Goal: Task Accomplishment & Management: Manage account settings

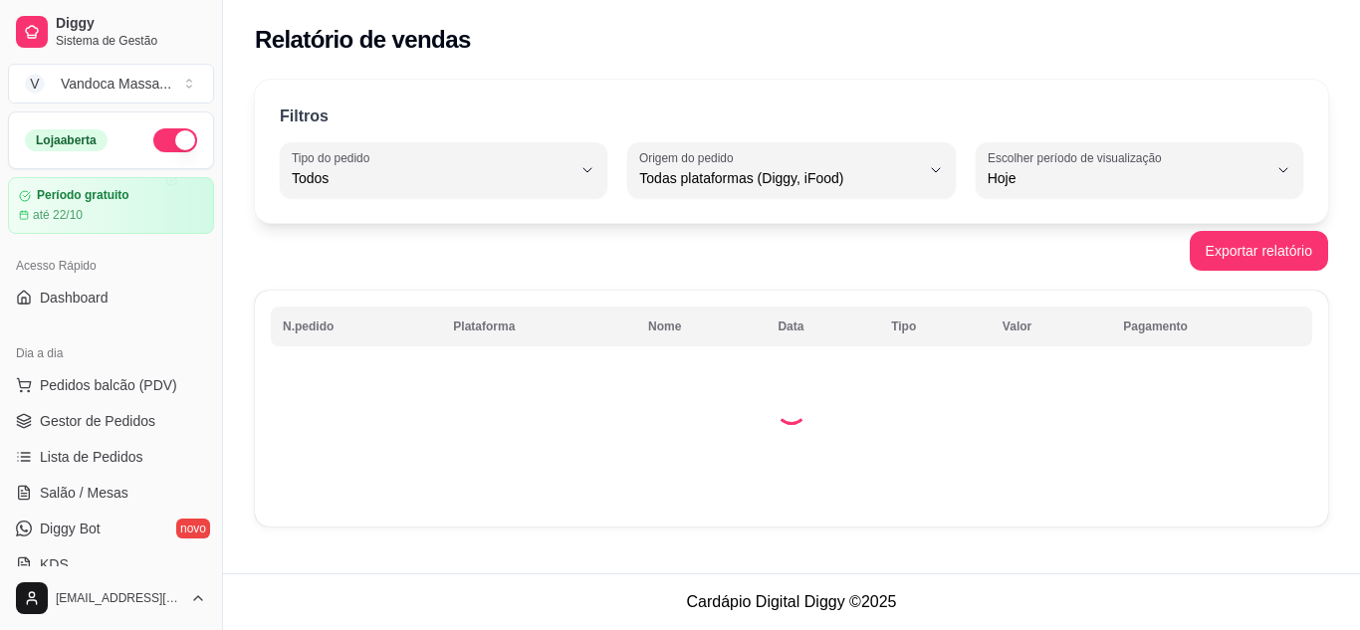
select select "ALL"
select select "0"
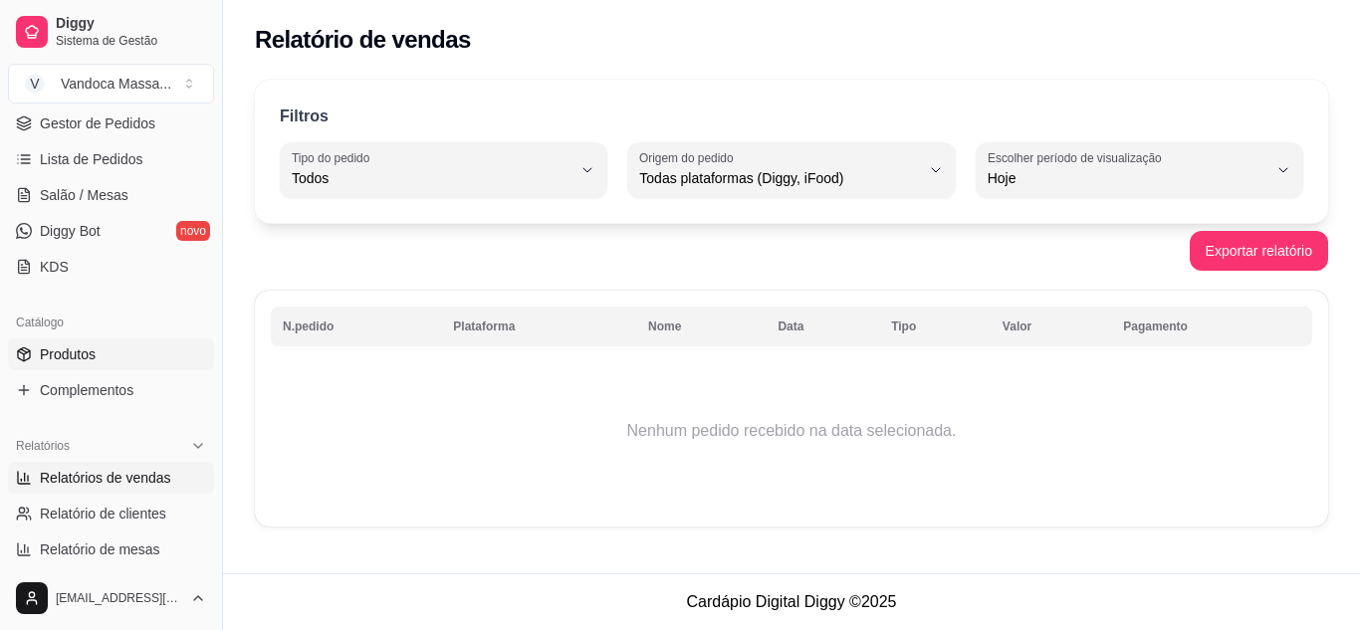
scroll to position [299, 0]
click at [91, 345] on span "Produtos" at bounding box center [68, 353] width 56 height 20
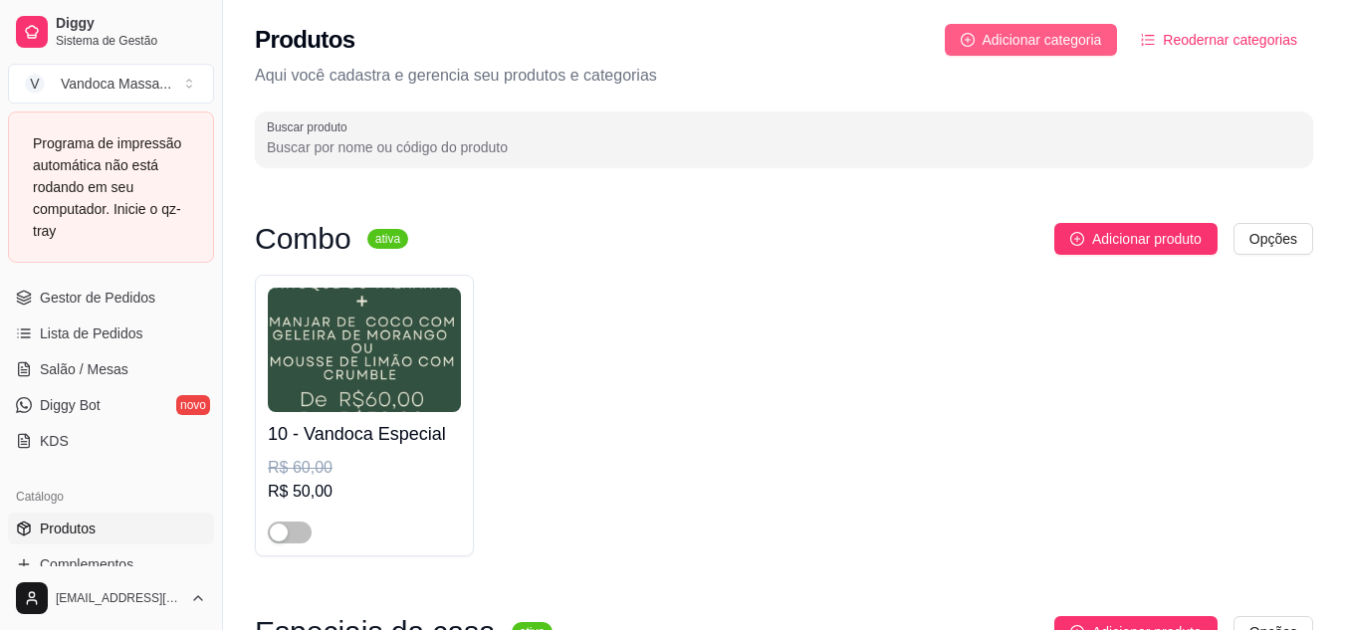
click at [988, 51] on button "Adicionar categoria" at bounding box center [1031, 40] width 173 height 32
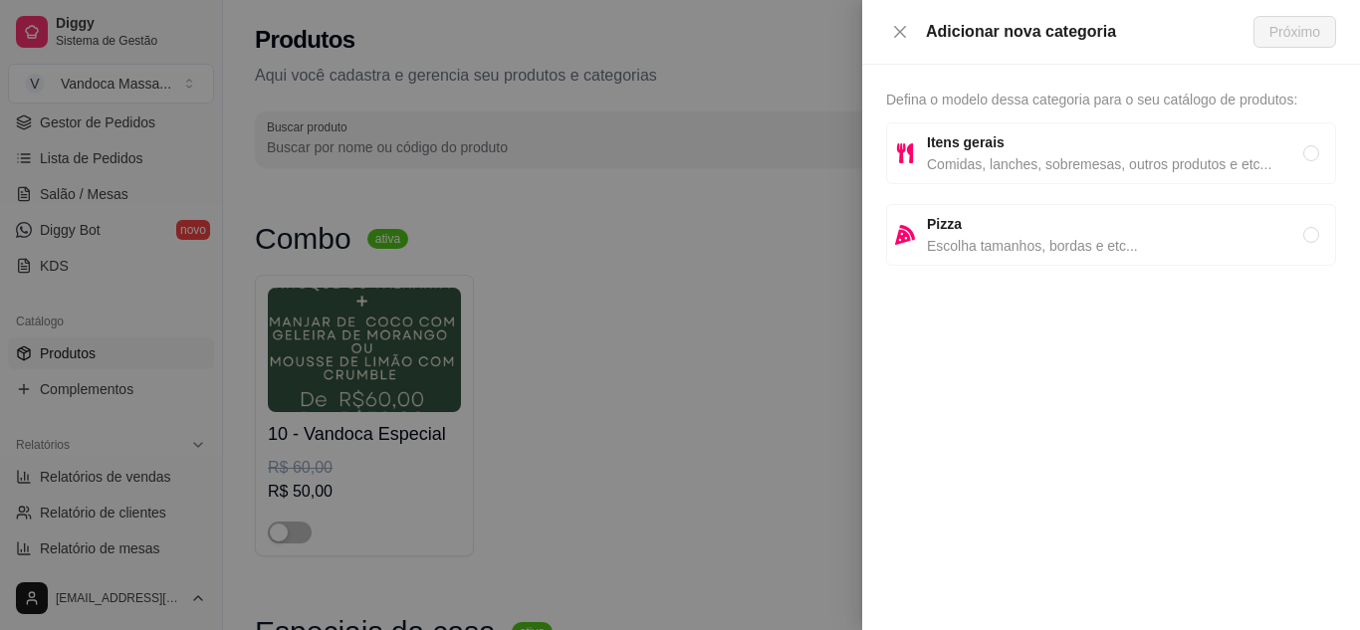
click at [1100, 244] on span "Escolha tamanhos, bordas e etc..." at bounding box center [1115, 246] width 376 height 22
radio input "true"
click at [1109, 150] on span "Itens gerais" at bounding box center [1115, 142] width 376 height 22
radio input "true"
radio input "false"
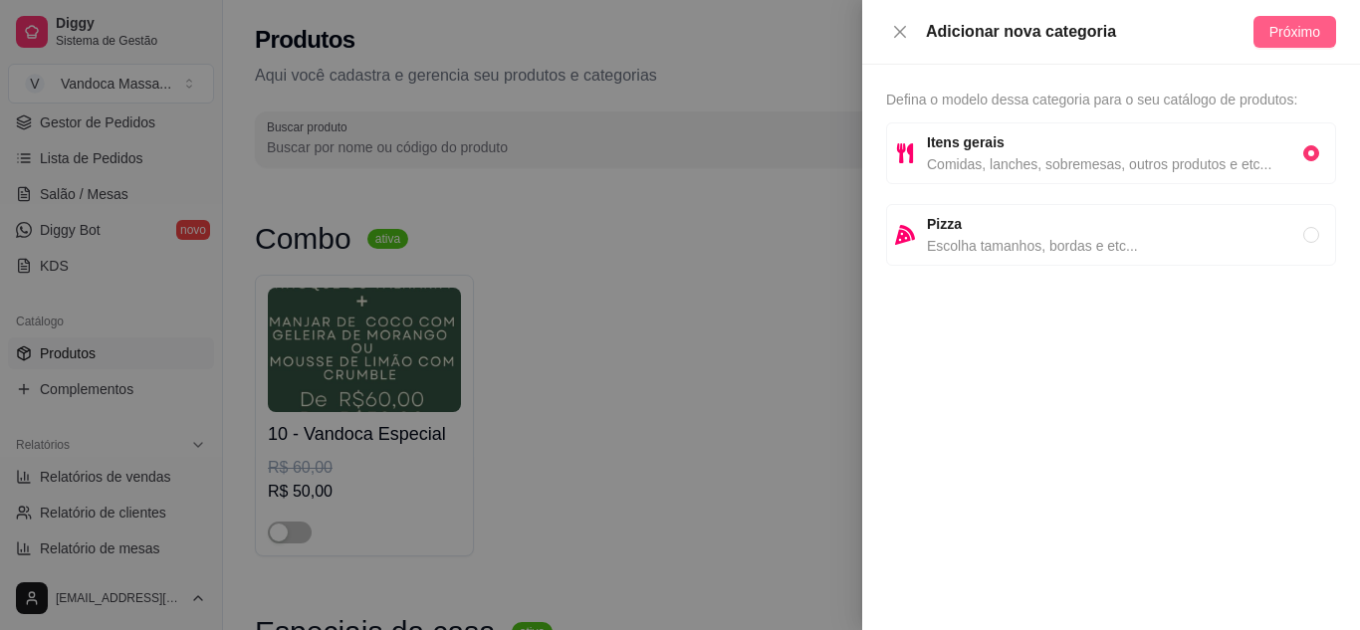
click at [1301, 34] on span "Próximo" at bounding box center [1294, 32] width 51 height 22
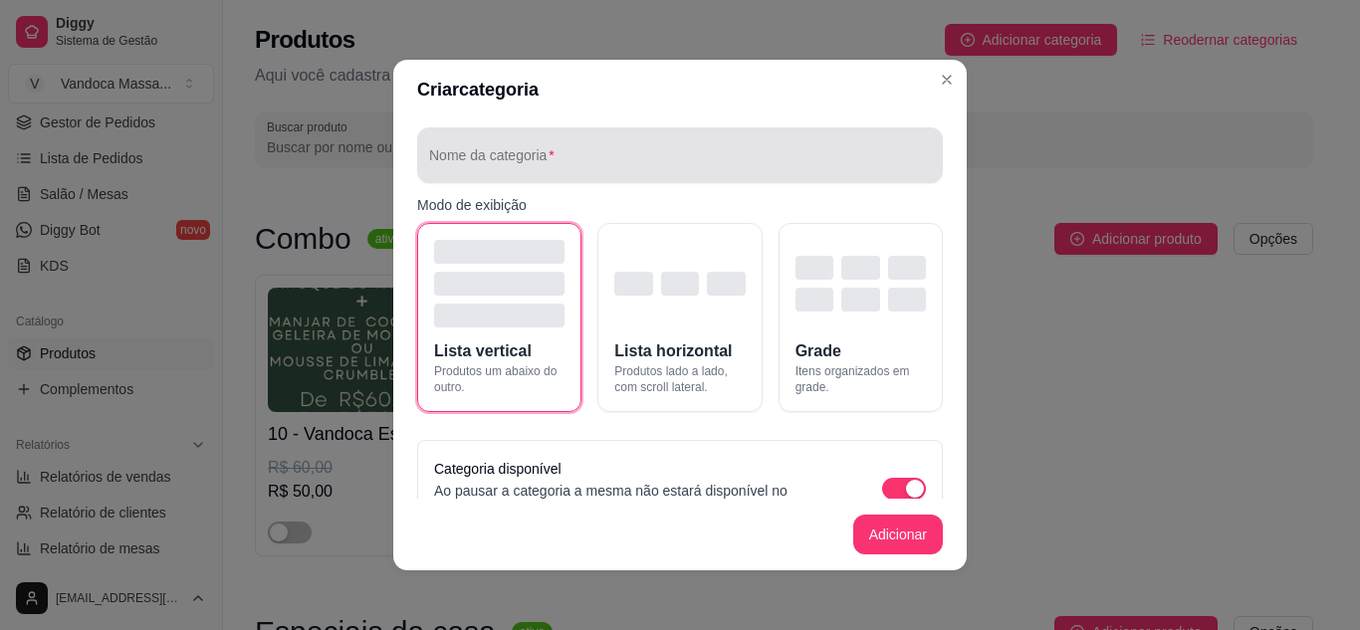
click at [625, 153] on input "Nome da categoria" at bounding box center [680, 163] width 502 height 20
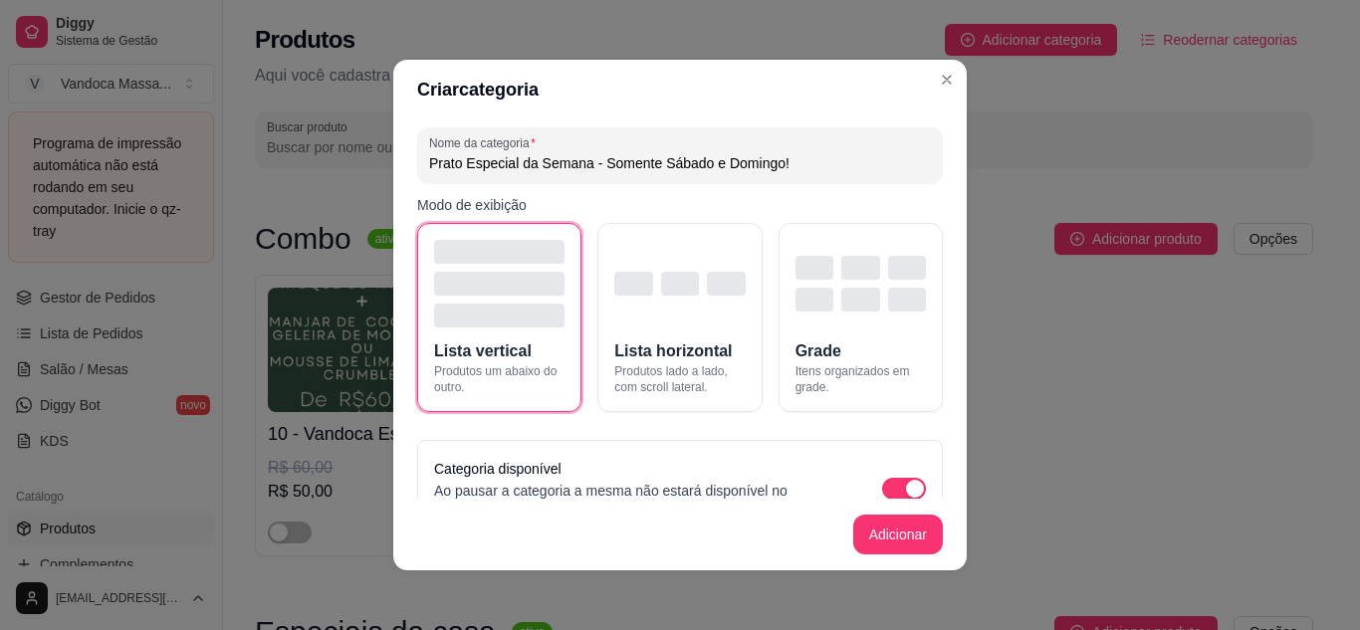
type input "Prato Especial da Semana - Somente Sábado e Domingo!"
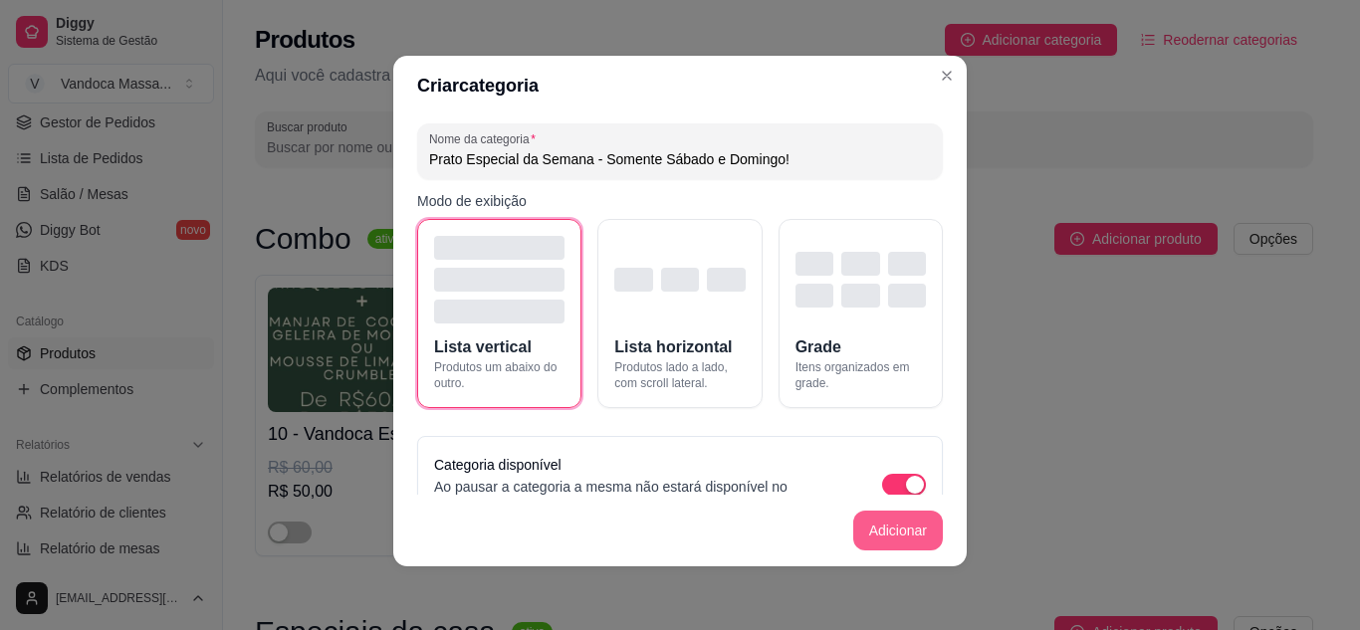
click at [886, 533] on button "Adicionar" at bounding box center [898, 531] width 90 height 40
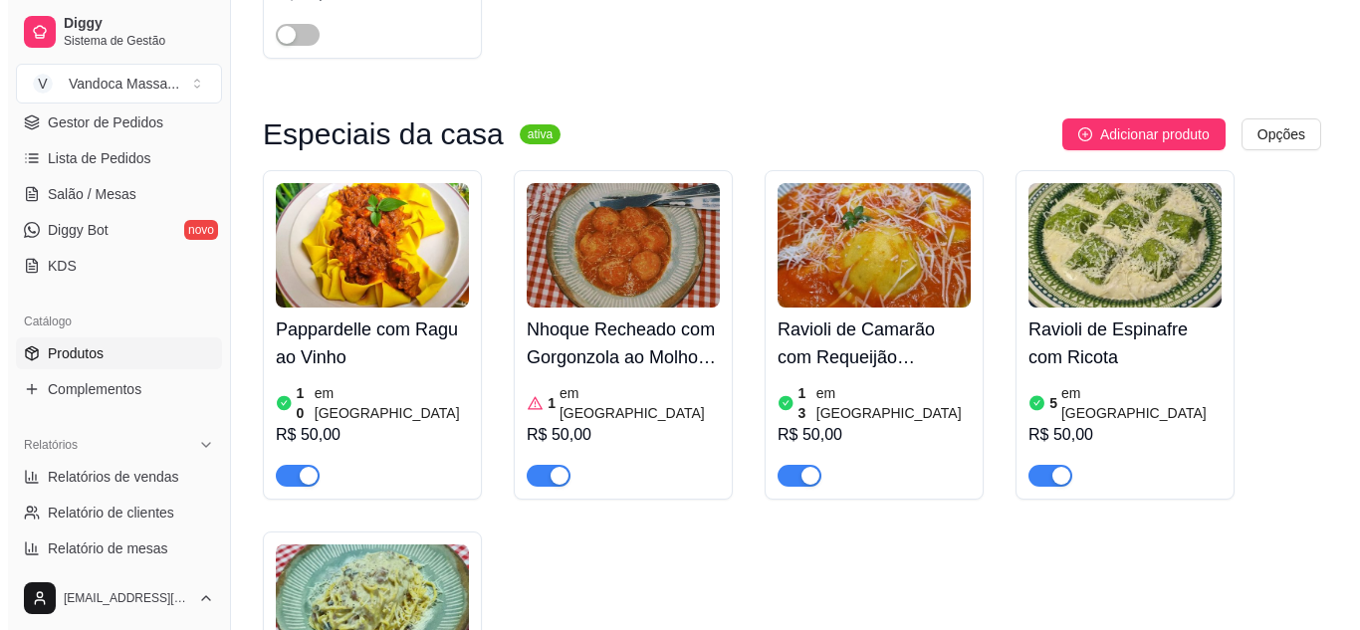
scroll to position [896, 0]
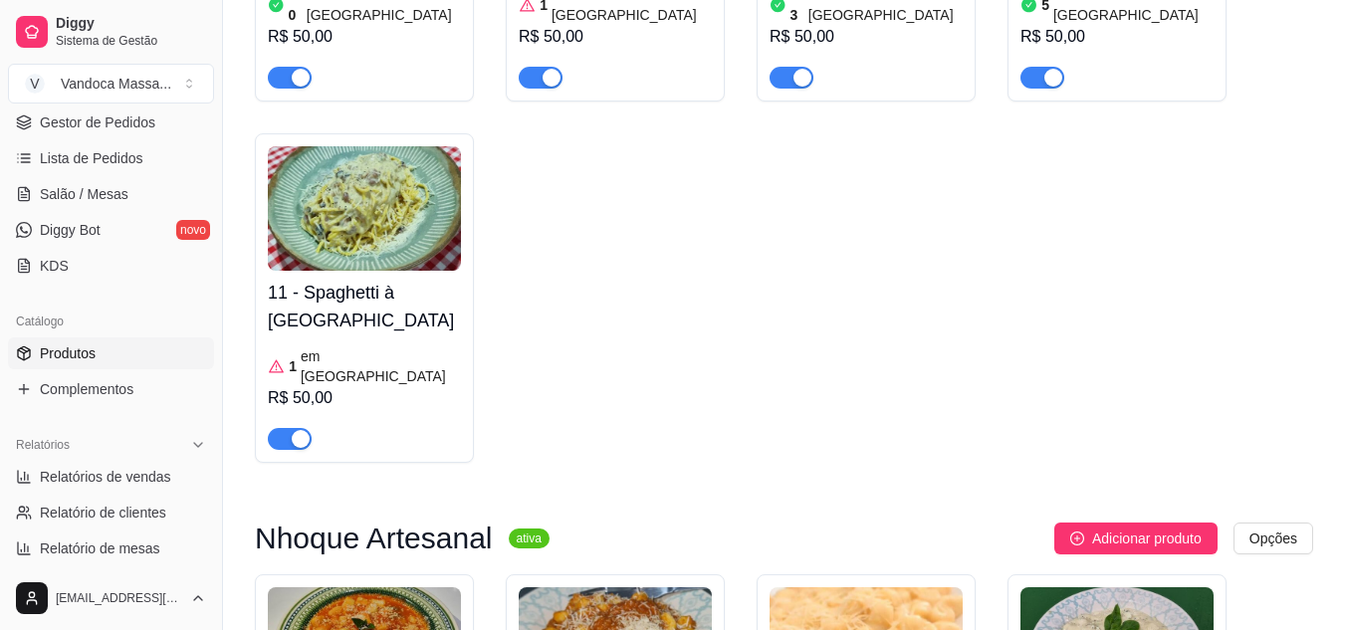
click at [387, 231] on img at bounding box center [364, 208] width 193 height 124
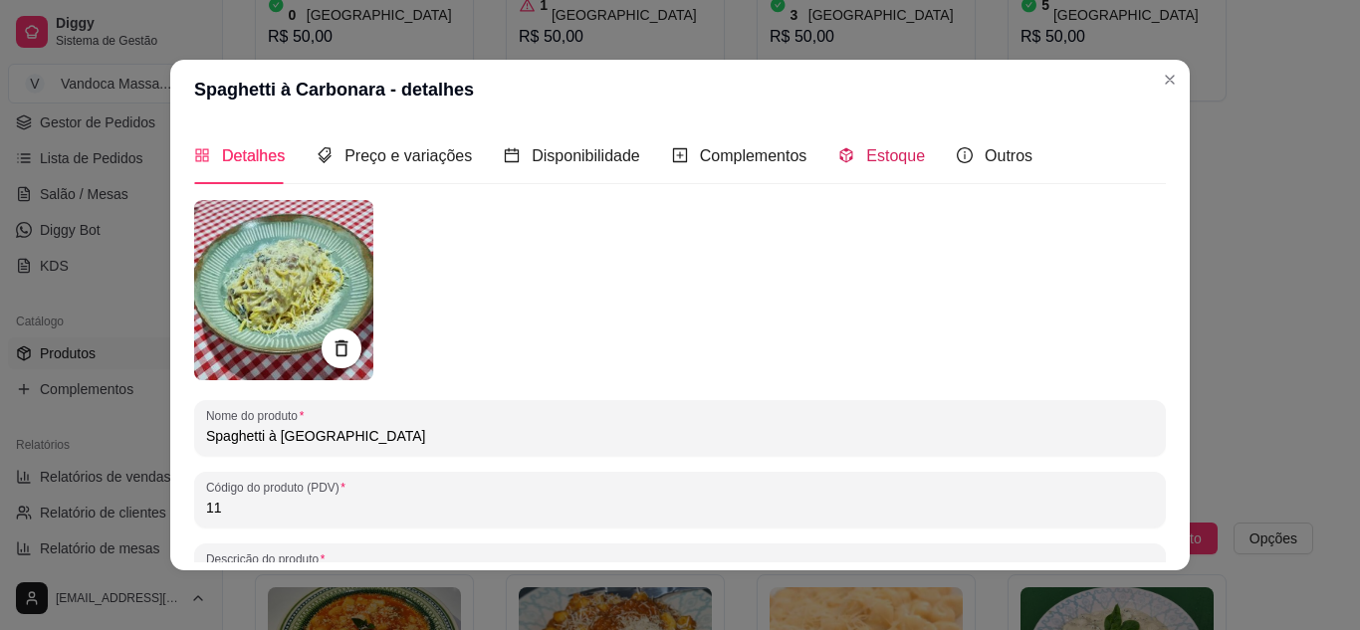
click at [849, 150] on div "Estoque" at bounding box center [881, 155] width 87 height 25
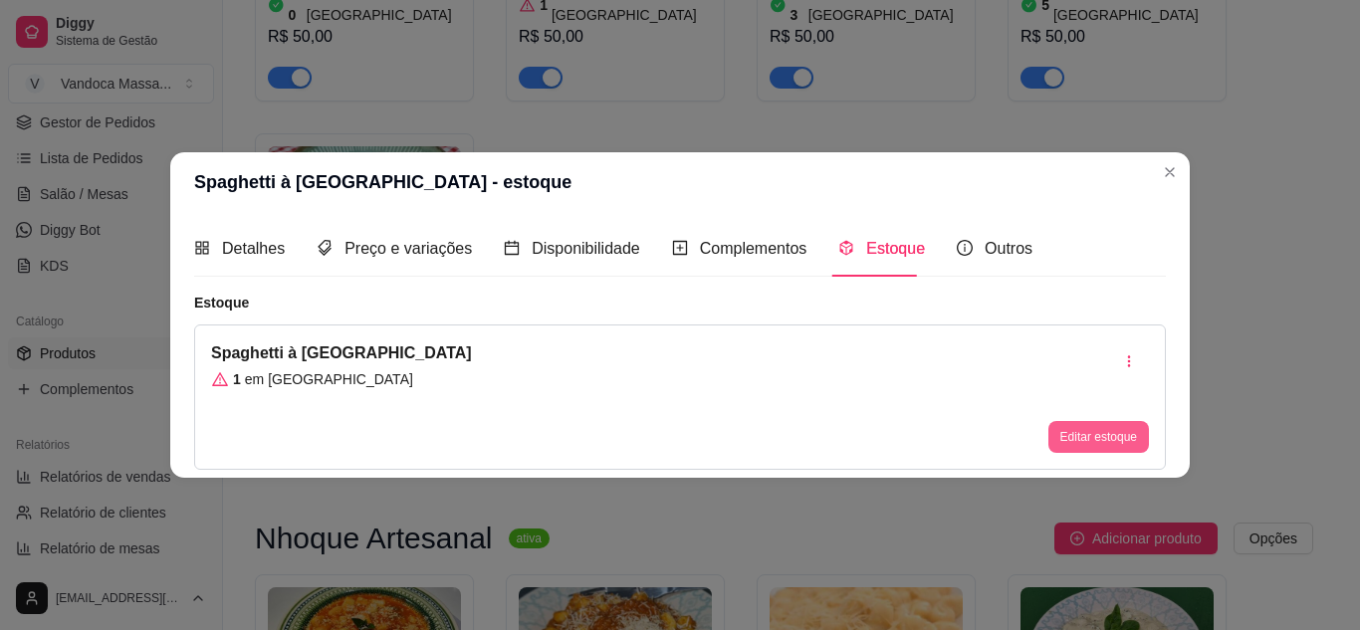
click at [1080, 442] on button "Editar estoque" at bounding box center [1098, 437] width 101 height 32
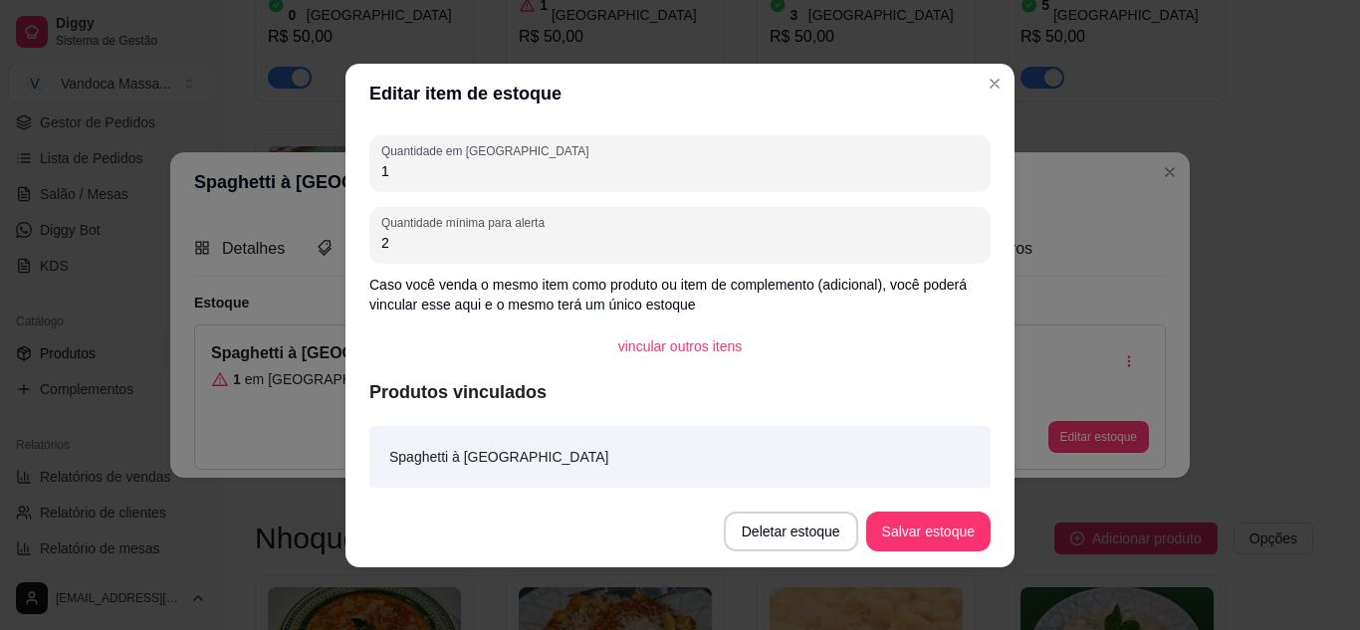
click at [535, 167] on input "1" at bounding box center [679, 171] width 597 height 20
type input "10"
click at [960, 529] on button "Salvar estoque" at bounding box center [928, 532] width 124 height 40
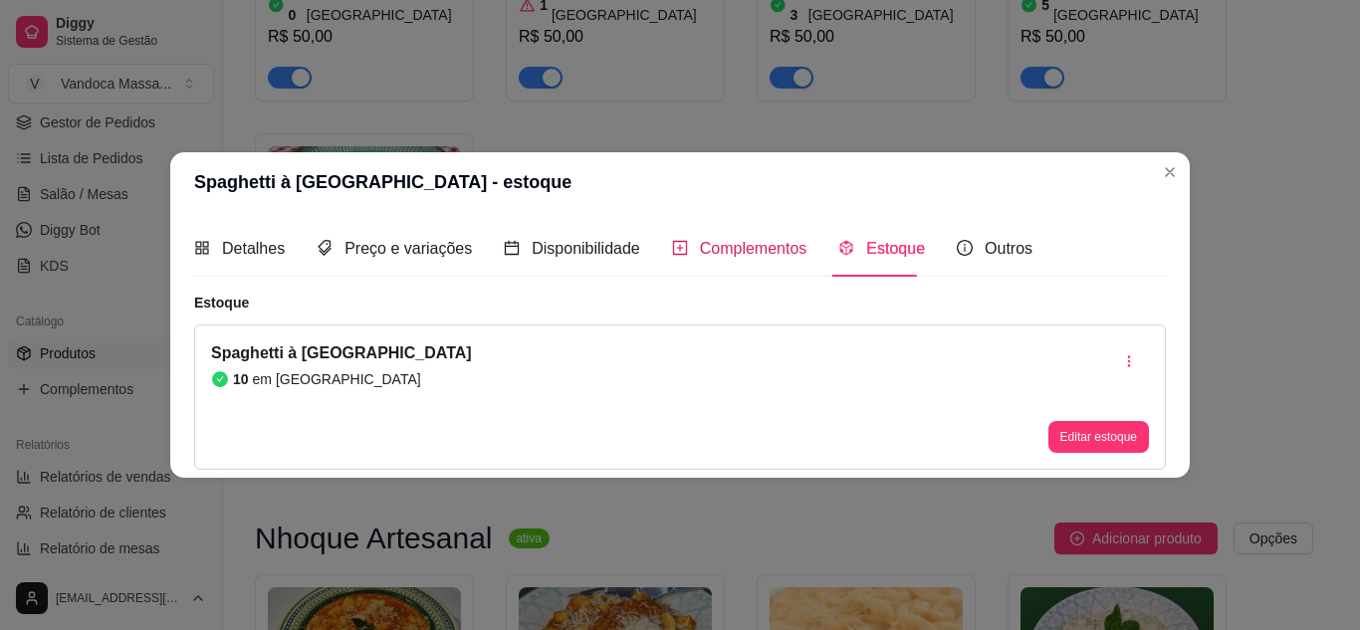
click at [771, 243] on span "Complementos" at bounding box center [754, 248] width 108 height 17
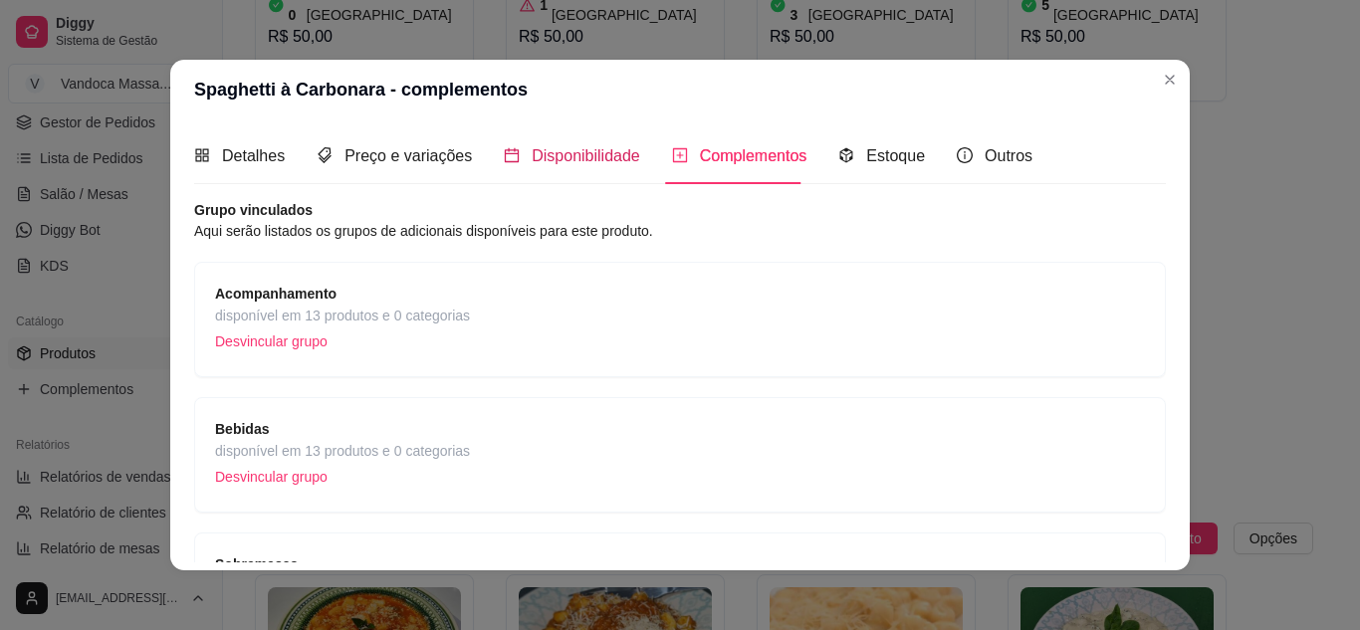
click at [564, 161] on span "Disponibilidade" at bounding box center [586, 155] width 108 height 17
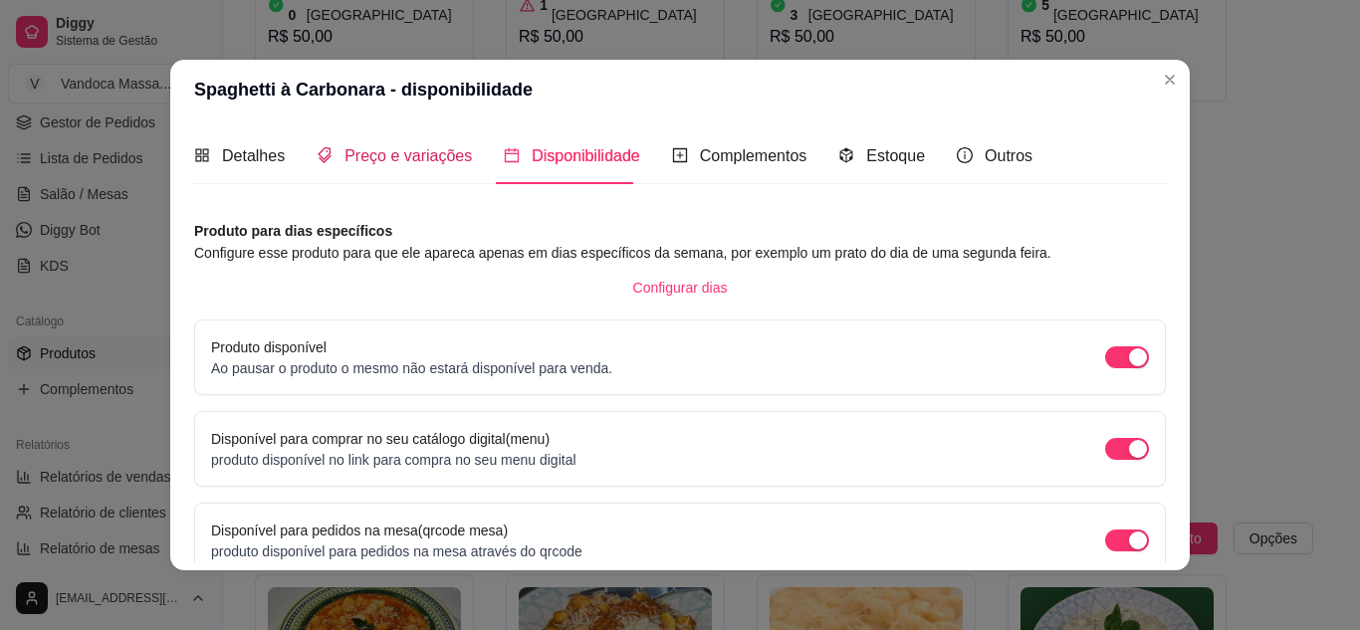
click at [425, 153] on span "Preço e variações" at bounding box center [407, 155] width 127 height 17
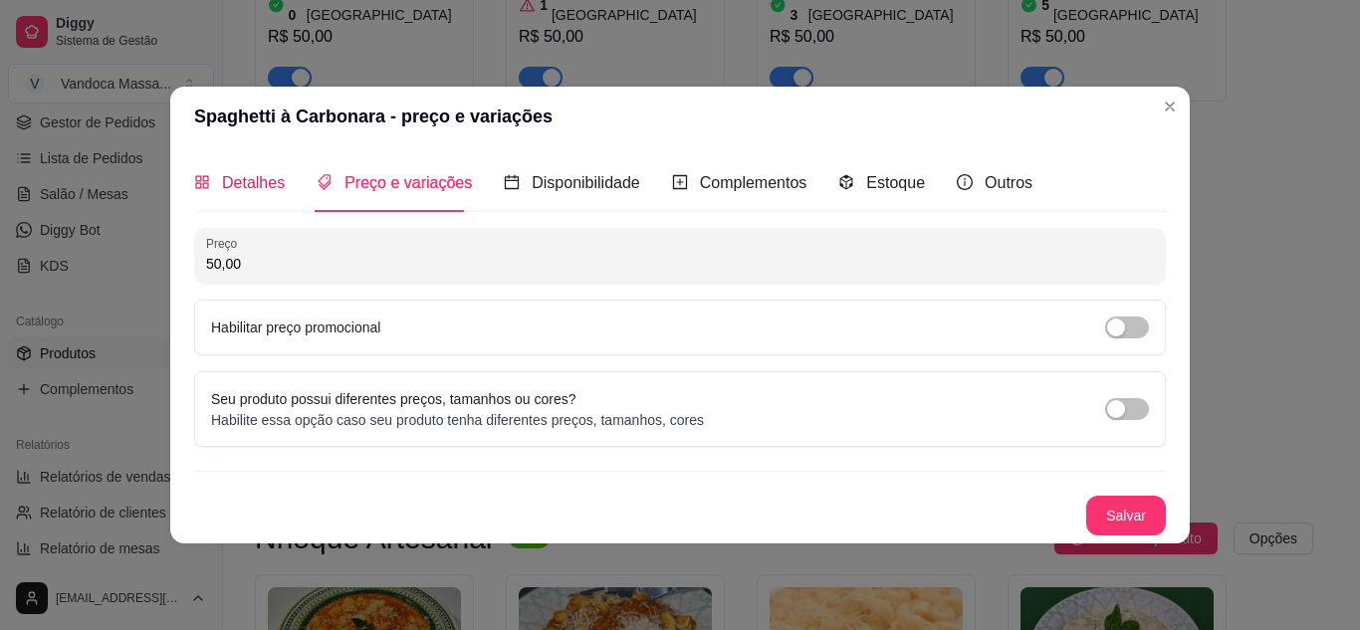
click at [241, 187] on span "Detalhes" at bounding box center [253, 182] width 63 height 17
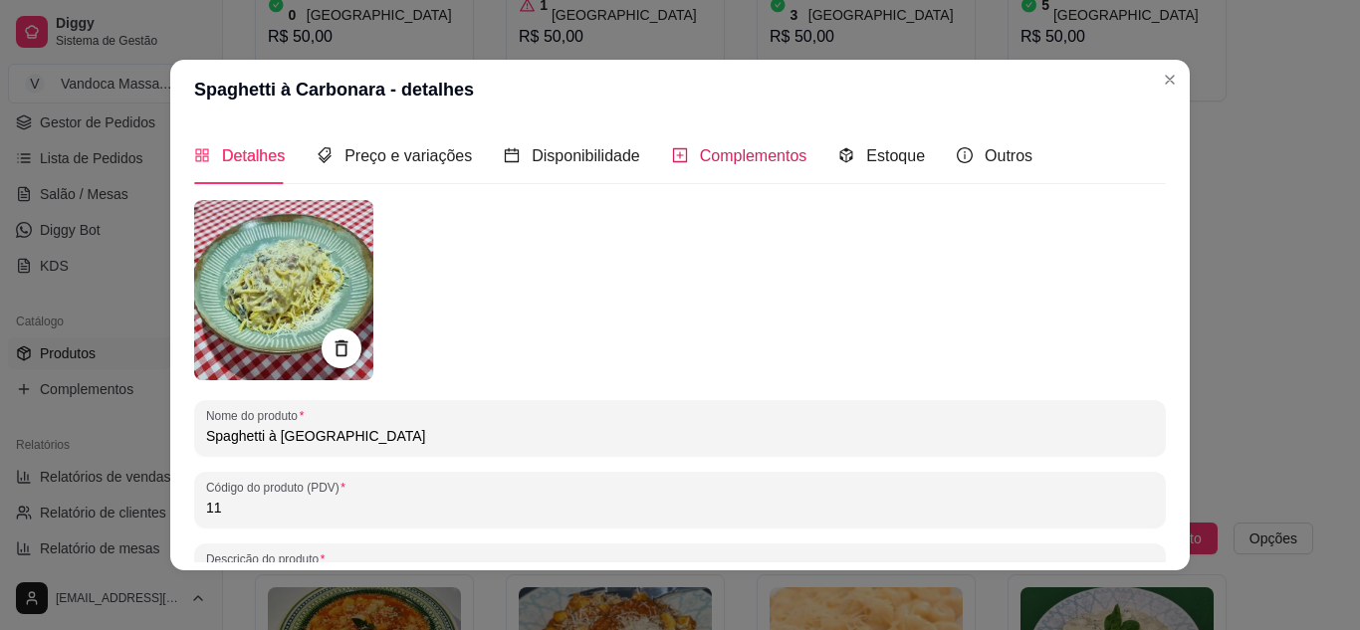
click at [700, 163] on span "Complementos" at bounding box center [754, 155] width 108 height 17
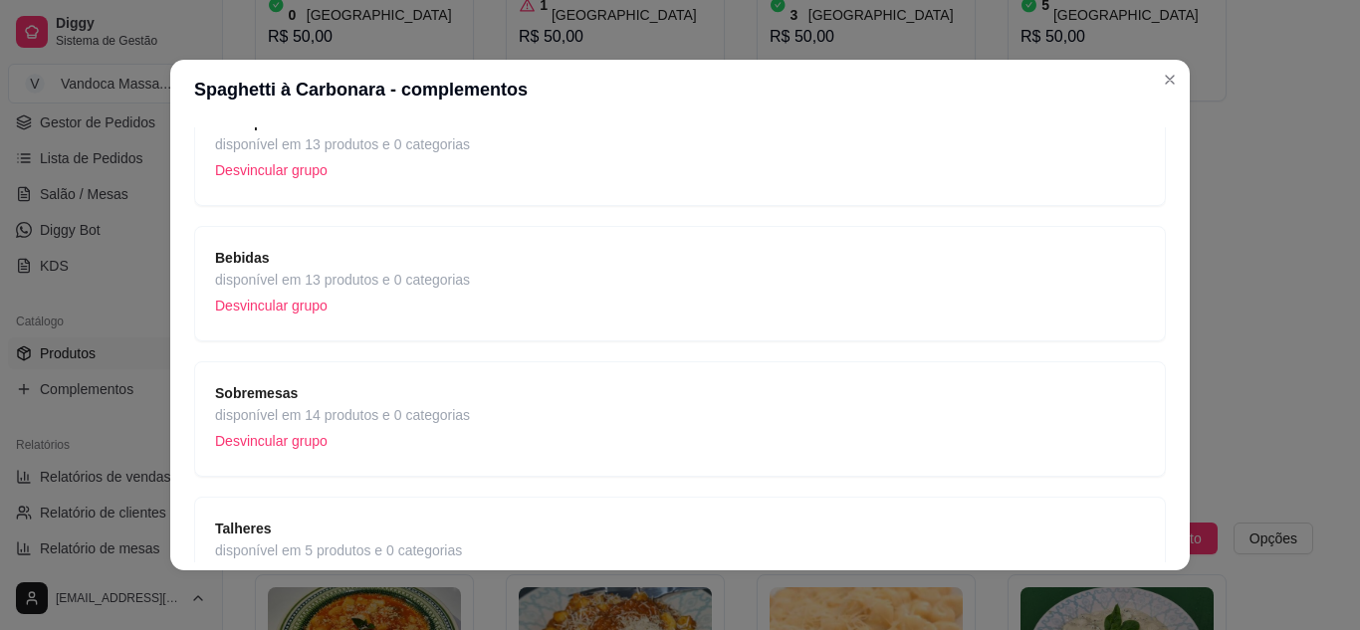
scroll to position [0, 0]
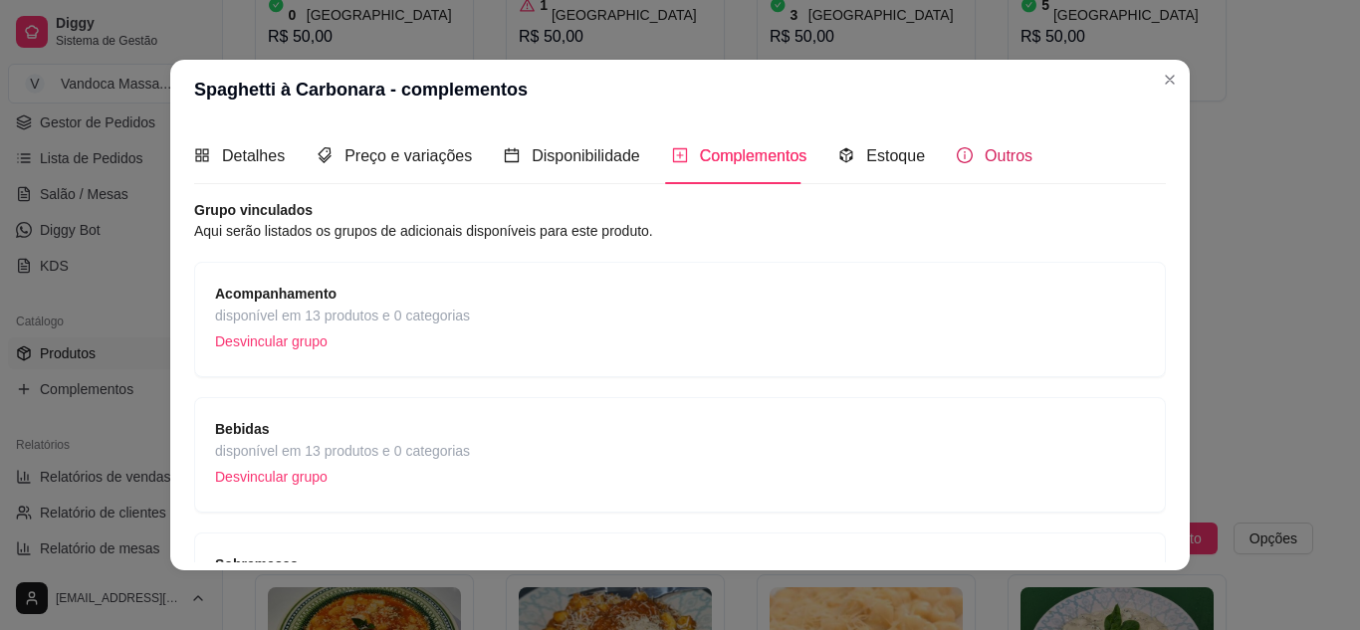
drag, startPoint x: 966, startPoint y: 144, endPoint x: 930, endPoint y: 174, distance: 46.6
click at [966, 145] on div "Outros" at bounding box center [995, 155] width 76 height 25
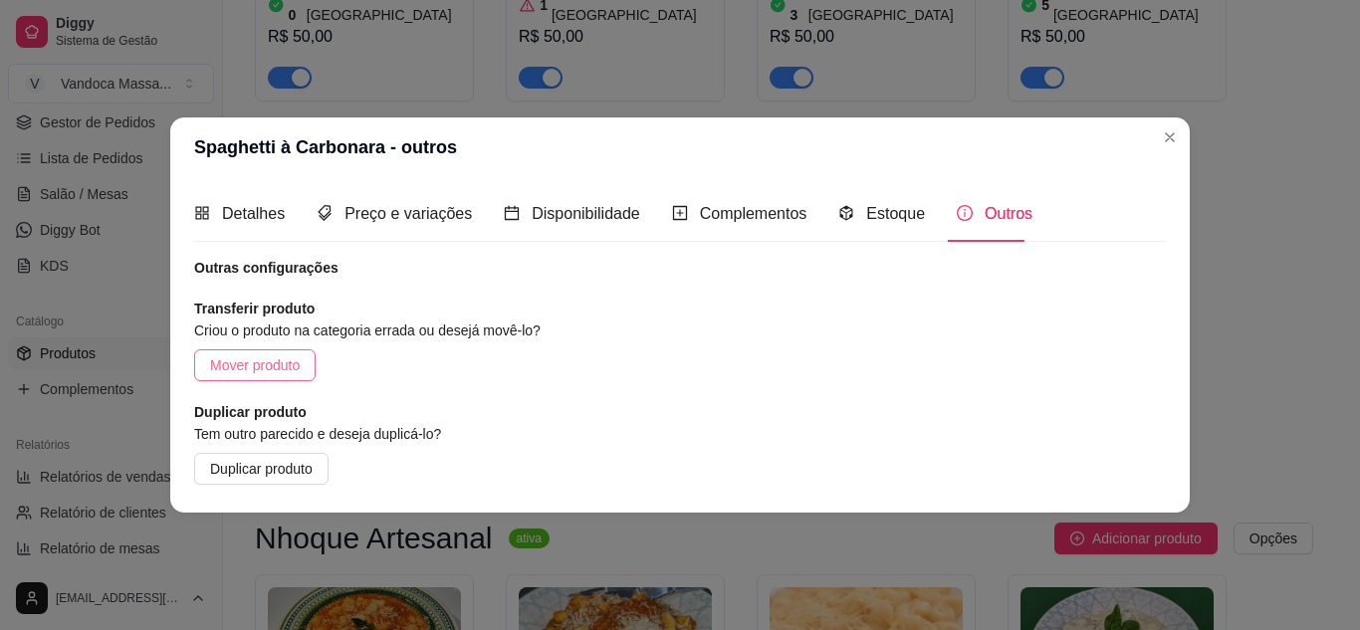
click at [281, 358] on span "Mover produto" at bounding box center [255, 365] width 90 height 22
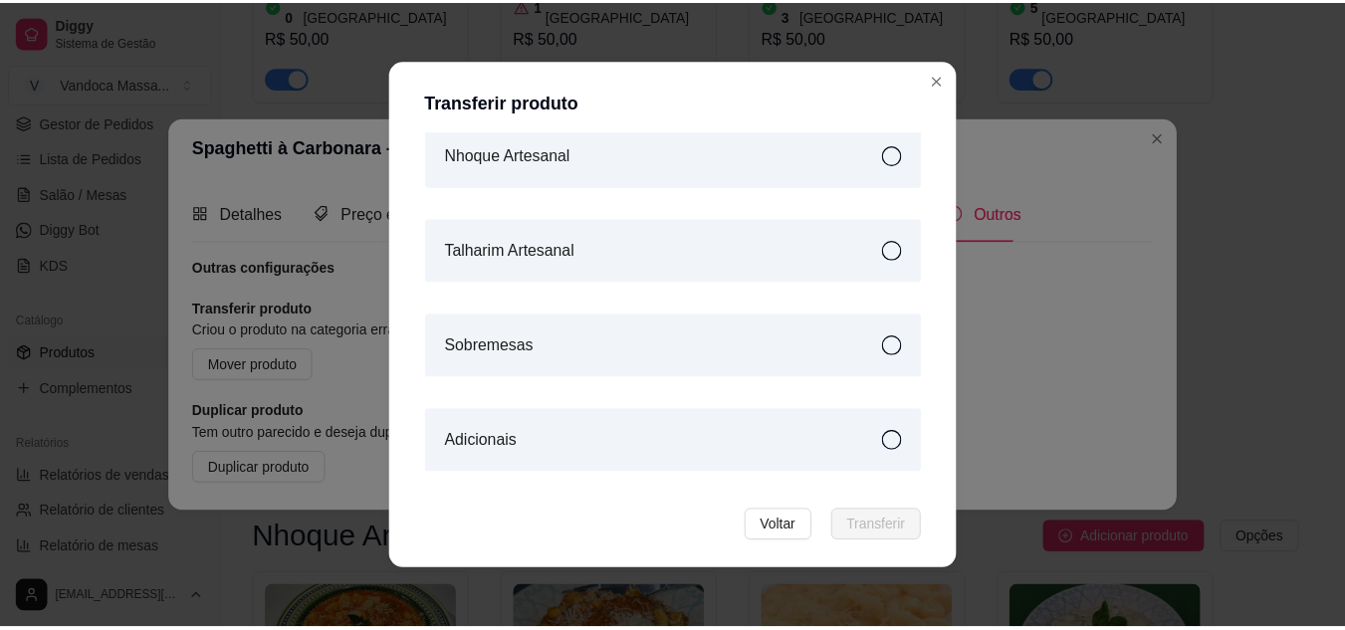
scroll to position [425, 0]
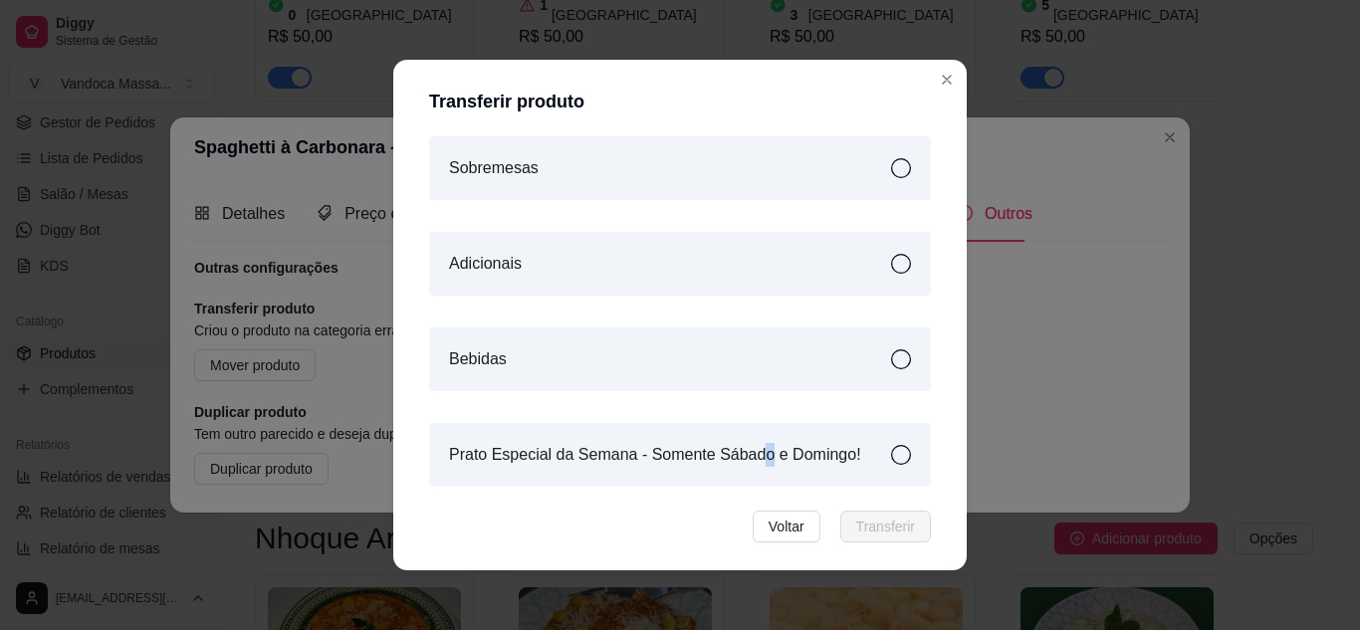
click at [754, 452] on article "Prato Especial da Semana - Somente Sábado e Domingo!" at bounding box center [655, 455] width 412 height 24
click at [875, 521] on span "Transferir" at bounding box center [885, 527] width 59 height 22
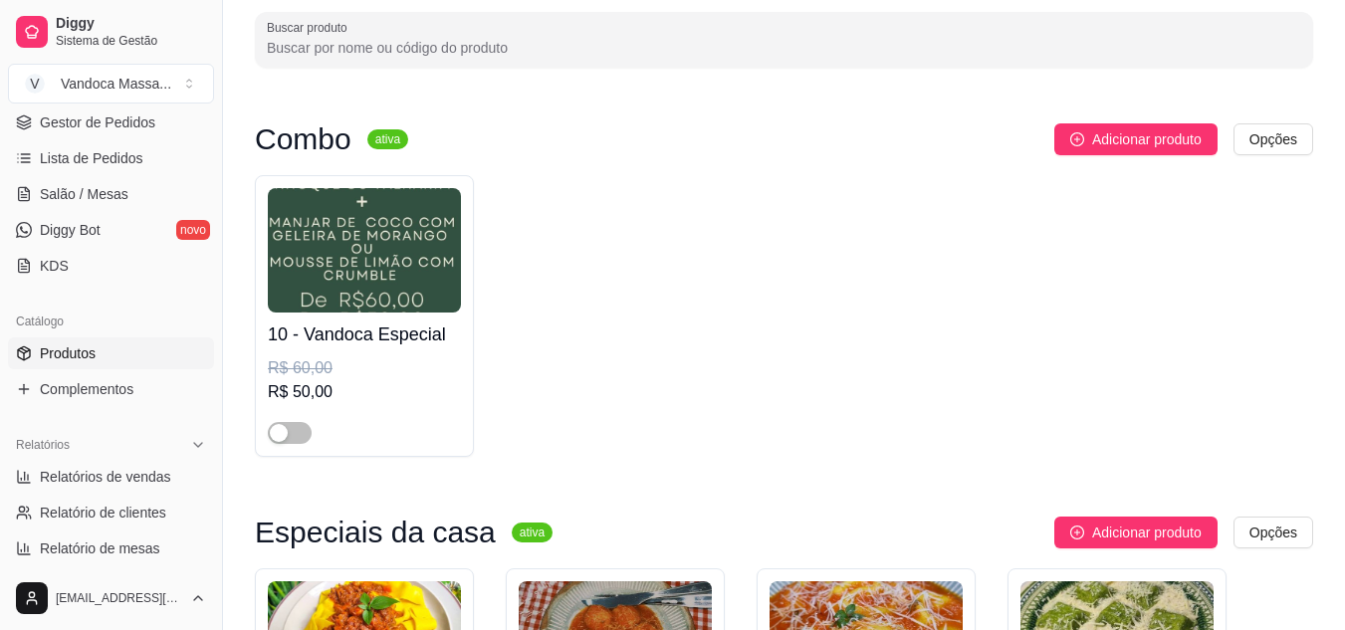
scroll to position [0, 0]
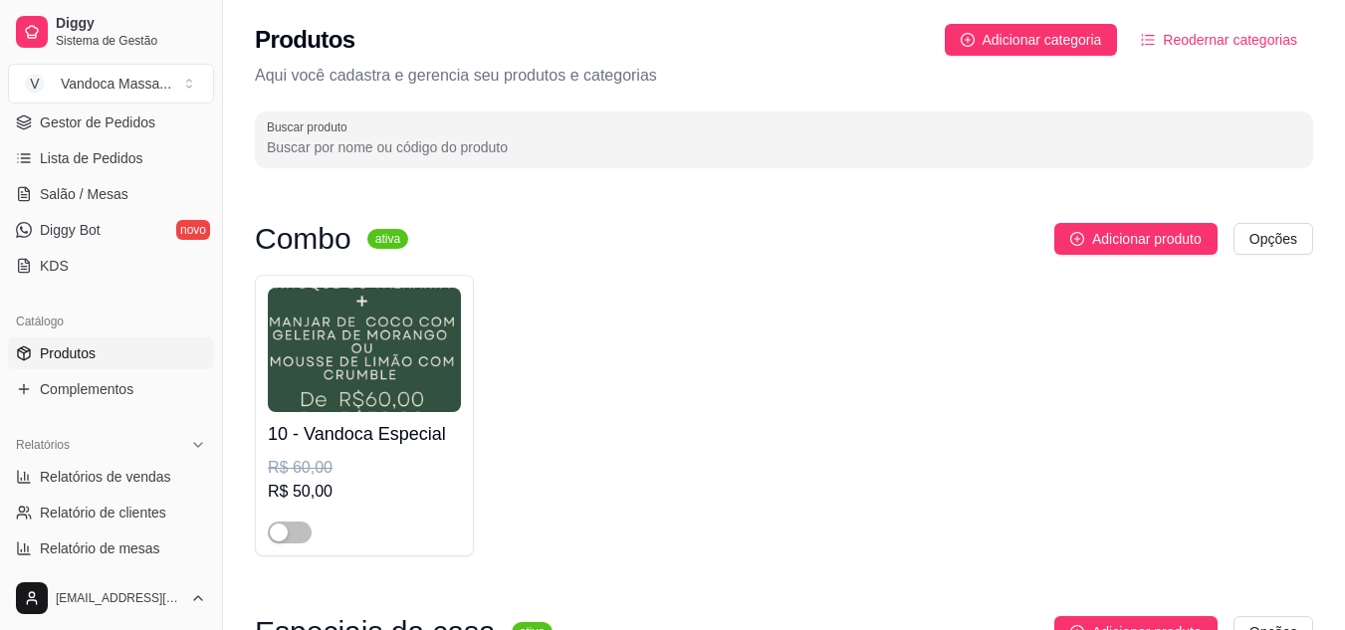
click at [1208, 41] on span "Reodernar categorias" at bounding box center [1230, 40] width 134 height 22
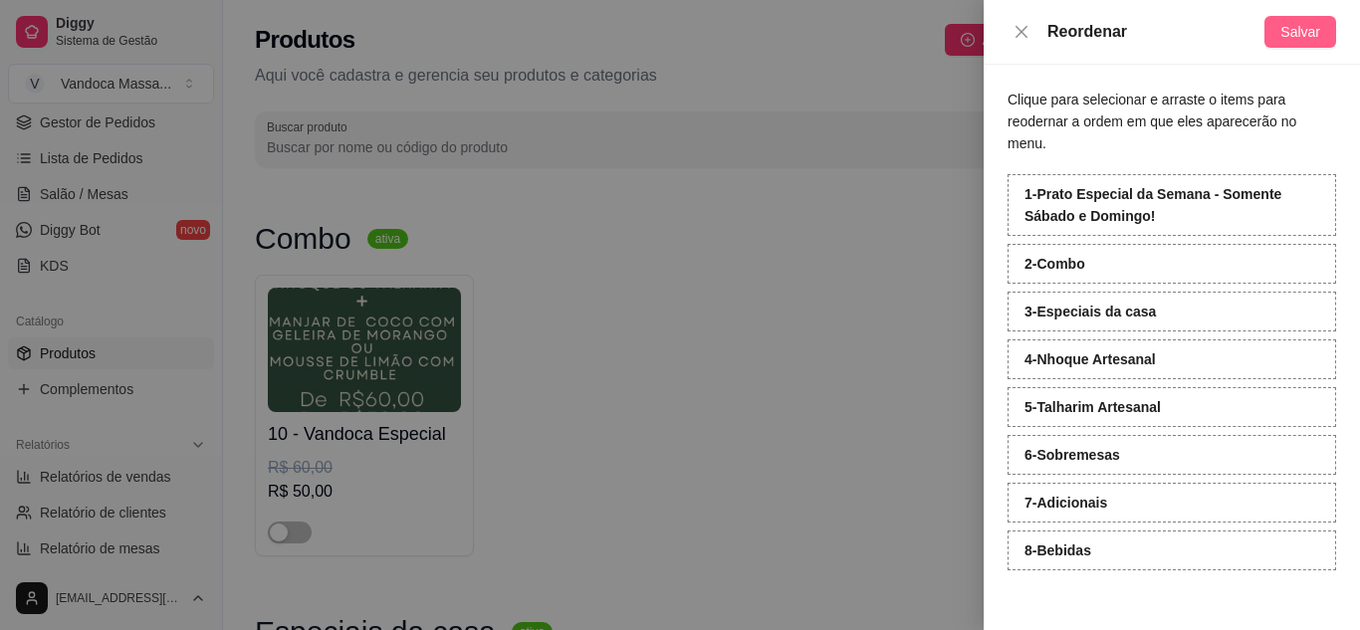
click at [1300, 35] on span "Salvar" at bounding box center [1300, 32] width 40 height 22
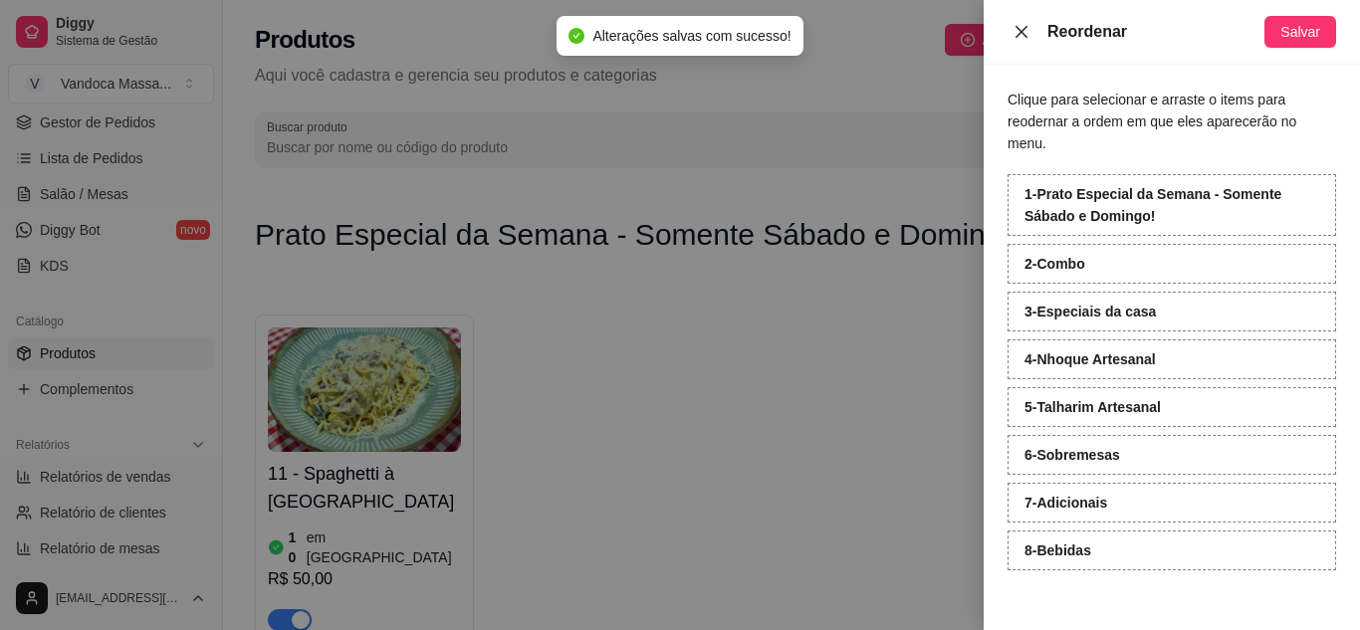
click at [1028, 34] on icon "close" at bounding box center [1021, 32] width 16 height 16
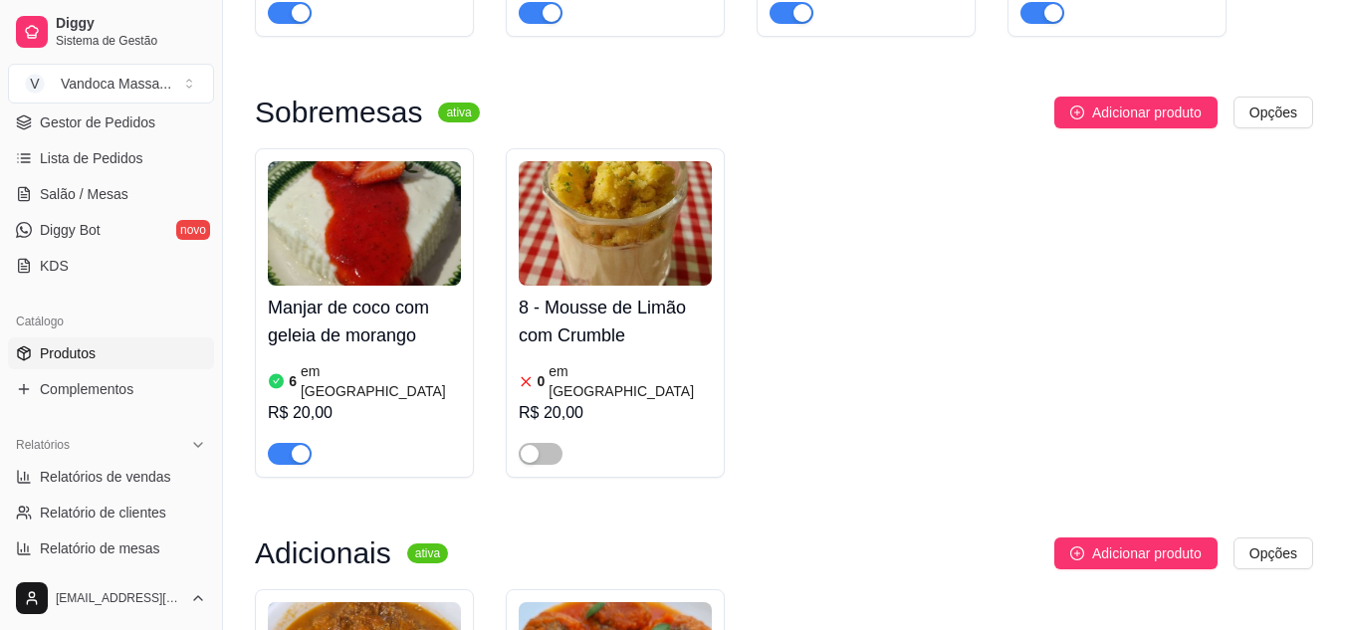
scroll to position [2289, 0]
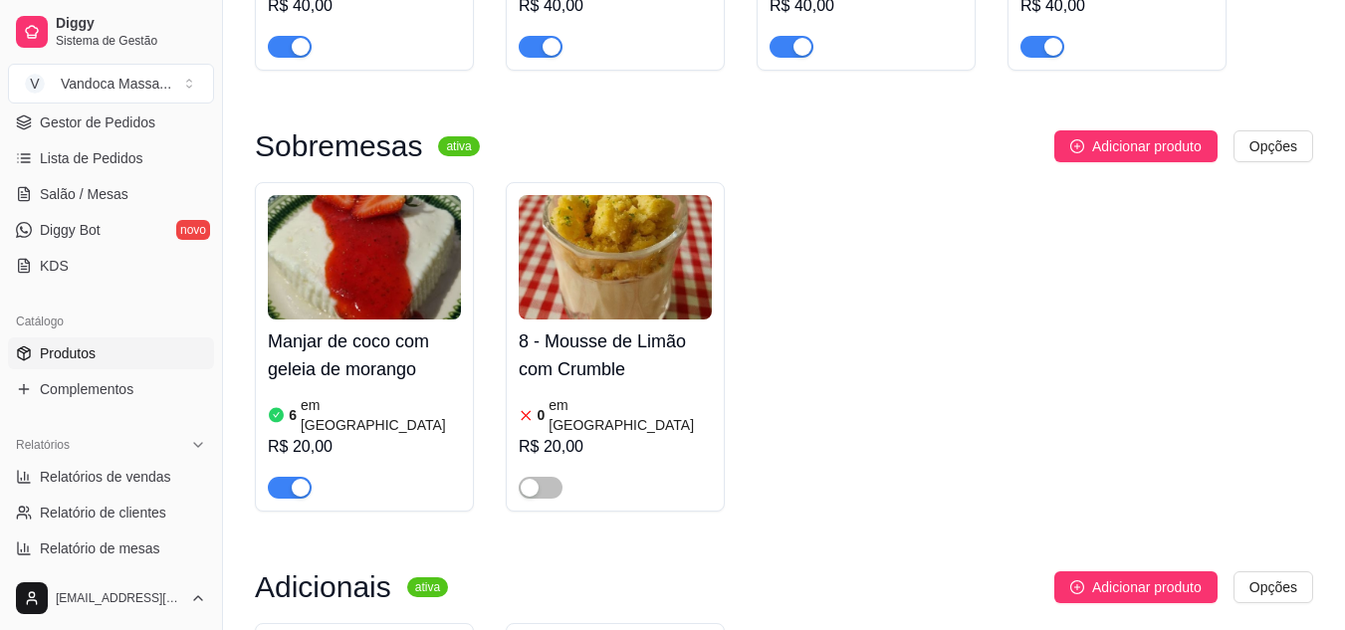
click at [312, 395] on article "em [GEOGRAPHIC_DATA]" at bounding box center [381, 415] width 160 height 40
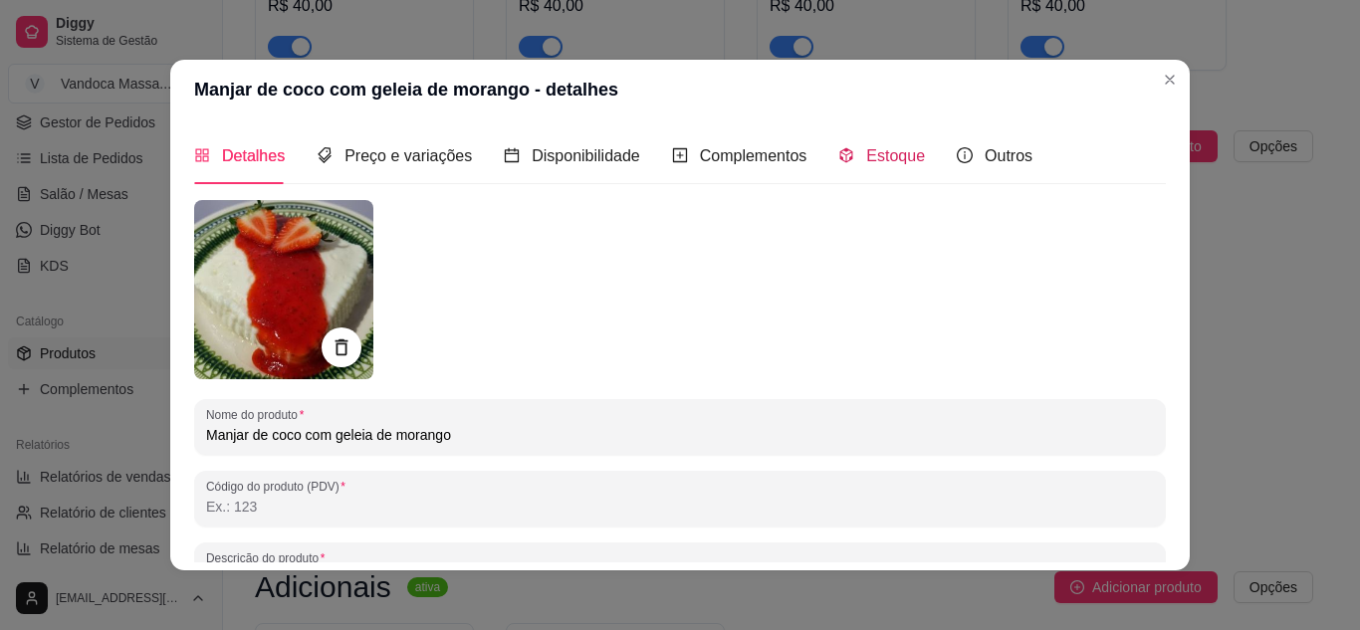
click at [845, 162] on div "Estoque" at bounding box center [881, 155] width 87 height 25
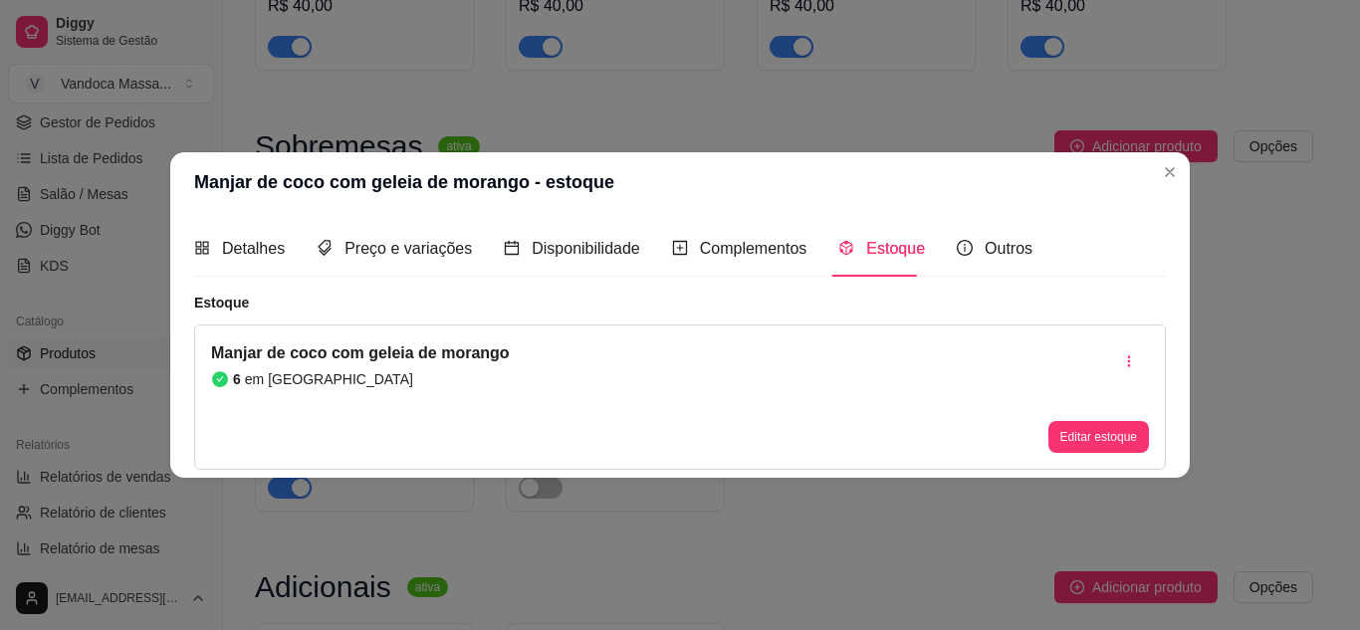
click at [1108, 425] on button "Editar estoque" at bounding box center [1098, 437] width 101 height 32
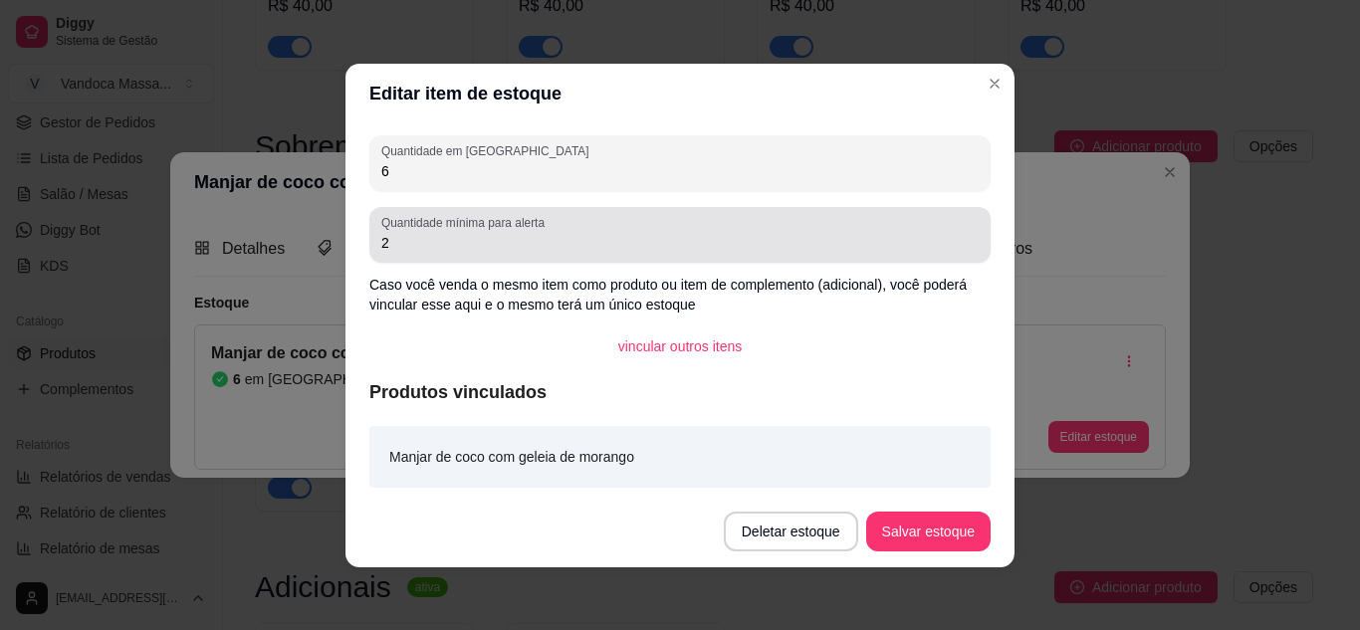
click at [545, 174] on input "6" at bounding box center [679, 171] width 597 height 20
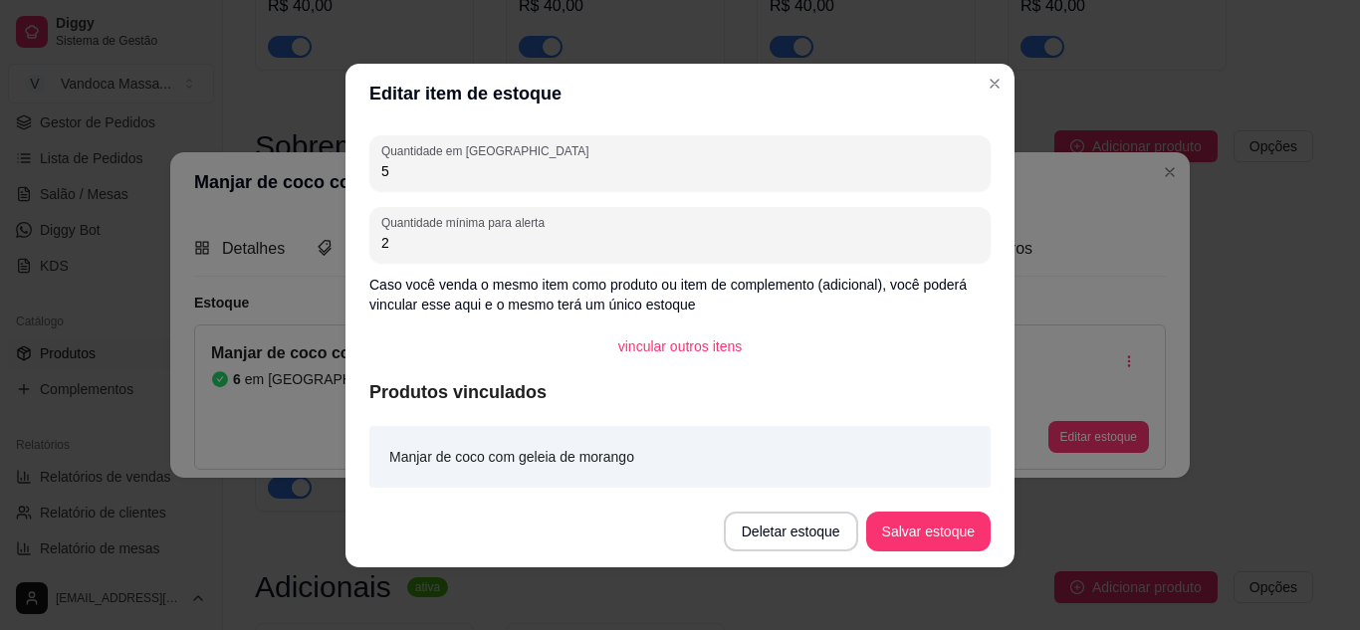
type input "5"
click at [954, 543] on button "Salvar estoque" at bounding box center [928, 532] width 124 height 40
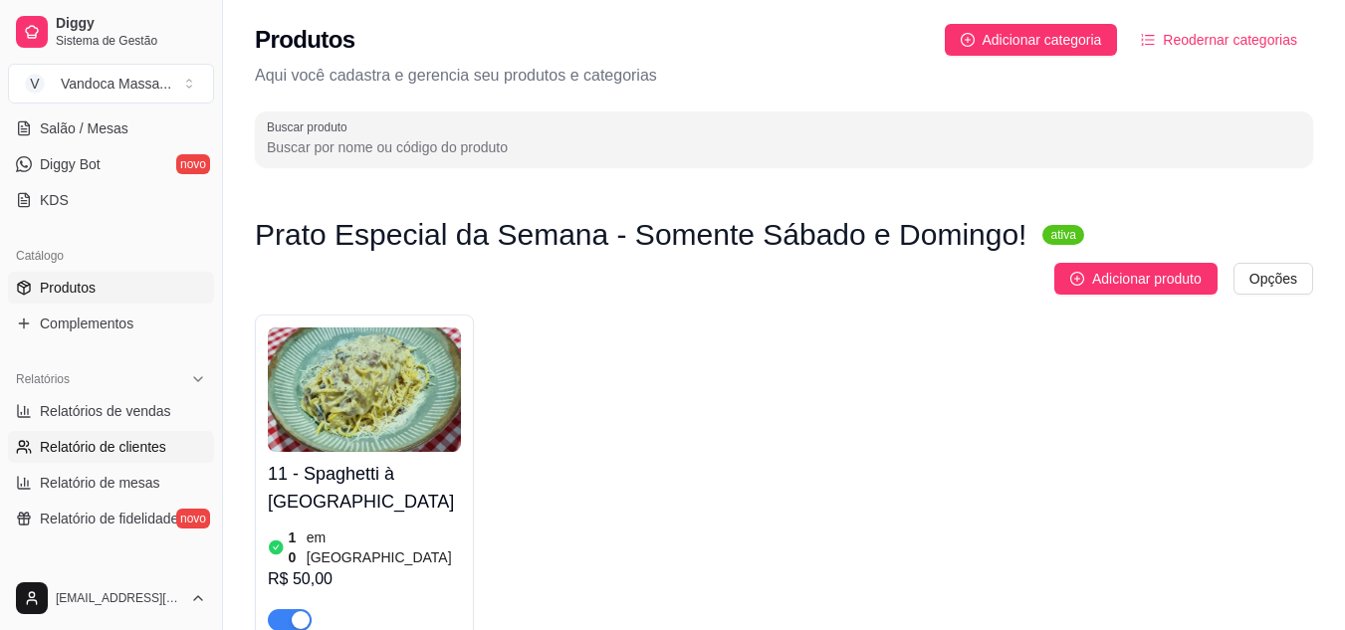
scroll to position [398, 0]
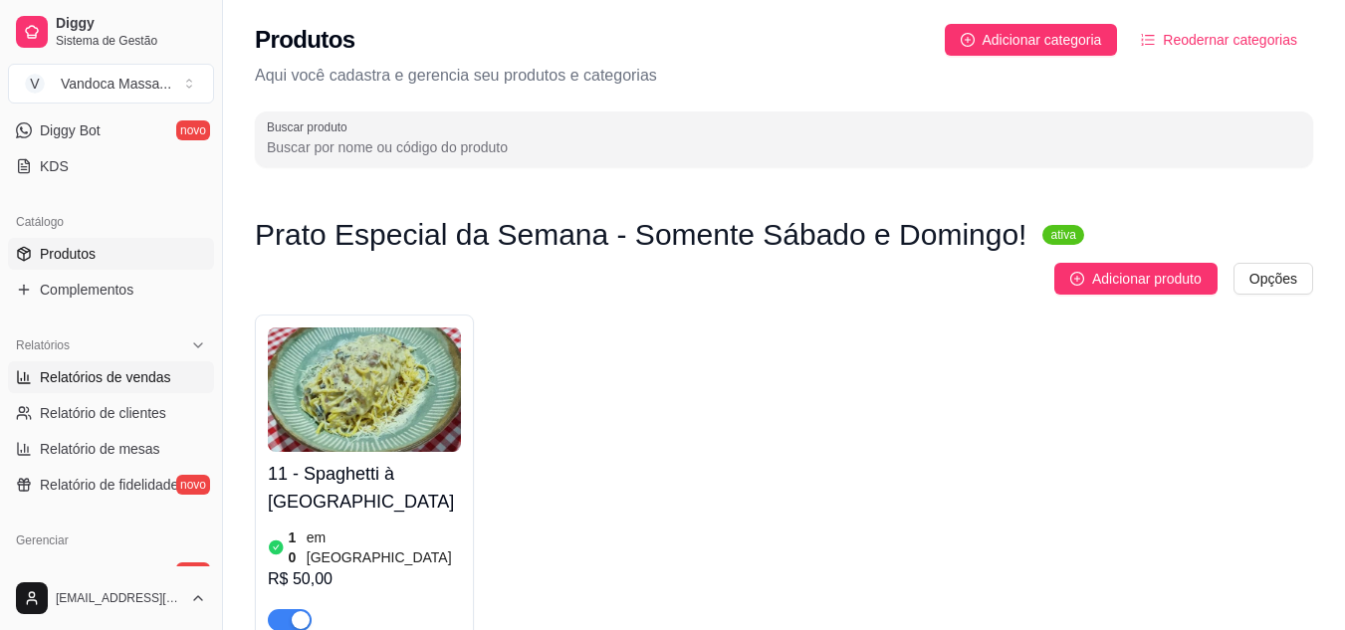
click at [131, 385] on span "Relatórios de vendas" at bounding box center [105, 377] width 131 height 20
select select "ALL"
select select "0"
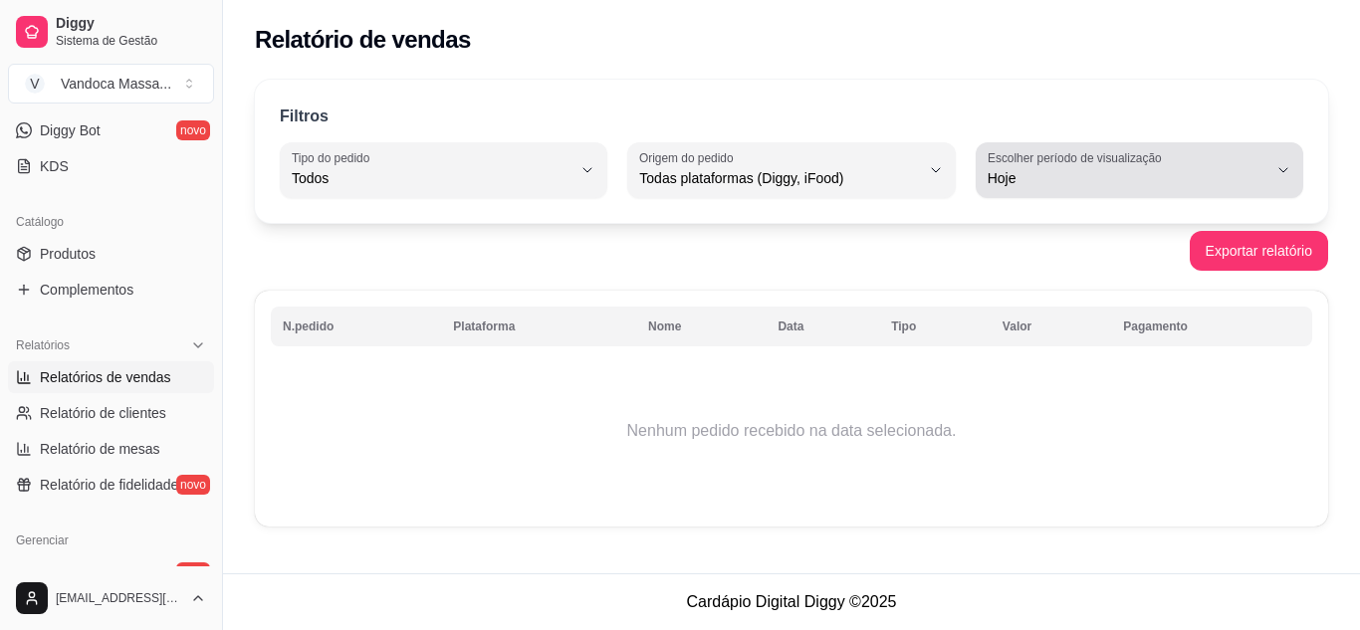
click at [1119, 187] on span "Hoje" at bounding box center [1127, 178] width 280 height 20
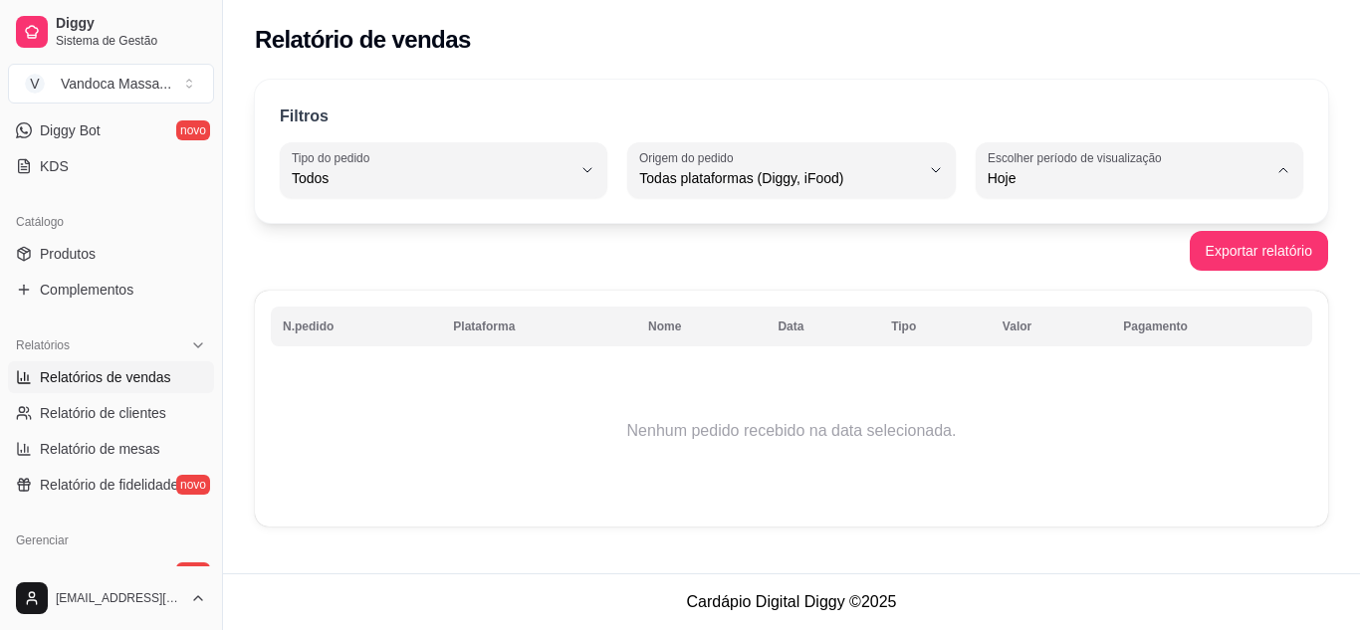
click at [1065, 259] on span "Ontem" at bounding box center [1129, 258] width 265 height 19
type input "1"
select select "1"
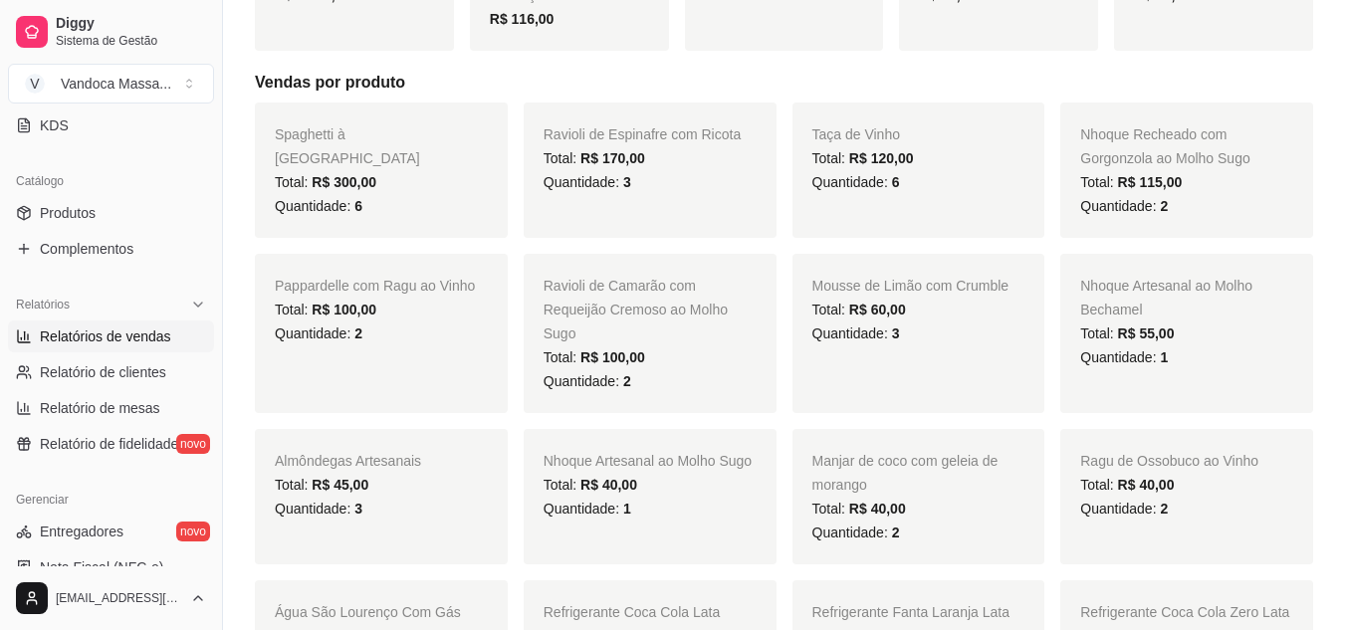
scroll to position [404, 0]
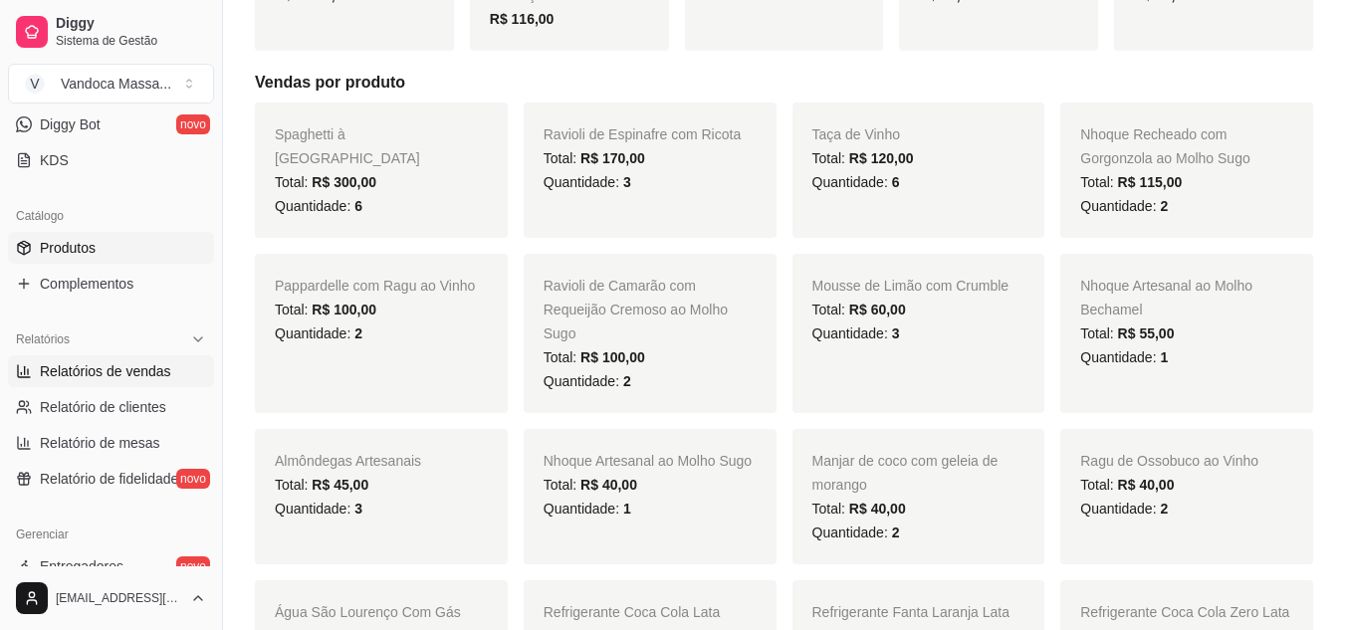
click at [89, 236] on link "Produtos" at bounding box center [111, 248] width 206 height 32
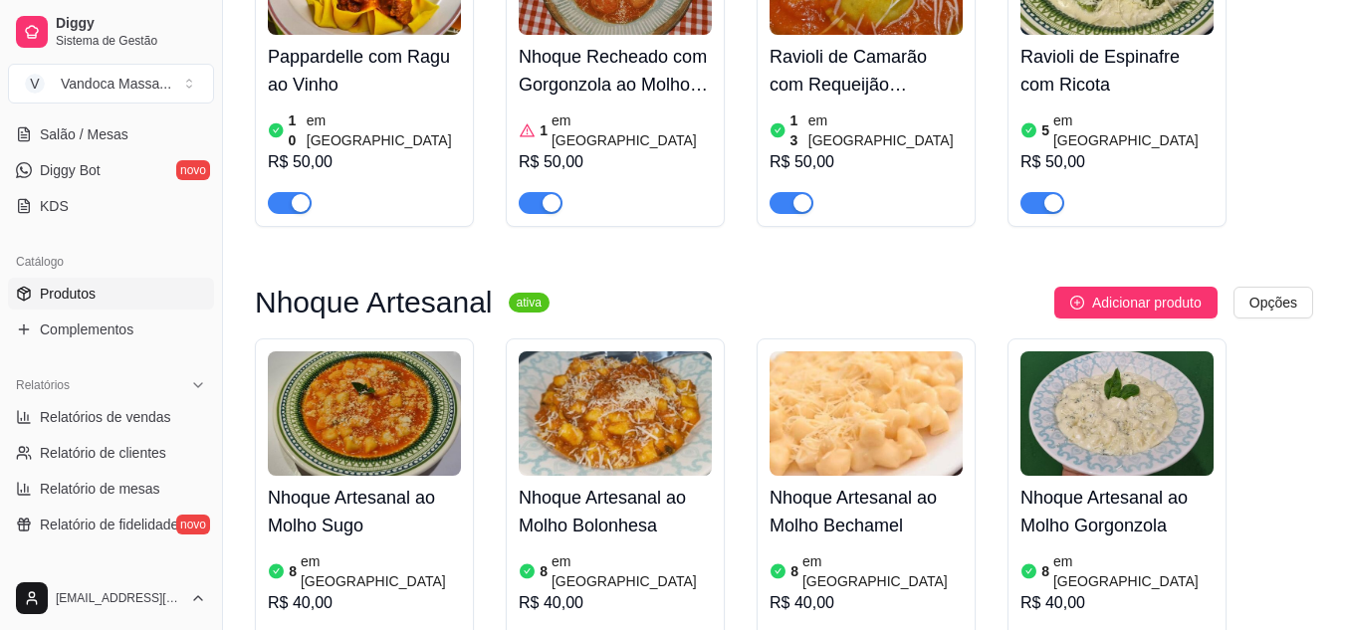
scroll to position [305, 0]
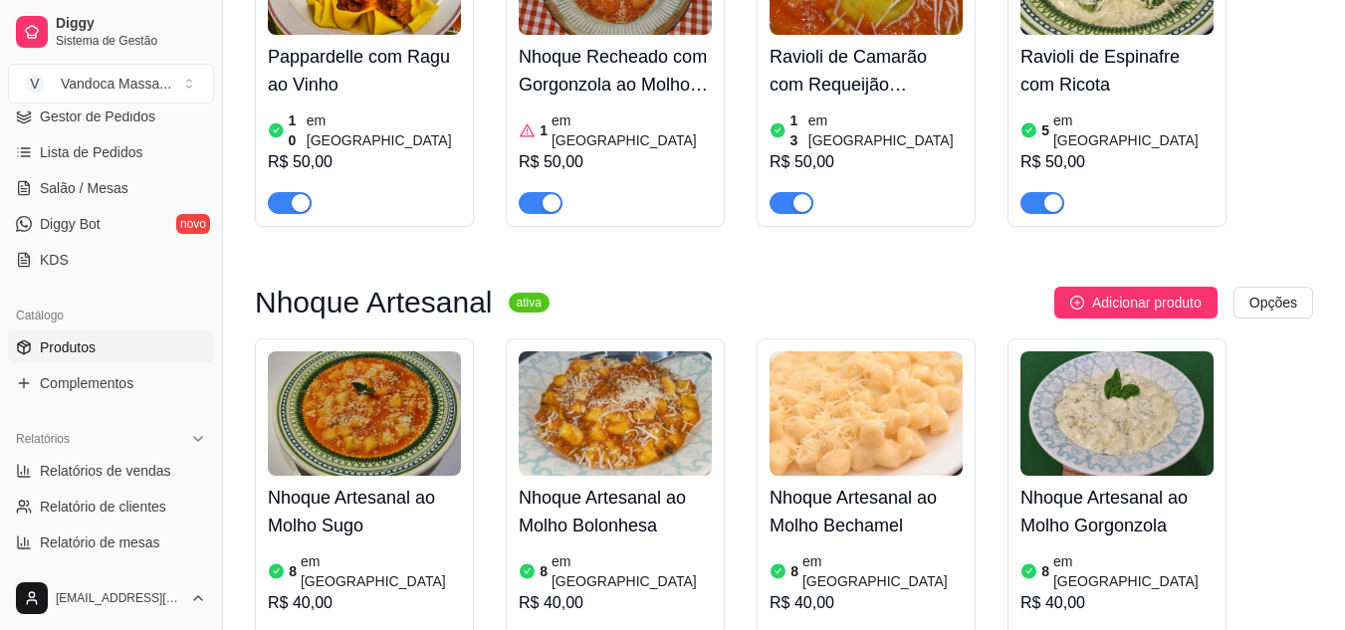
click at [95, 348] on span "Produtos" at bounding box center [68, 347] width 56 height 20
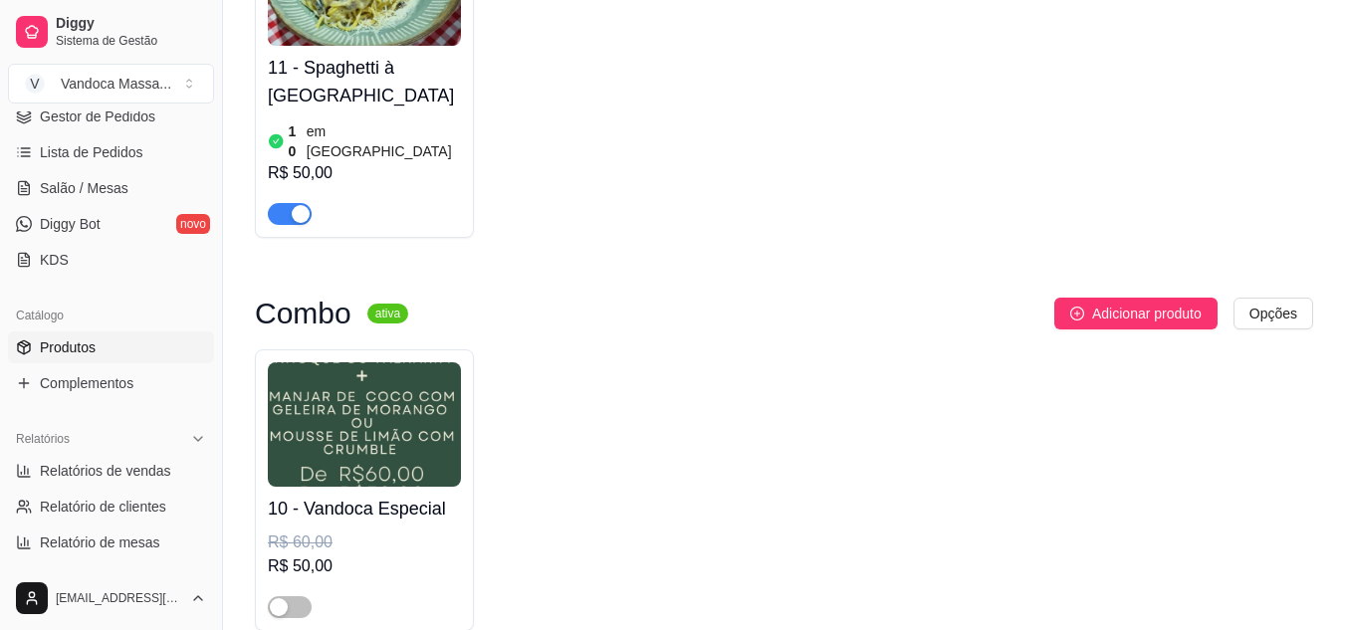
scroll to position [299, 0]
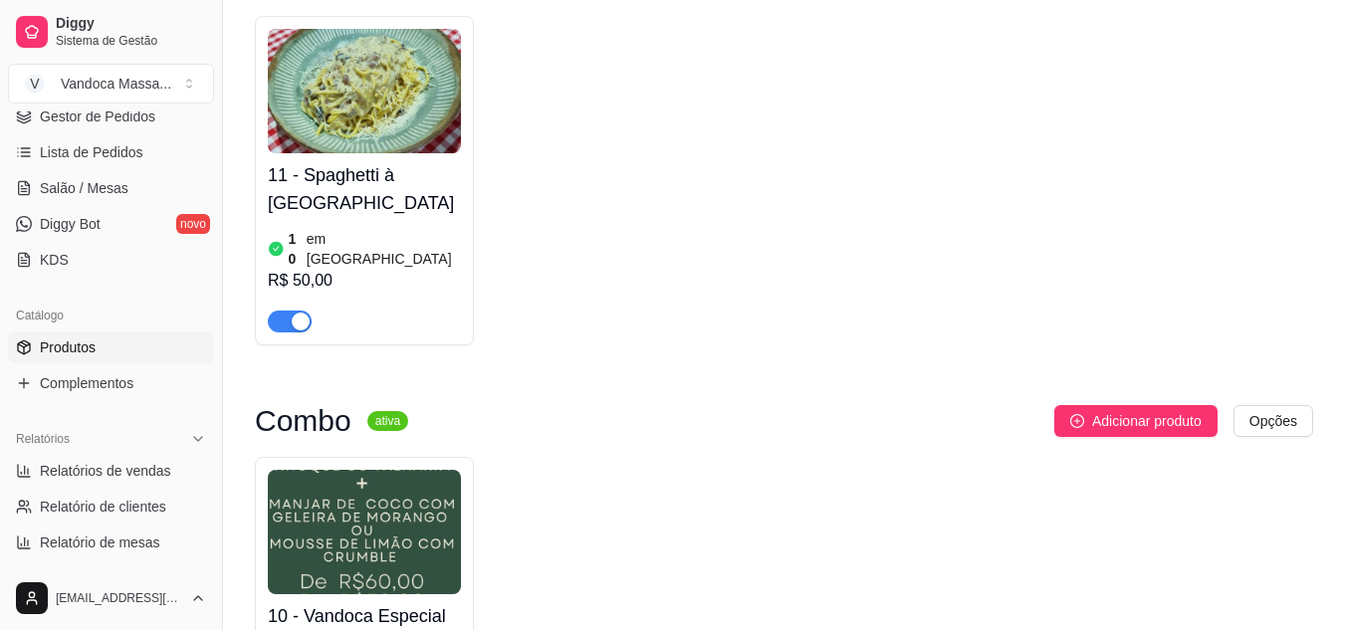
click at [337, 229] on article "em [GEOGRAPHIC_DATA]" at bounding box center [384, 249] width 154 height 40
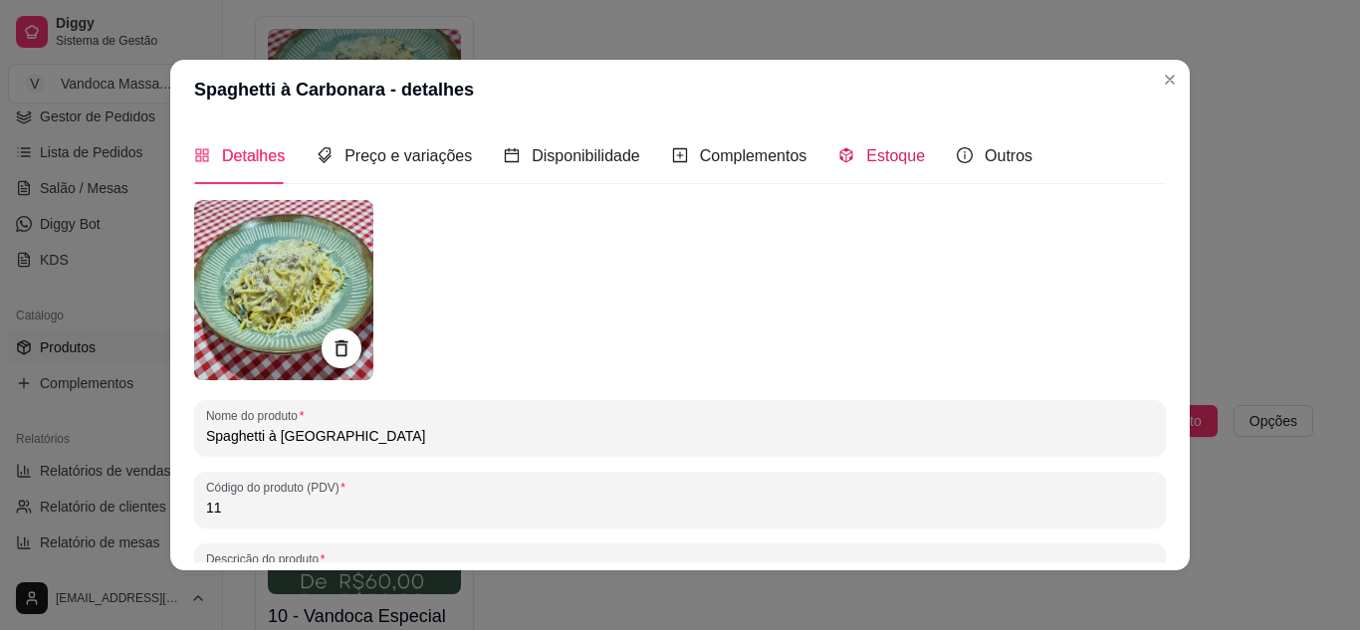
click at [849, 161] on div "Estoque" at bounding box center [881, 155] width 87 height 25
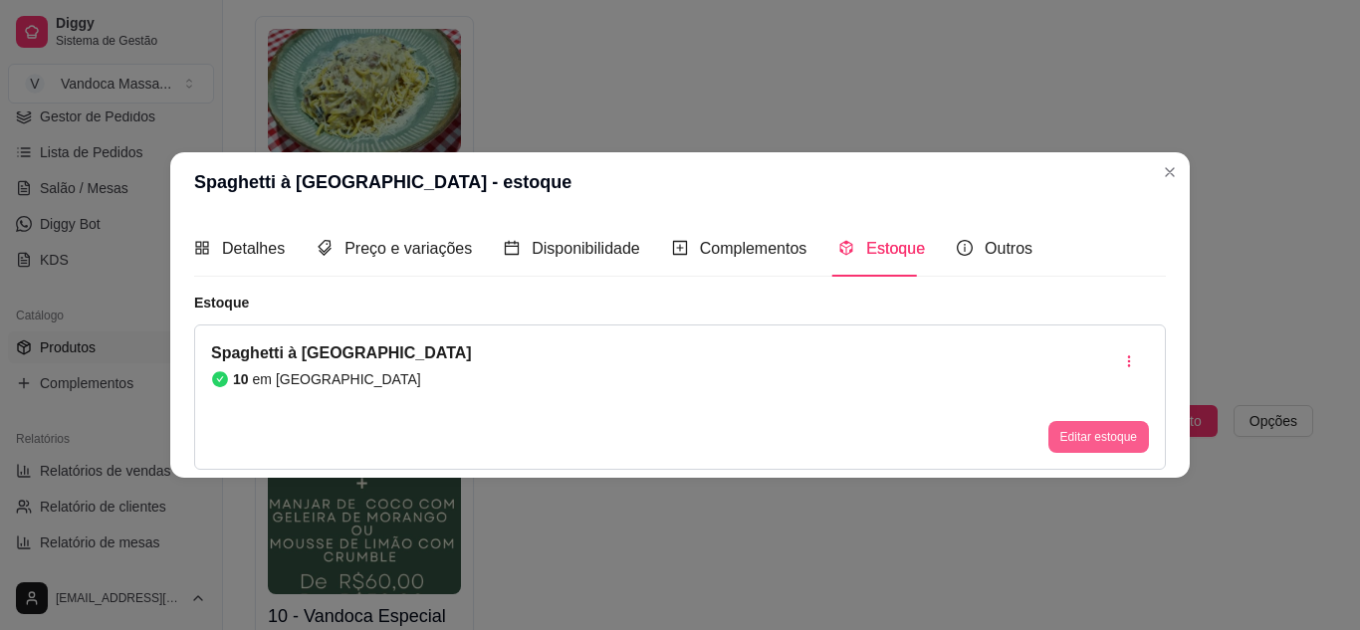
click at [1114, 427] on button "Editar estoque" at bounding box center [1098, 437] width 101 height 32
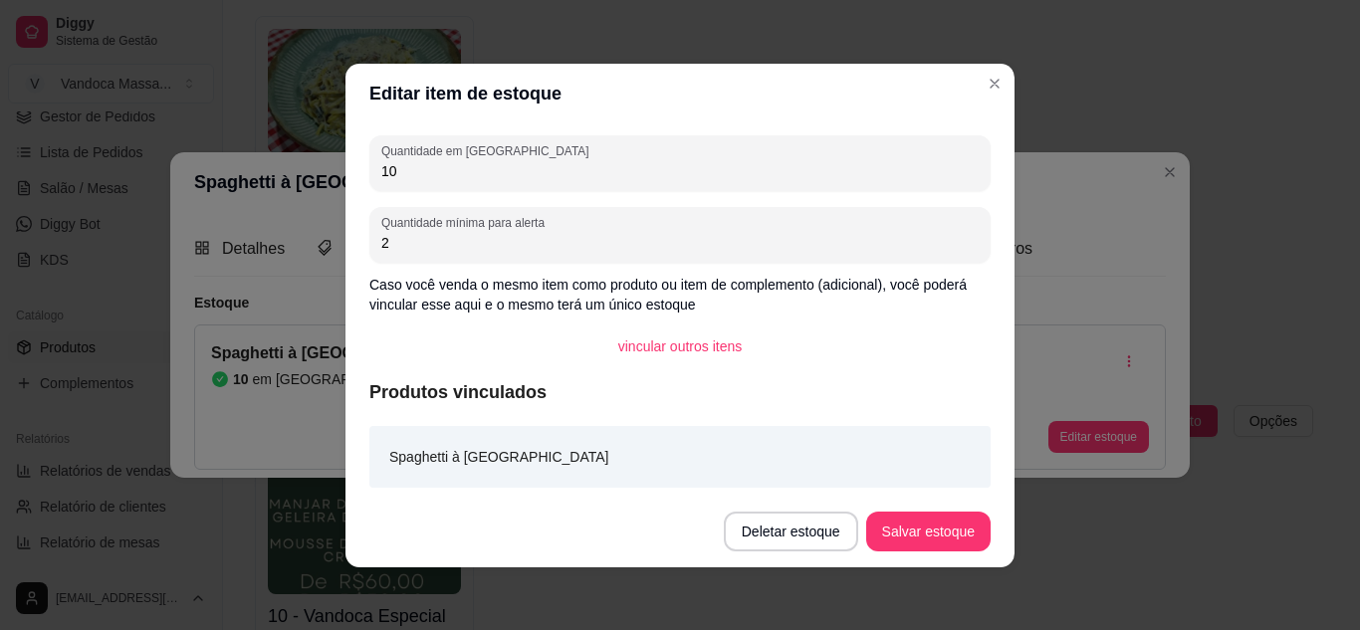
click at [423, 181] on div "10" at bounding box center [679, 163] width 597 height 40
type input "1"
type input "7"
click at [903, 509] on footer "Deletar estoque Salvar estoque" at bounding box center [679, 532] width 669 height 72
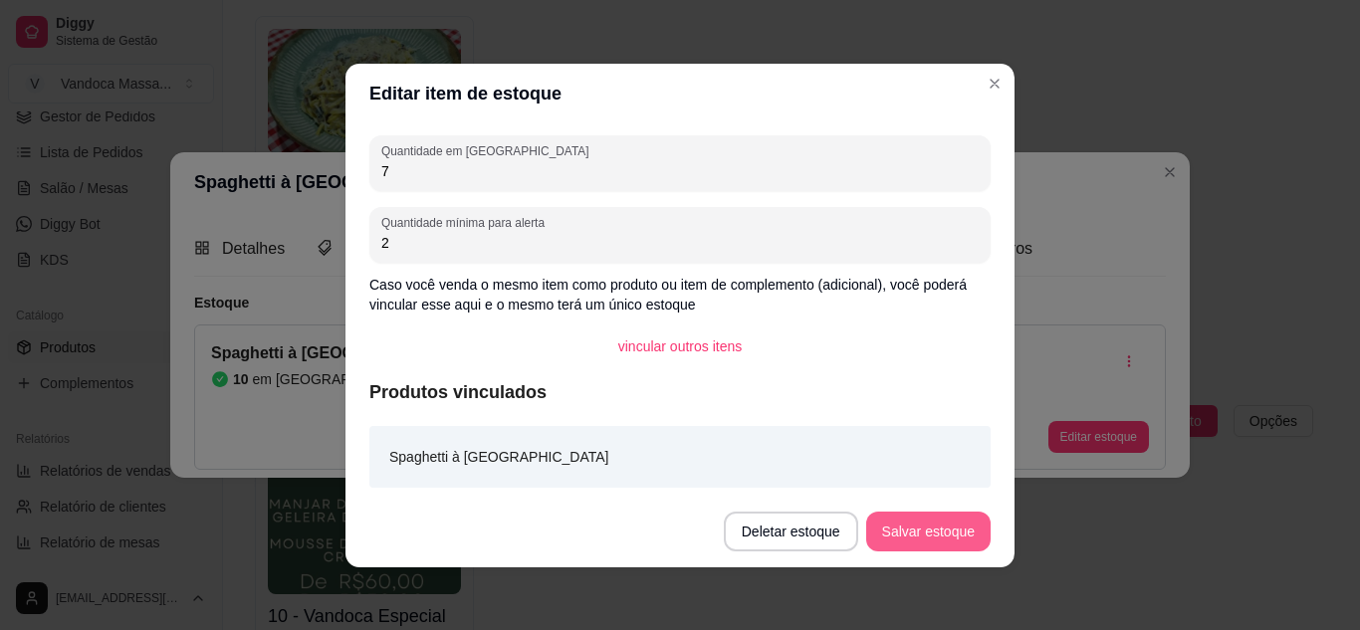
click at [892, 536] on button "Salvar estoque" at bounding box center [928, 532] width 124 height 40
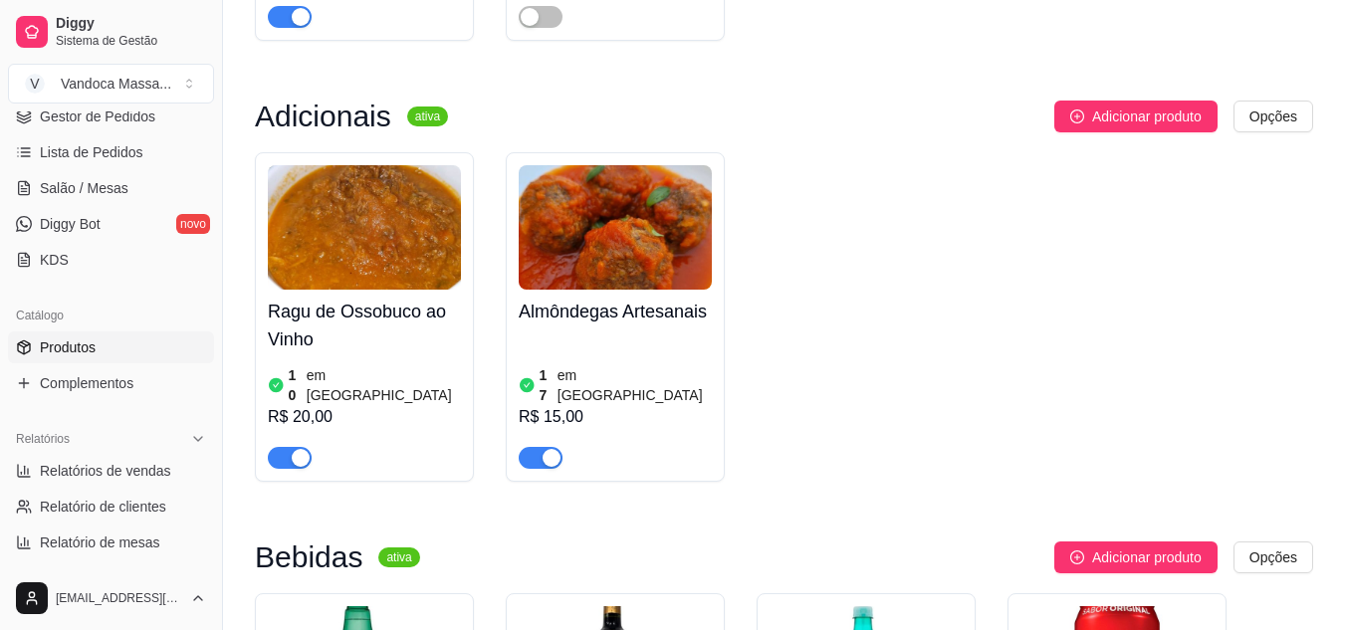
scroll to position [2787, 0]
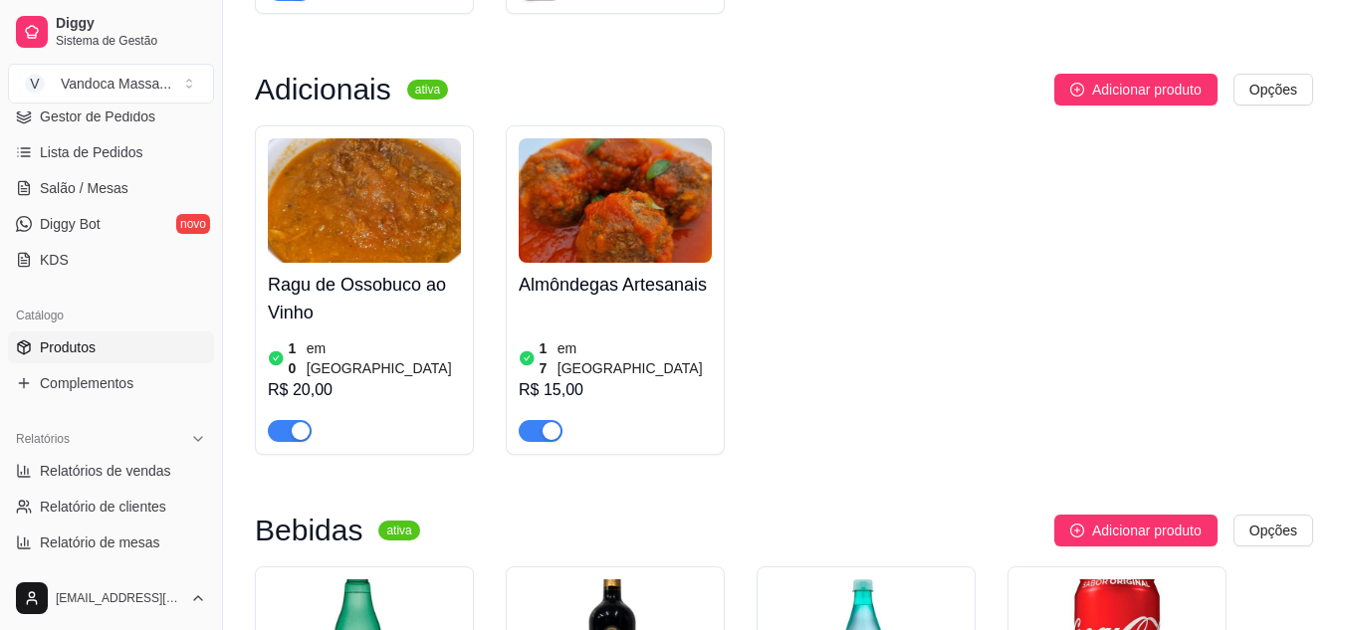
click at [583, 338] on article "em [GEOGRAPHIC_DATA]" at bounding box center [634, 358] width 154 height 40
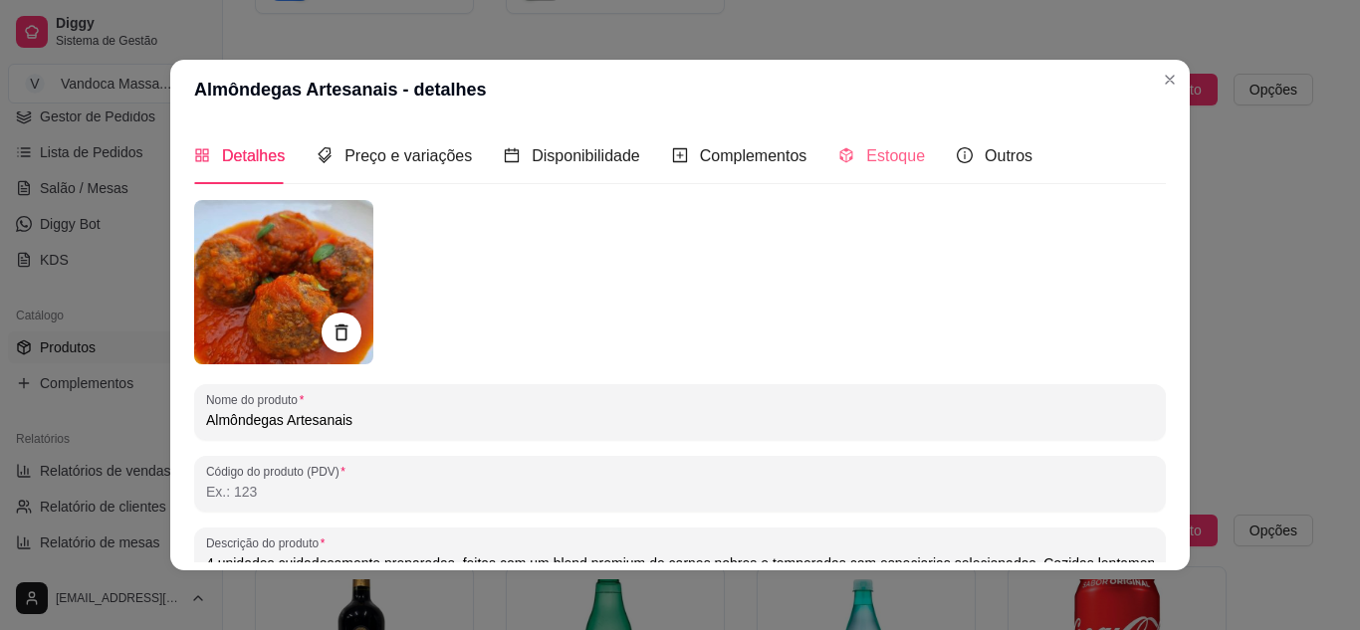
click at [862, 142] on div "Estoque" at bounding box center [881, 155] width 87 height 57
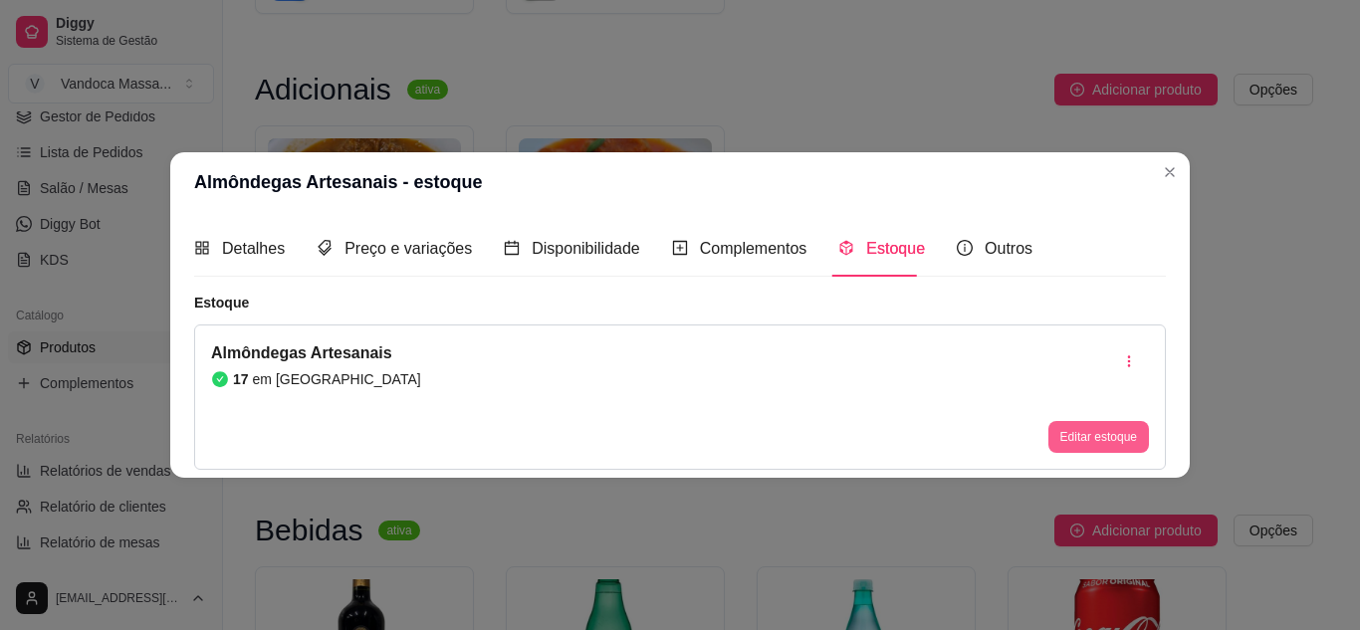
click at [1130, 421] on button "Editar estoque" at bounding box center [1098, 437] width 101 height 32
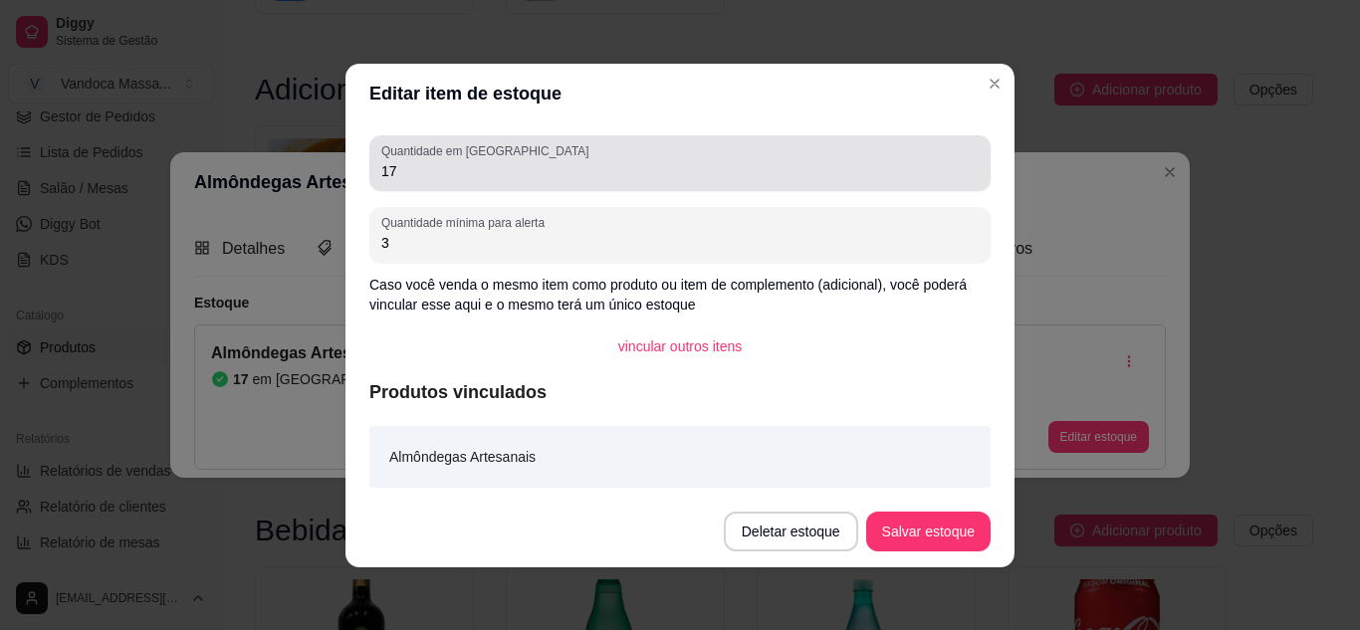
click at [476, 178] on input "17" at bounding box center [679, 171] width 597 height 20
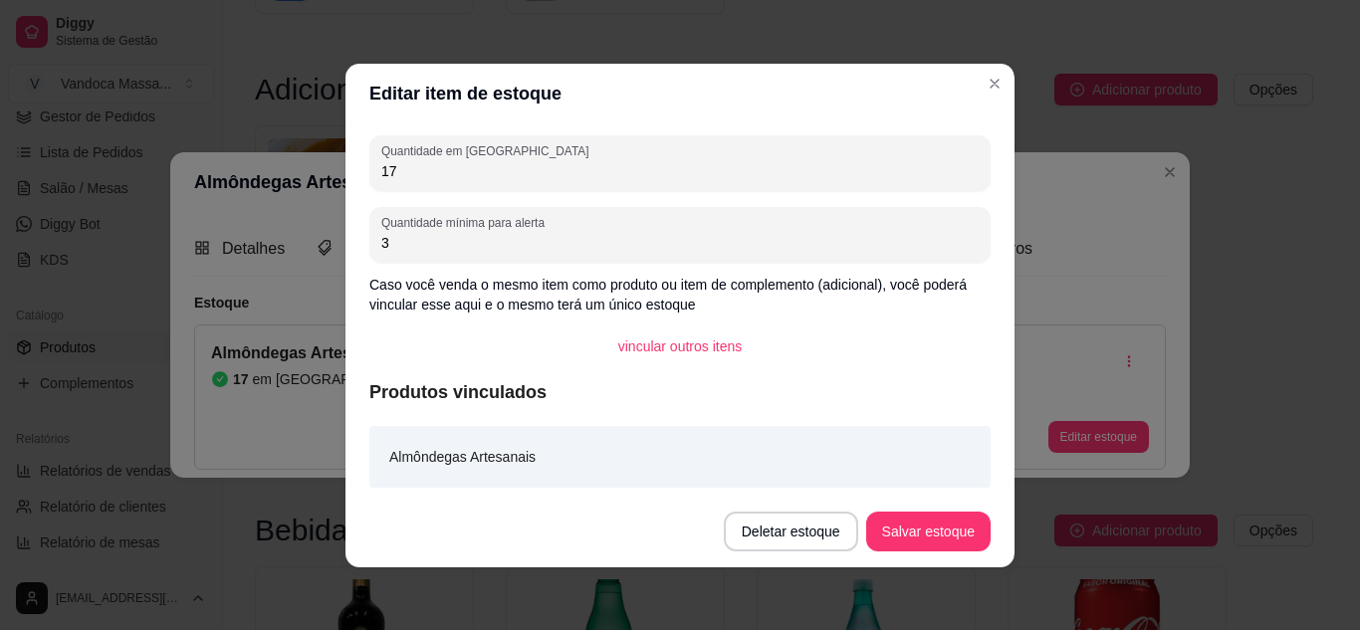
click at [476, 178] on input "17" at bounding box center [679, 171] width 597 height 20
type input "10"
click at [932, 521] on button "Salvar estoque" at bounding box center [927, 531] width 121 height 39
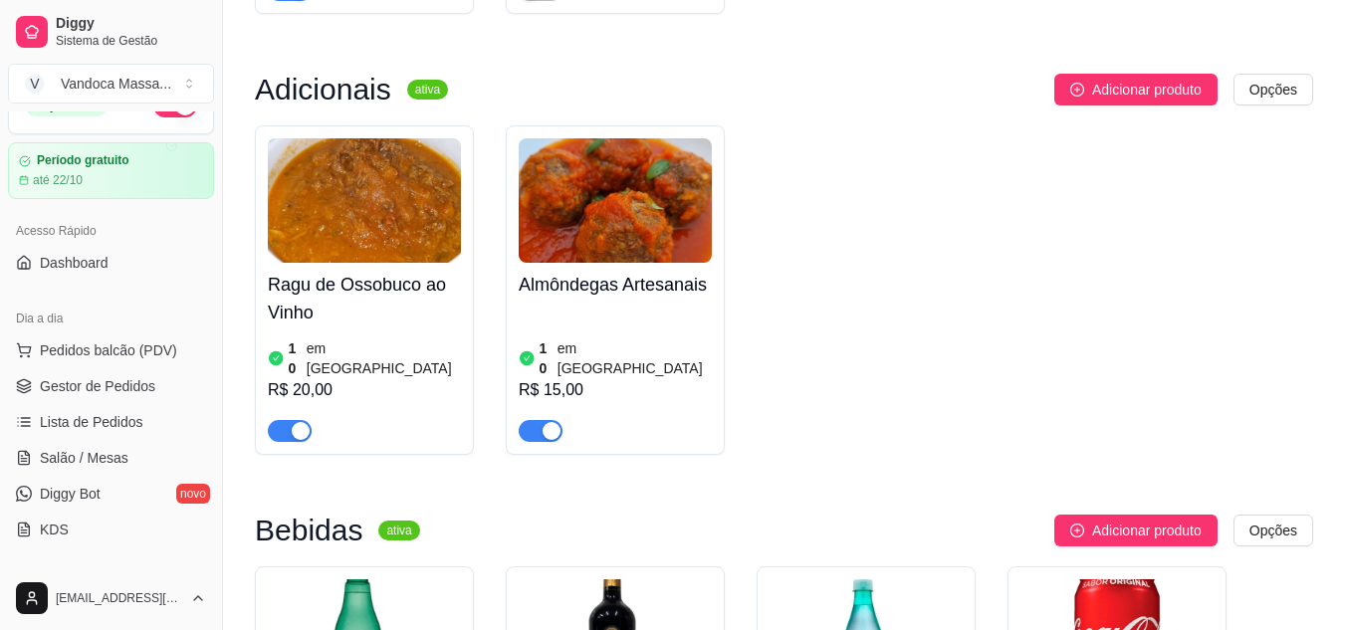
scroll to position [0, 0]
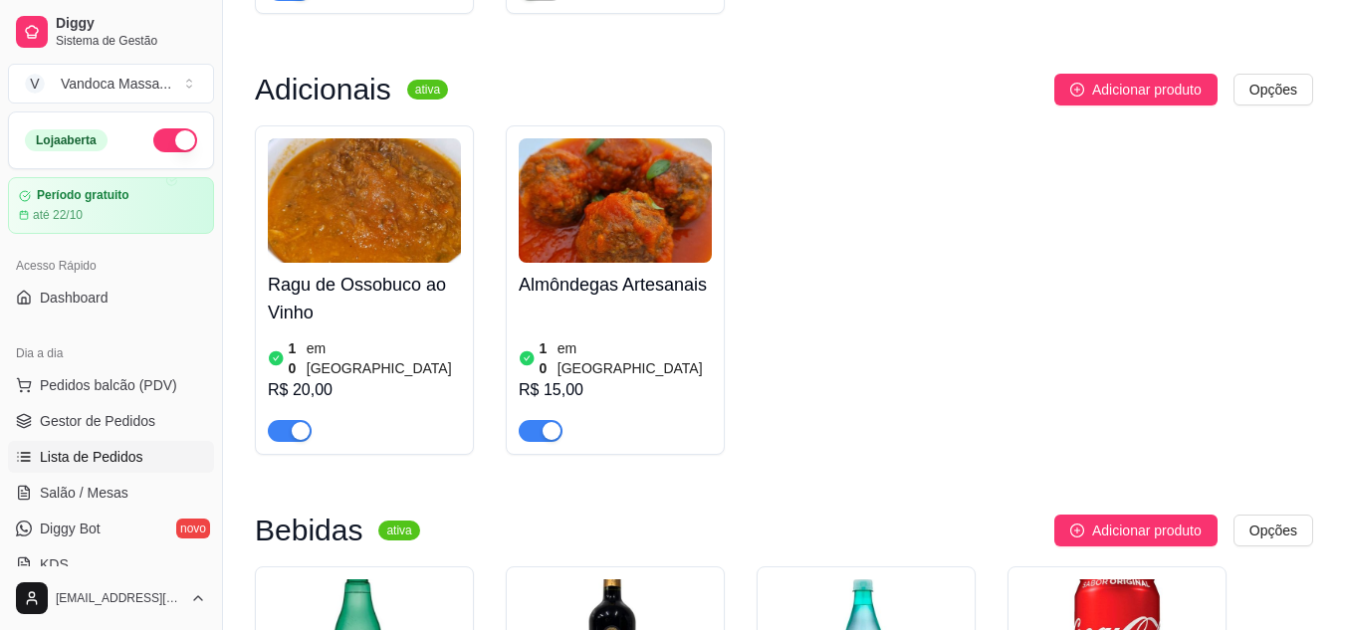
click at [91, 464] on span "Lista de Pedidos" at bounding box center [92, 457] width 104 height 20
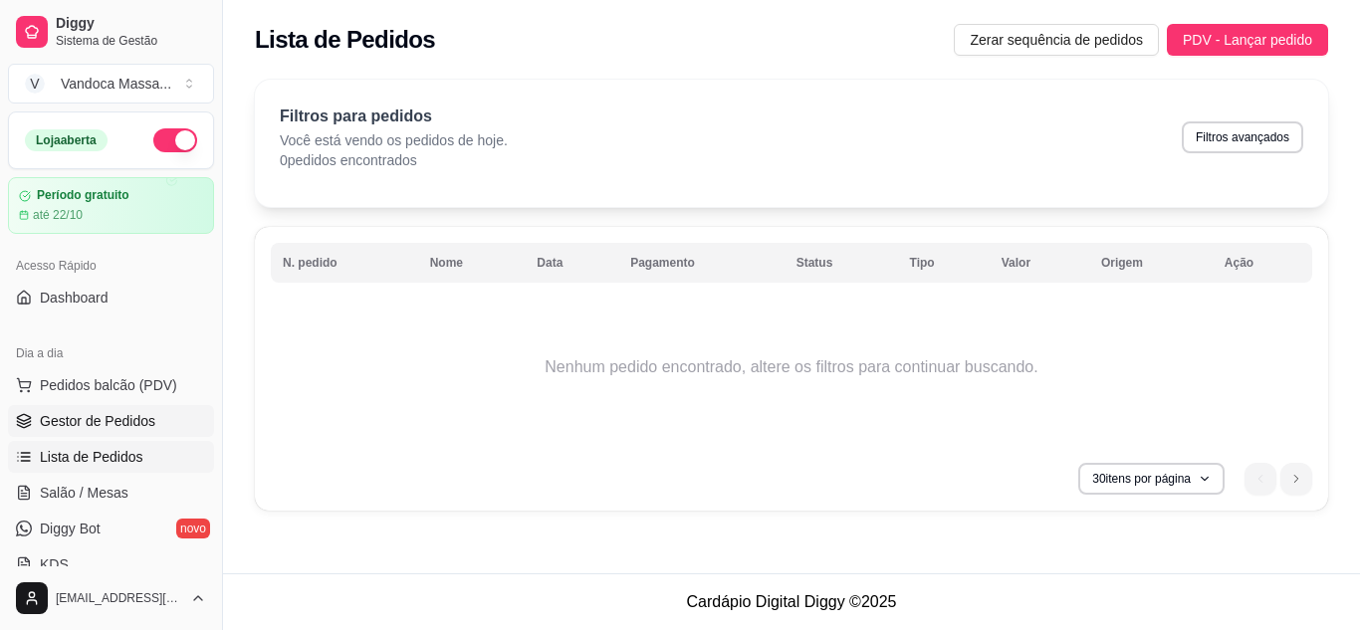
click at [103, 434] on link "Gestor de Pedidos" at bounding box center [111, 421] width 206 height 32
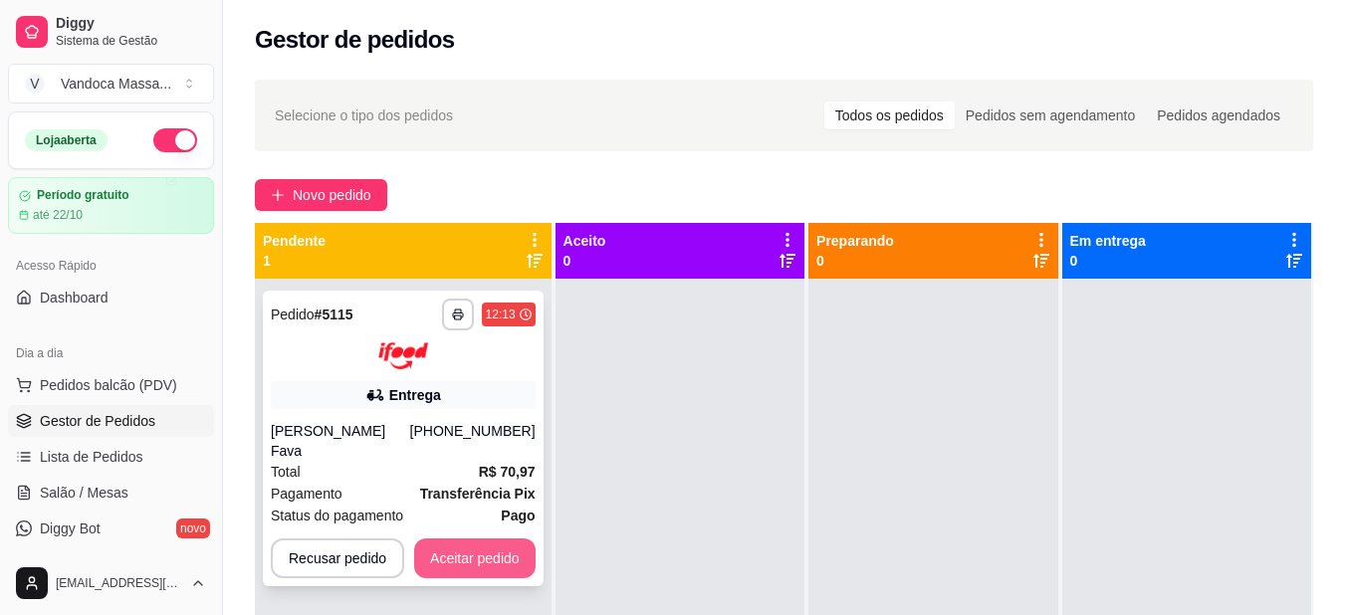
click at [498, 539] on button "Aceitar pedido" at bounding box center [474, 559] width 121 height 40
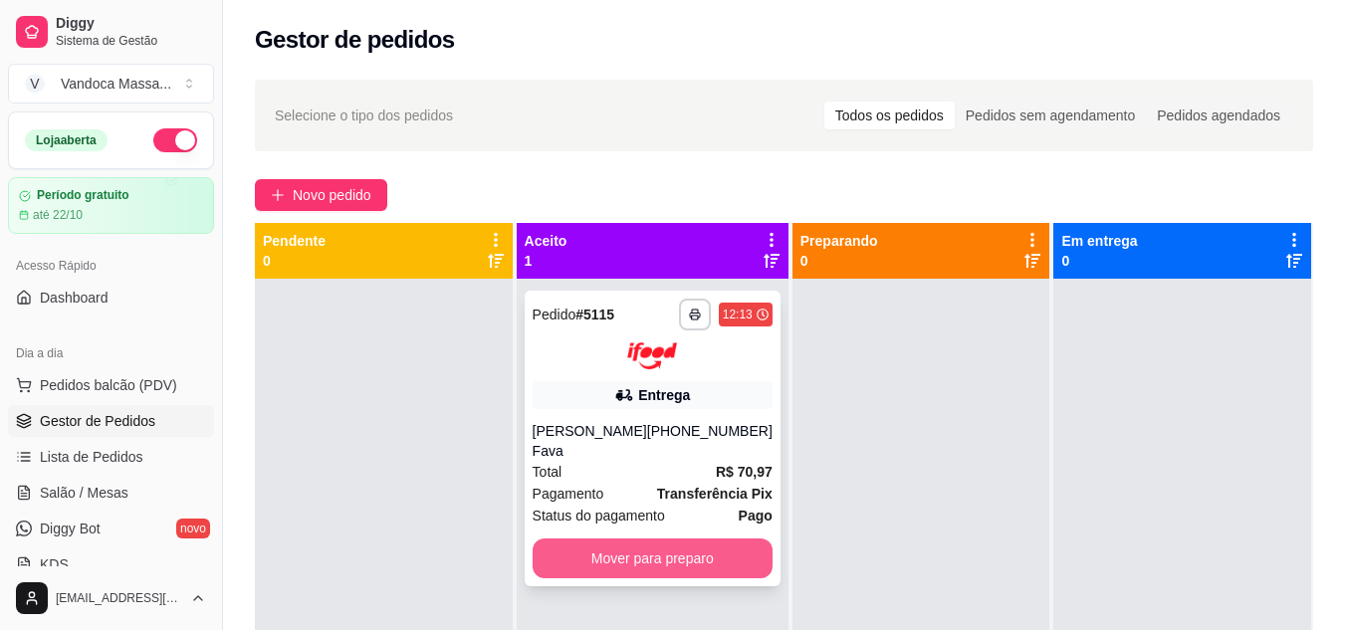
click at [721, 539] on button "Mover para preparo" at bounding box center [653, 559] width 240 height 40
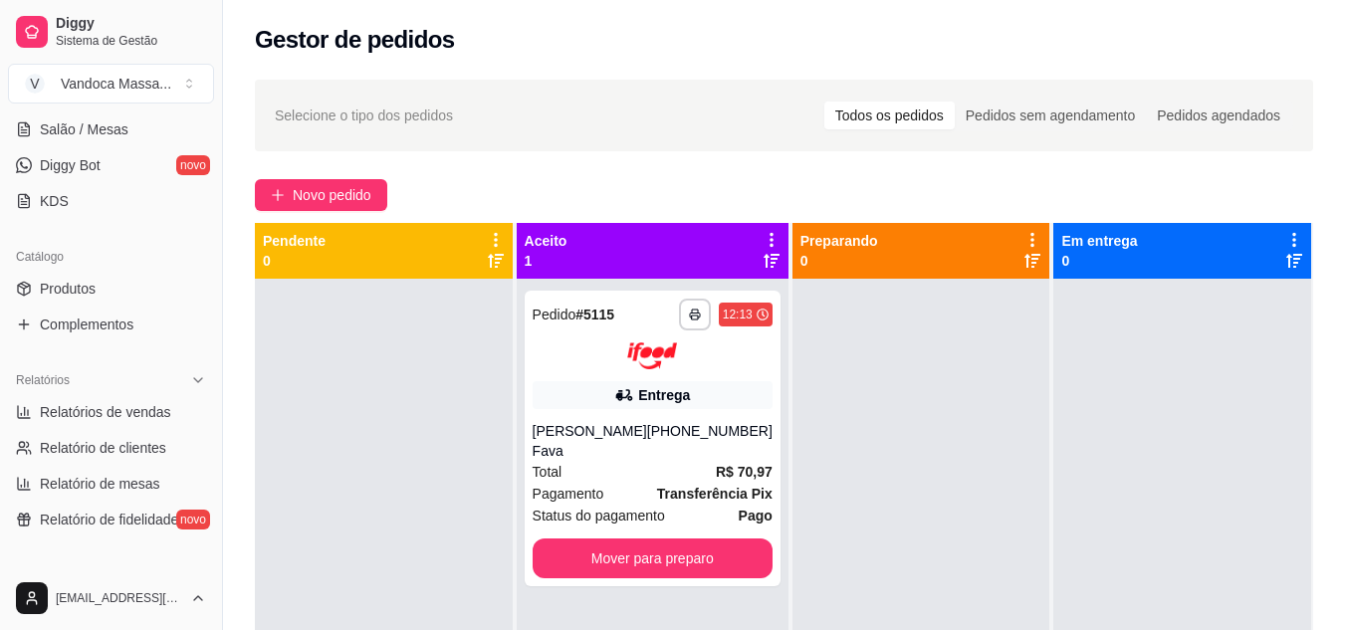
scroll to position [398, 0]
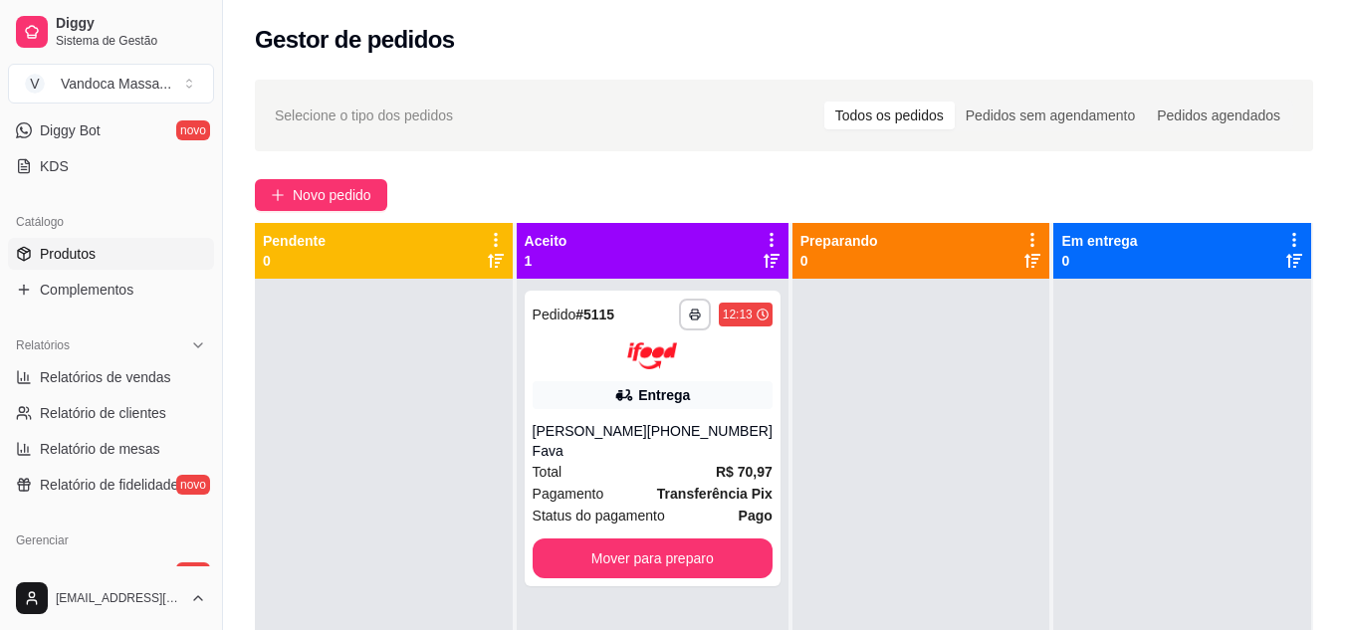
click at [84, 254] on span "Produtos" at bounding box center [68, 254] width 56 height 20
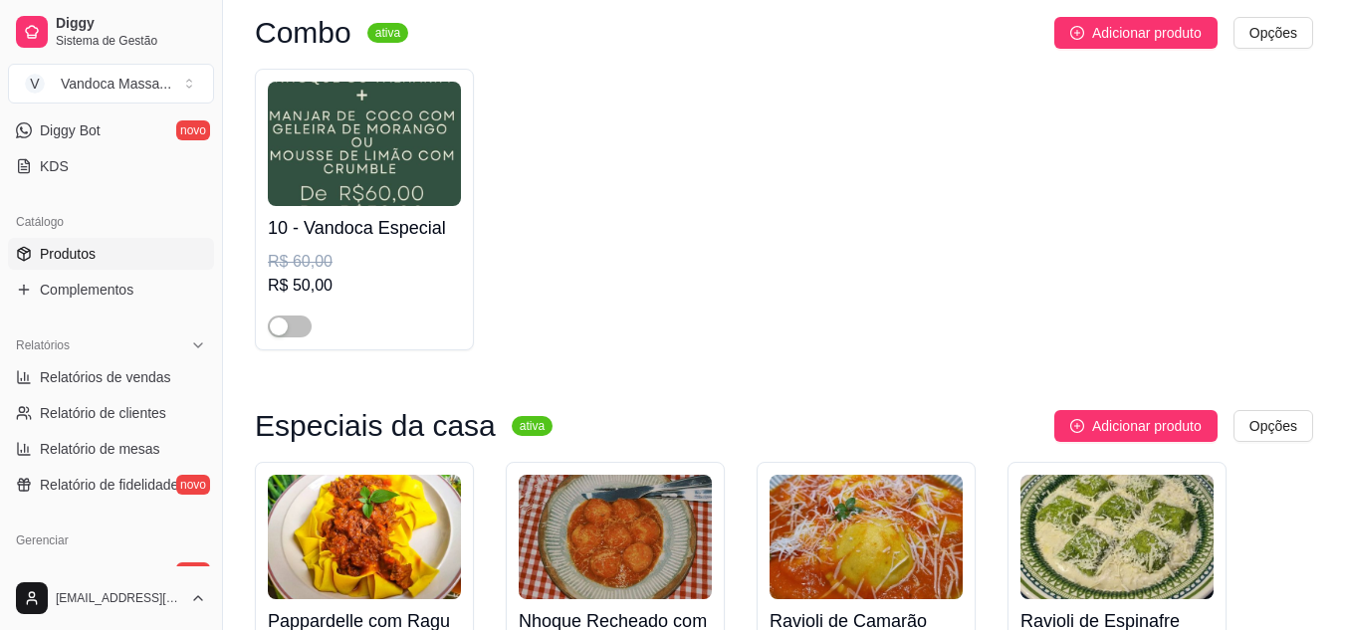
scroll to position [896, 0]
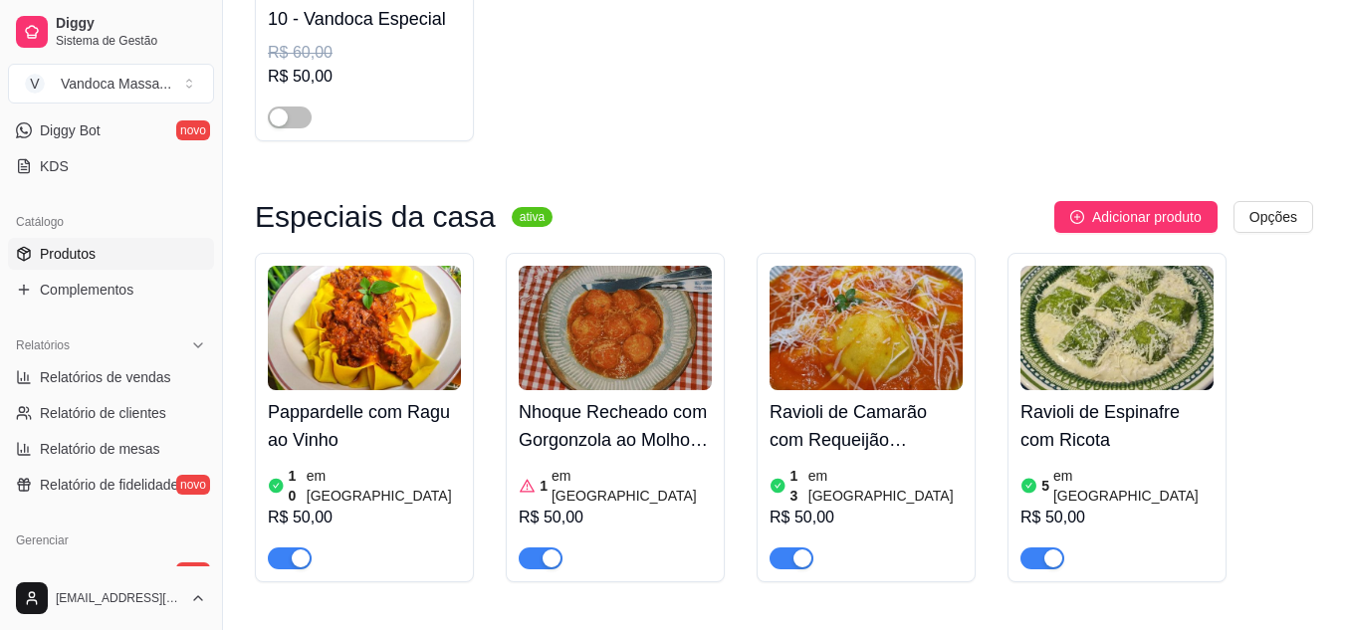
click at [591, 466] on article "em [GEOGRAPHIC_DATA]" at bounding box center [631, 486] width 160 height 40
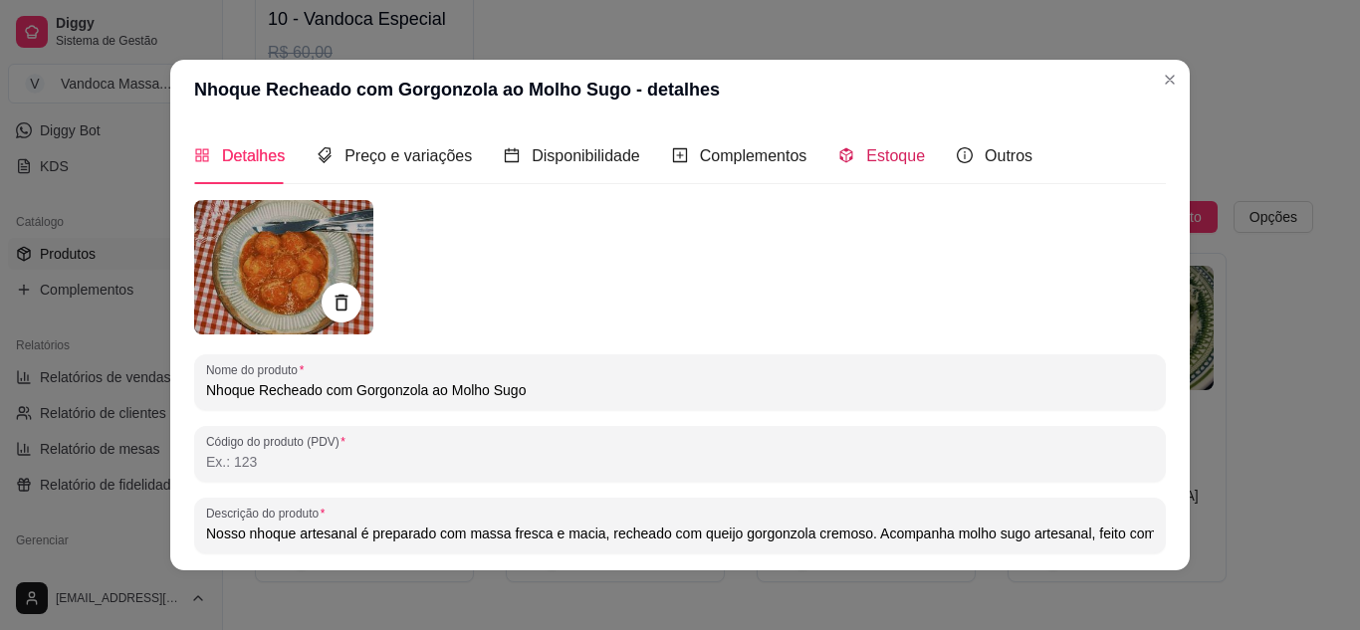
click at [839, 152] on icon "code-sandbox" at bounding box center [846, 155] width 16 height 16
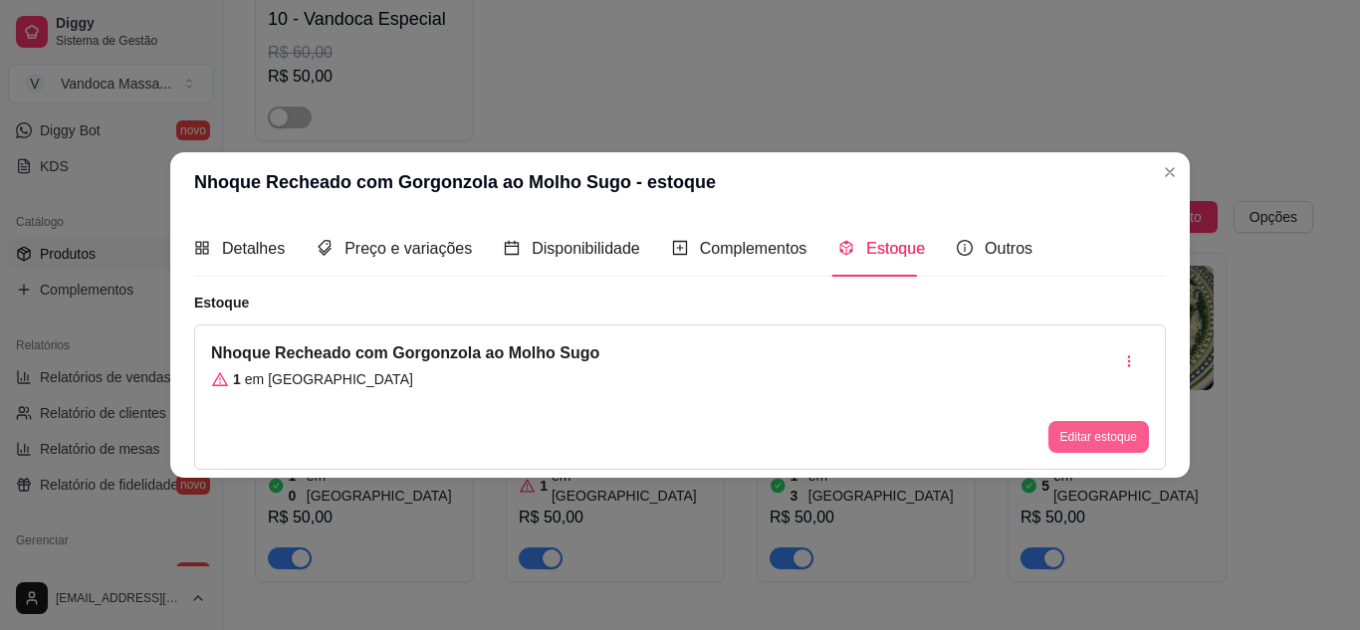
click at [1059, 430] on button "Editar estoque" at bounding box center [1098, 437] width 101 height 32
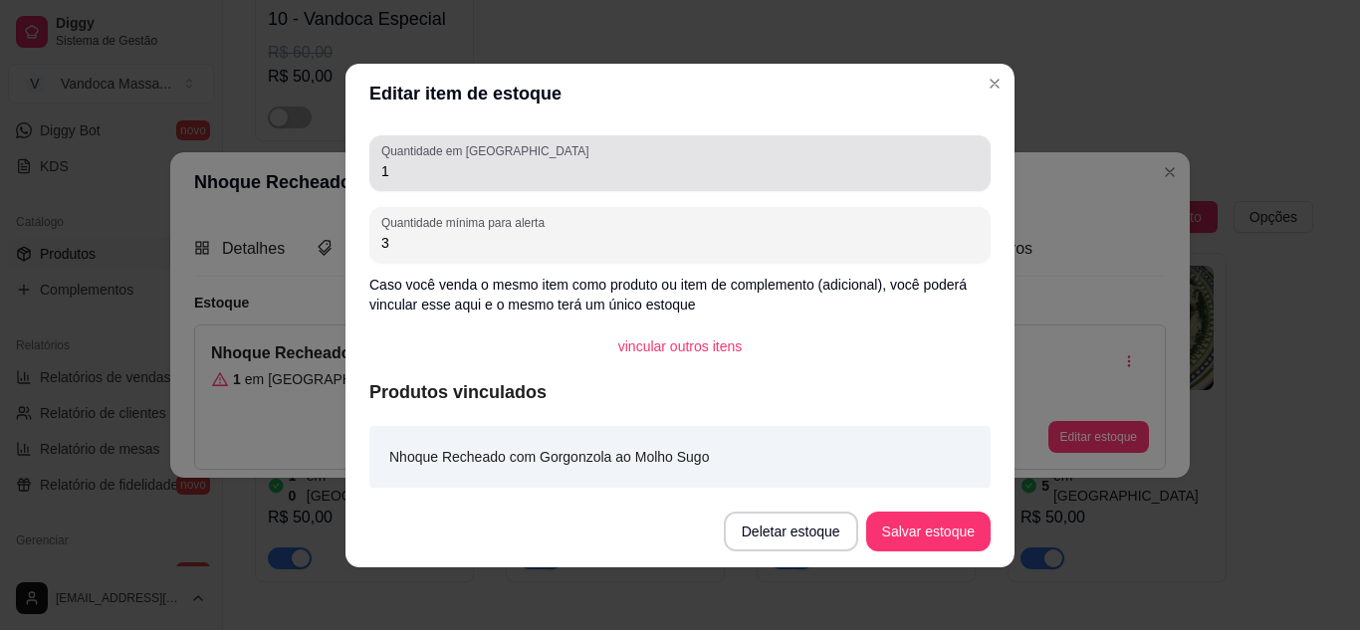
drag, startPoint x: 512, startPoint y: 139, endPoint x: 506, endPoint y: 158, distance: 19.8
click at [510, 139] on div "Quantidade em estoque 1" at bounding box center [679, 163] width 621 height 56
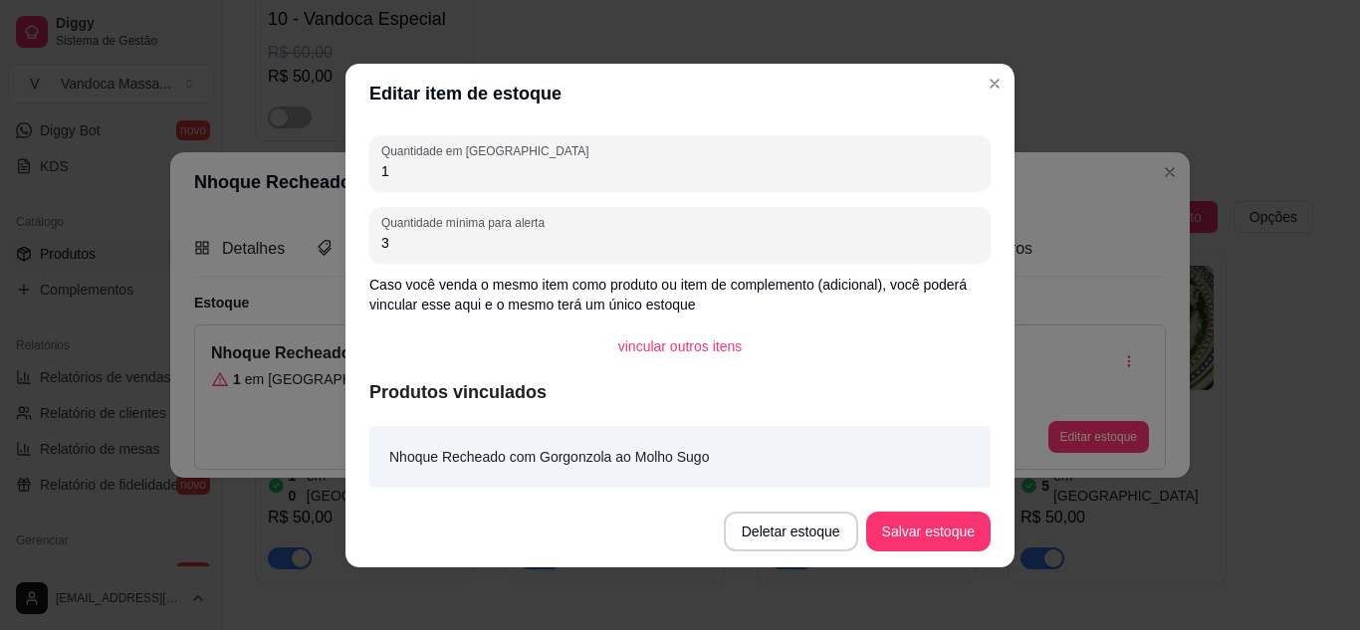
click at [506, 164] on input "1" at bounding box center [679, 171] width 597 height 20
type input "5"
click at [907, 540] on button "Salvar estoque" at bounding box center [928, 532] width 124 height 40
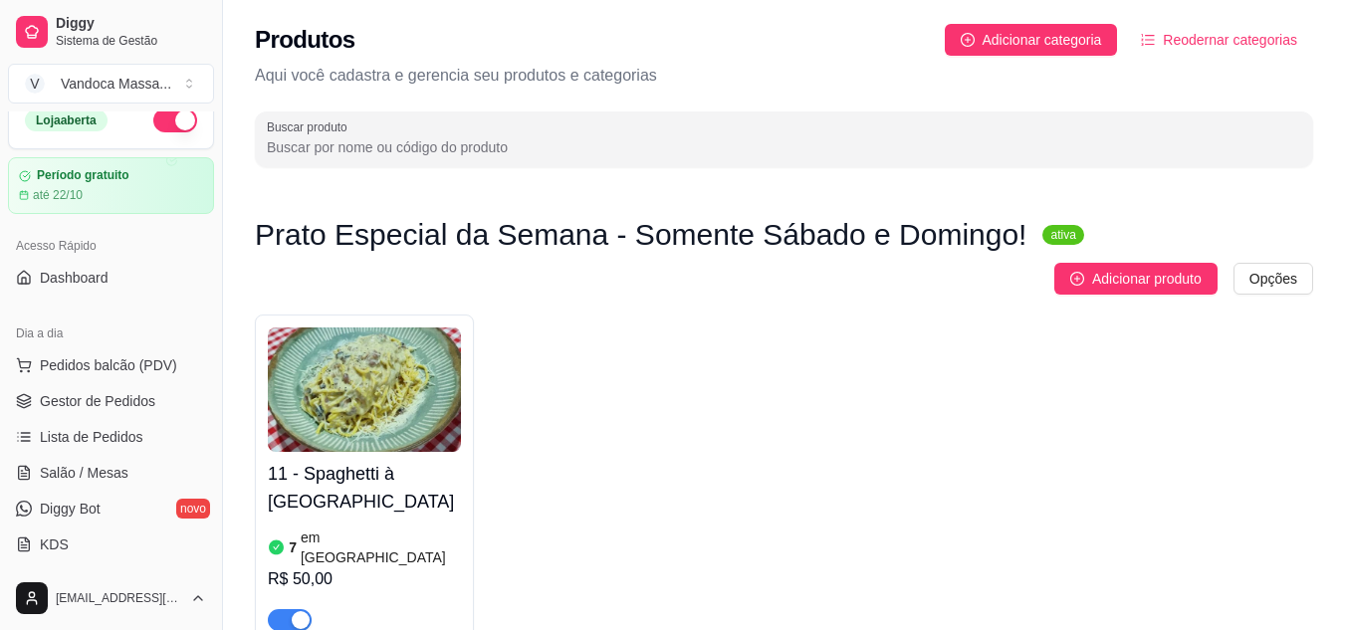
scroll to position [0, 0]
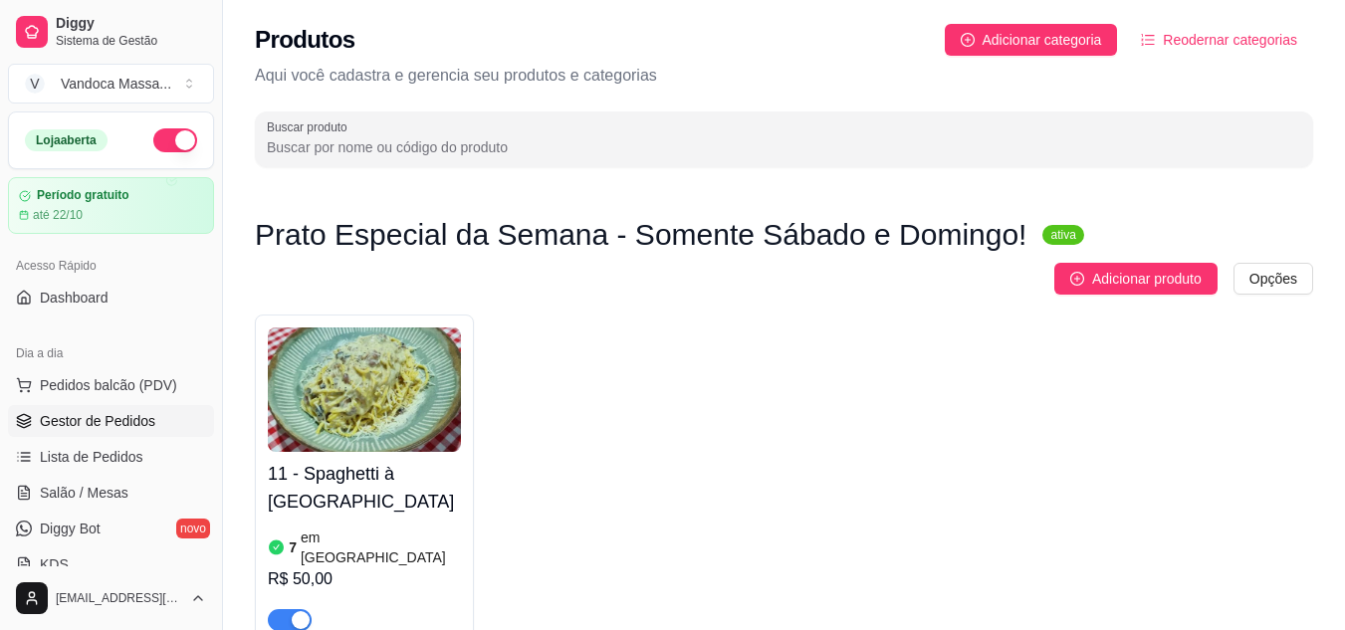
click at [137, 427] on span "Gestor de Pedidos" at bounding box center [97, 421] width 115 height 20
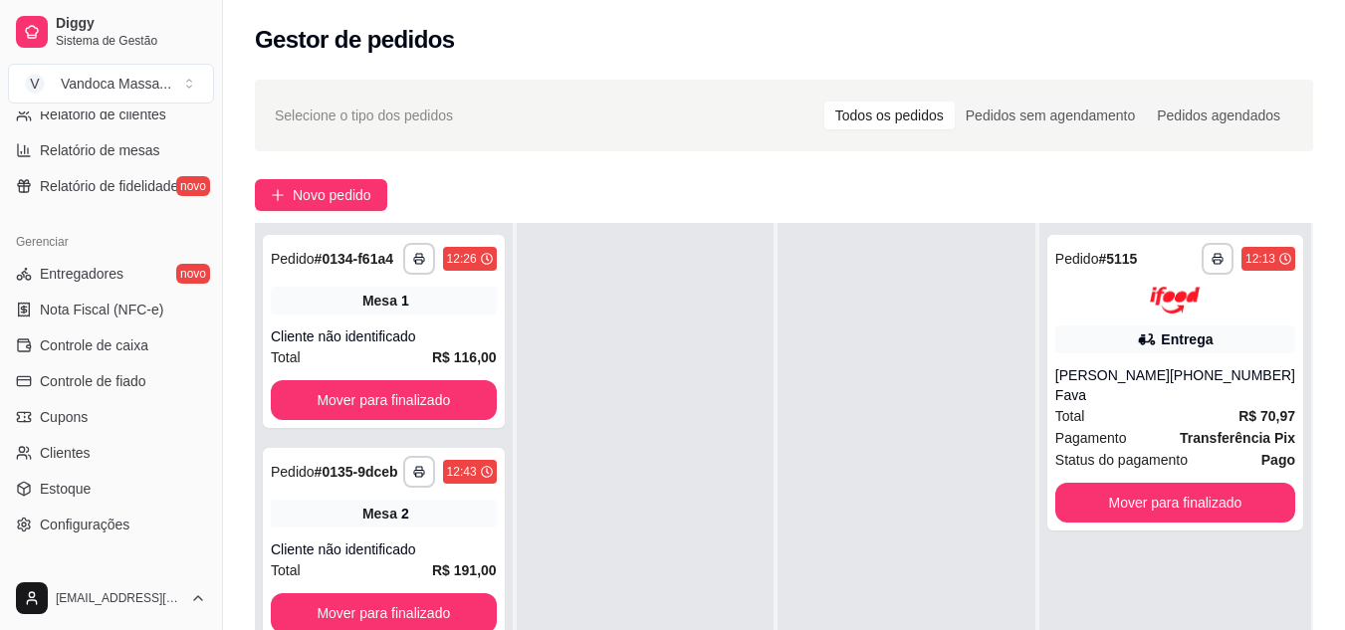
scroll to position [304, 0]
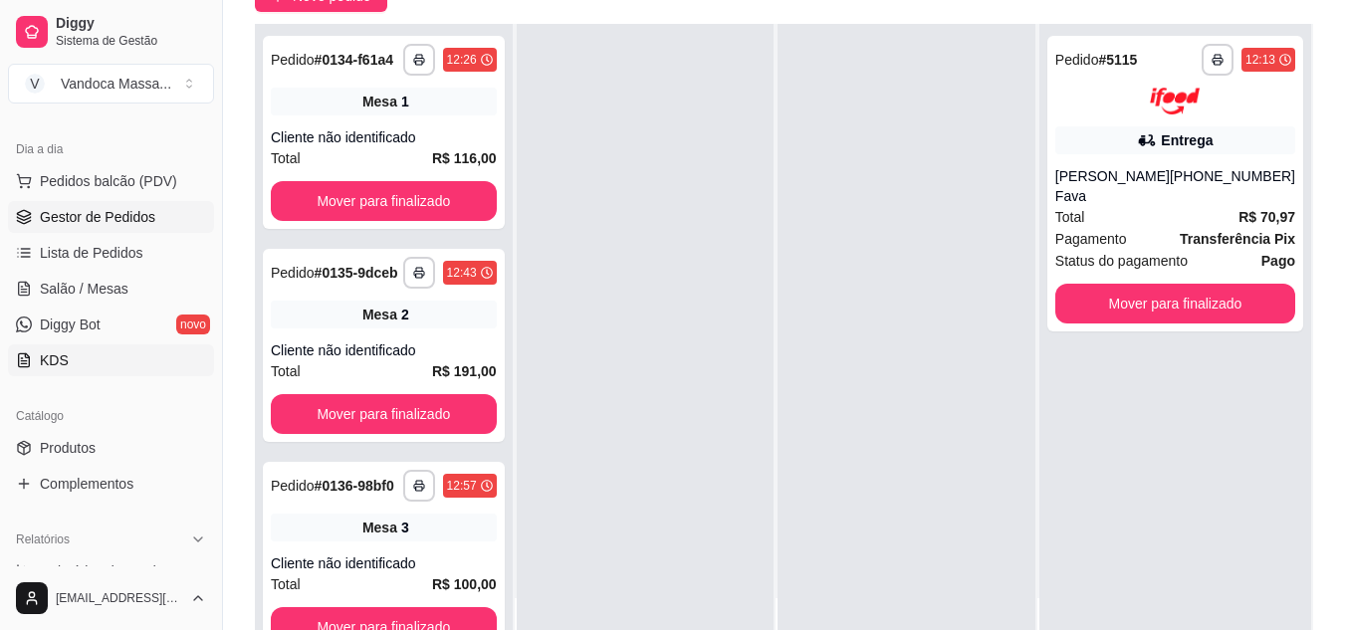
scroll to position [205, 0]
click at [111, 284] on span "Salão / Mesas" at bounding box center [84, 288] width 89 height 20
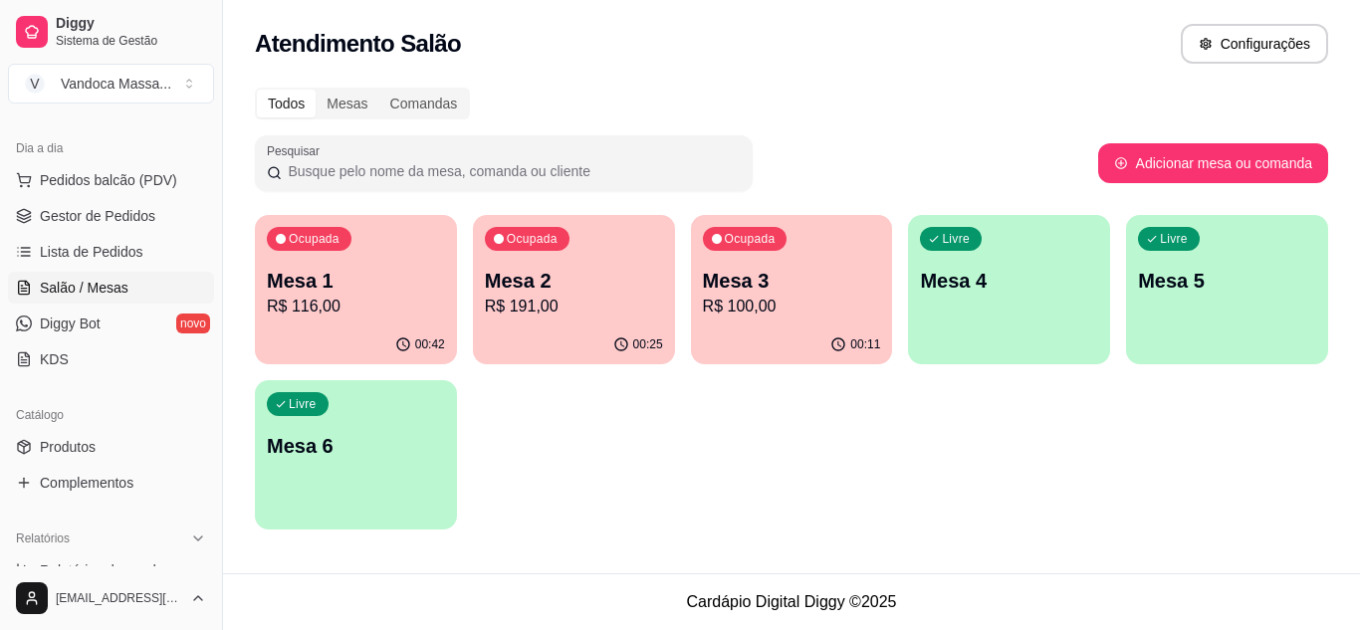
click at [963, 297] on div "Livre Mesa 4" at bounding box center [1009, 277] width 202 height 125
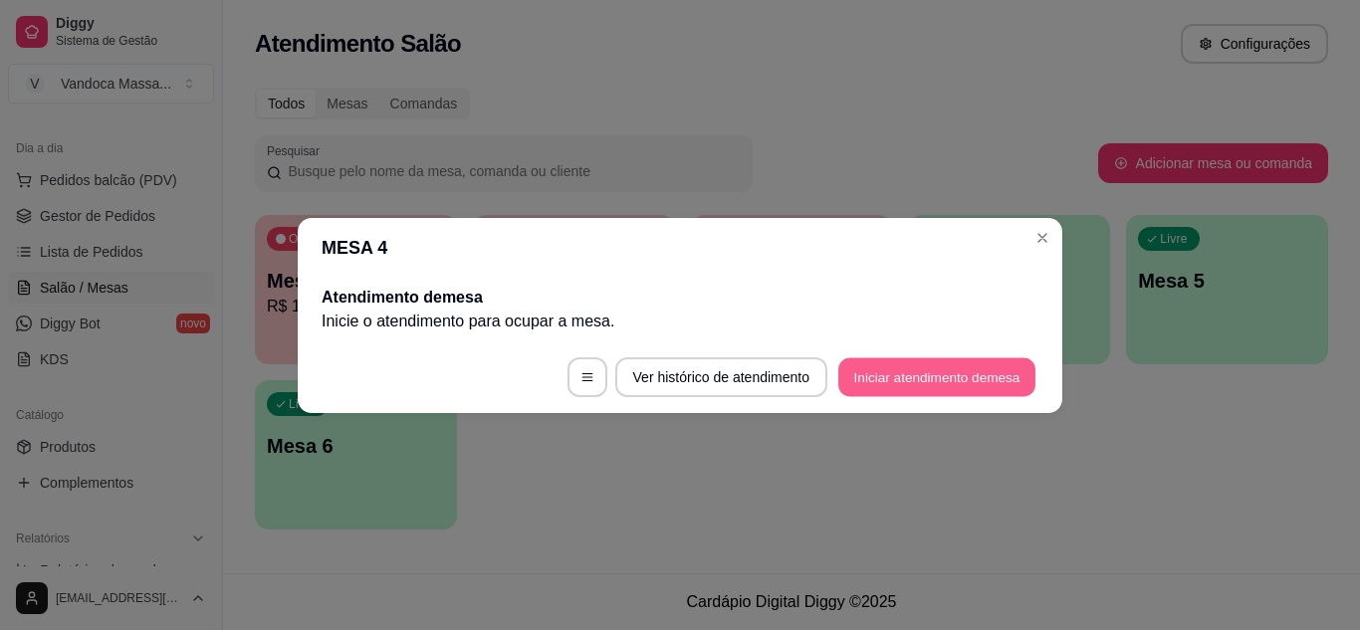
click at [870, 375] on button "Iniciar atendimento de mesa" at bounding box center [936, 376] width 197 height 39
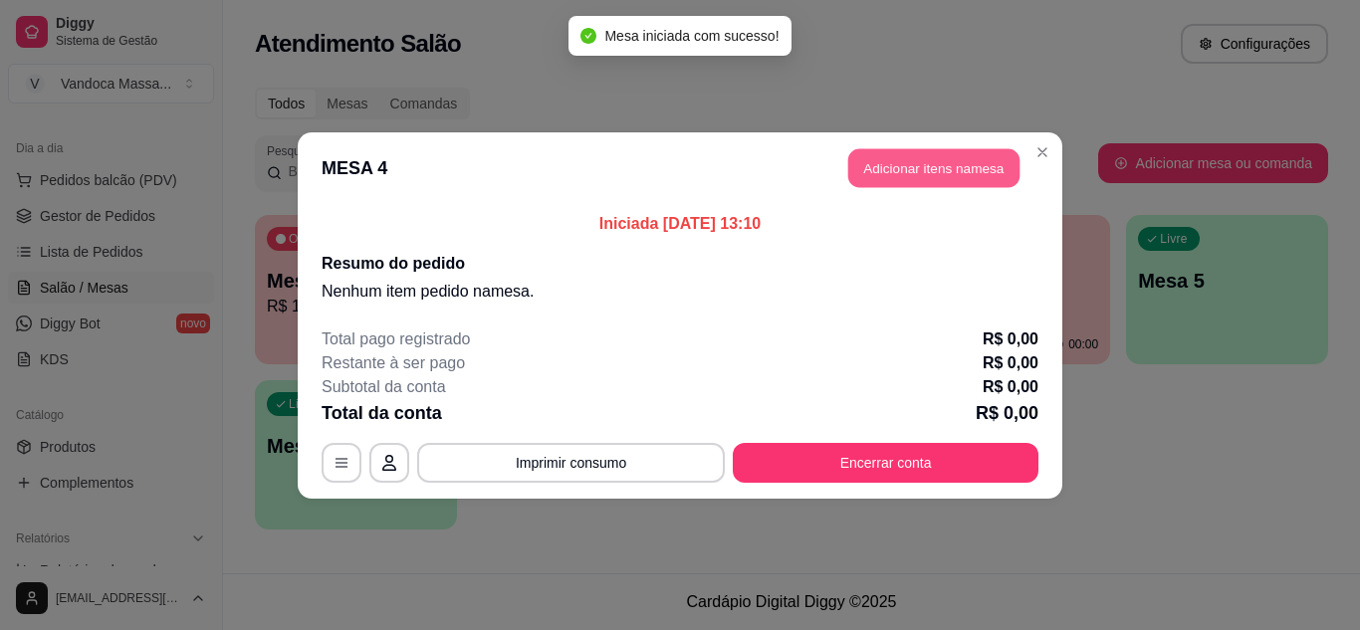
click at [964, 172] on button "Adicionar itens na mesa" at bounding box center [933, 167] width 171 height 39
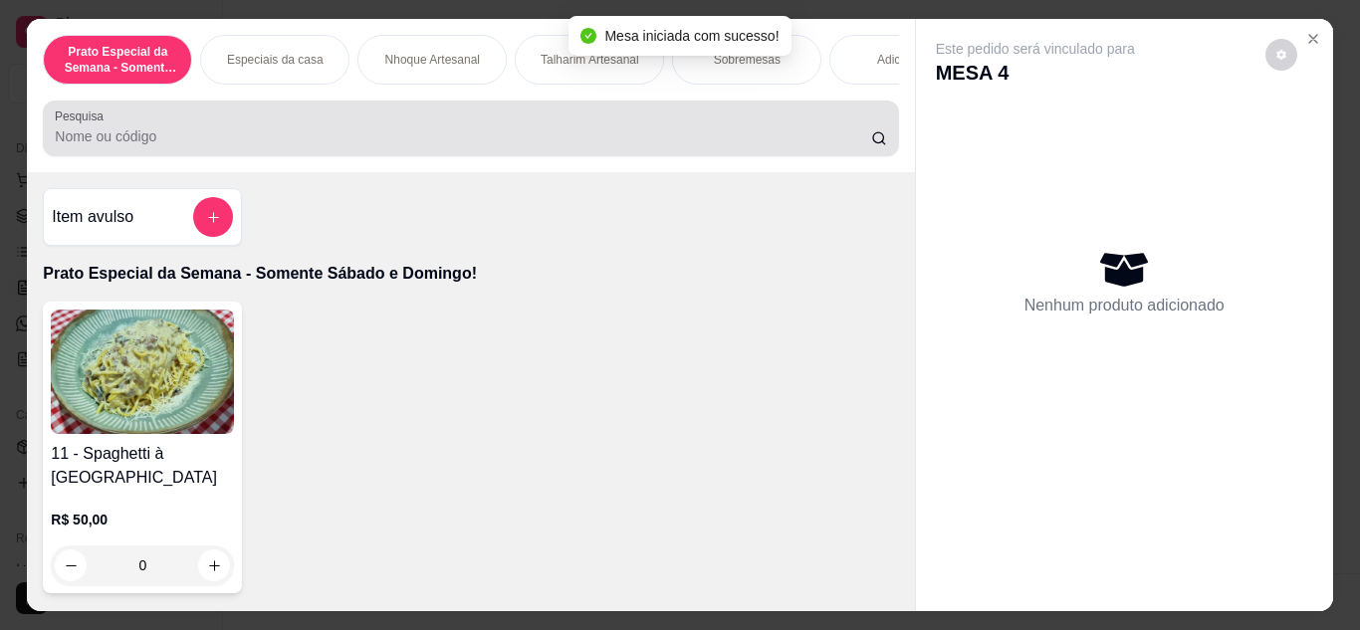
click at [360, 131] on div at bounding box center [470, 128] width 831 height 40
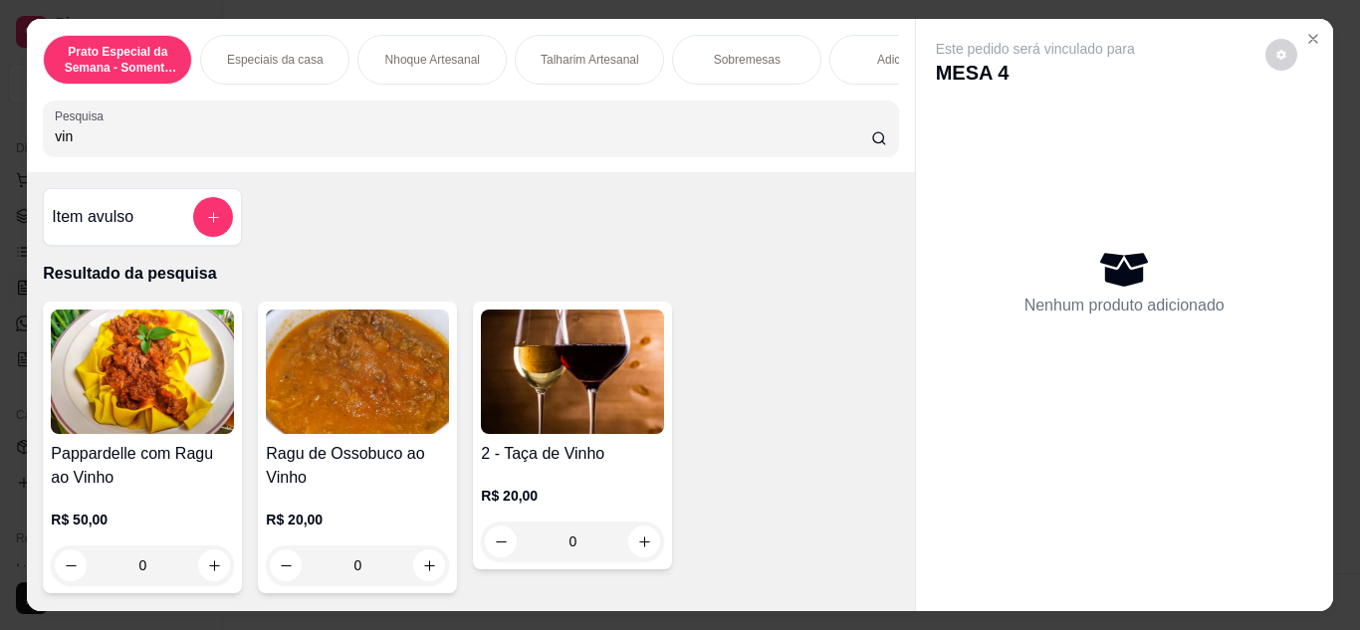
type input "vinh"
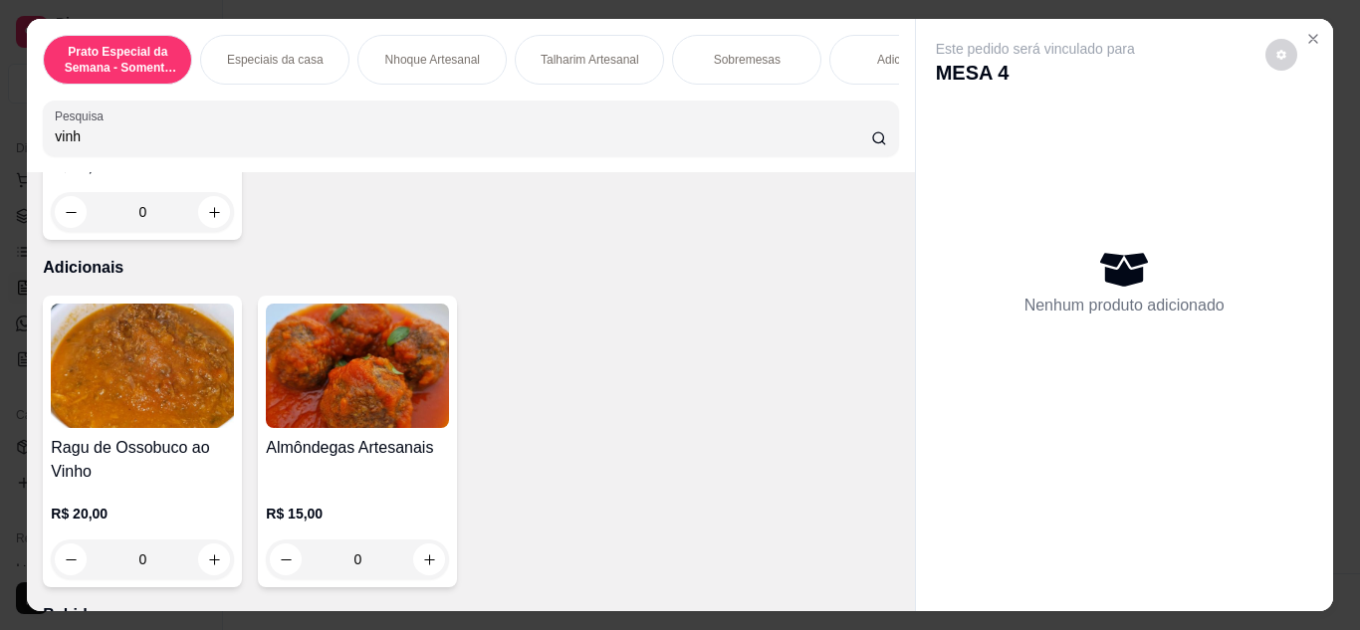
scroll to position [2887, 0]
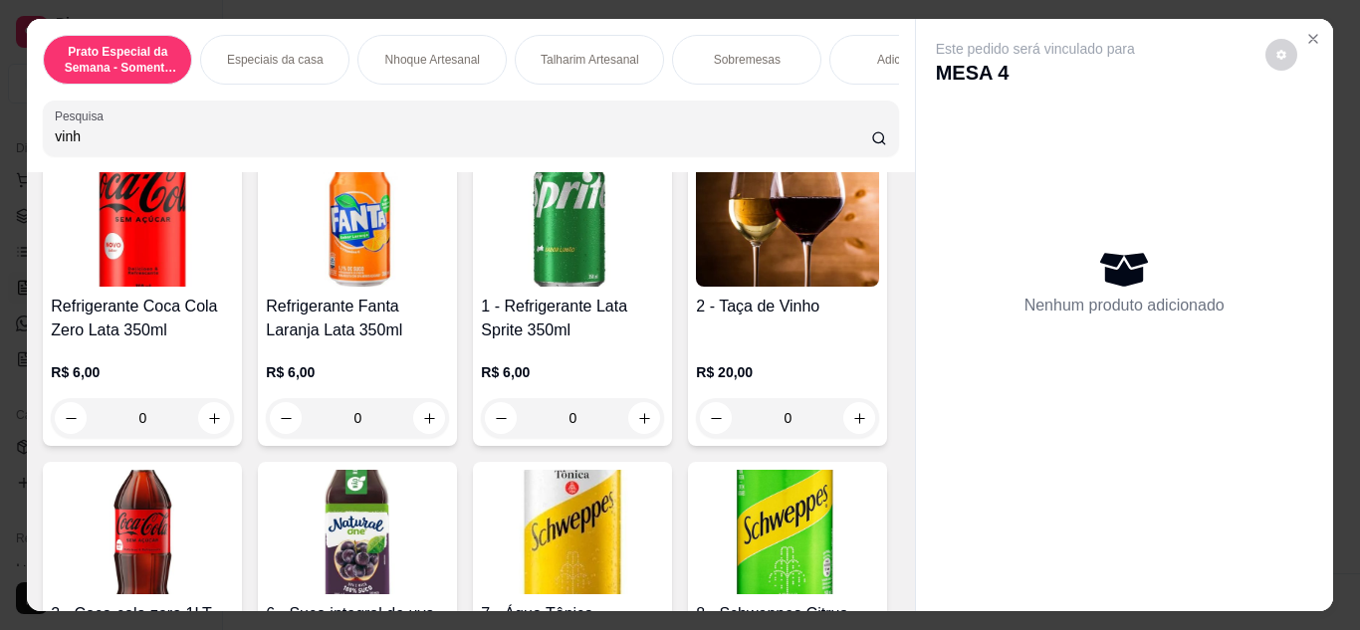
drag, startPoint x: 225, startPoint y: 133, endPoint x: 2, endPoint y: 50, distance: 238.1
click at [0, 67] on div "Prato Especial da Semana - Somente Sábado e Domingo! Especiais da casa Nhoque A…" at bounding box center [680, 315] width 1360 height 630
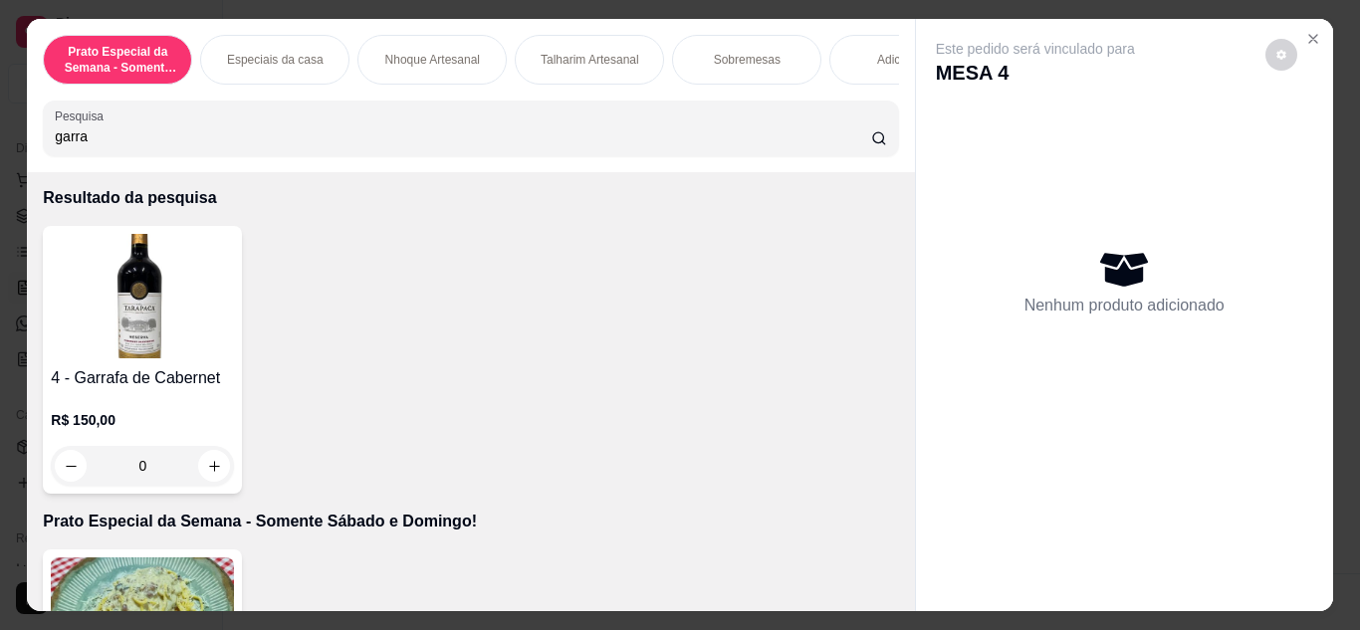
scroll to position [0, 0]
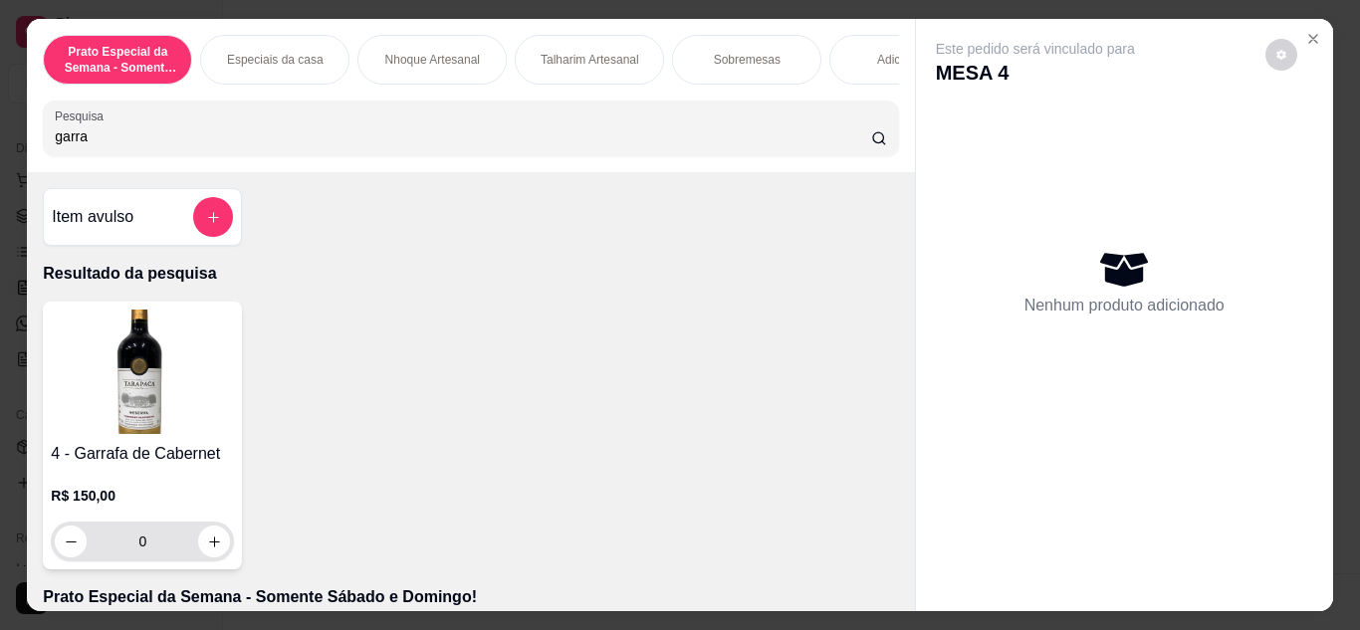
type input "garra"
click at [207, 549] on icon "increase-product-quantity" at bounding box center [214, 542] width 15 height 15
type input "1"
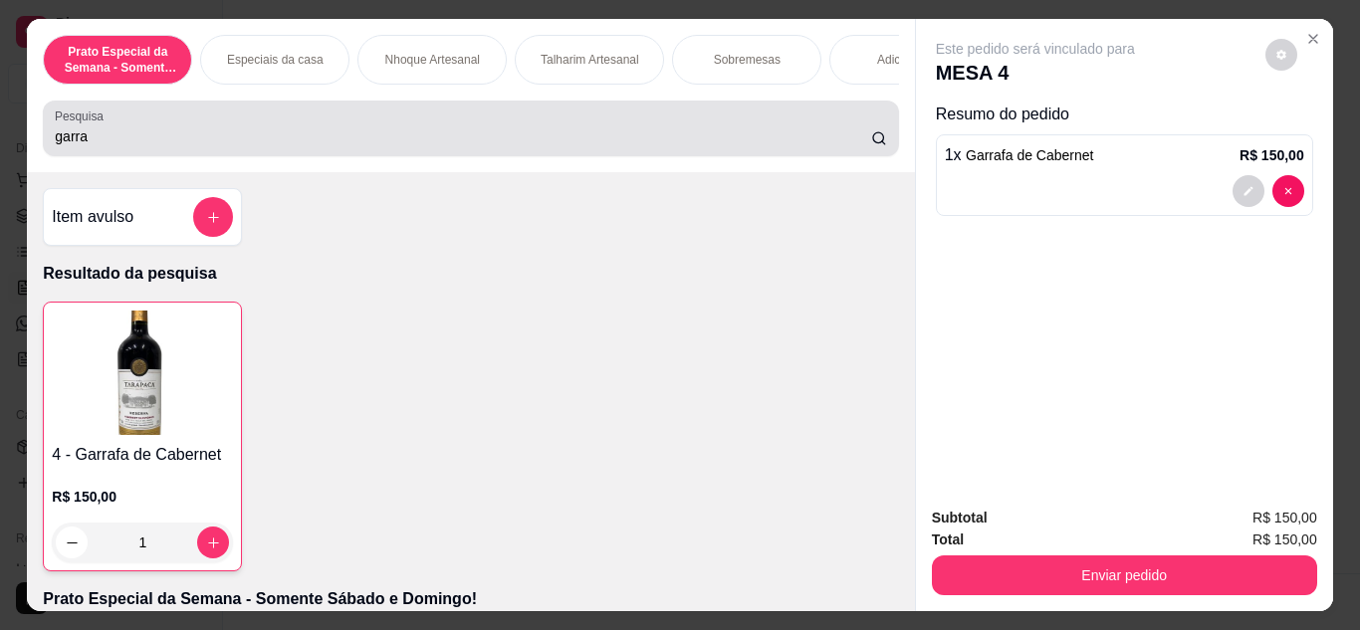
click at [155, 143] on input "garra" at bounding box center [463, 136] width 816 height 20
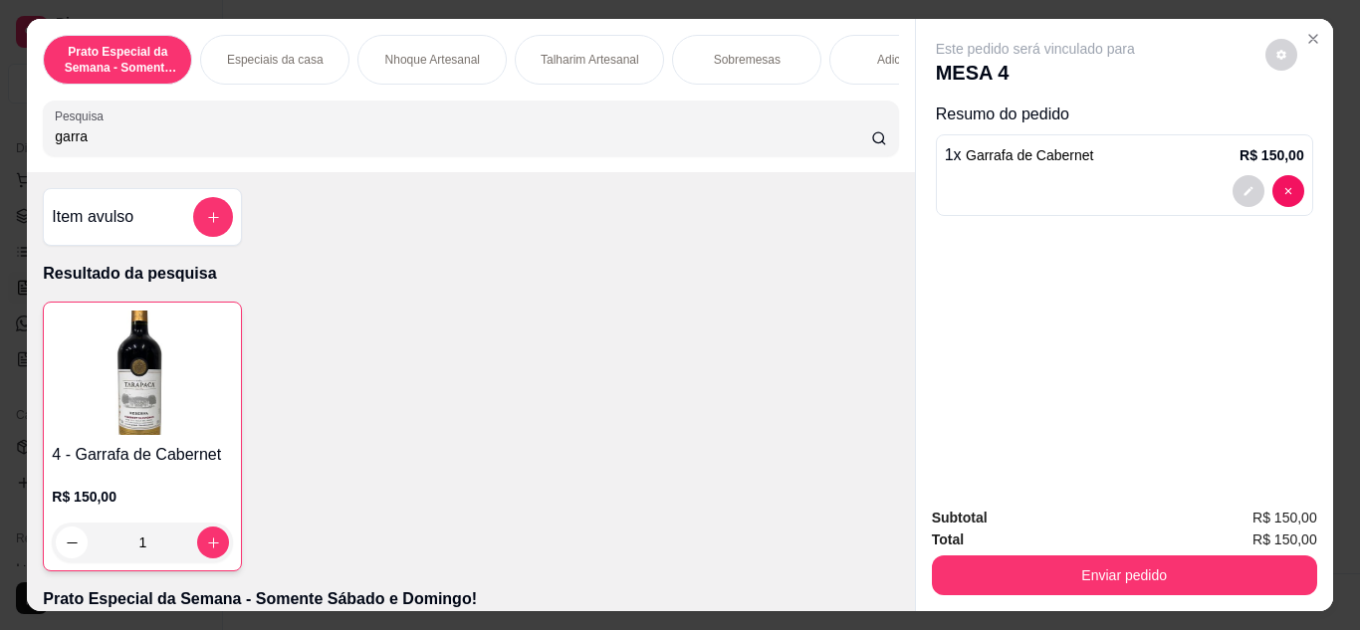
click at [155, 143] on input "garra" at bounding box center [463, 136] width 816 height 20
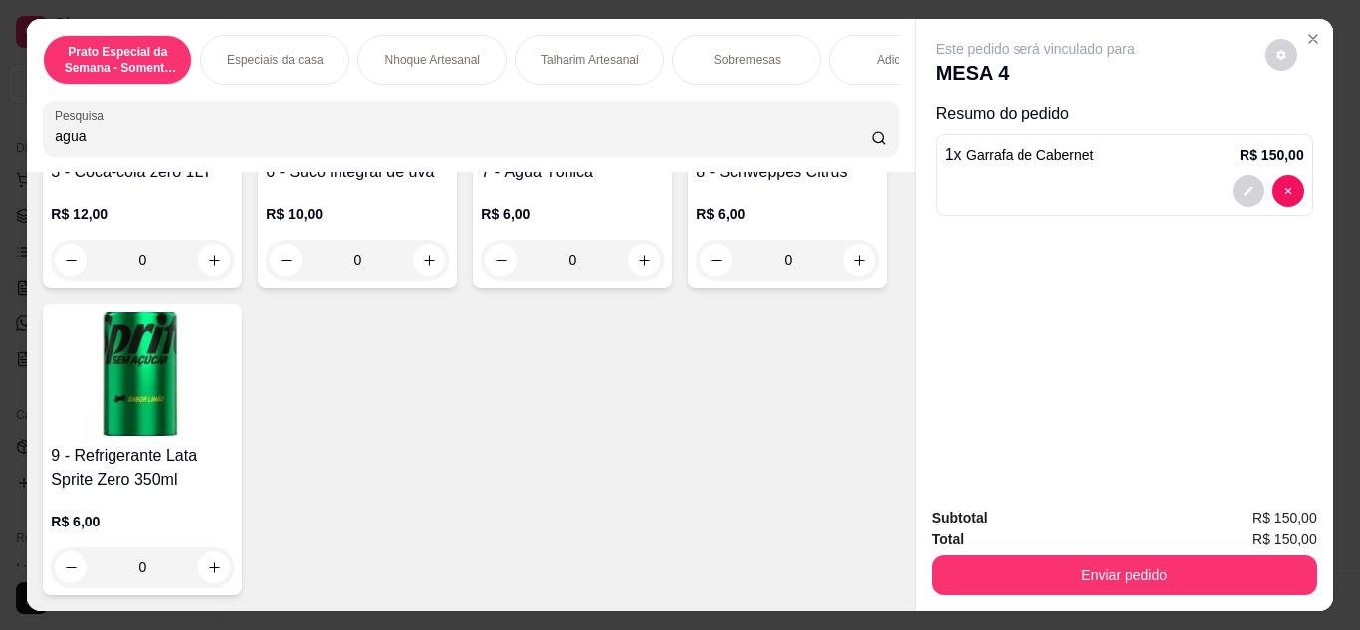
scroll to position [3086, 0]
type input "agua"
type input "1"
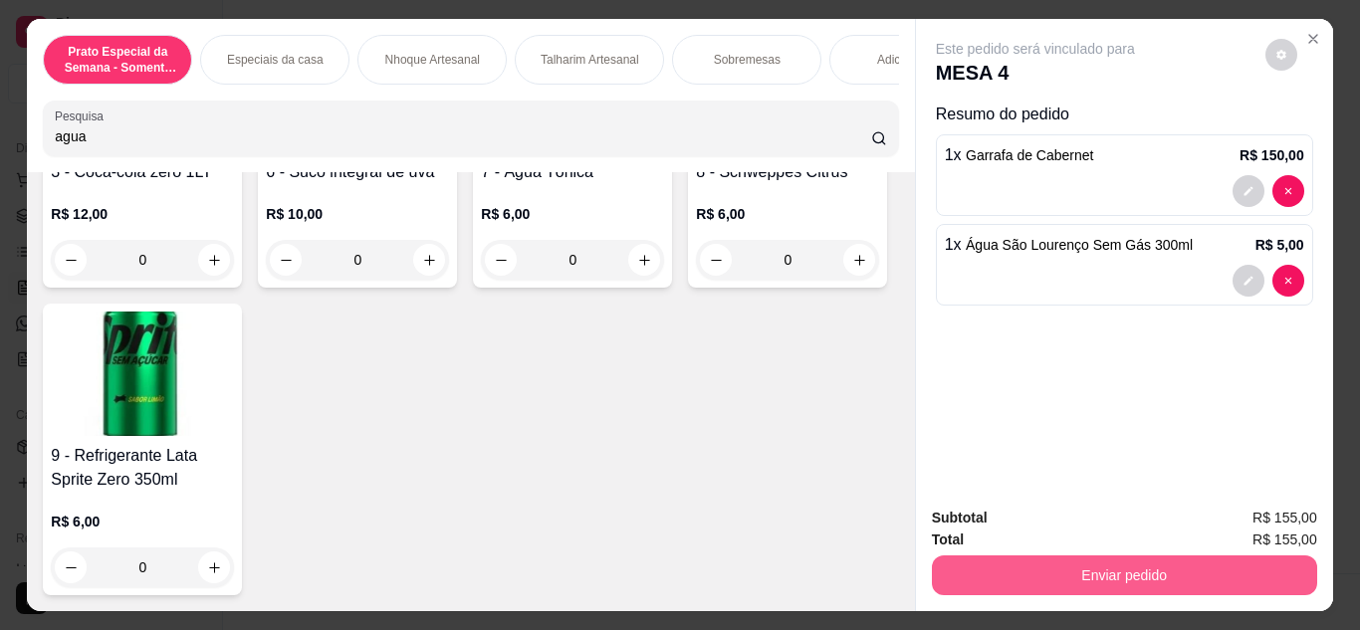
click at [979, 568] on button "Enviar pedido" at bounding box center [1124, 575] width 385 height 40
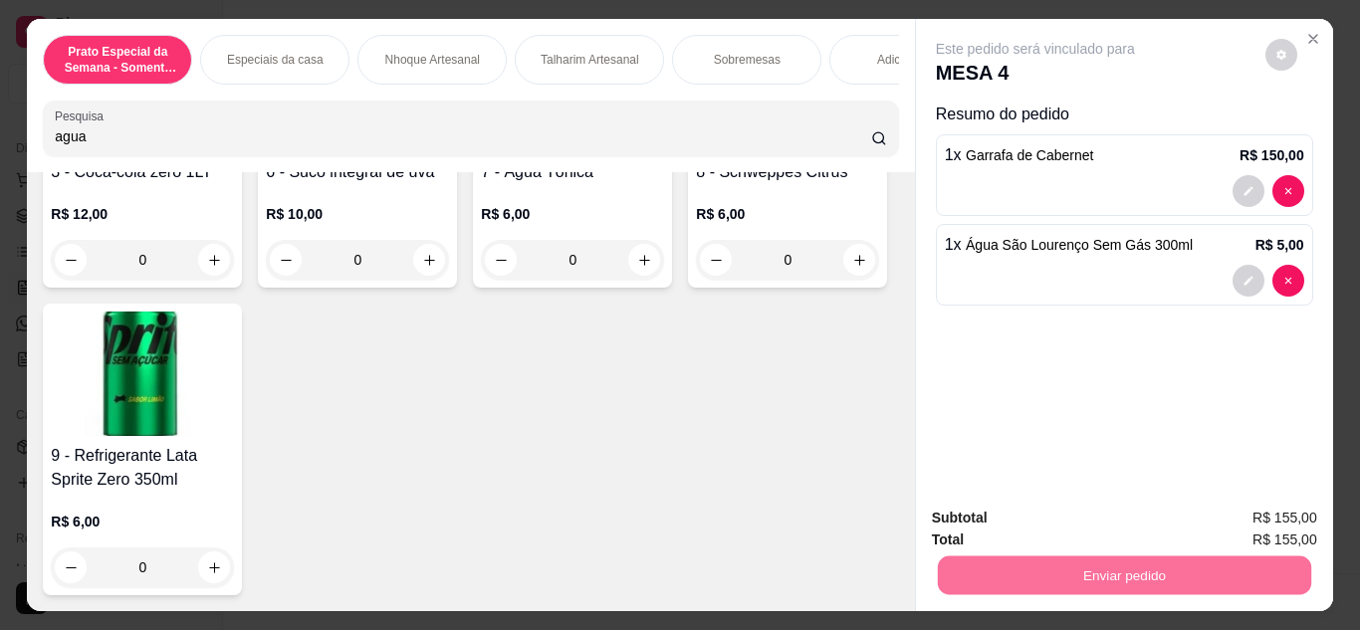
click at [1251, 520] on button "Enviar pedido" at bounding box center [1264, 518] width 109 height 37
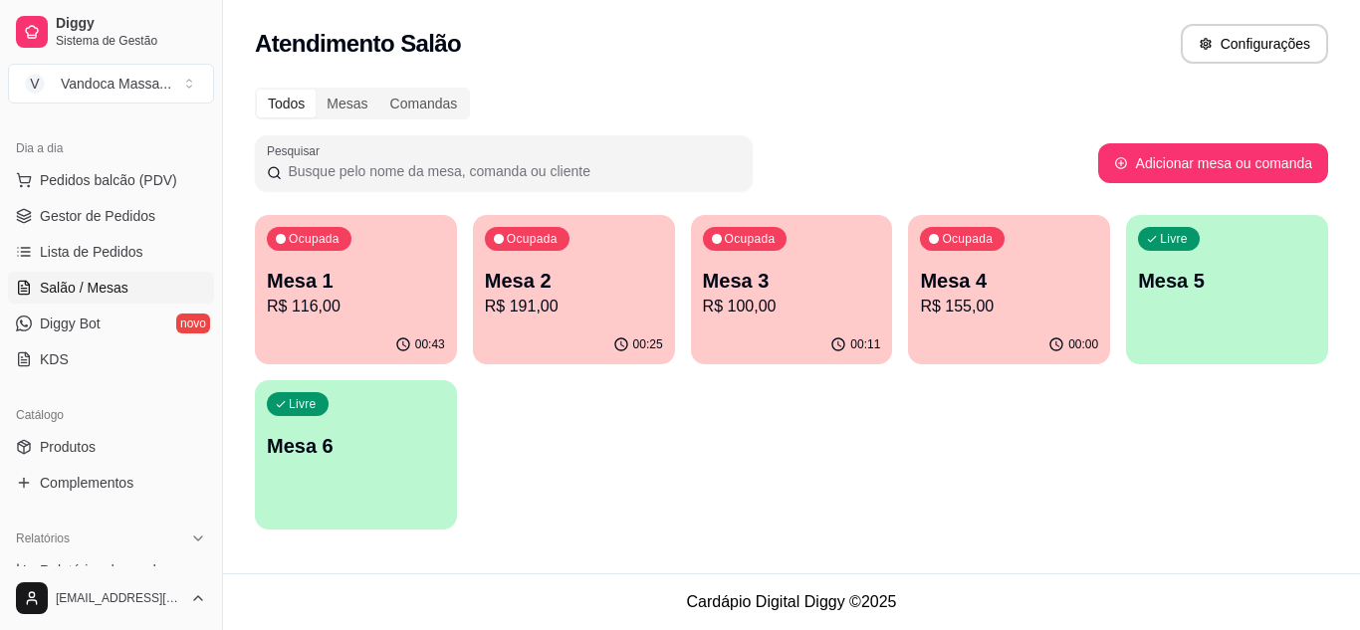
click at [581, 466] on div "Ocupada Mesa 1 R$ 116,00 00:43 Ocupada Mesa 2 R$ 191,00 00:25 Ocupada Mesa 3 R$…" at bounding box center [791, 372] width 1073 height 315
click at [396, 292] on p "Mesa 1" at bounding box center [356, 281] width 178 height 28
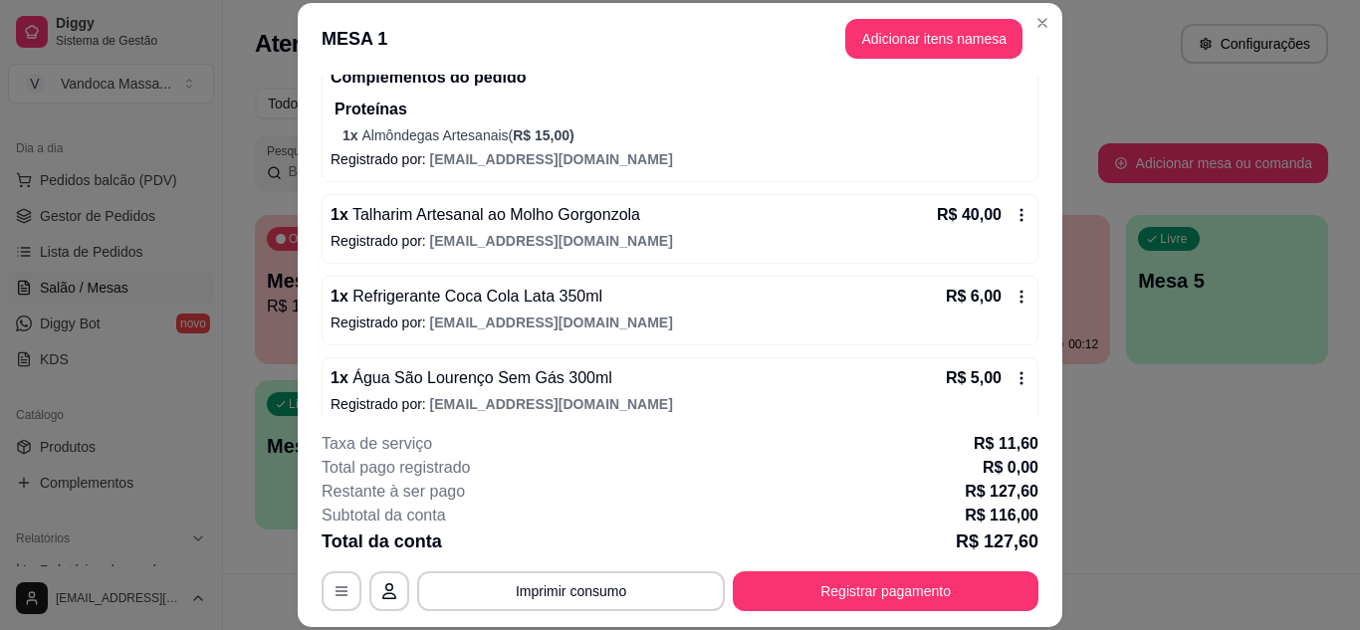
scroll to position [282, 0]
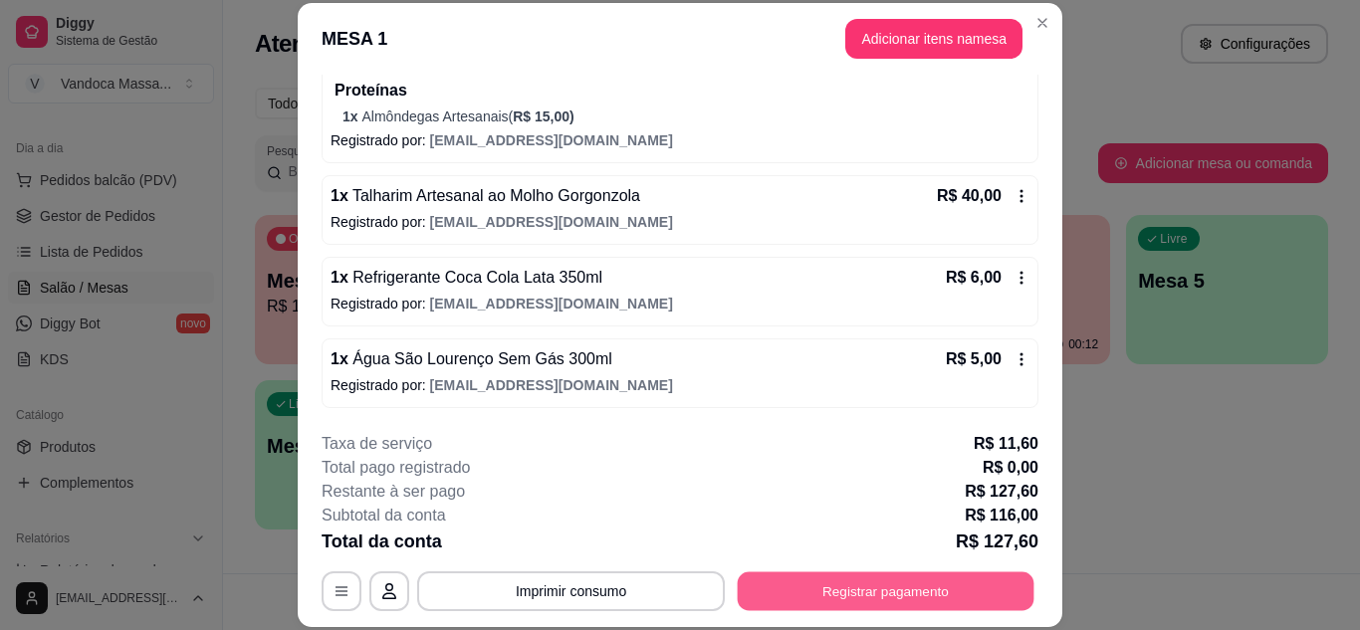
click at [897, 581] on button "Registrar pagamento" at bounding box center [886, 590] width 297 height 39
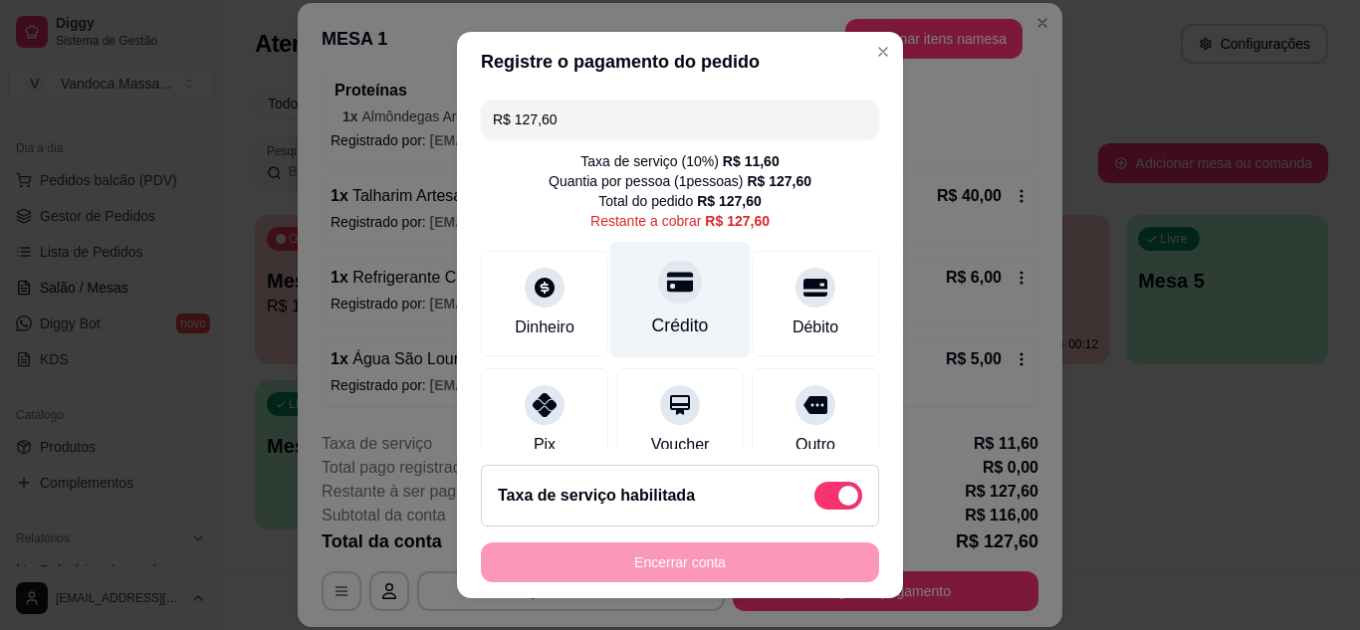
click at [670, 290] on icon at bounding box center [680, 282] width 26 height 20
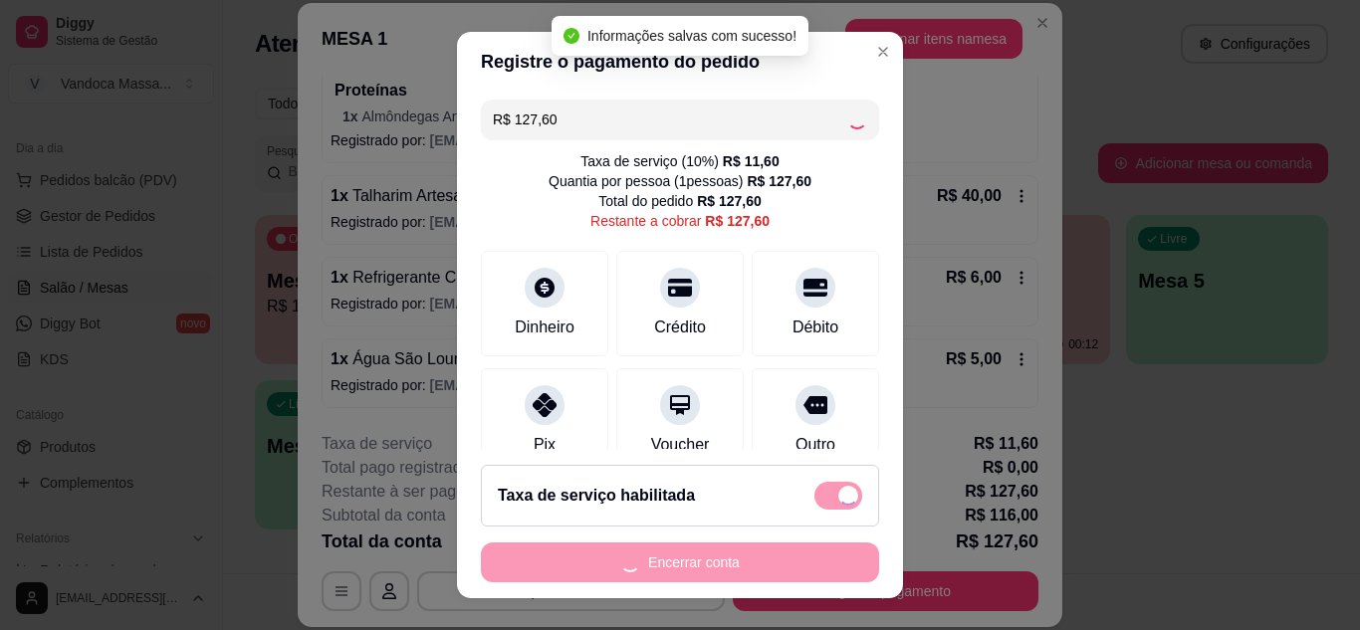
type input "R$ 0,00"
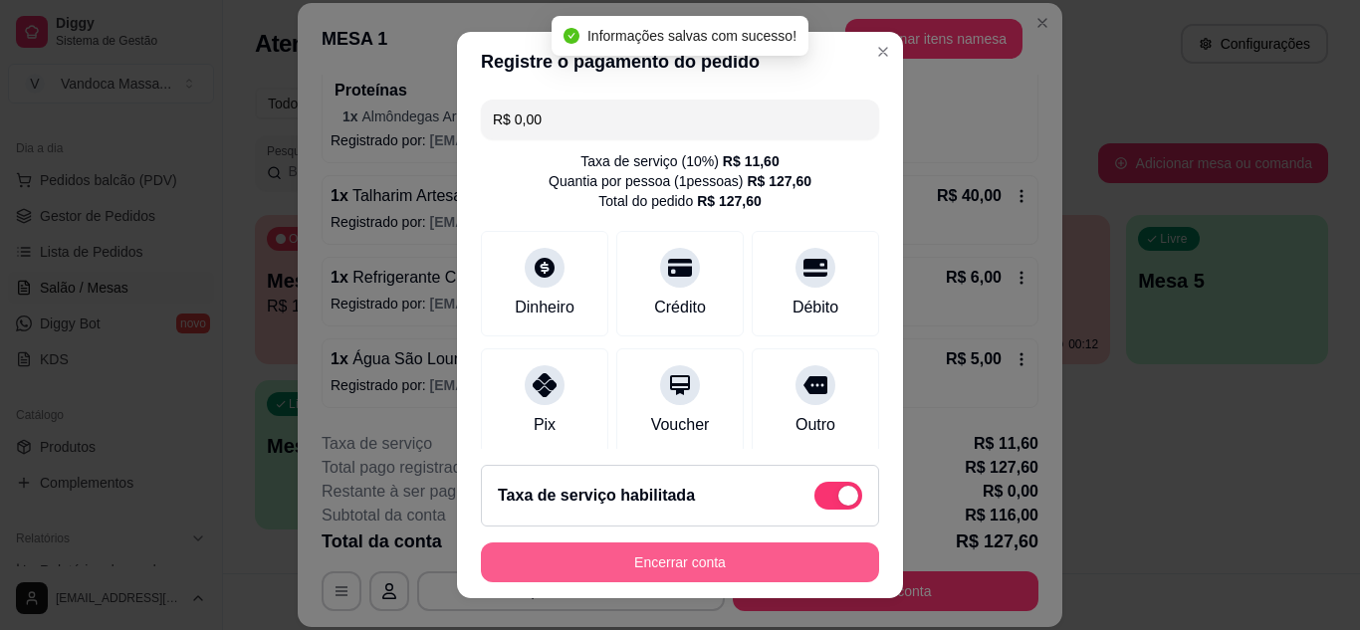
click at [713, 573] on button "Encerrar conta" at bounding box center [680, 562] width 398 height 40
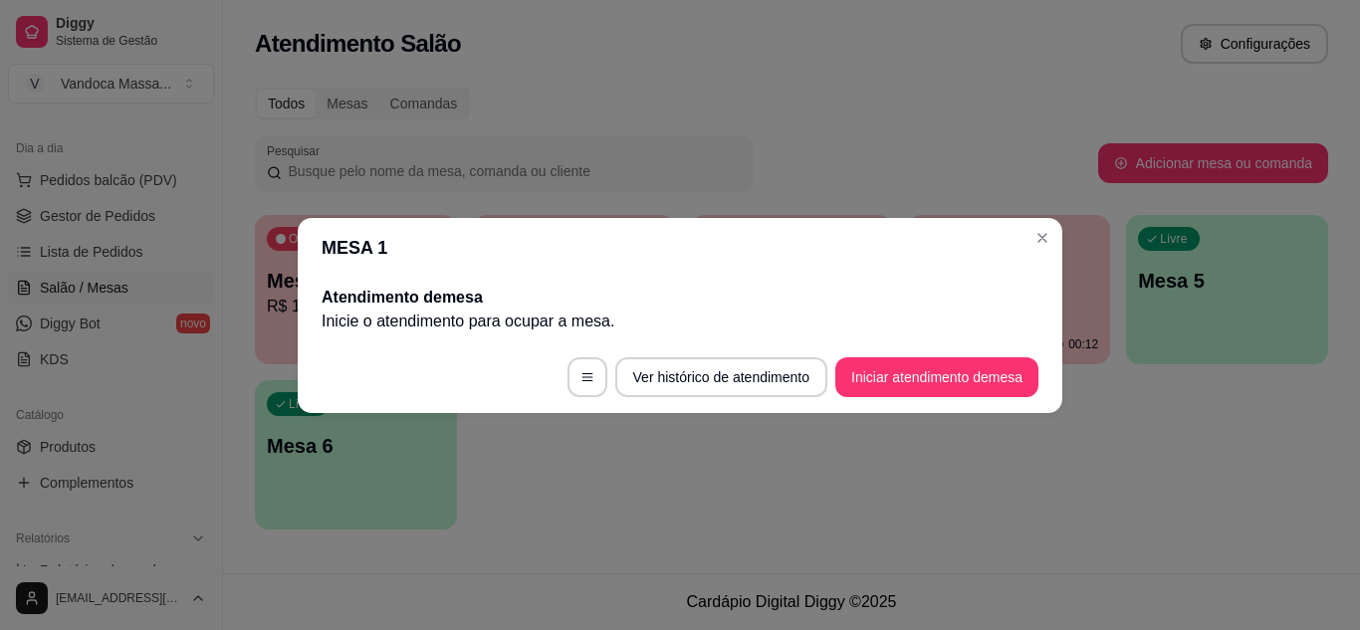
scroll to position [0, 0]
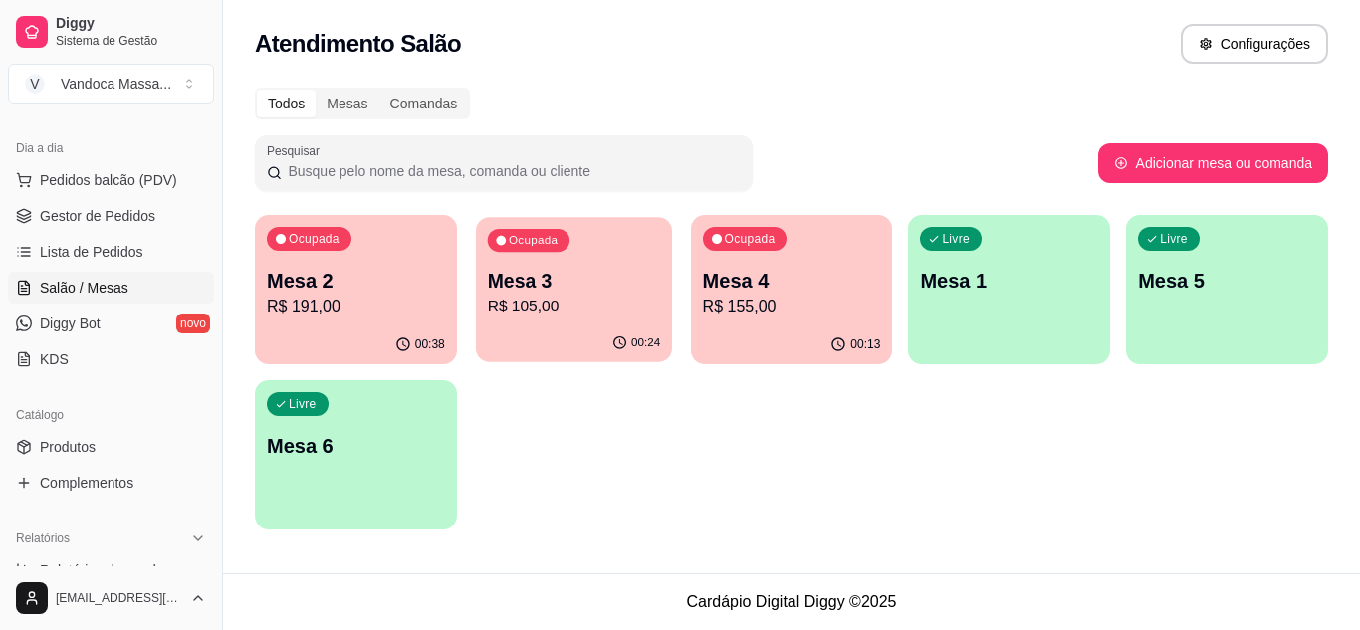
click at [569, 290] on p "Mesa 3" at bounding box center [573, 281] width 172 height 27
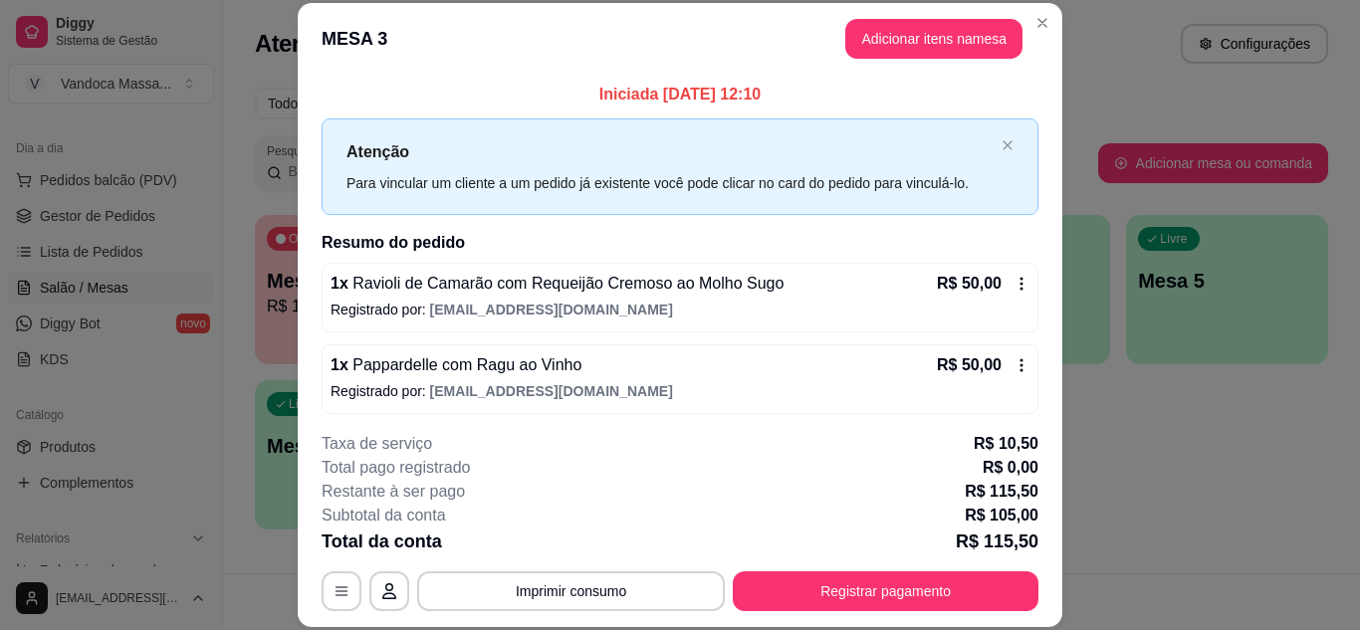
click at [941, 60] on header "MESA 3 Adicionar itens na mesa" at bounding box center [680, 39] width 764 height 72
click at [943, 46] on button "Adicionar itens na mesa" at bounding box center [933, 39] width 177 height 40
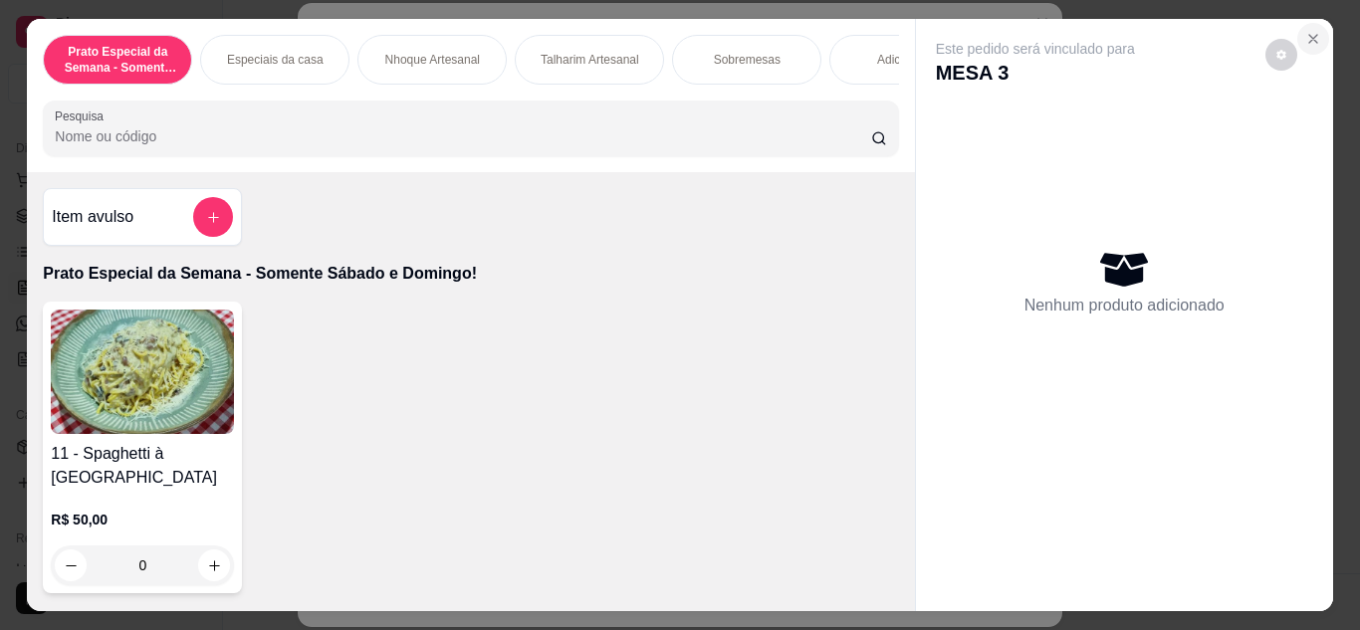
click at [1305, 31] on icon "Close" at bounding box center [1313, 39] width 16 height 16
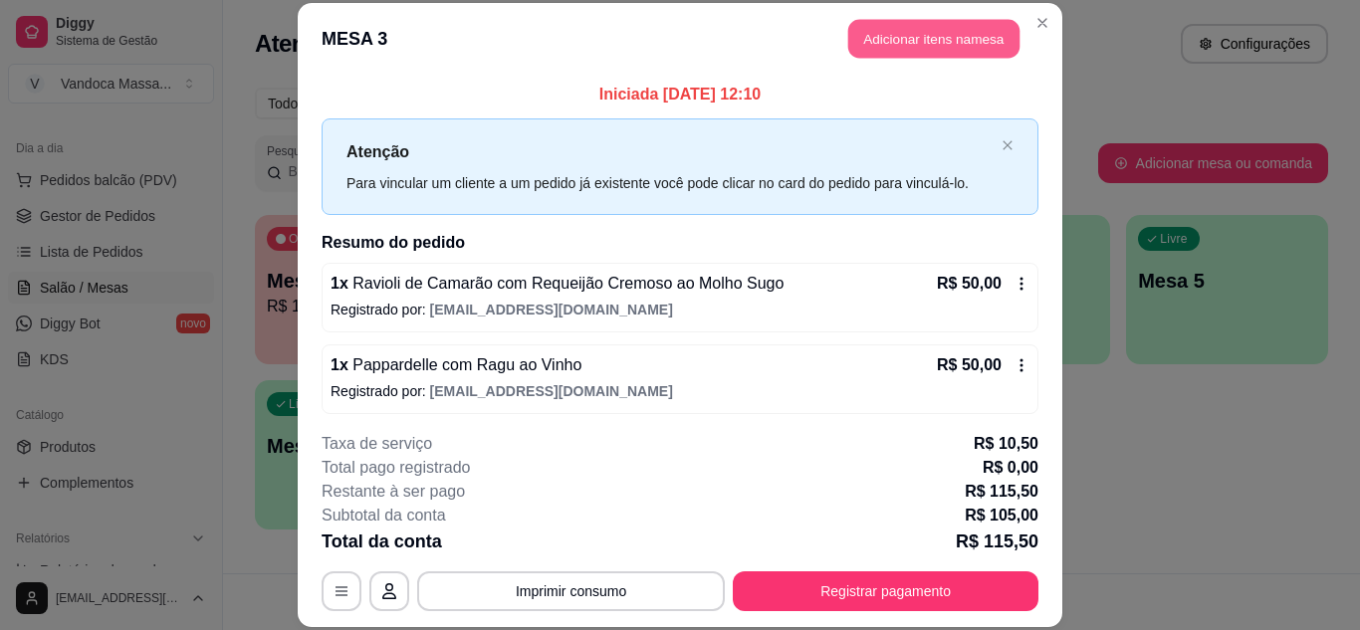
click at [943, 42] on button "Adicionar itens na mesa" at bounding box center [933, 39] width 171 height 39
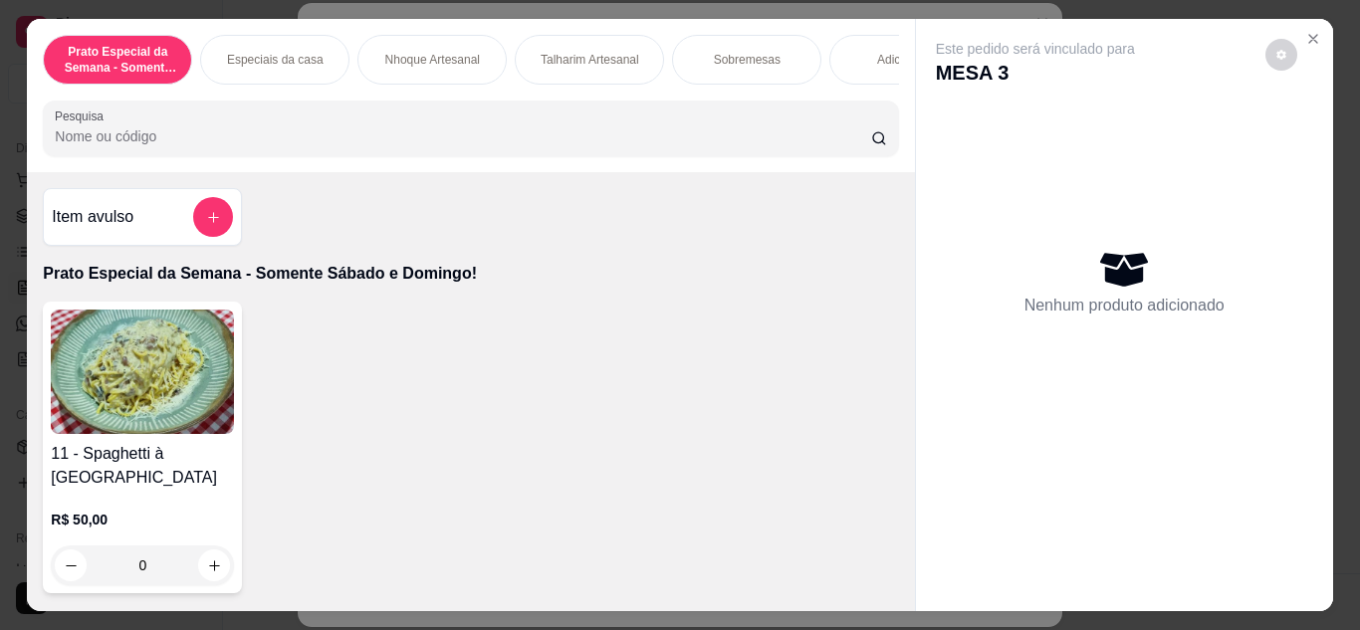
scroll to position [0, 238]
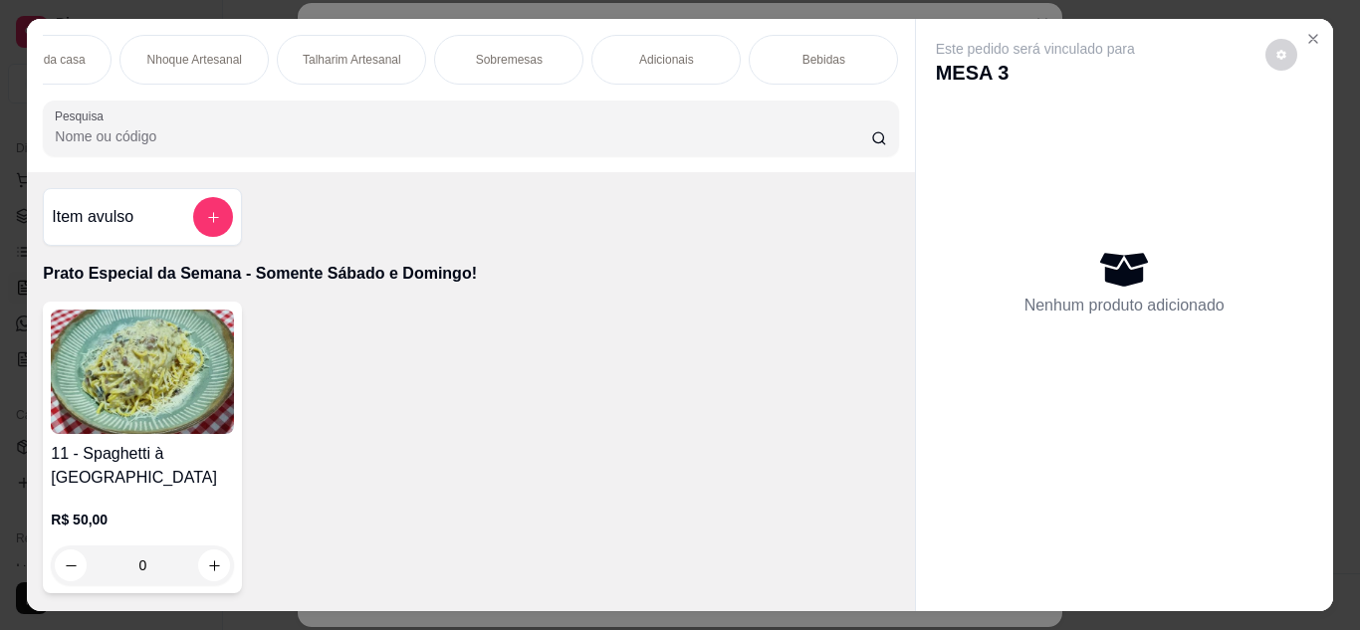
click at [846, 51] on div "Bebidas" at bounding box center [823, 60] width 149 height 50
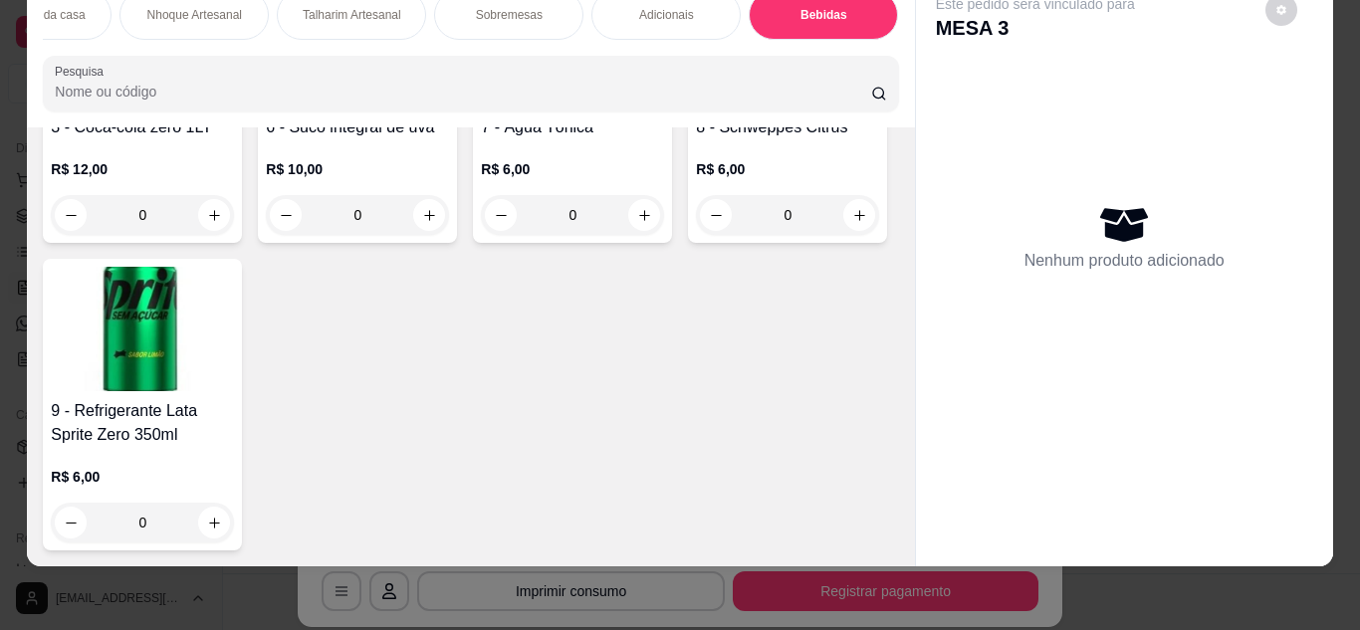
scroll to position [3793, 0]
type input "1"
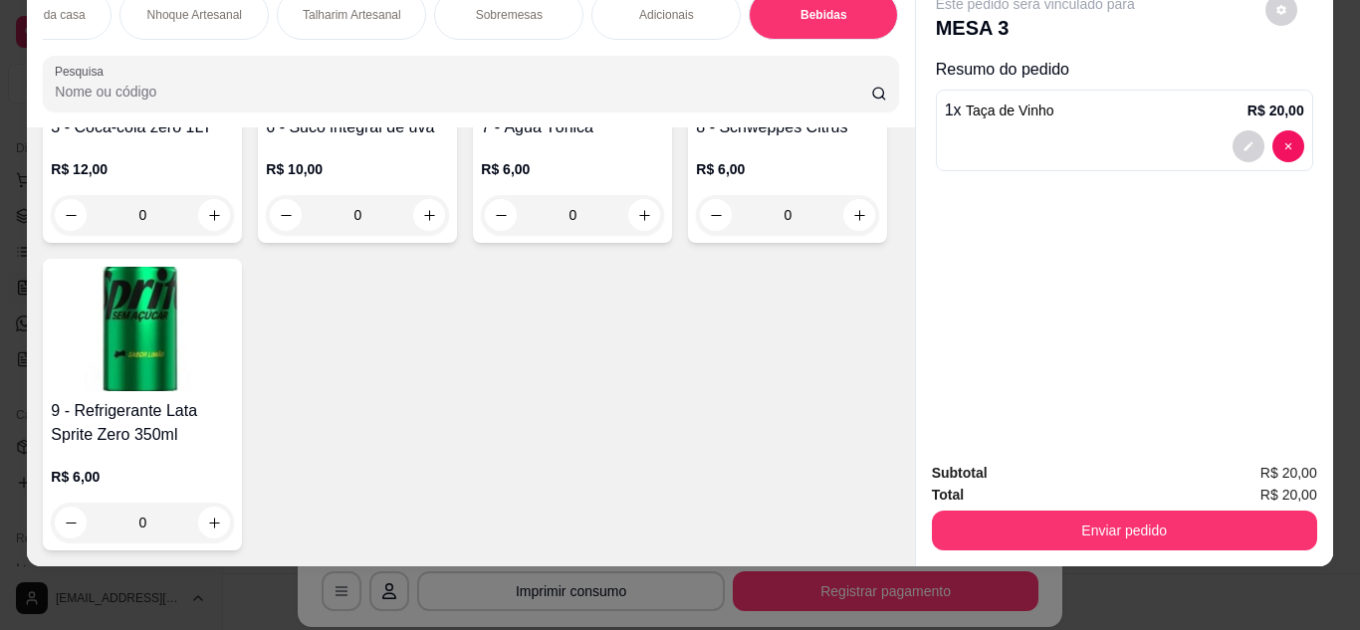
scroll to position [3132, 0]
type input "1"
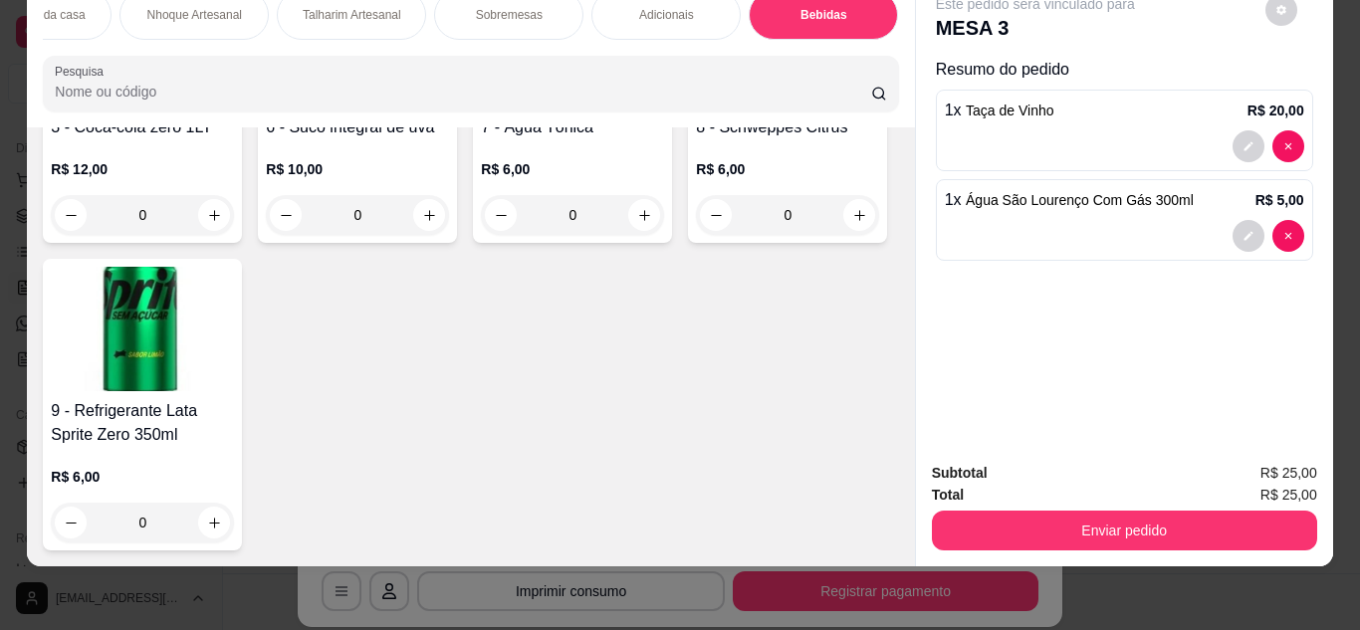
scroll to position [3430, 0]
type input "1"
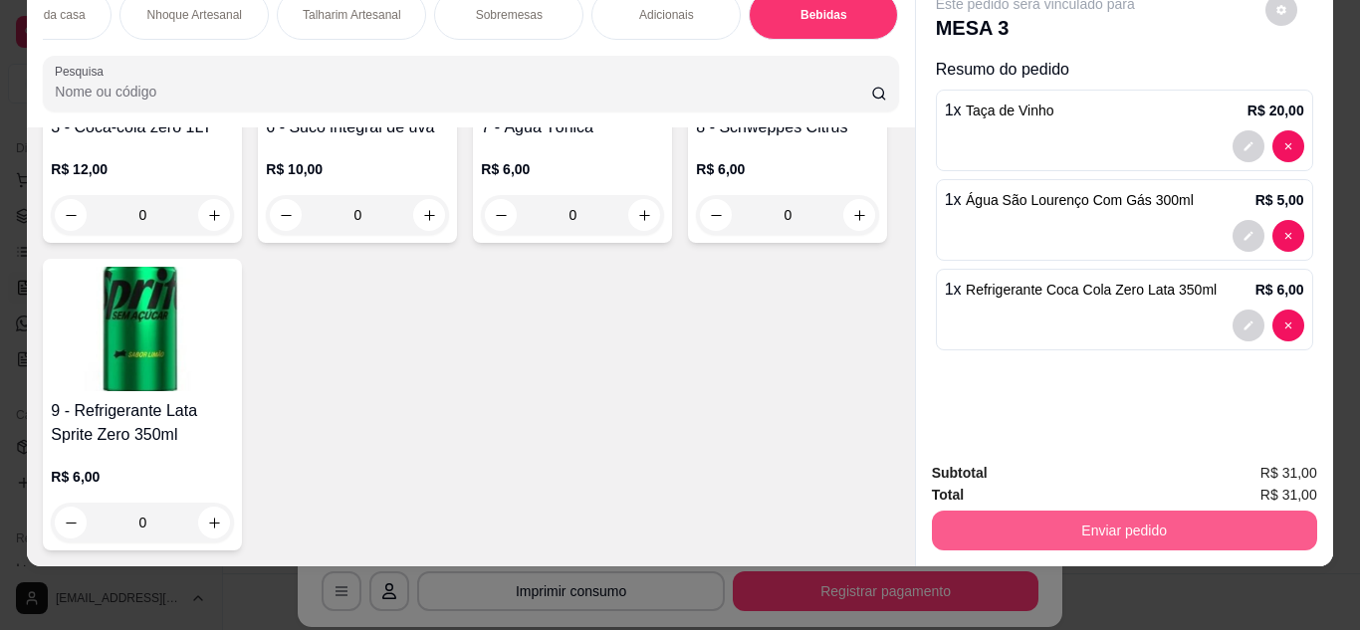
click at [1127, 517] on button "Enviar pedido" at bounding box center [1124, 531] width 385 height 40
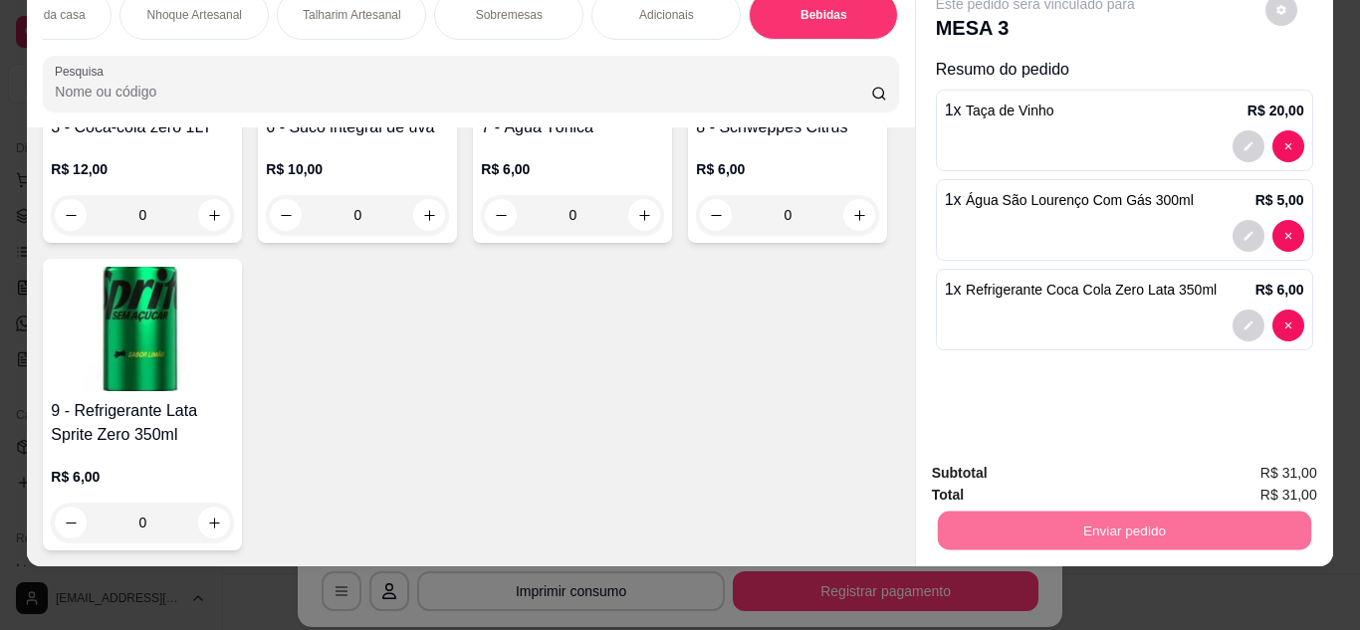
click at [1255, 456] on button "Enviar pedido" at bounding box center [1264, 466] width 112 height 38
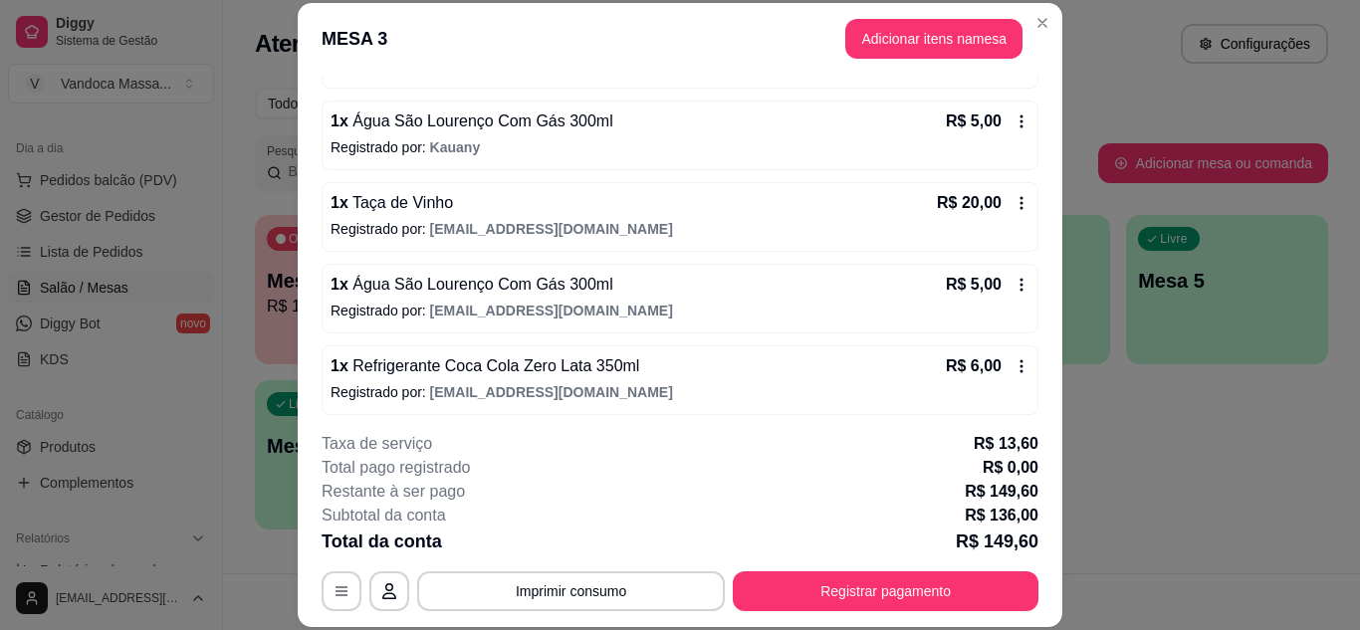
scroll to position [332, 0]
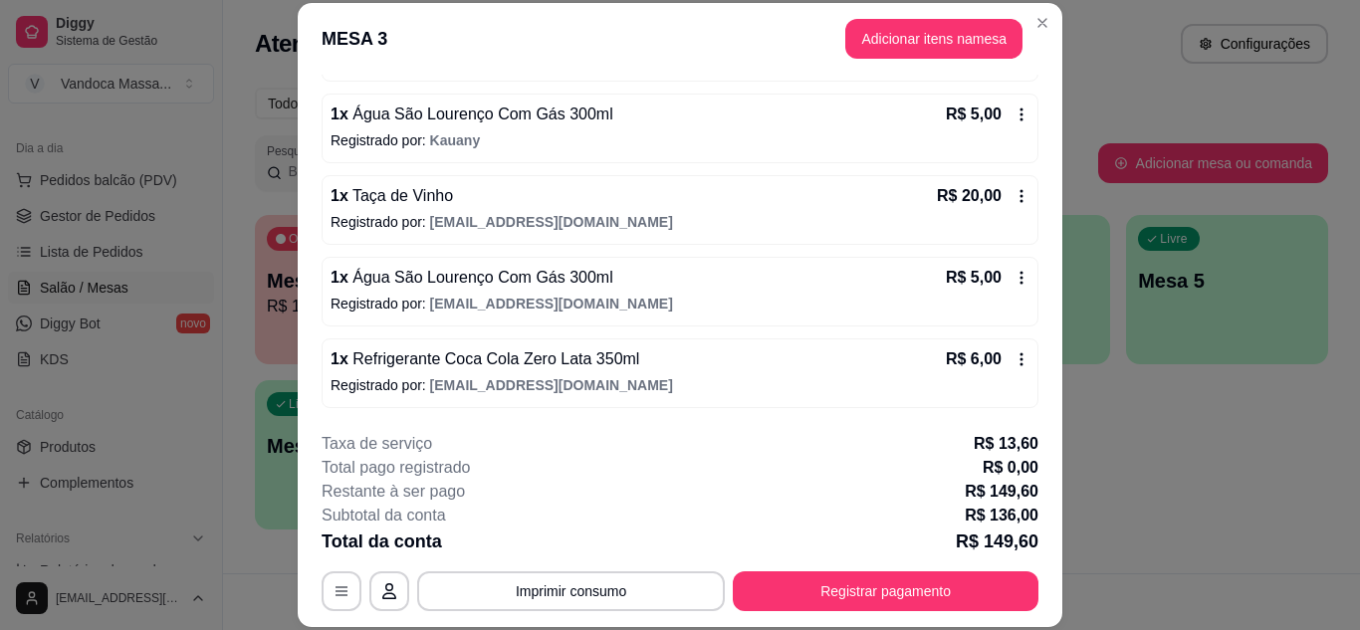
click at [1048, 12] on header "MESA 3 Adicionar itens na mesa" at bounding box center [680, 39] width 764 height 72
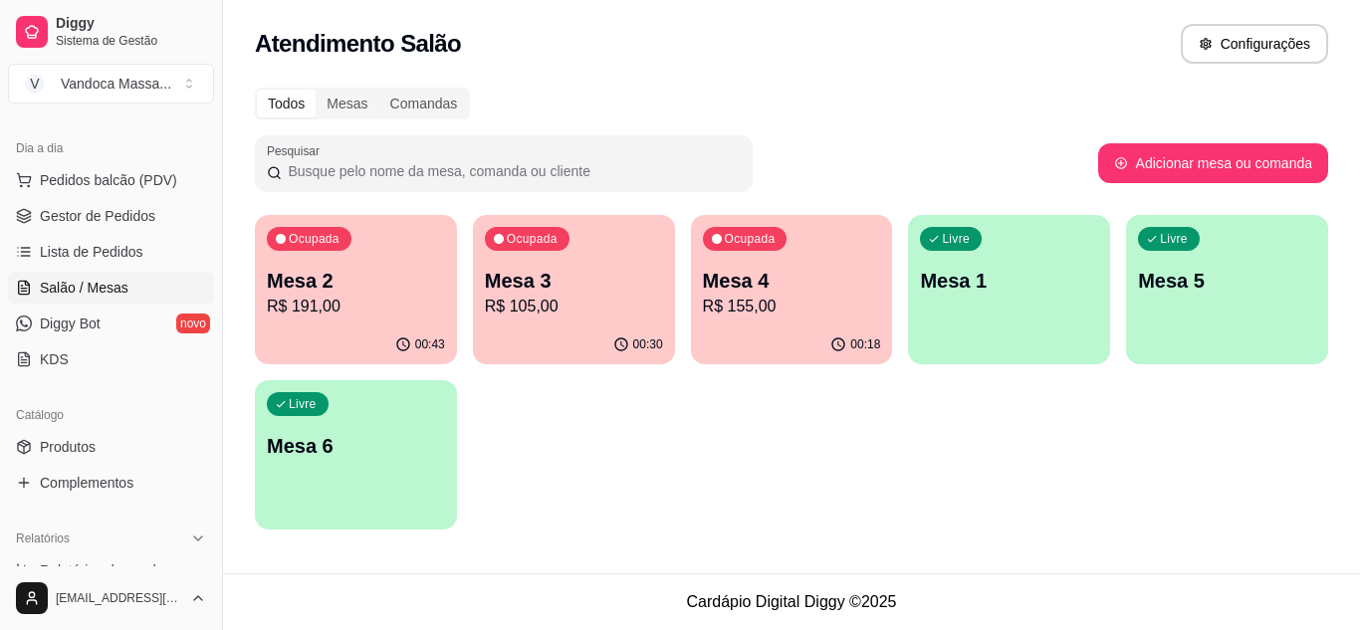
click at [796, 295] on p "R$ 155,00" at bounding box center [792, 307] width 178 height 24
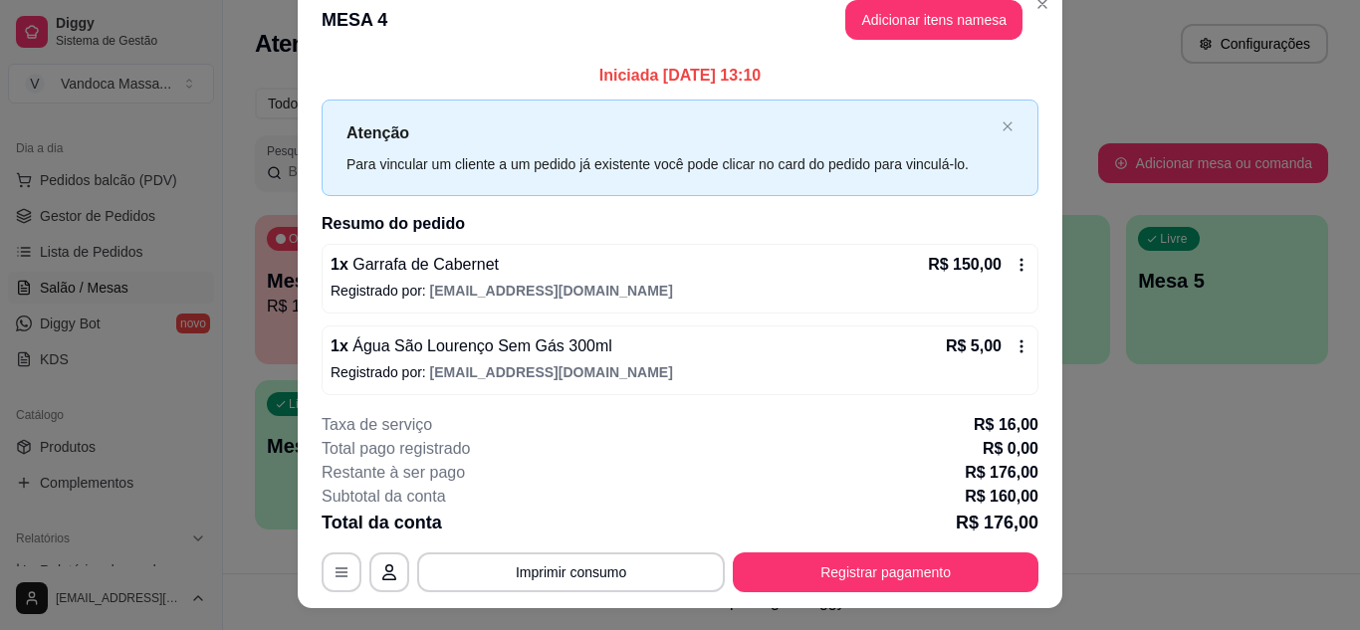
scroll to position [0, 0]
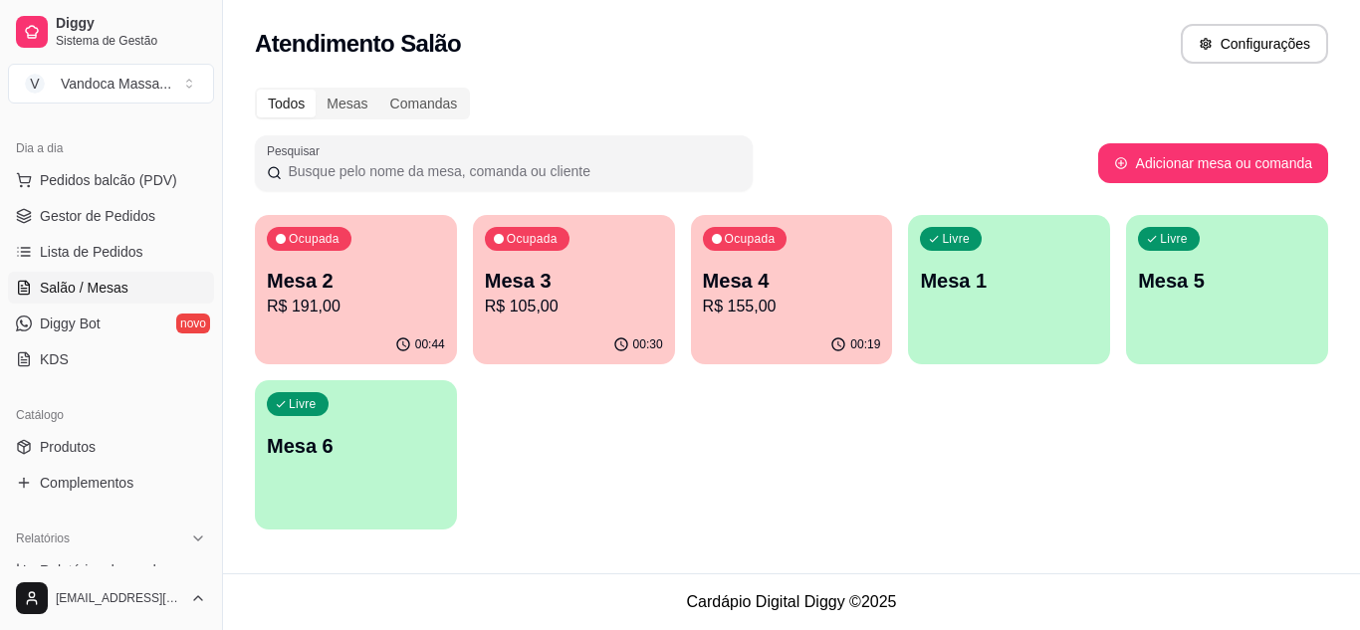
click at [424, 297] on p "R$ 191,00" at bounding box center [356, 307] width 178 height 24
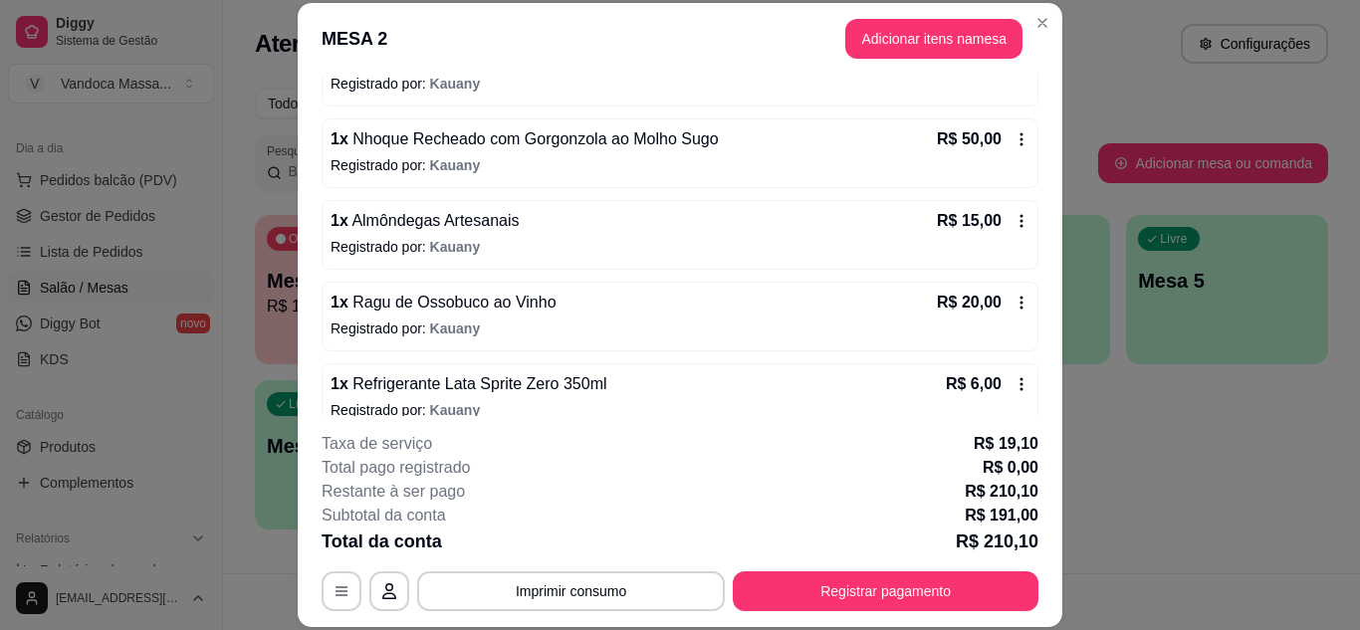
scroll to position [251, 0]
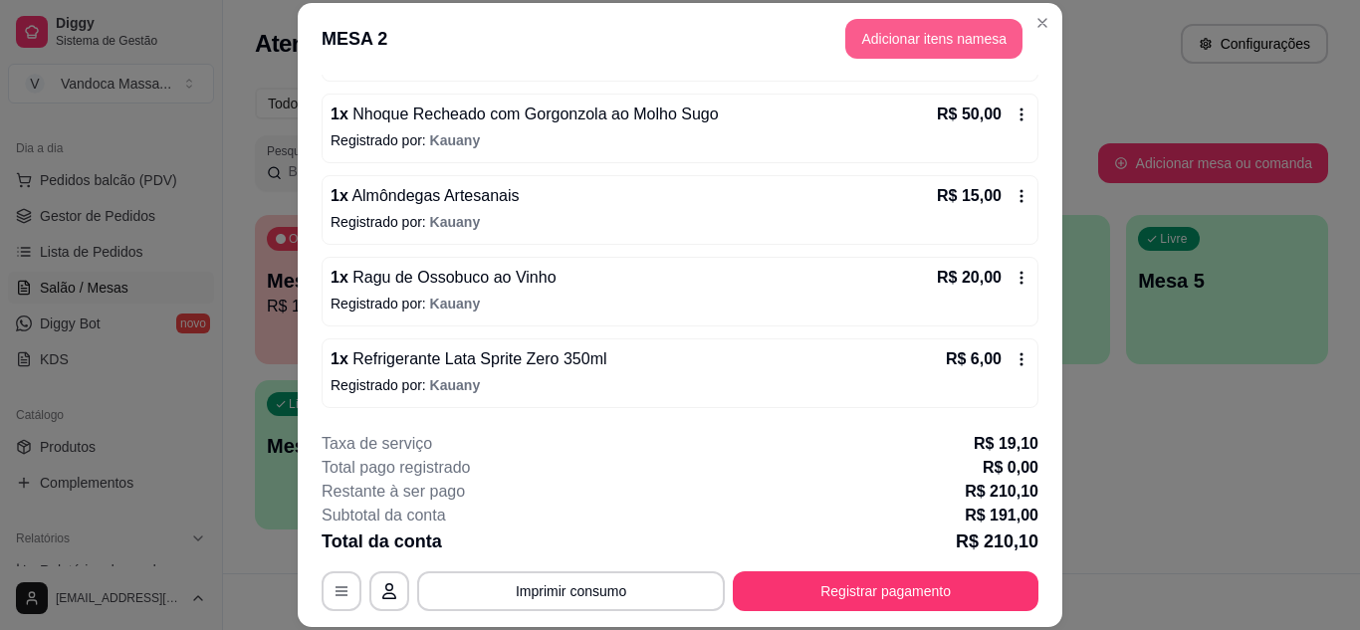
click at [922, 43] on button "Adicionar itens na mesa" at bounding box center [933, 39] width 177 height 40
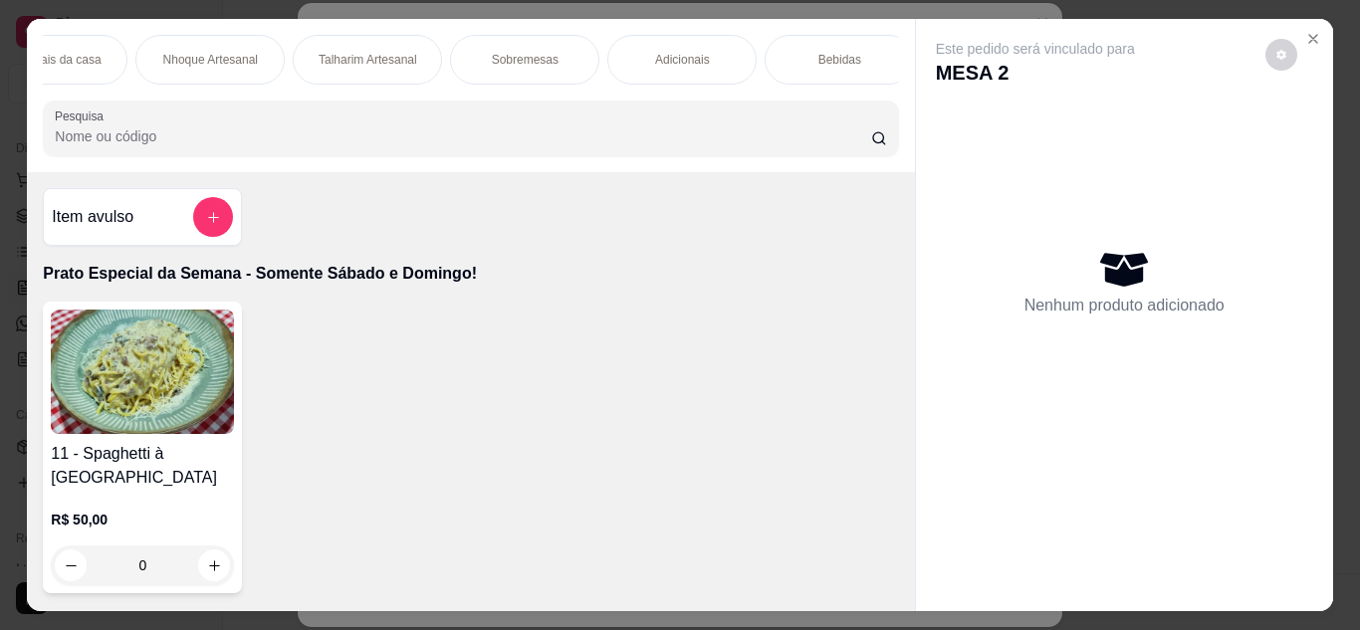
scroll to position [0, 238]
click at [852, 59] on div "Bebidas" at bounding box center [823, 60] width 149 height 50
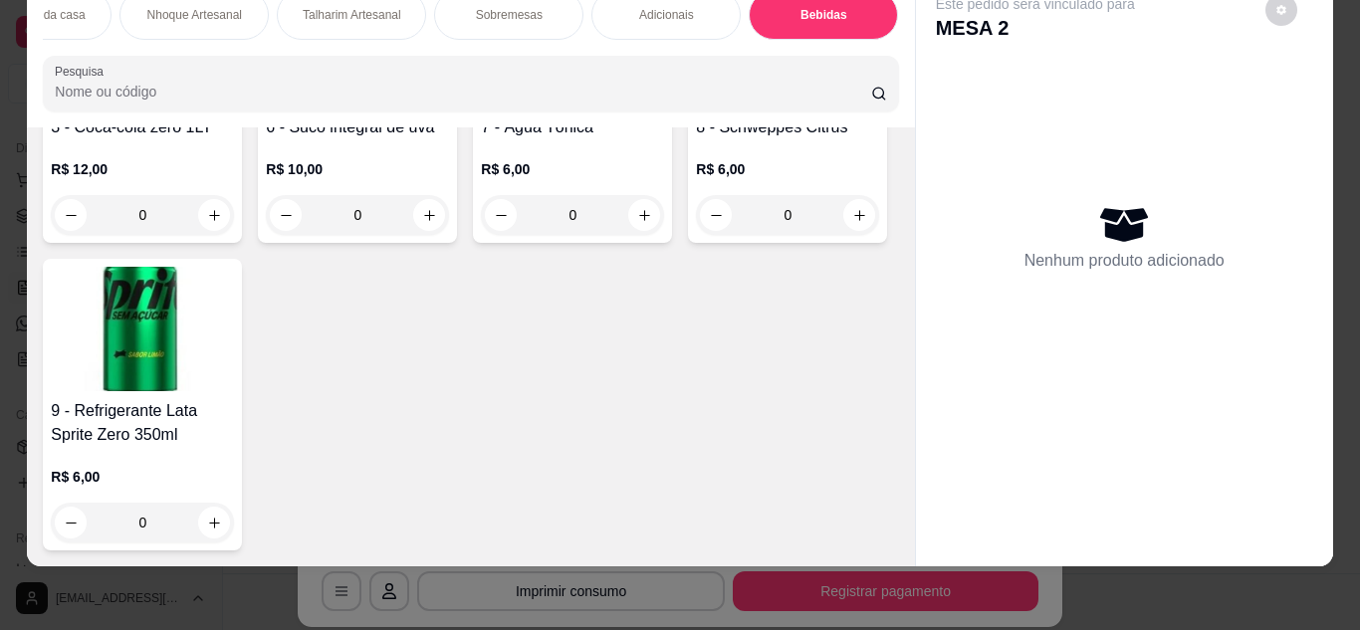
scroll to position [3694, 0]
type input "1"
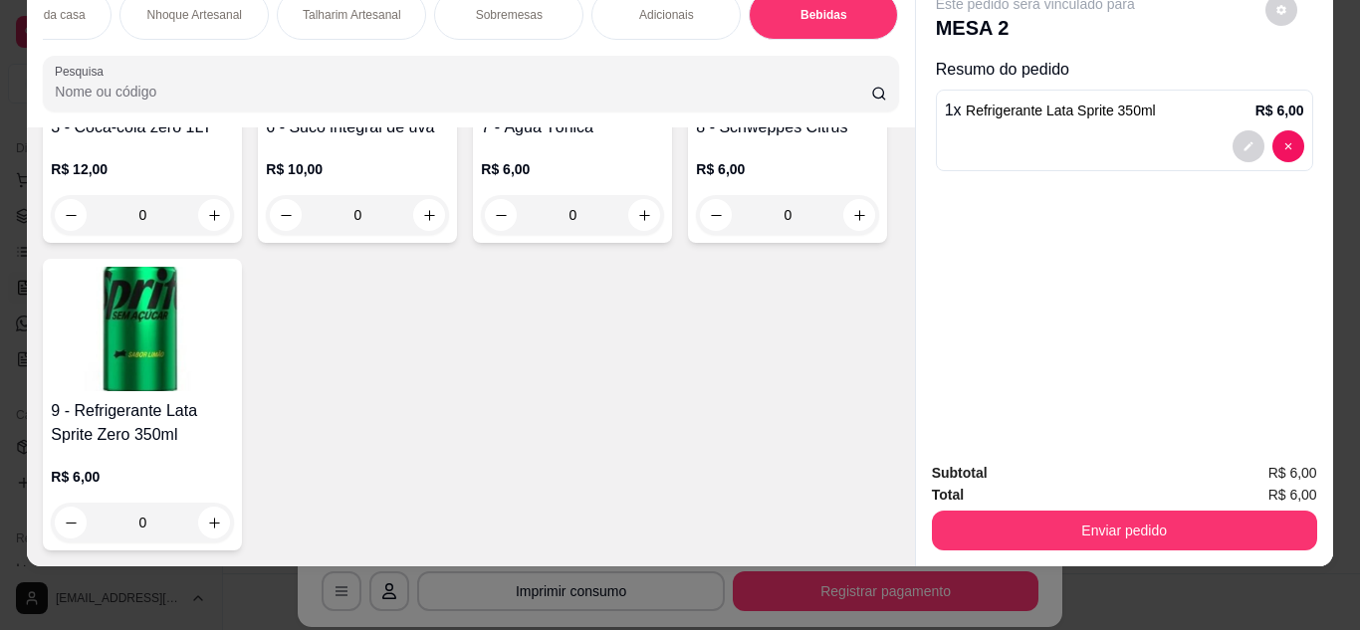
scroll to position [3793, 0]
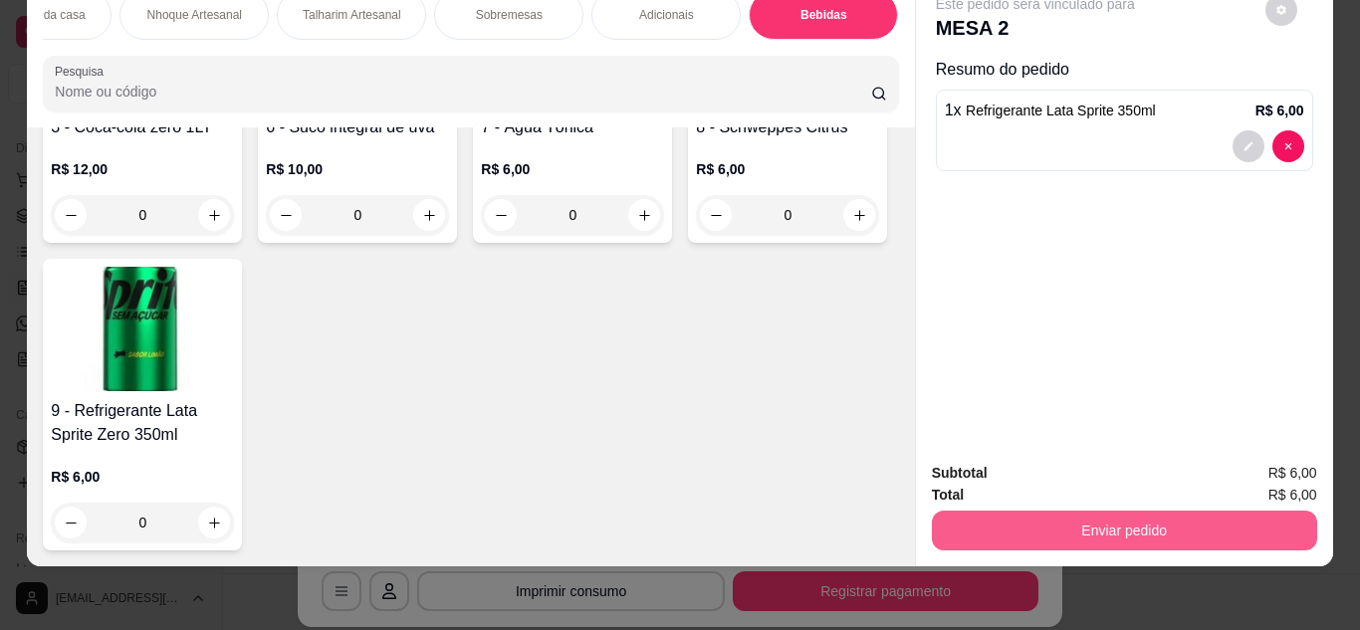
click at [1046, 513] on button "Enviar pedido" at bounding box center [1124, 531] width 385 height 40
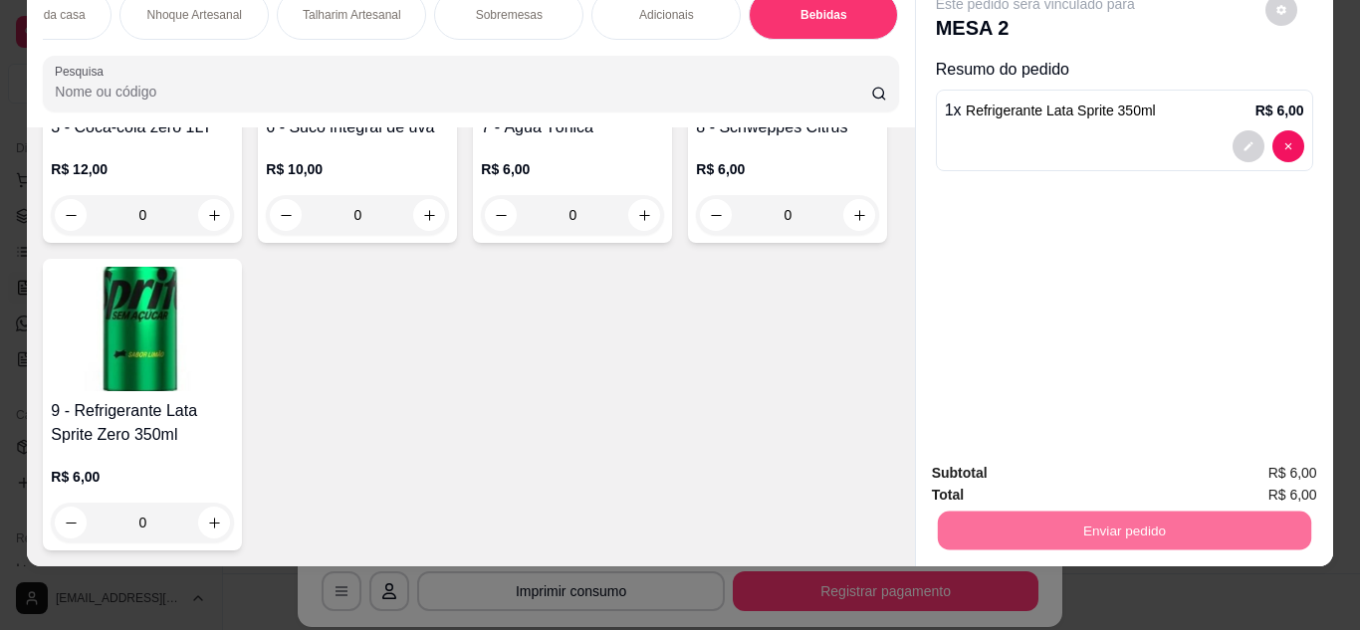
click at [1291, 450] on button "Enviar pedido" at bounding box center [1264, 465] width 109 height 37
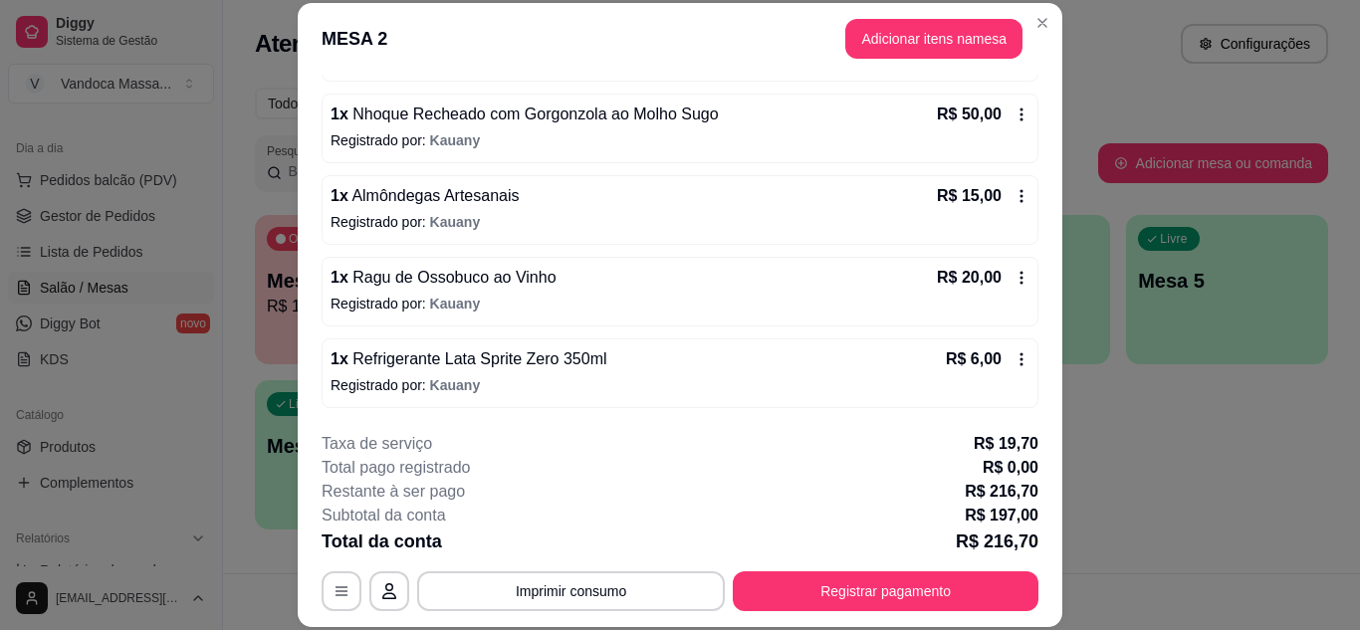
scroll to position [0, 0]
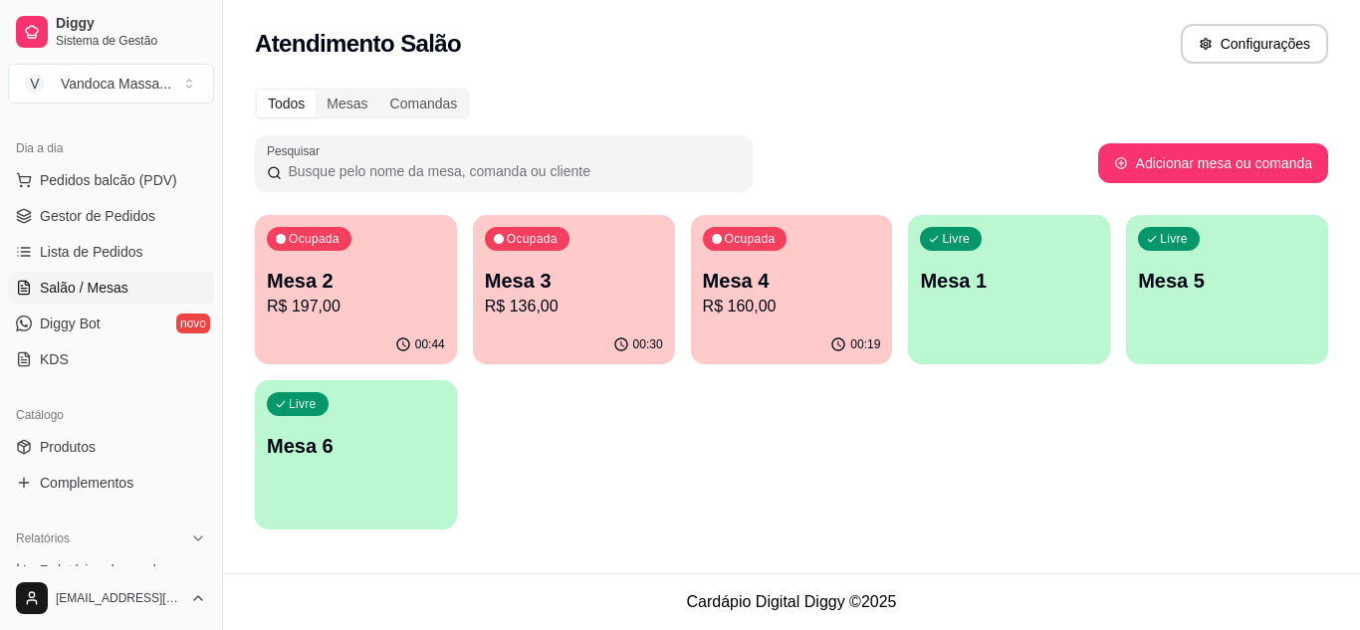
click at [399, 290] on p "Mesa 2" at bounding box center [356, 281] width 178 height 28
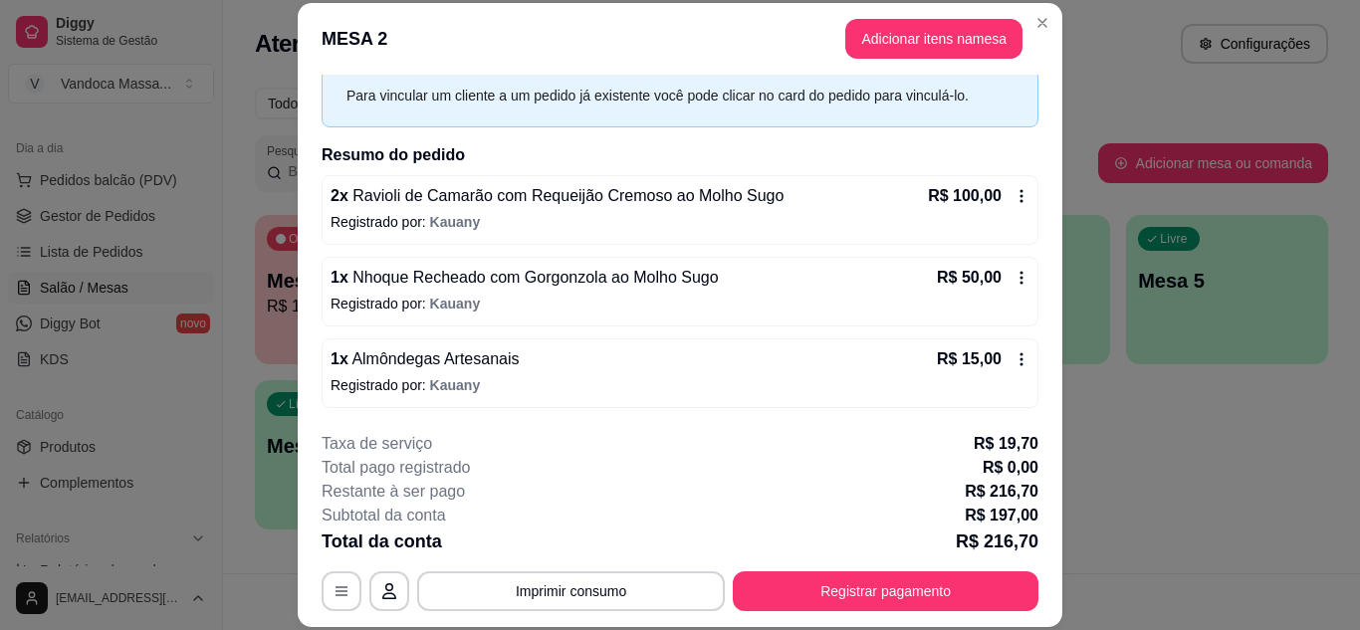
scroll to position [34, 0]
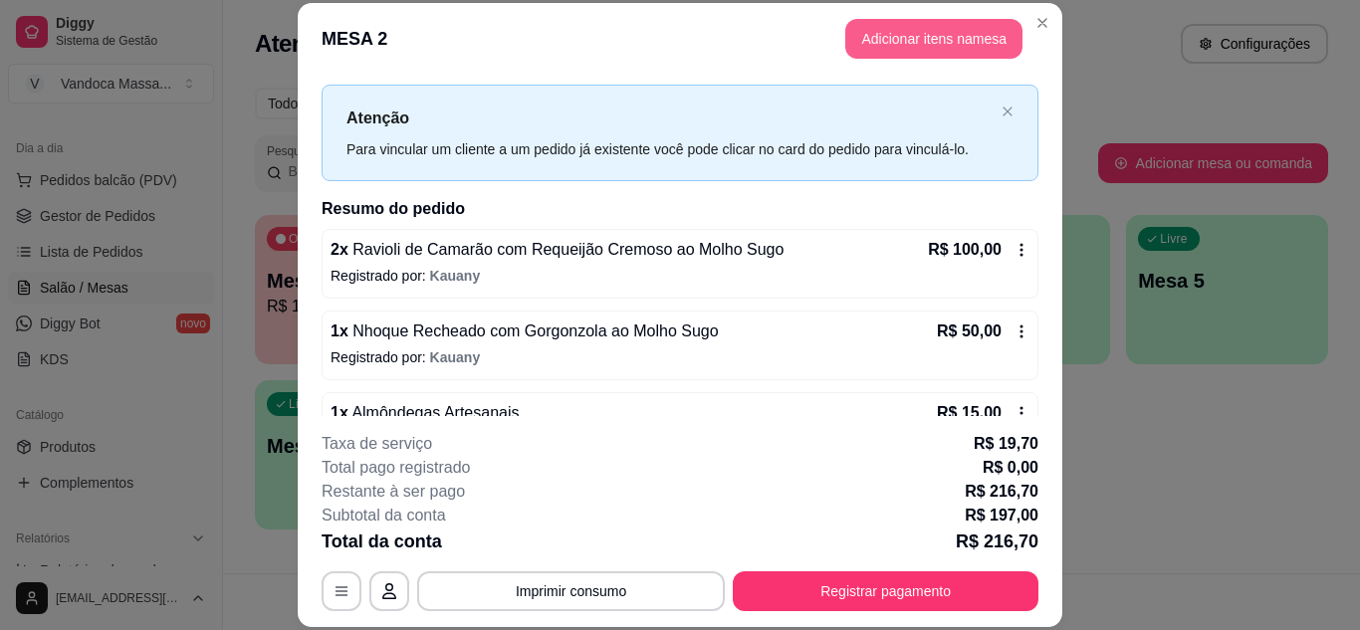
click at [935, 40] on button "Adicionar itens na mesa" at bounding box center [933, 39] width 177 height 40
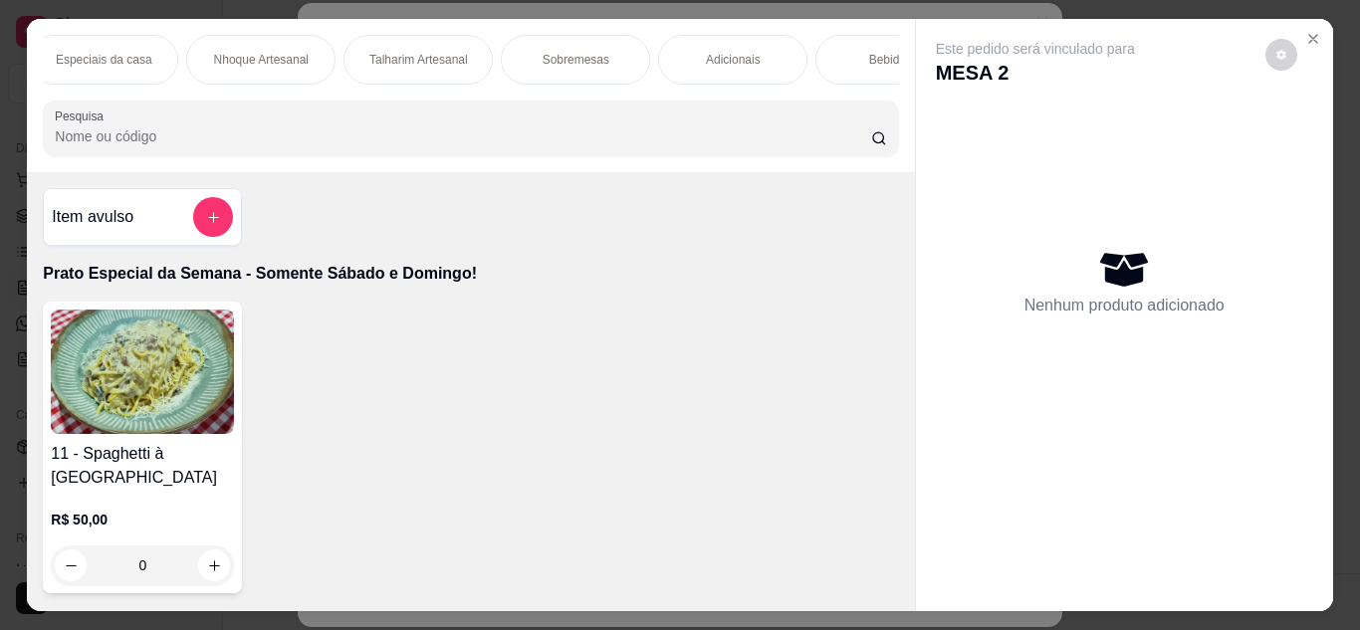
scroll to position [0, 217]
click at [794, 61] on div "Bebidas" at bounding box center [843, 60] width 149 height 50
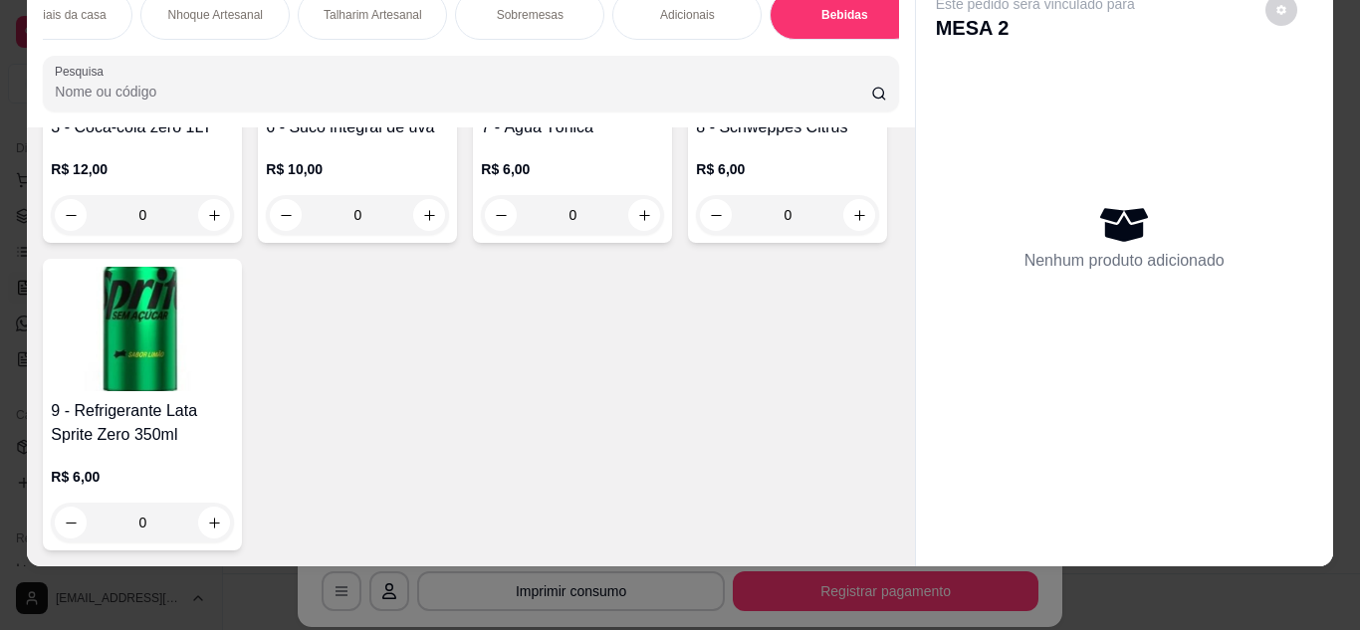
scroll to position [3032, 0]
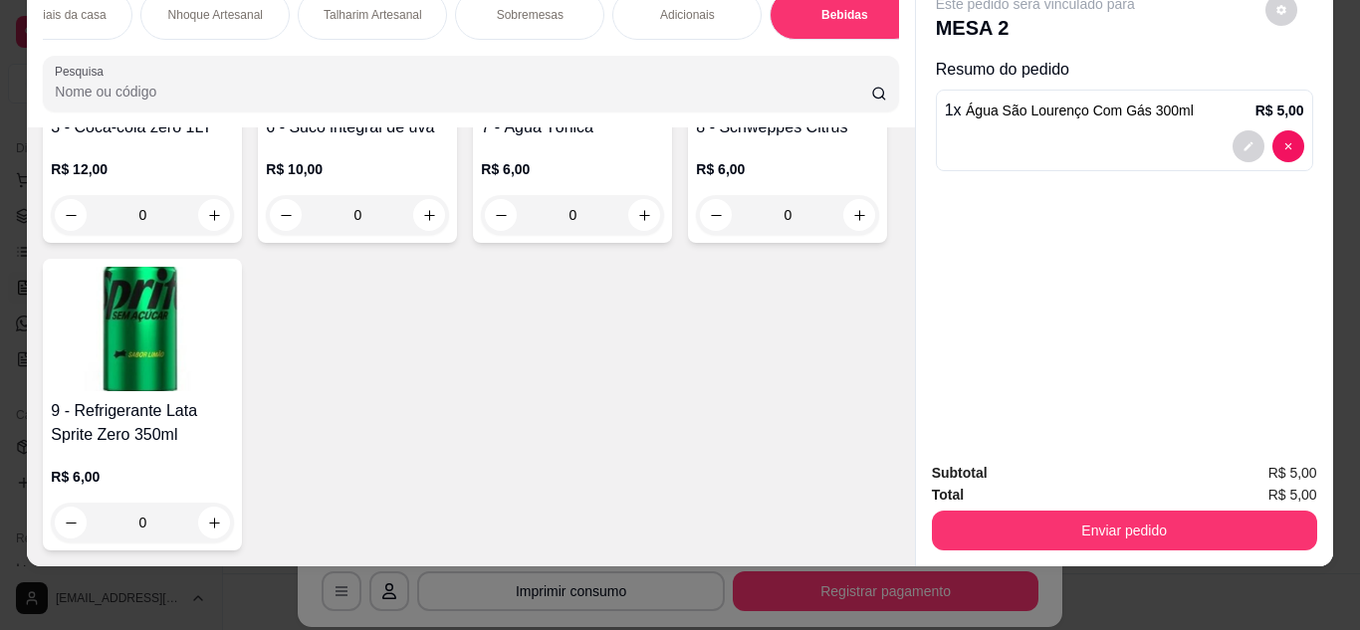
type input "0"
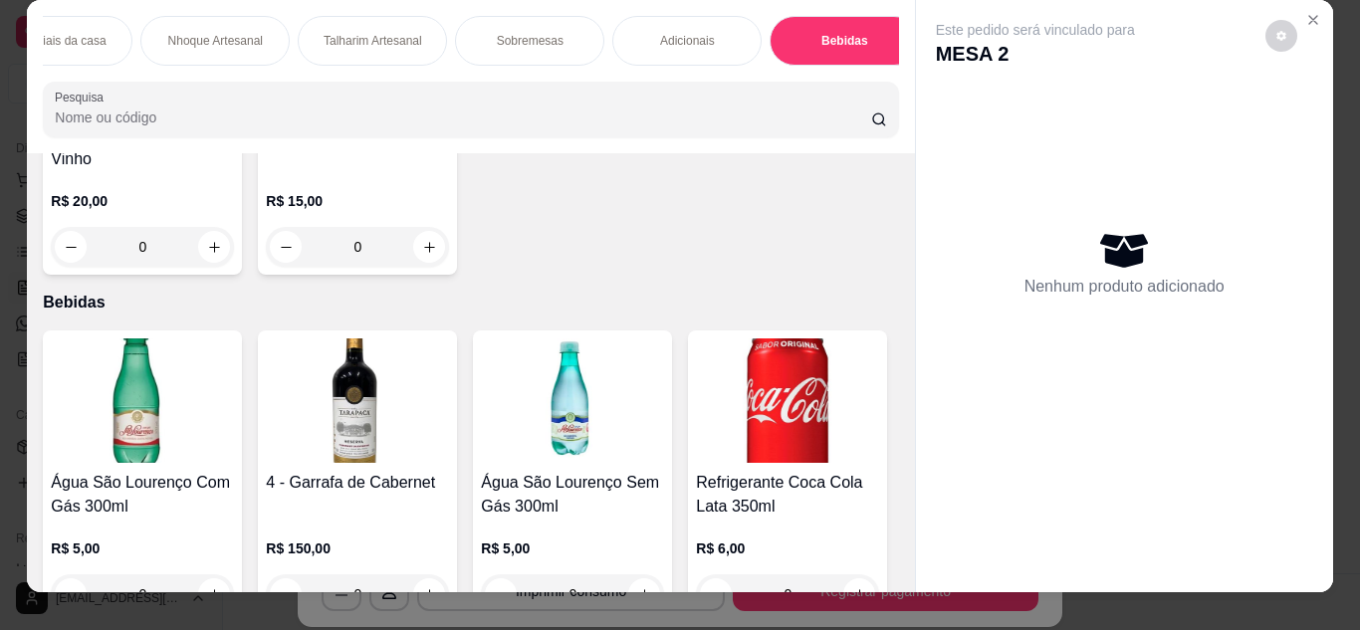
scroll to position [0, 0]
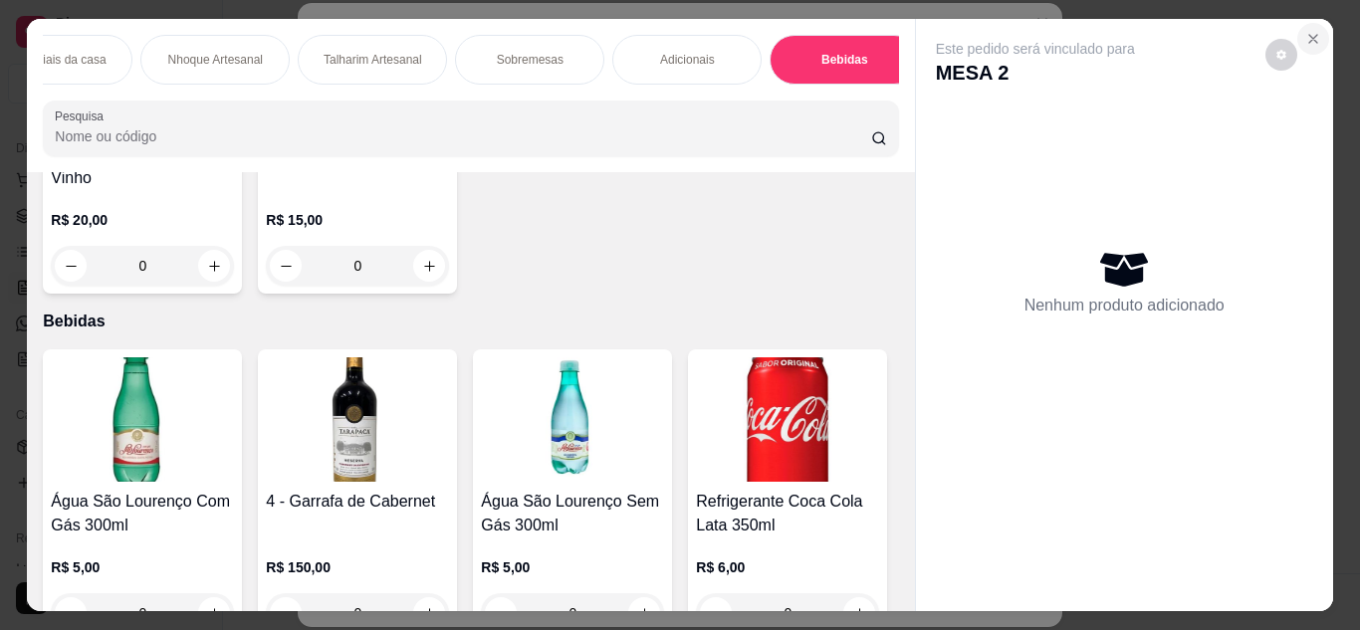
click at [1305, 31] on icon "Close" at bounding box center [1313, 39] width 16 height 16
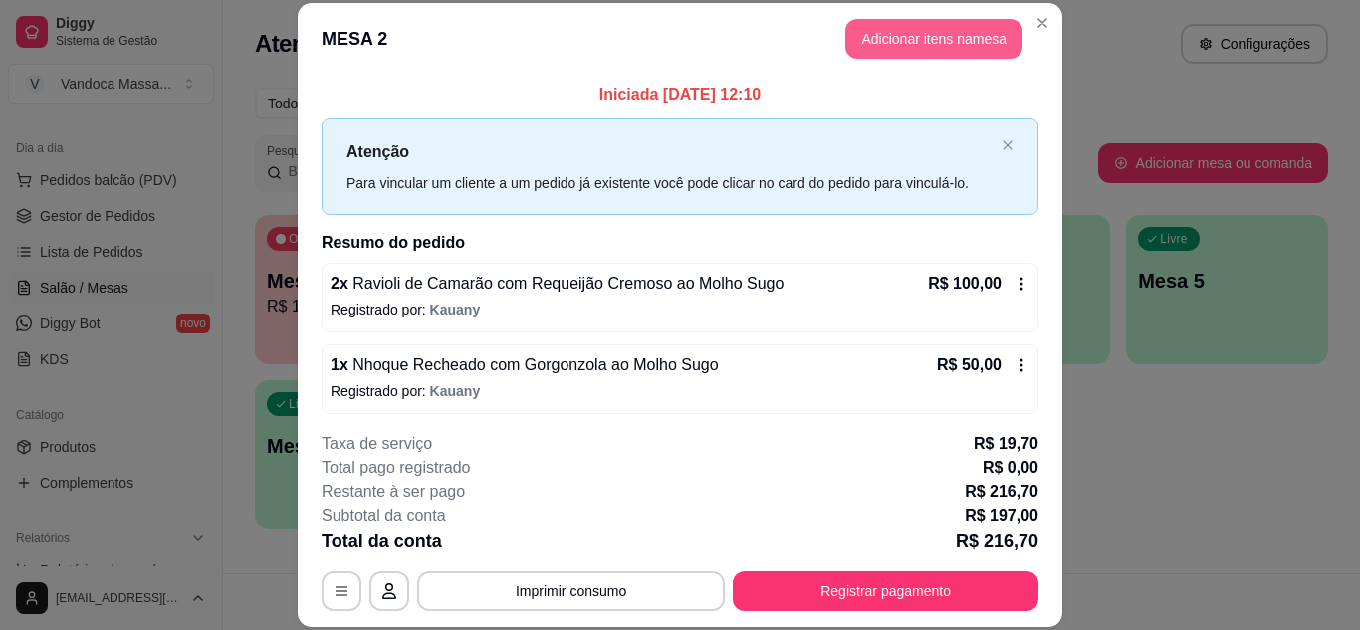
click at [937, 43] on button "Adicionar itens na mesa" at bounding box center [933, 39] width 177 height 40
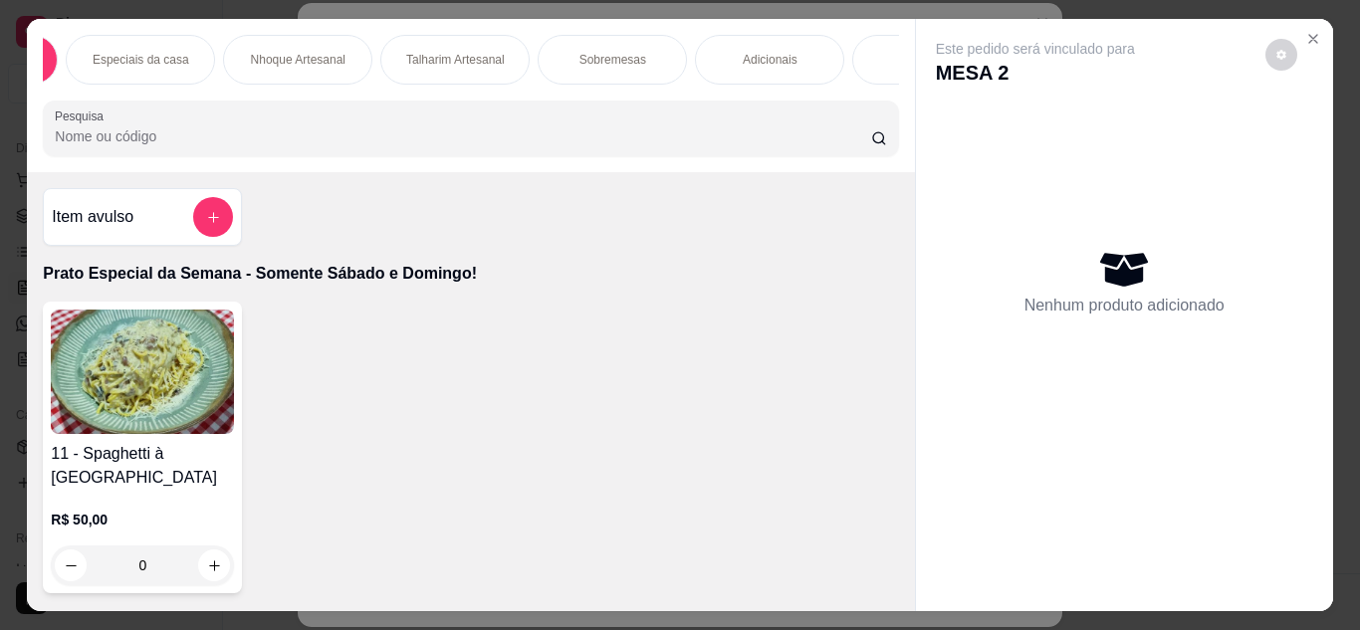
scroll to position [0, 238]
click at [853, 56] on div "Bebidas" at bounding box center [823, 60] width 149 height 50
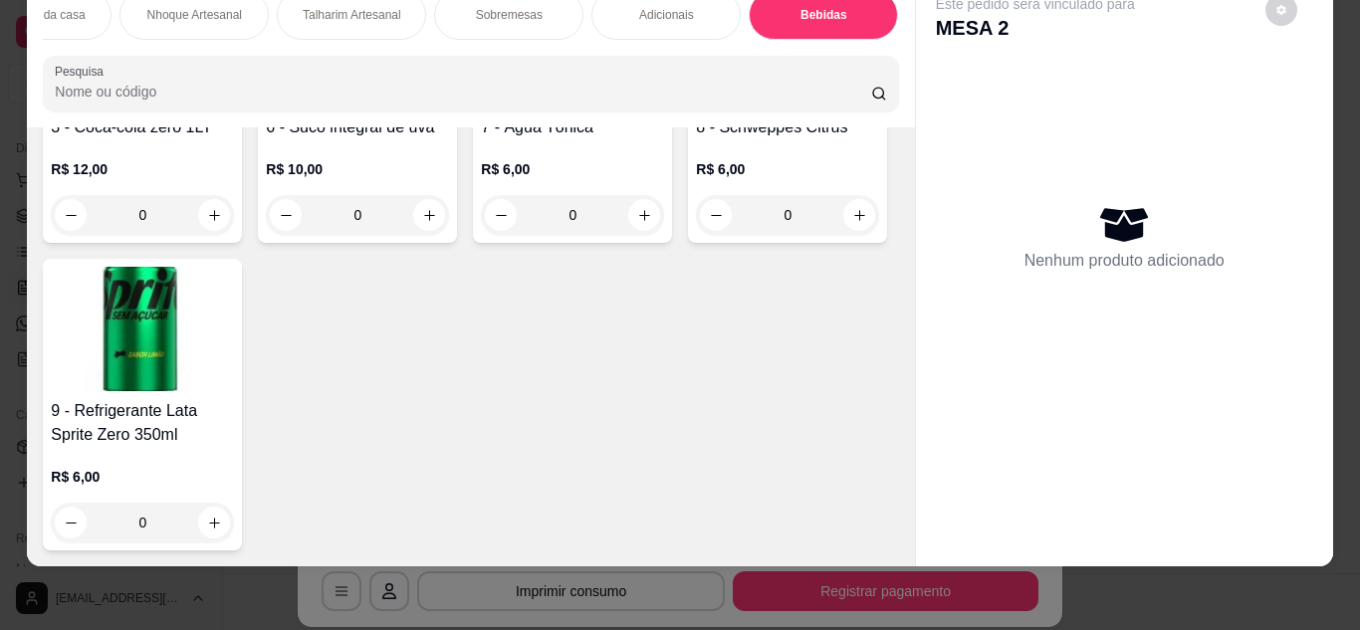
scroll to position [4226, 0]
click at [198, 507] on button "increase-product-quantity" at bounding box center [214, 523] width 32 height 32
type input "1"
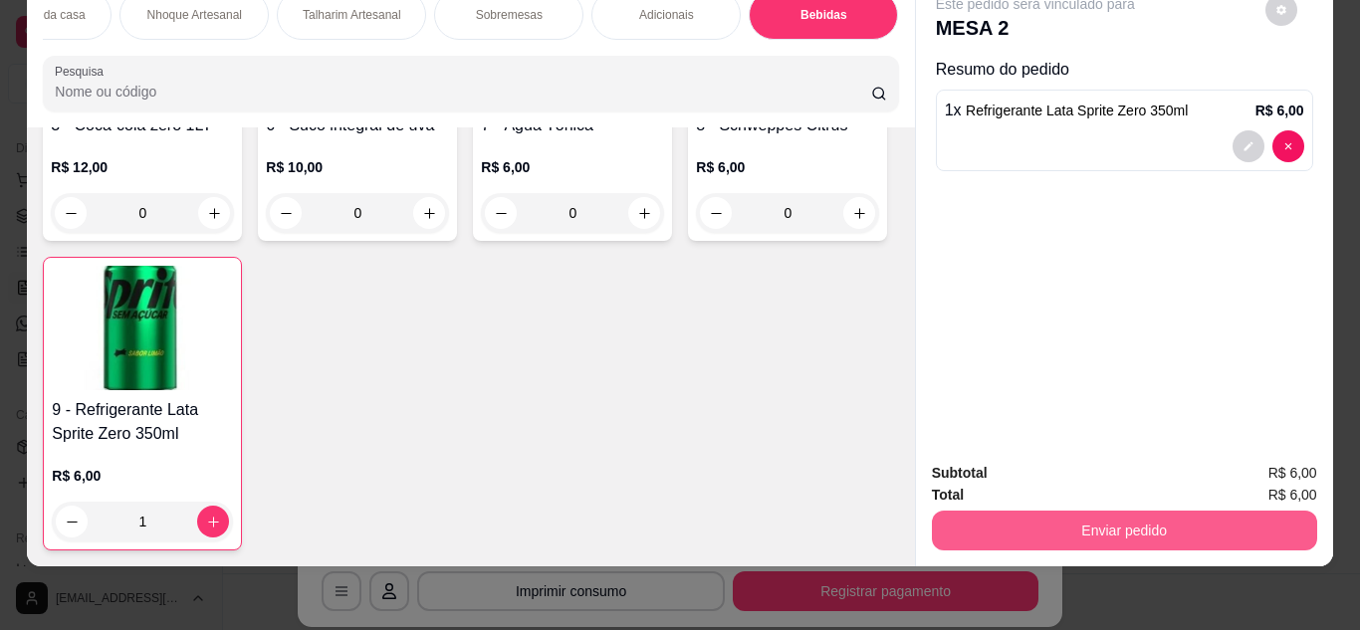
click at [1167, 523] on button "Enviar pedido" at bounding box center [1124, 531] width 385 height 40
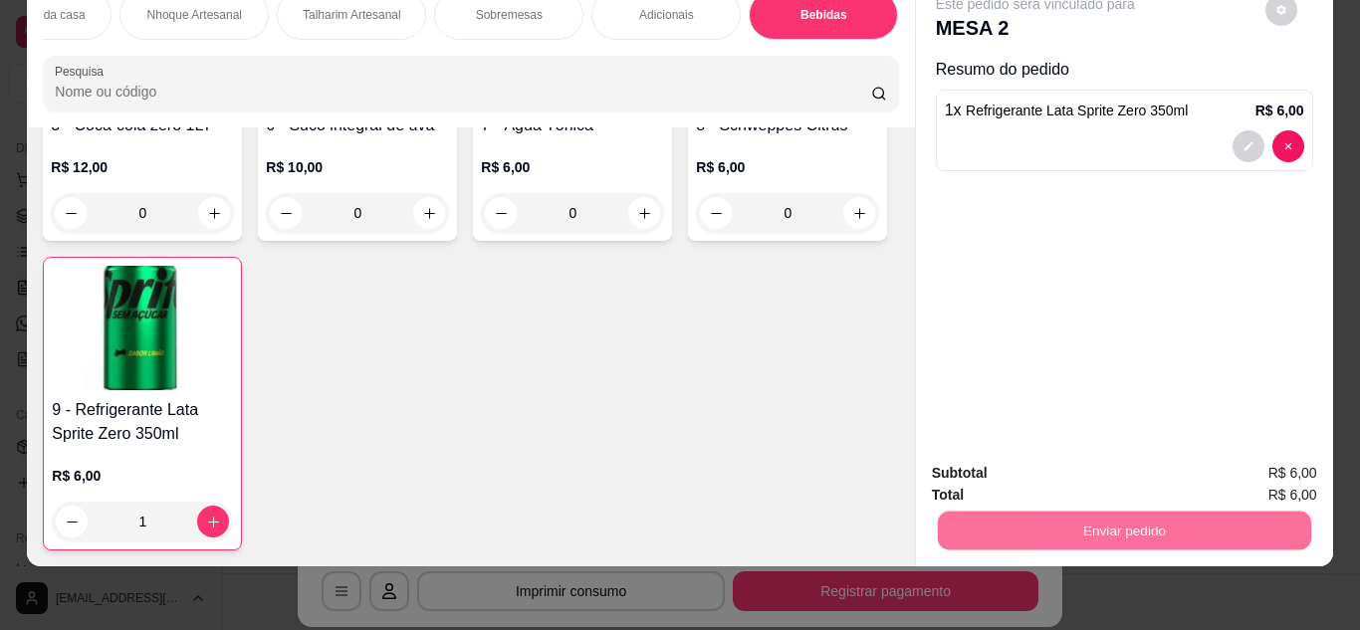
click at [1254, 471] on button "Enviar pedido" at bounding box center [1264, 466] width 112 height 38
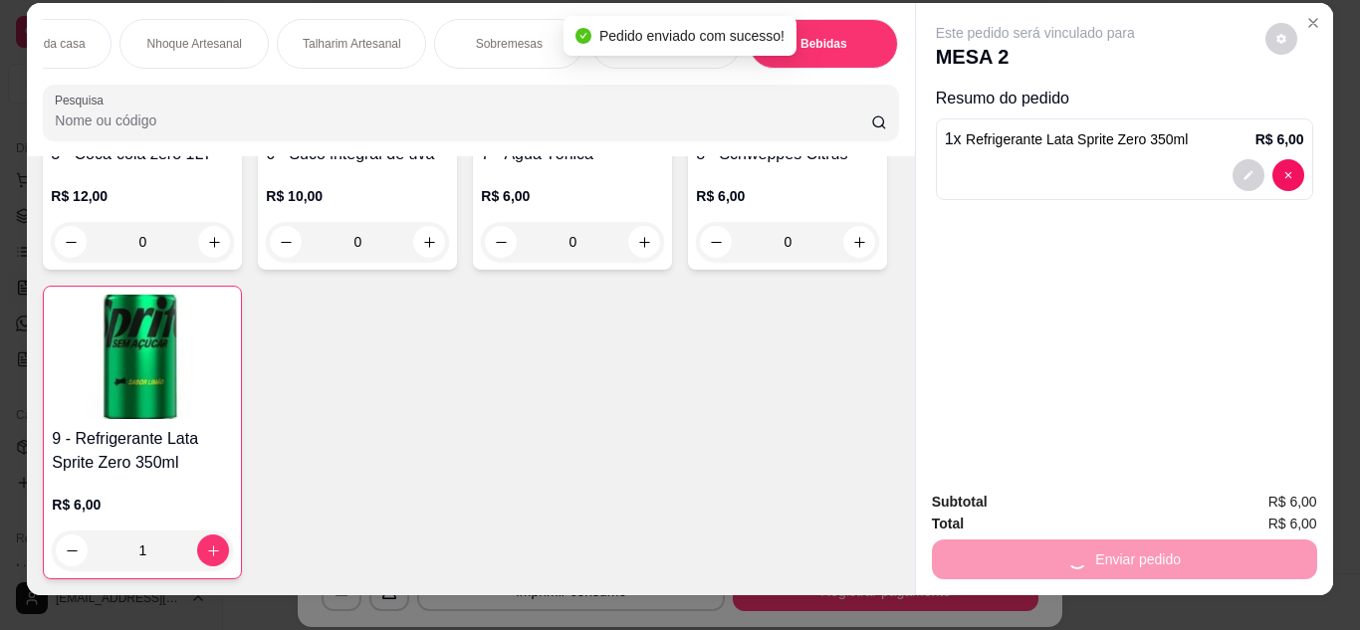
scroll to position [0, 0]
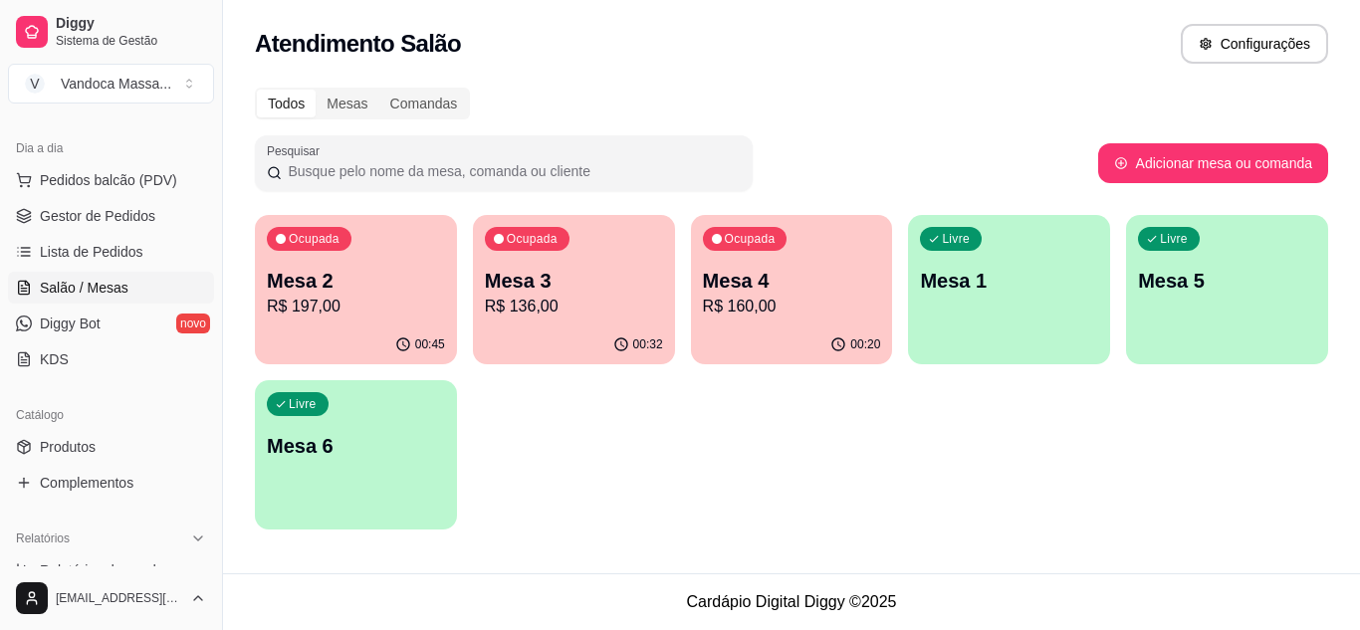
click at [537, 294] on div "Mesa 3 R$ 136,00" at bounding box center [574, 293] width 178 height 52
click at [827, 292] on p "Mesa 4" at bounding box center [791, 281] width 172 height 27
click at [437, 293] on p "Mesa 2" at bounding box center [356, 281] width 178 height 28
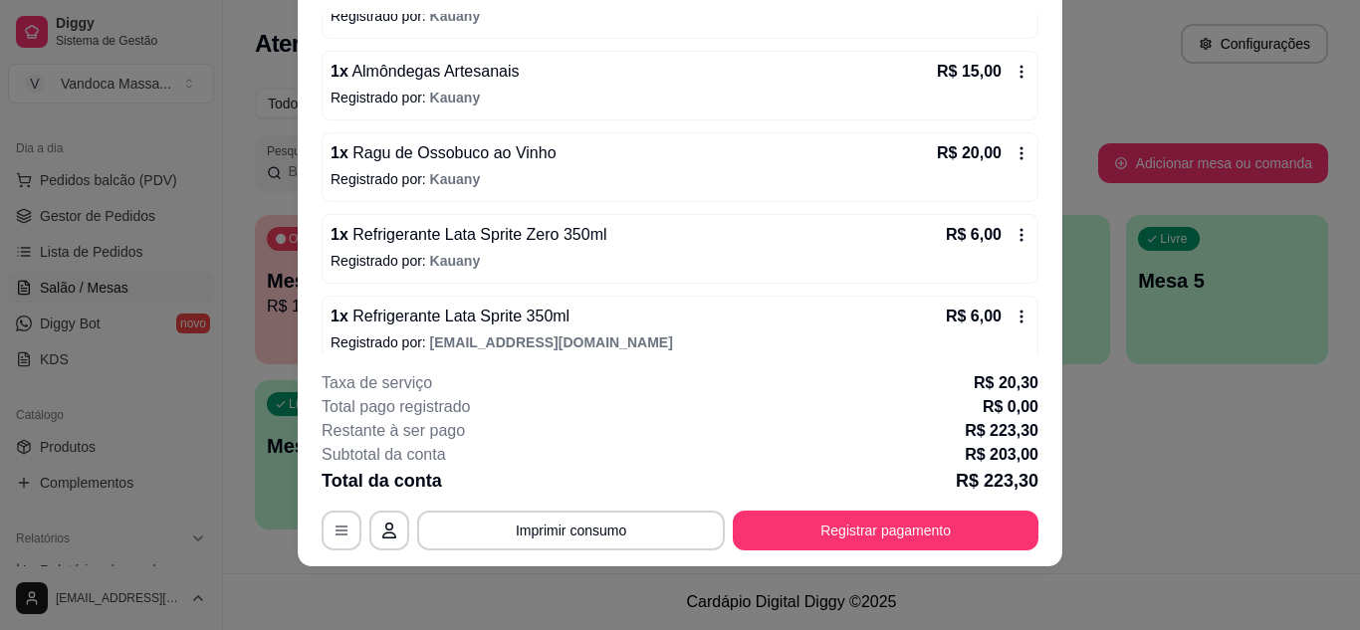
scroll to position [414, 0]
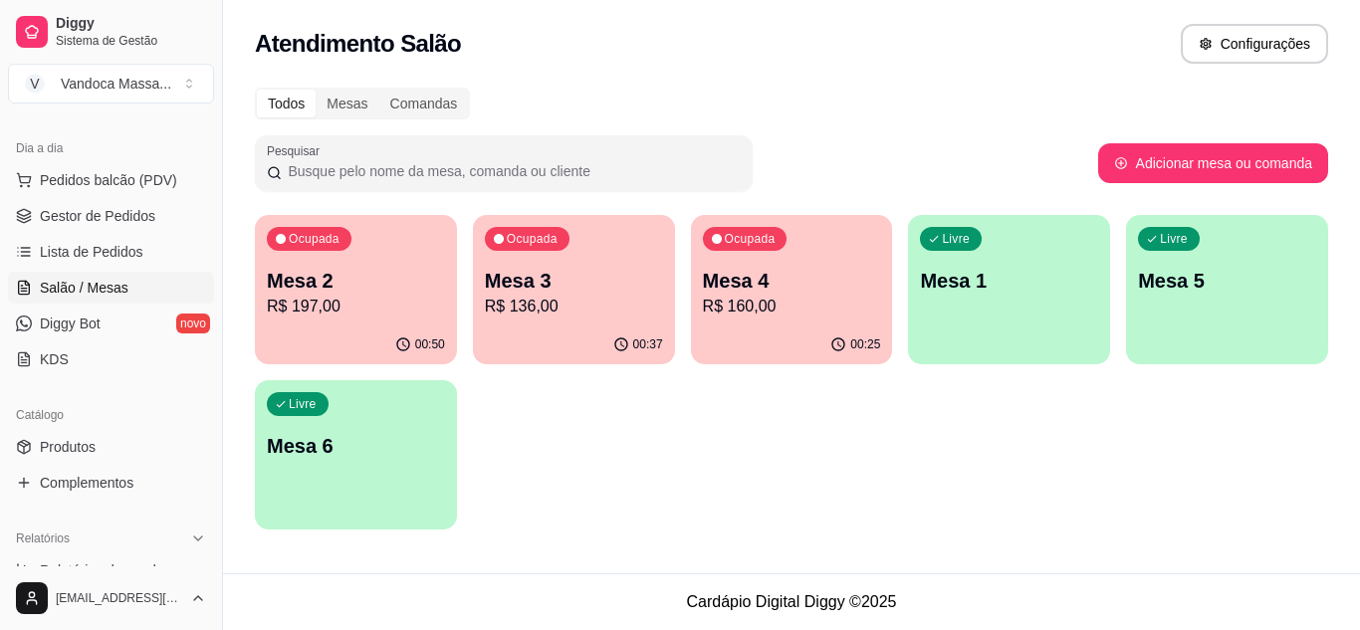
click at [370, 280] on p "Mesa 2" at bounding box center [356, 281] width 178 height 28
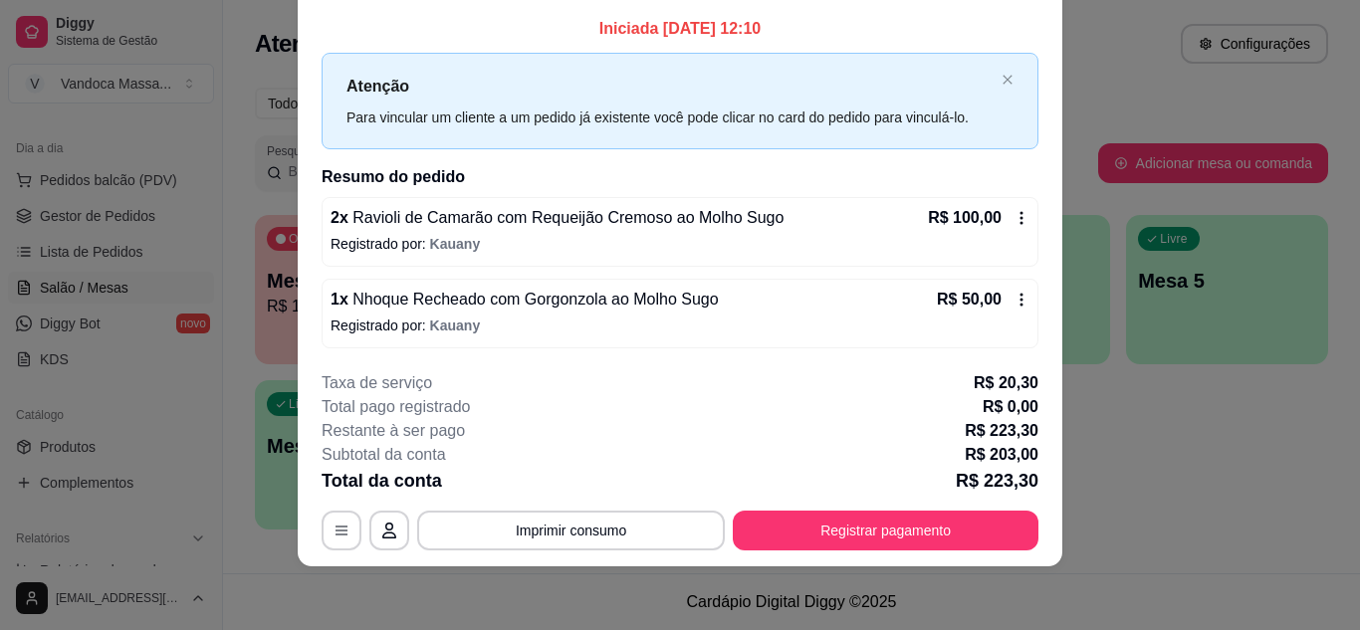
scroll to position [0, 0]
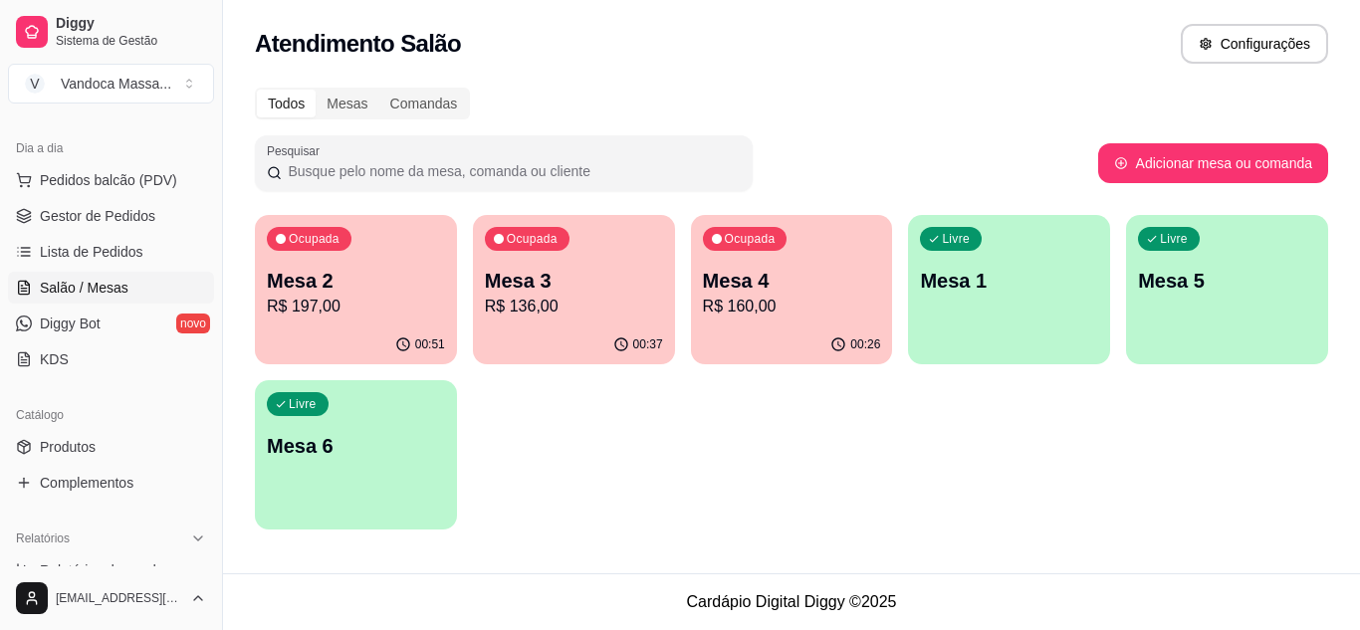
click at [568, 296] on p "R$ 136,00" at bounding box center [574, 307] width 178 height 24
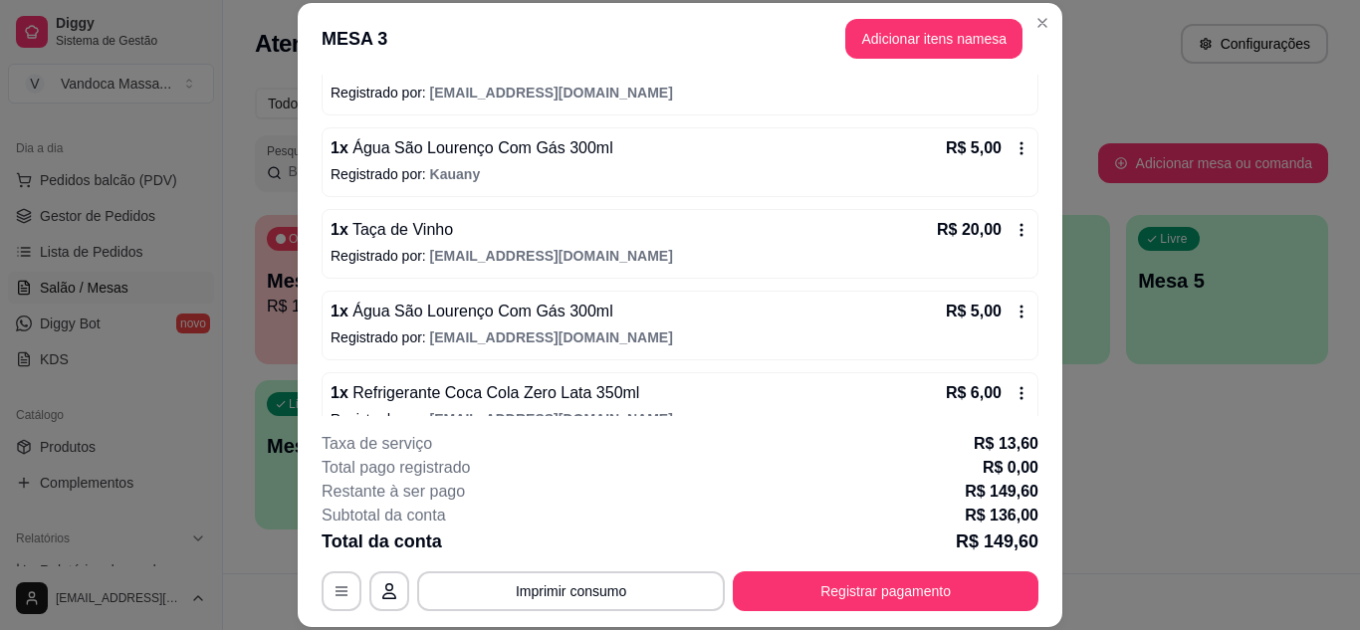
scroll to position [332, 0]
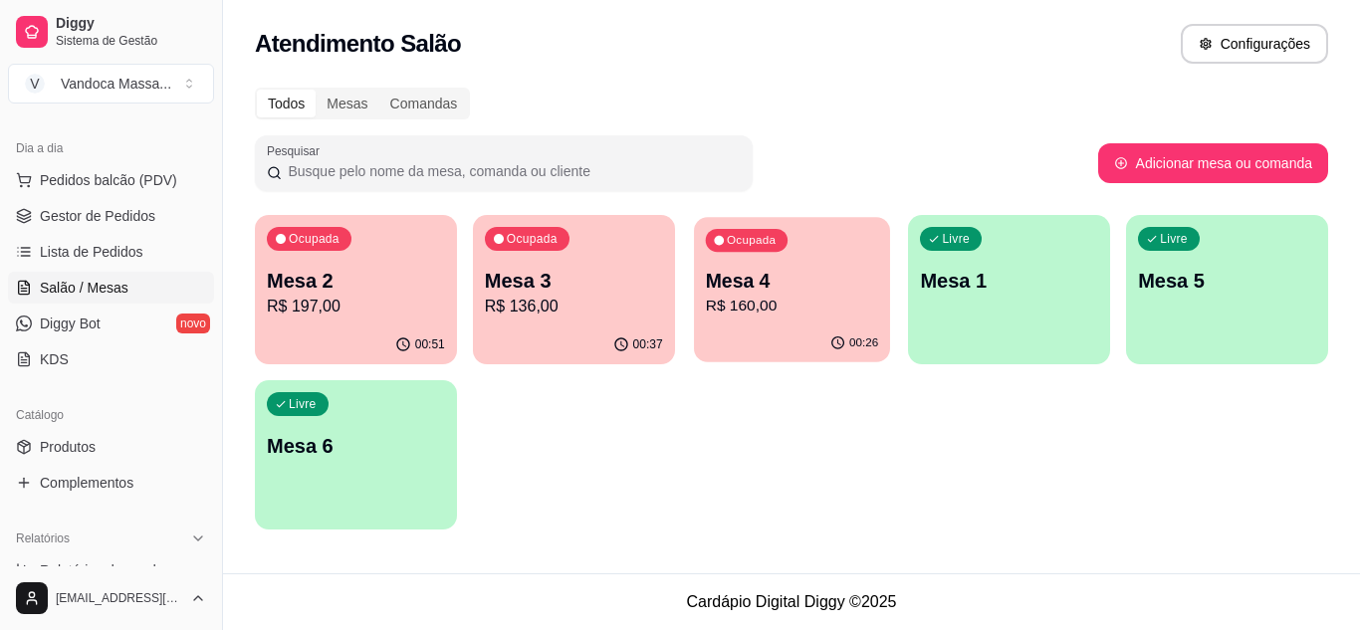
click at [862, 286] on p "Mesa 4" at bounding box center [791, 281] width 172 height 27
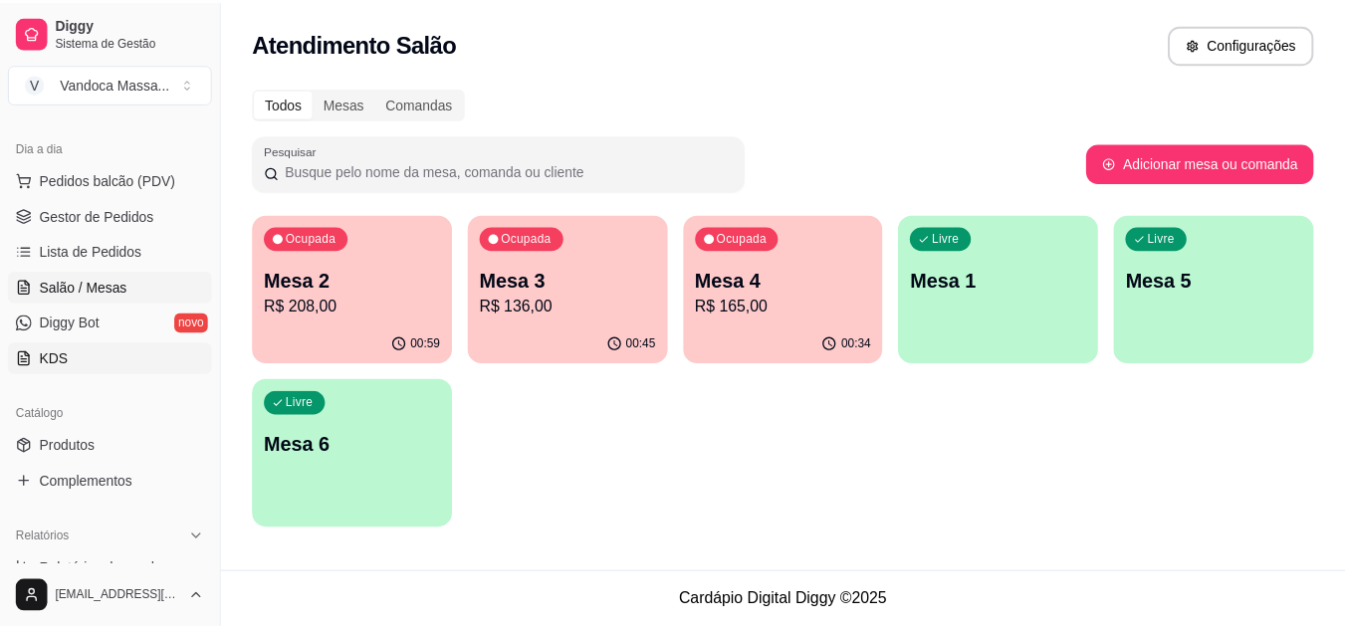
scroll to position [305, 0]
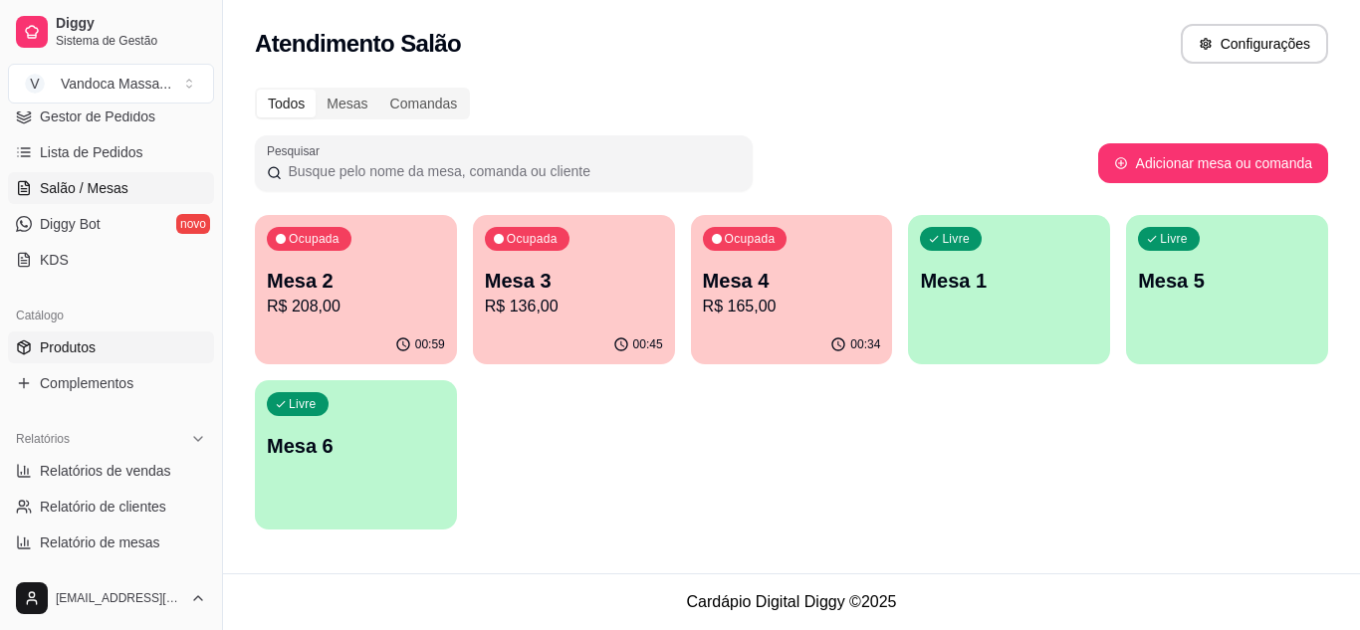
click at [95, 338] on span "Produtos" at bounding box center [68, 347] width 56 height 20
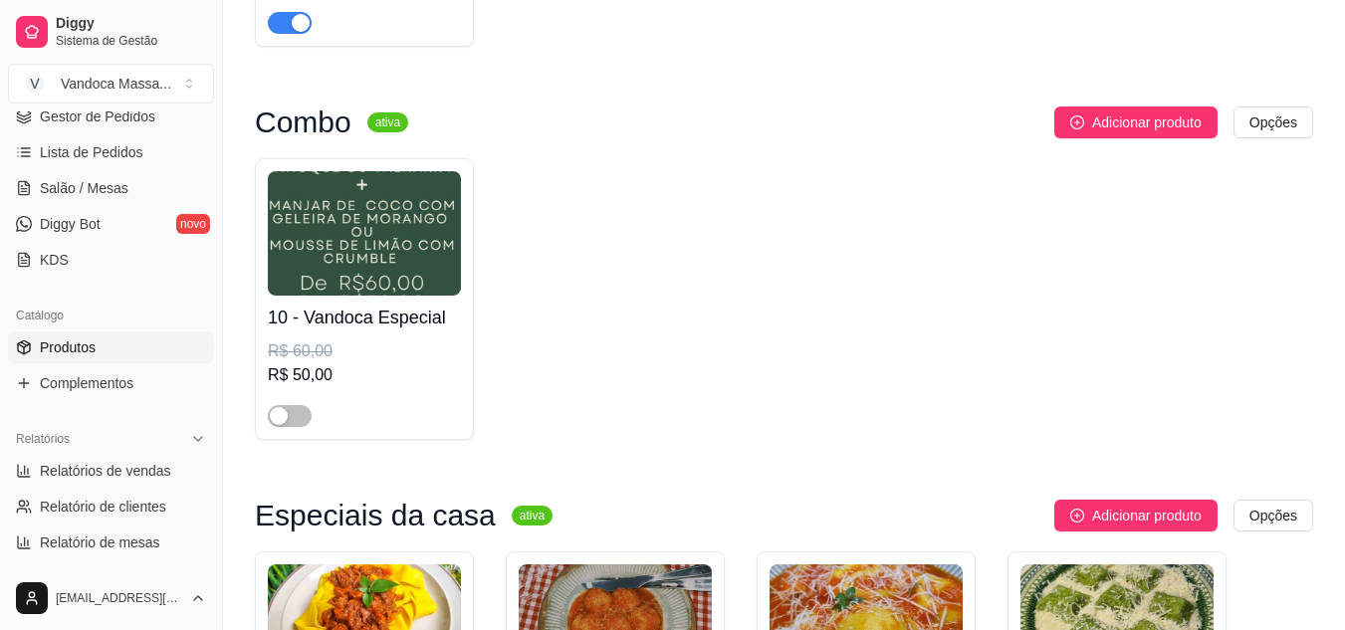
scroll to position [995, 0]
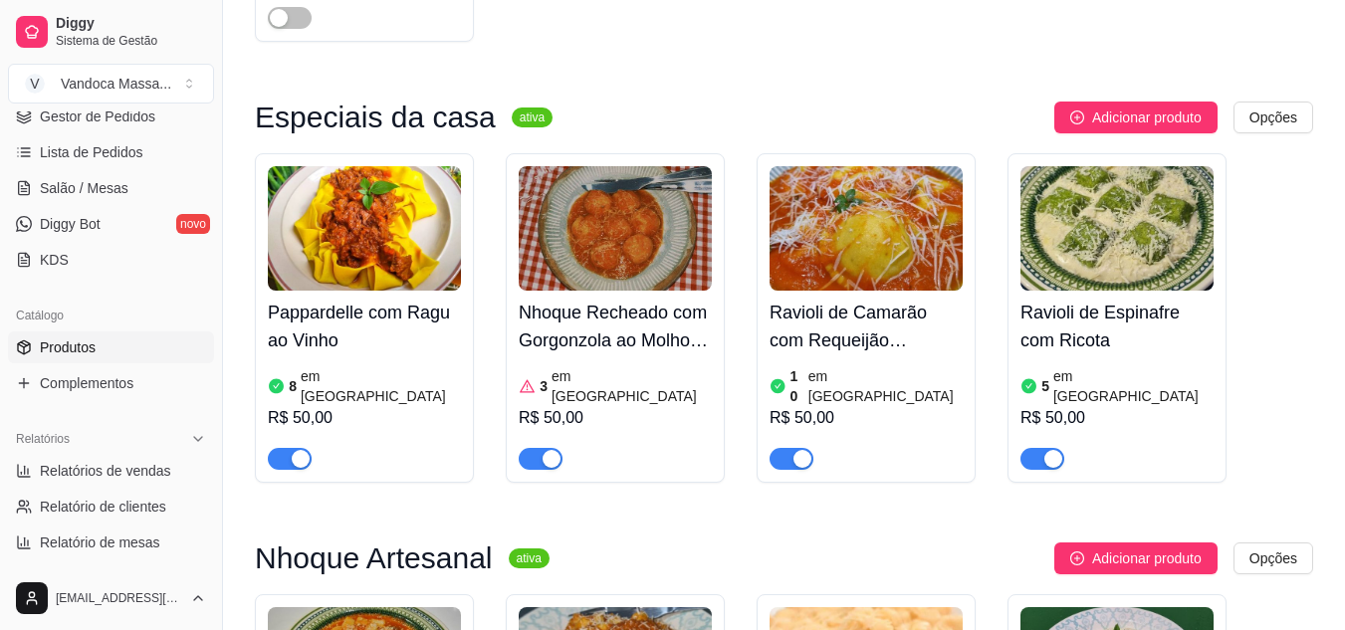
click at [541, 448] on span "button" at bounding box center [541, 459] width 44 height 22
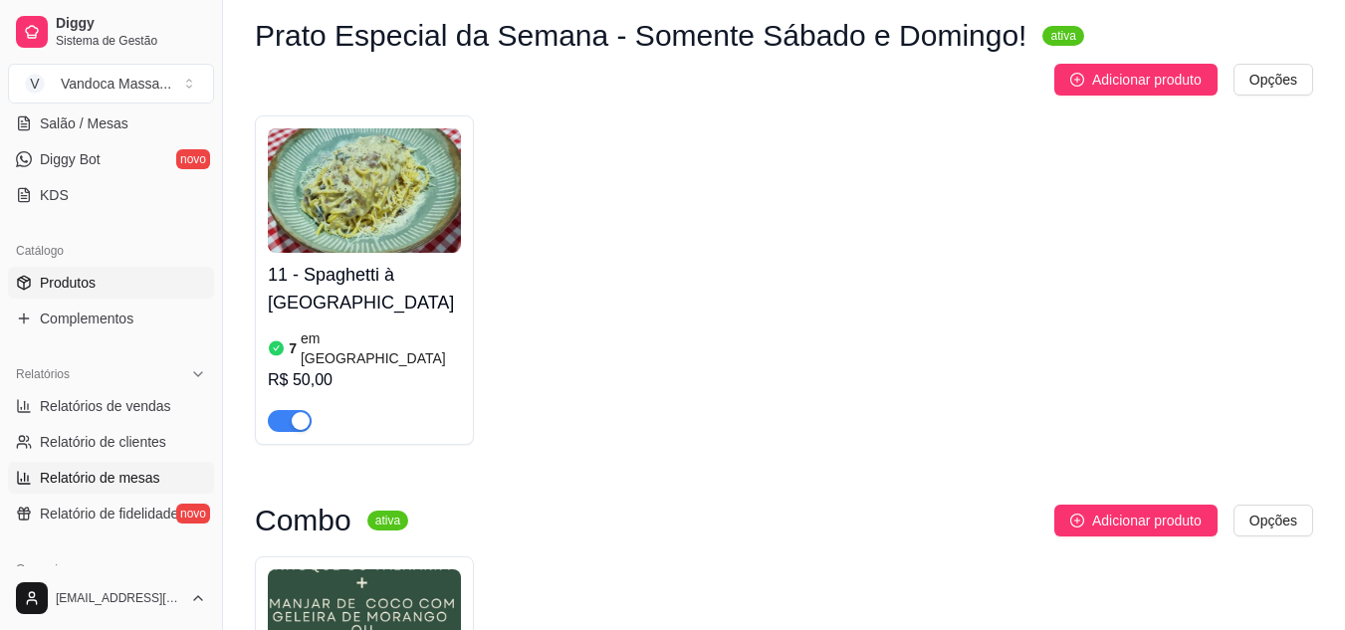
scroll to position [404, 0]
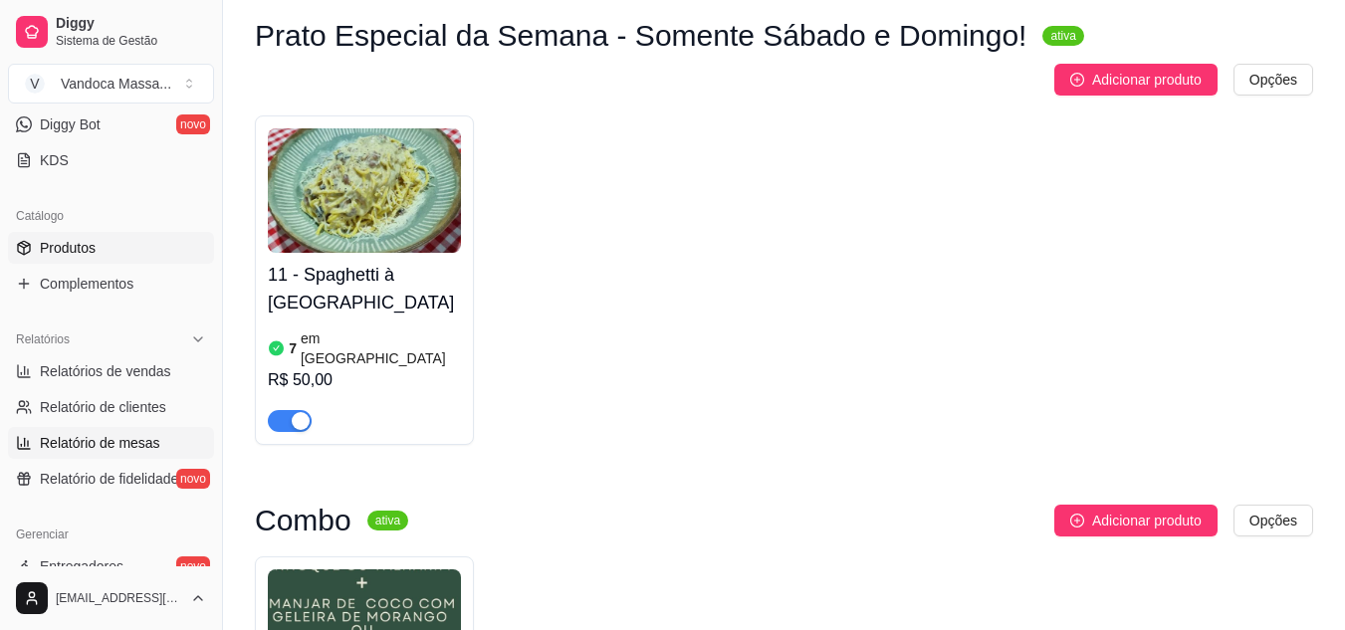
click at [122, 438] on span "Relatório de mesas" at bounding box center [100, 443] width 120 height 20
select select "TOTAL_OF_ORDERS"
select select "7"
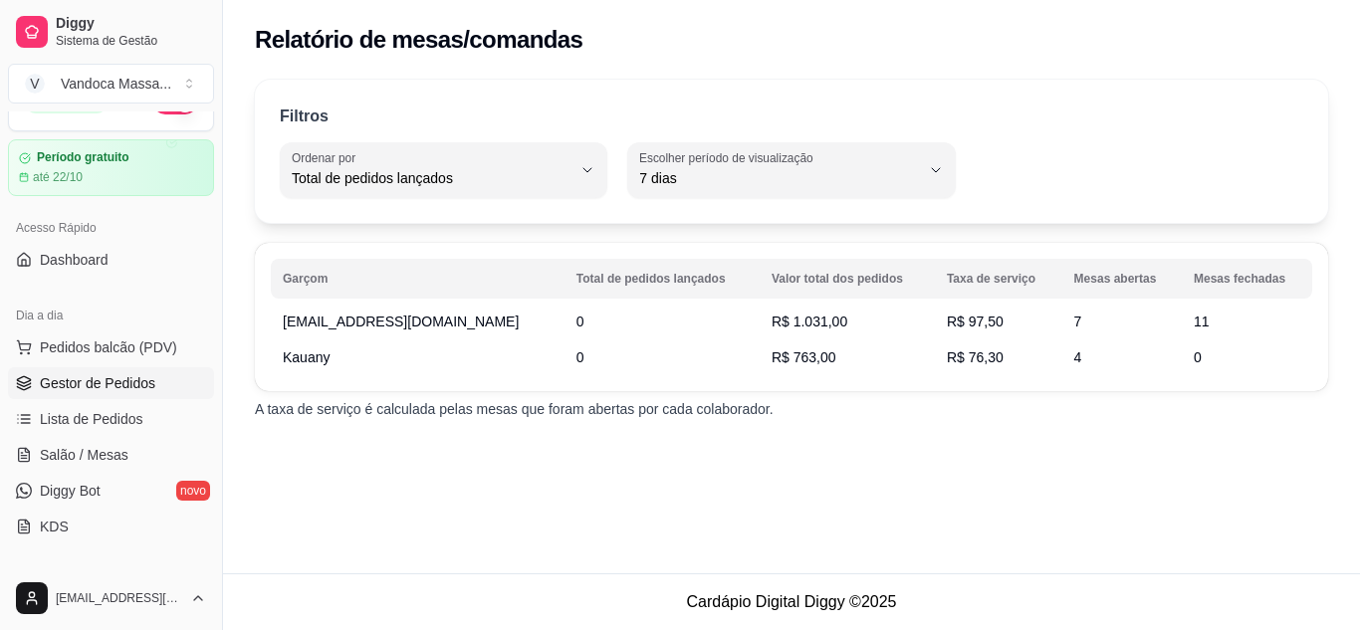
scroll to position [6, 0]
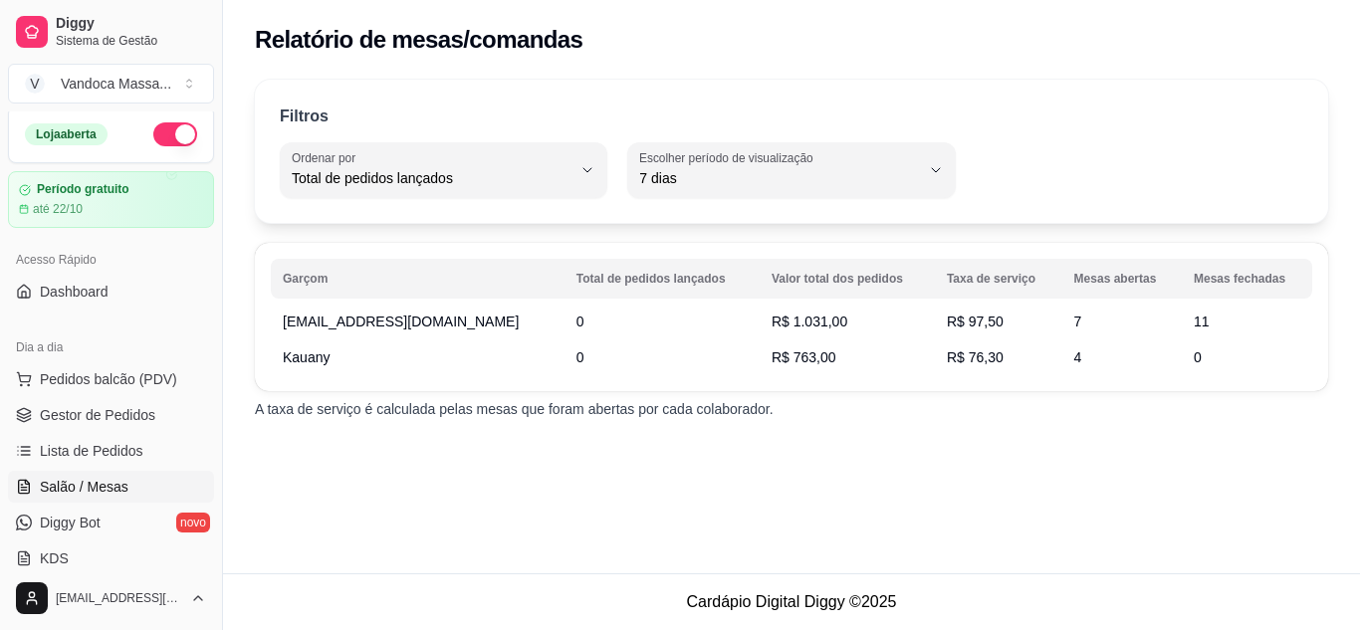
click at [123, 482] on span "Salão / Mesas" at bounding box center [84, 487] width 89 height 20
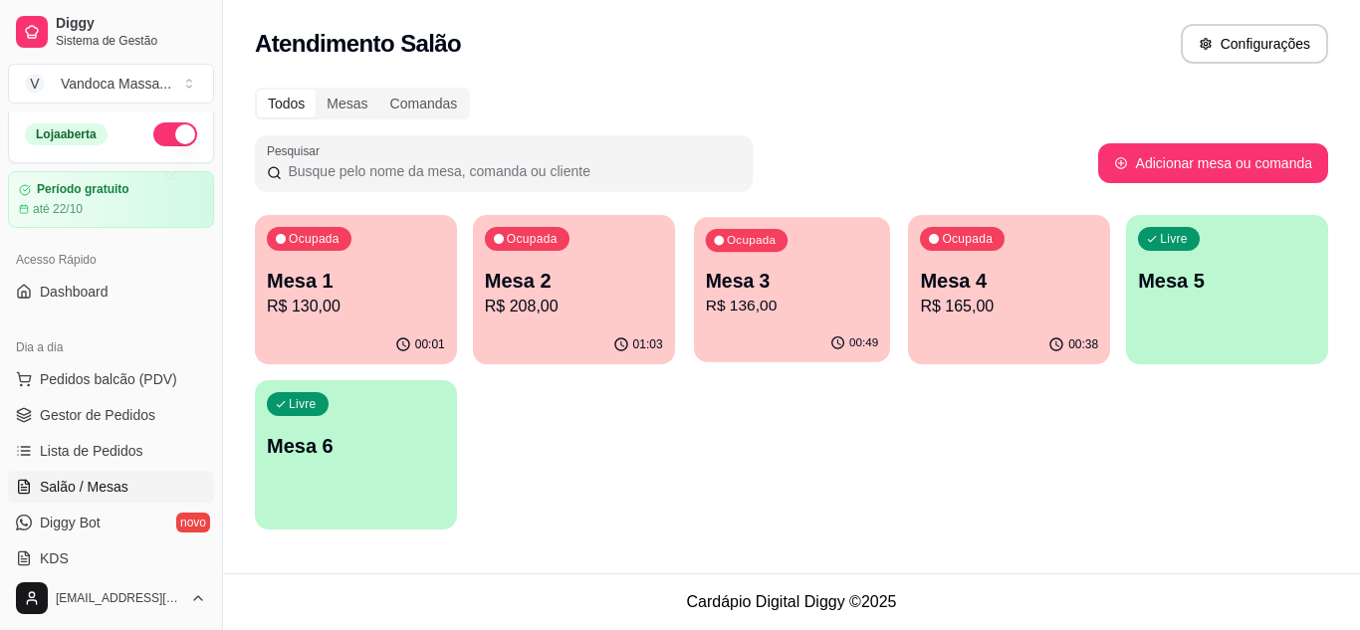
click at [752, 307] on p "R$ 136,00" at bounding box center [791, 306] width 172 height 23
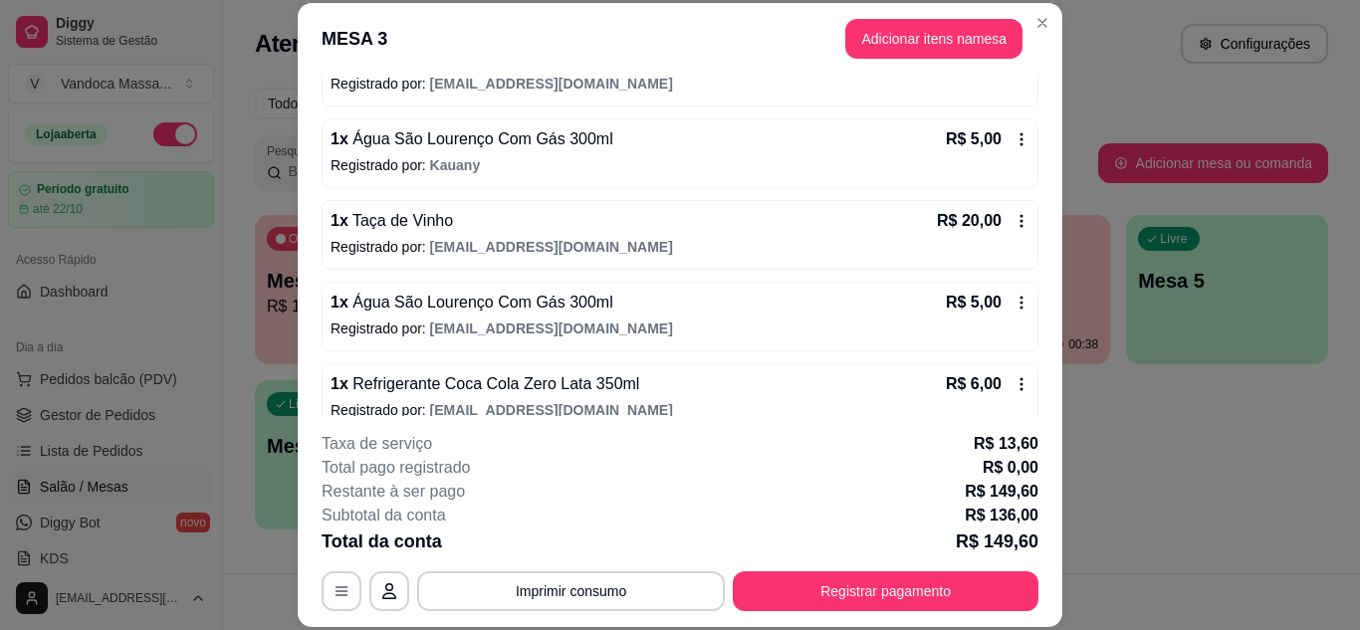
scroll to position [332, 0]
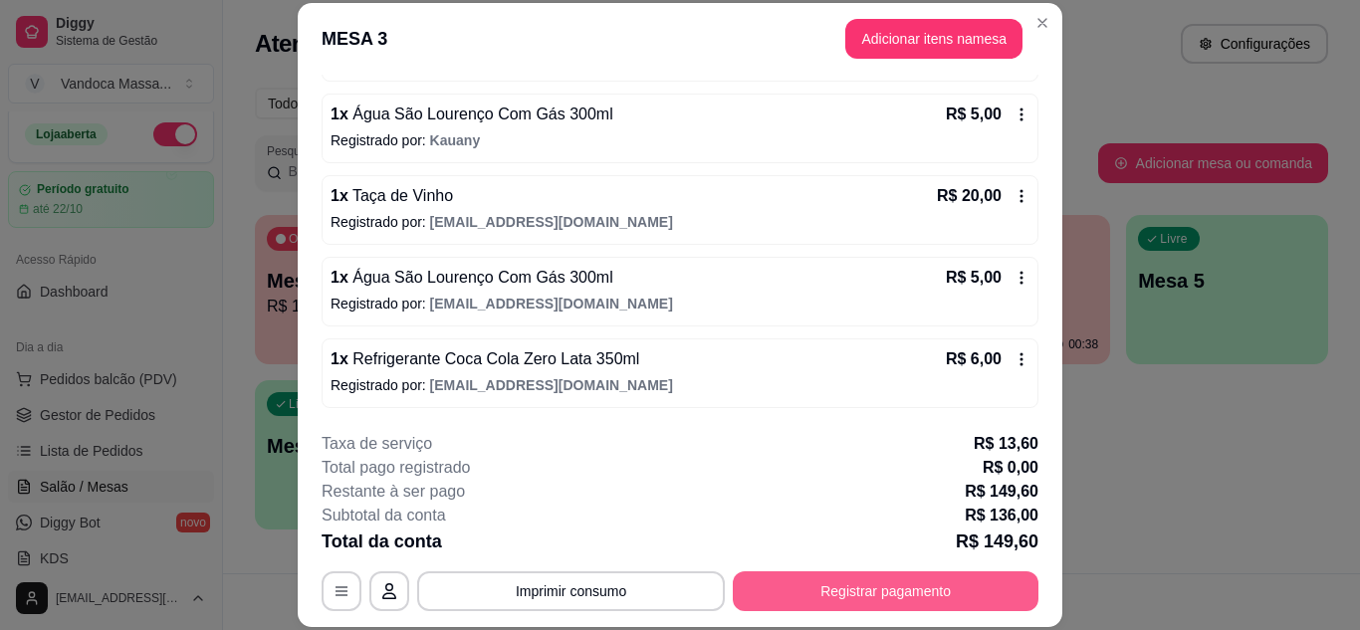
click at [840, 591] on button "Registrar pagamento" at bounding box center [886, 591] width 306 height 40
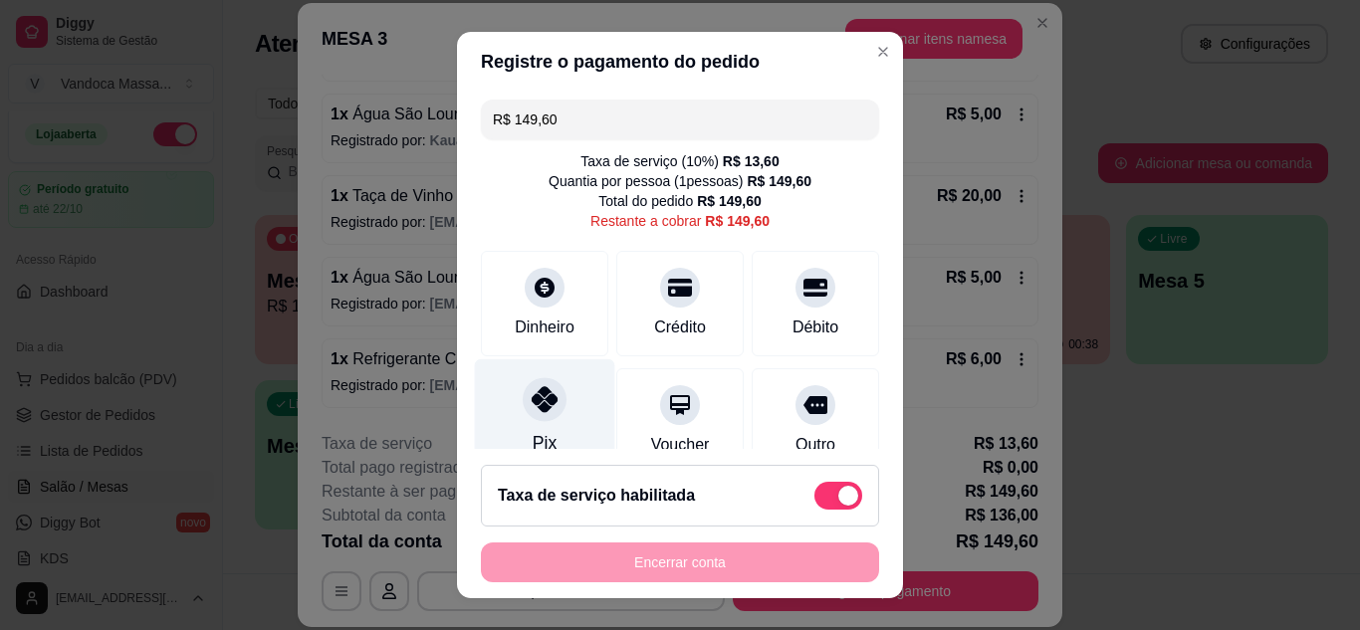
click at [540, 418] on div at bounding box center [545, 399] width 44 height 44
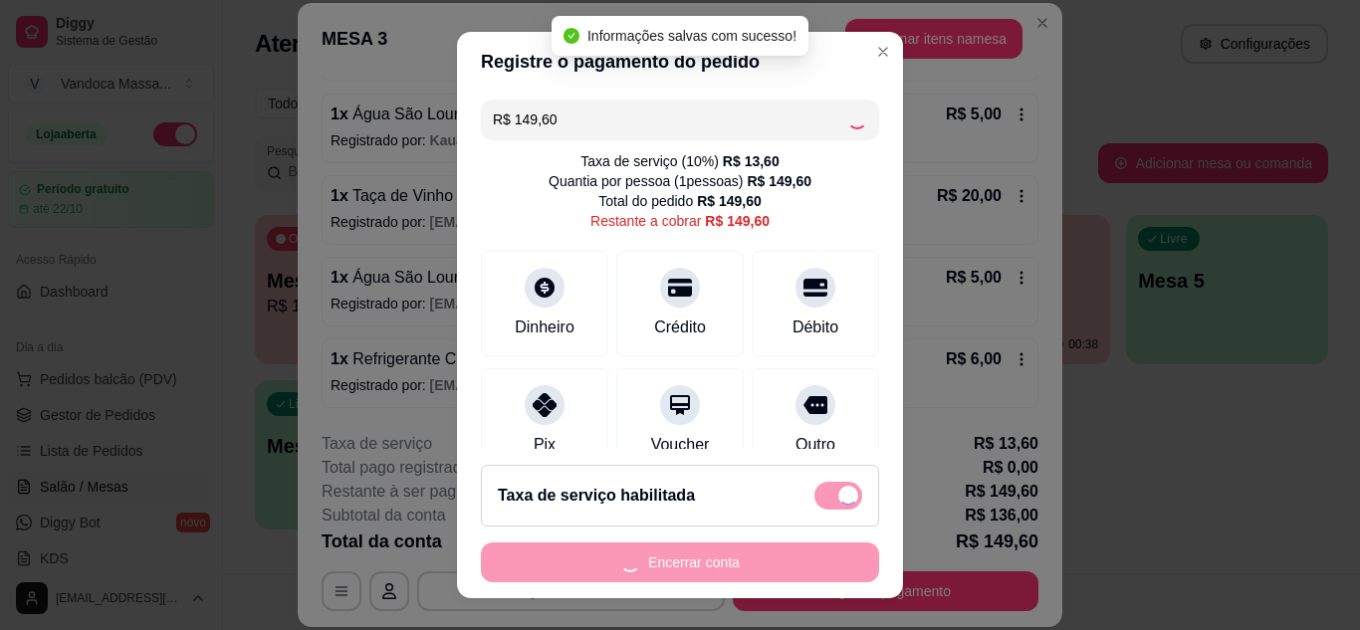
type input "R$ 0,00"
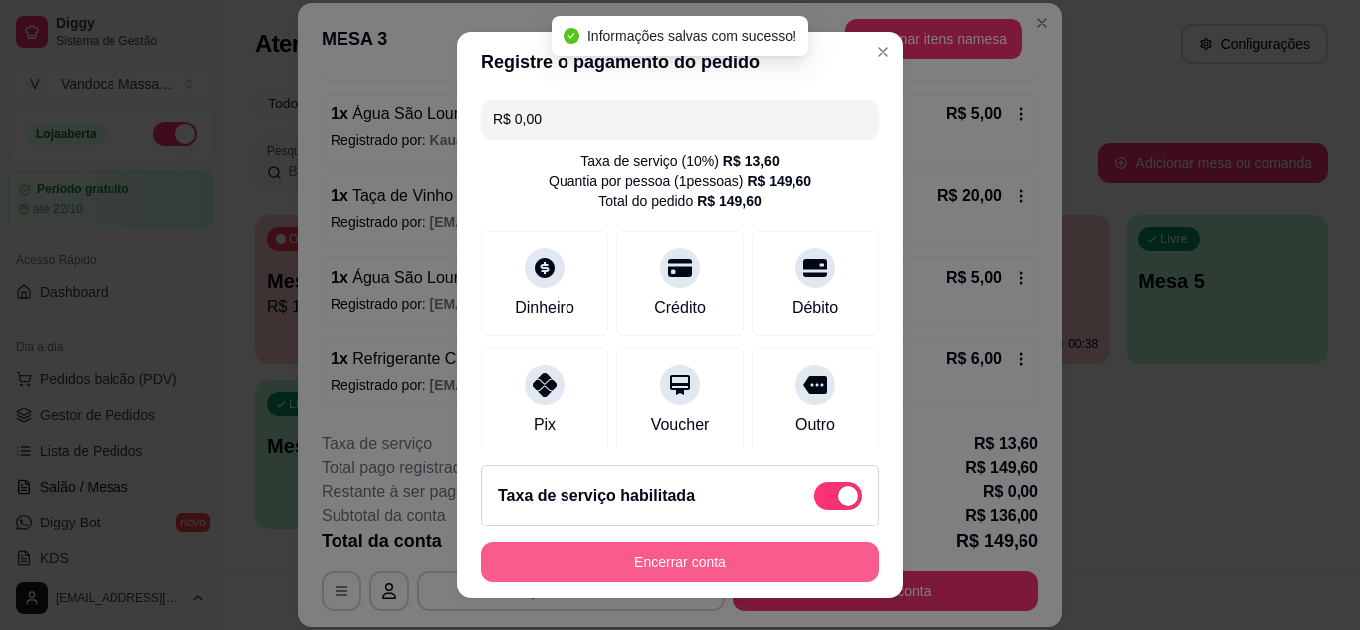
click at [687, 559] on button "Encerrar conta" at bounding box center [680, 562] width 398 height 40
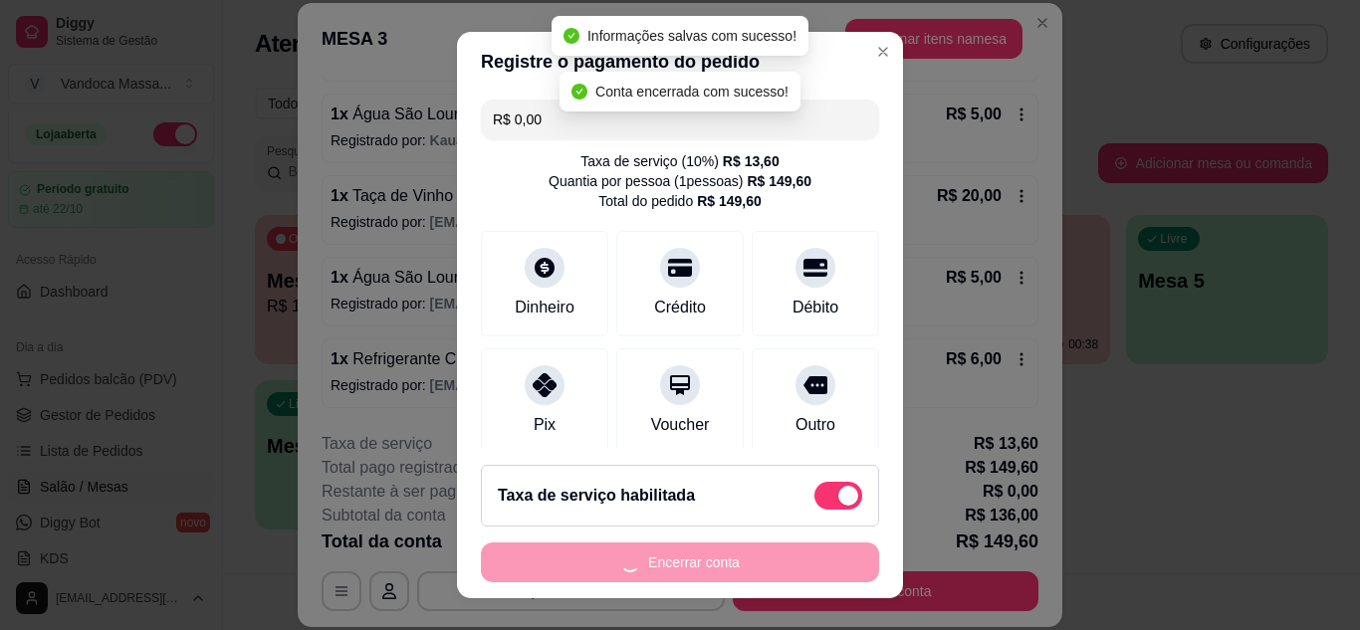
scroll to position [0, 0]
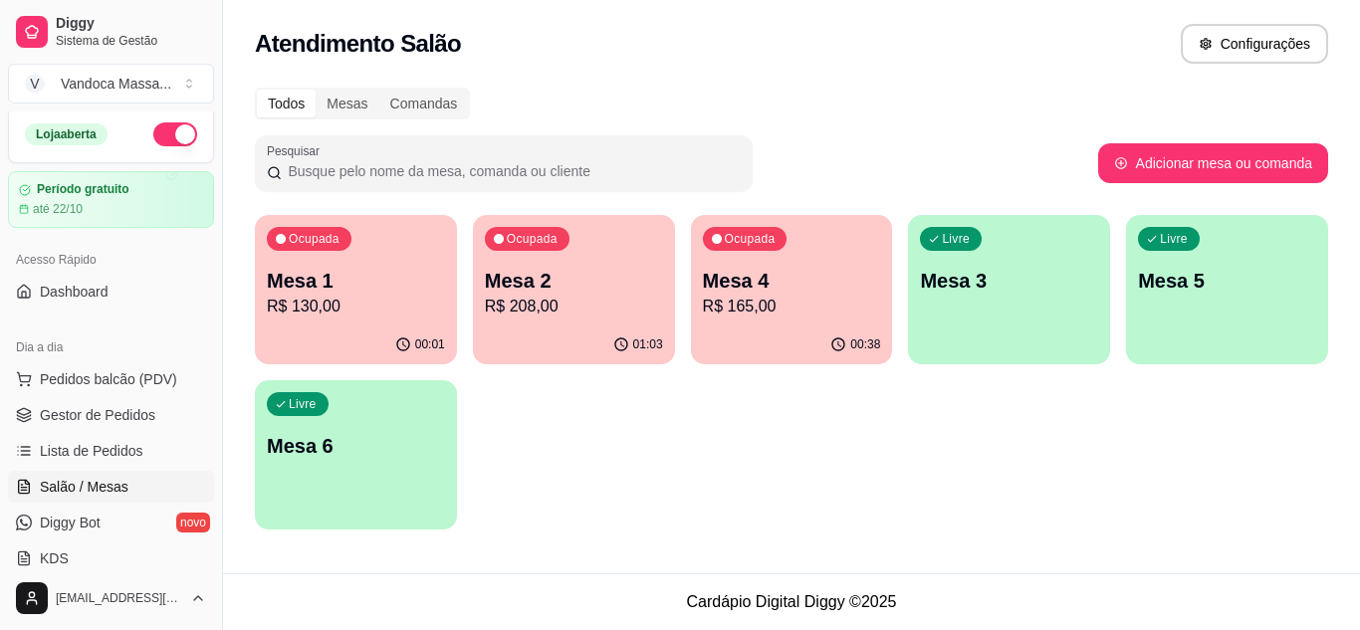
click at [409, 297] on p "R$ 130,00" at bounding box center [356, 307] width 178 height 24
click at [800, 279] on p "Mesa 4" at bounding box center [792, 281] width 178 height 28
click at [727, 320] on div "Ocupada Mesa 4 R$ 165,00" at bounding box center [792, 270] width 202 height 110
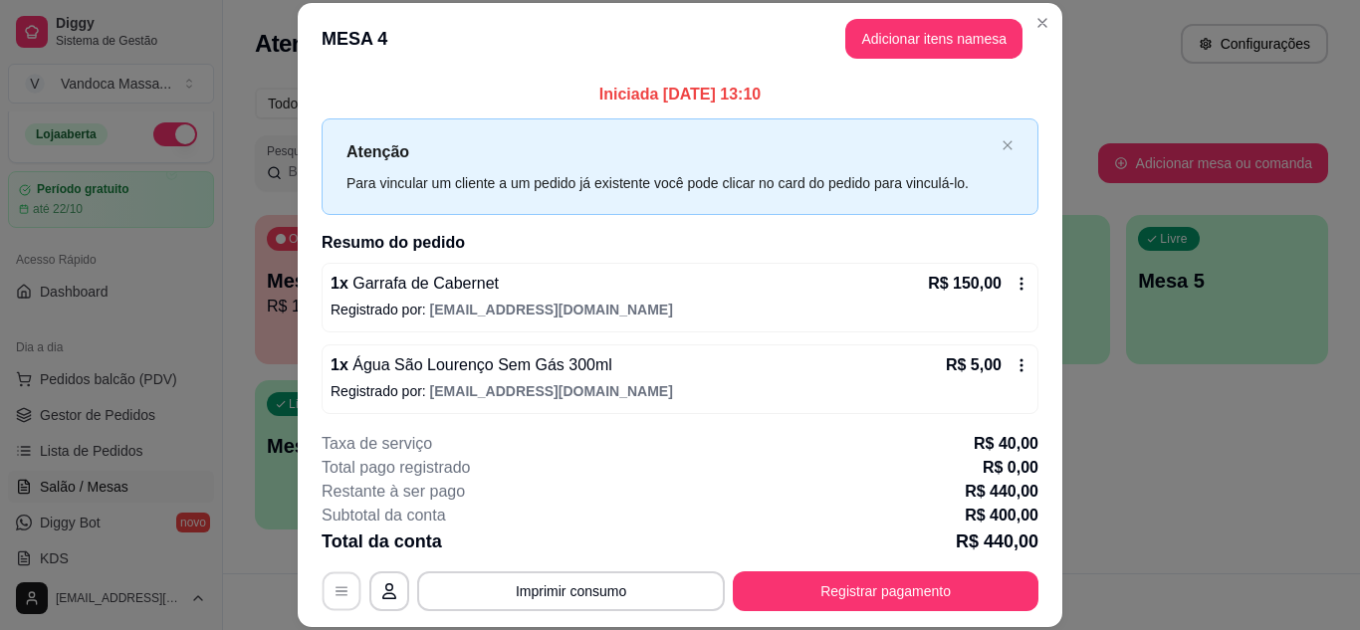
click at [325, 595] on button "button" at bounding box center [342, 590] width 39 height 39
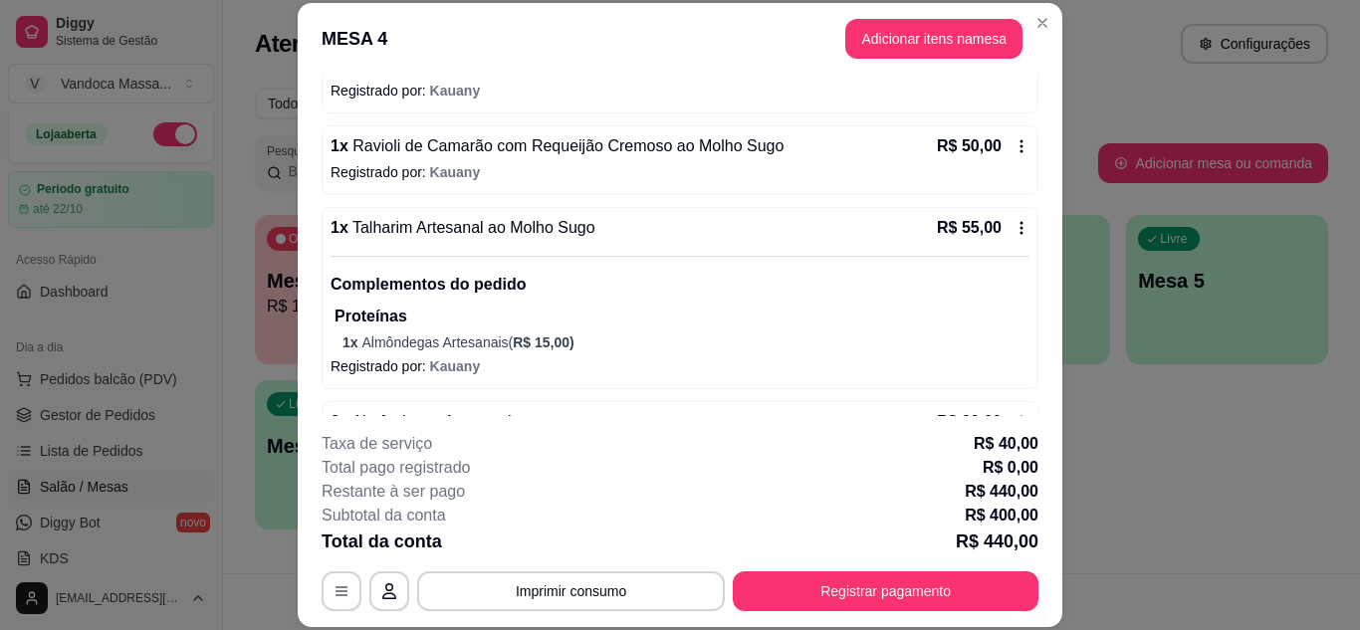
scroll to position [690, 0]
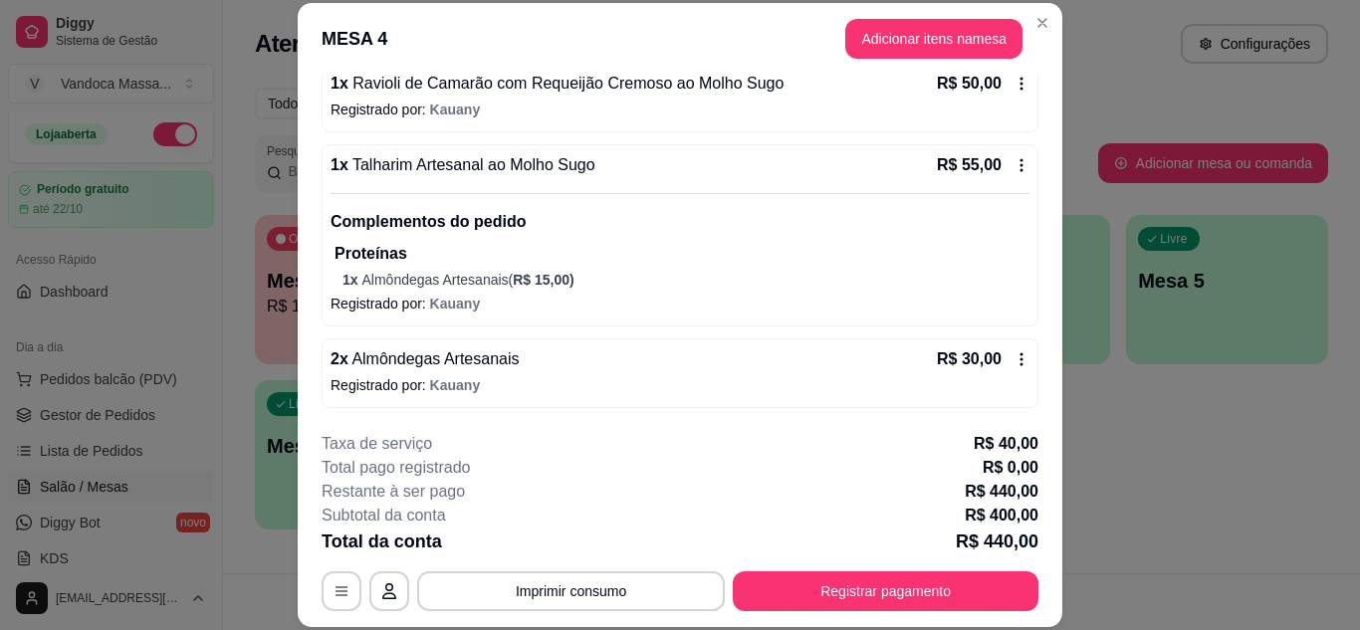
click at [689, 365] on div "2 x Almôndegas Artesanais R$ 30,00" at bounding box center [679, 359] width 699 height 24
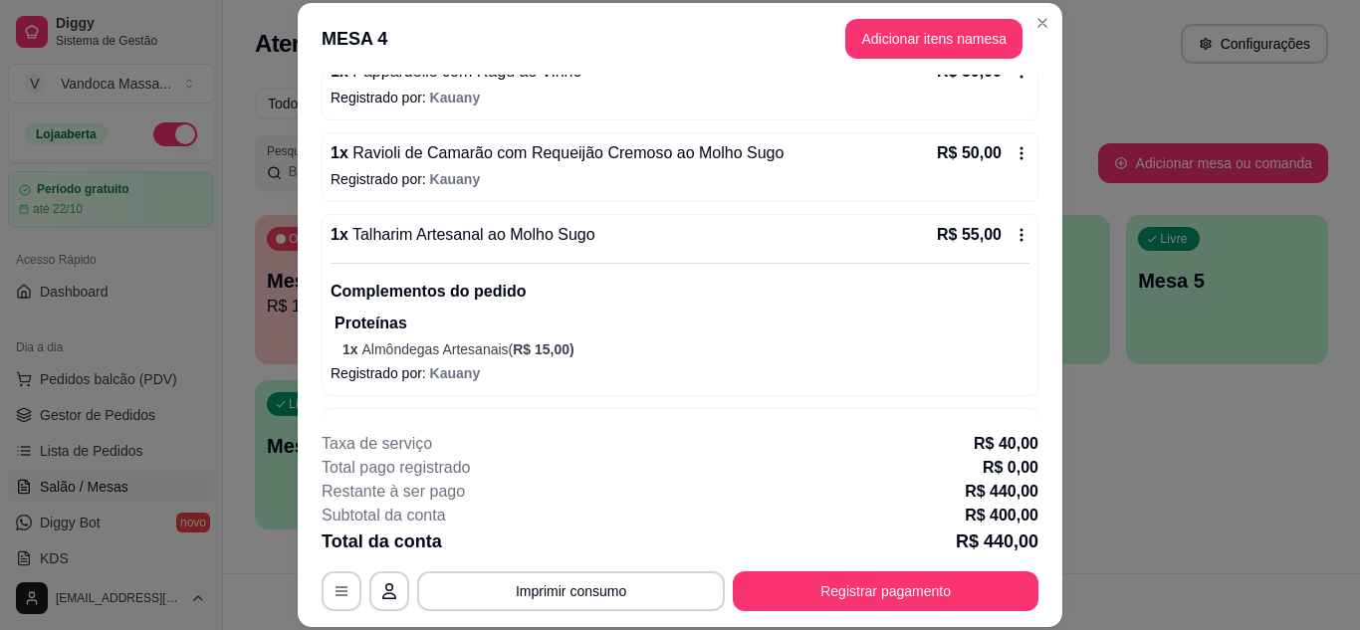
scroll to position [590, 0]
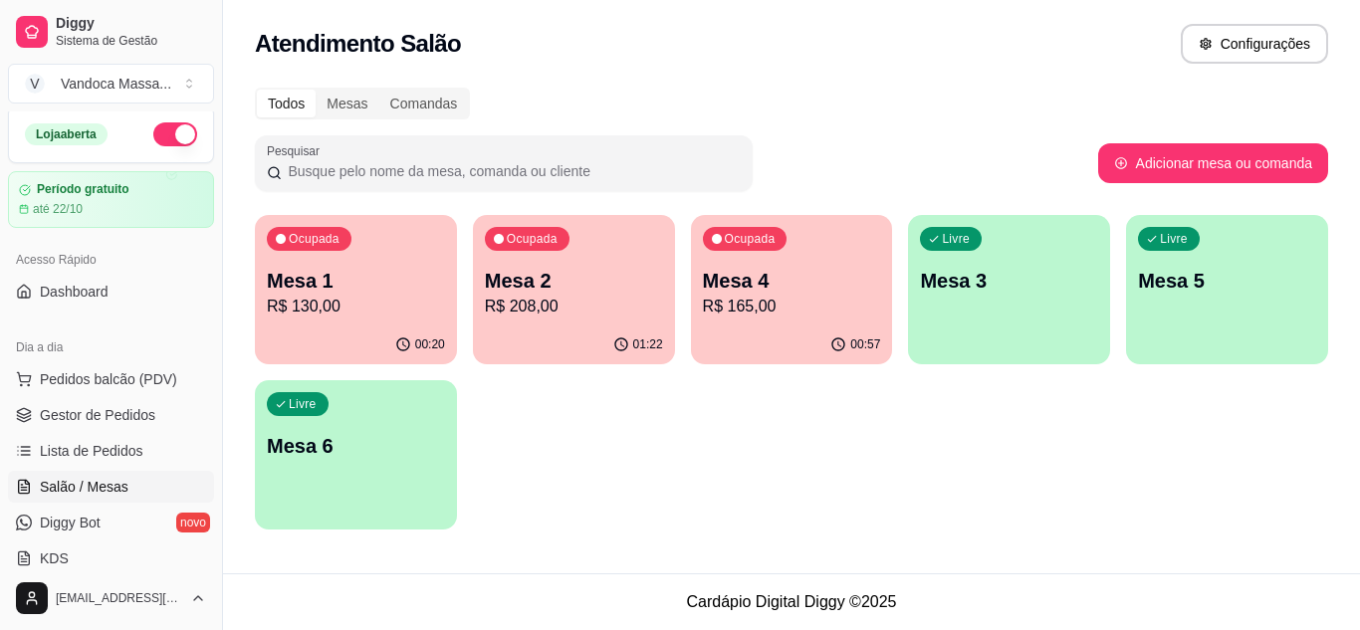
click at [361, 318] on p "R$ 130,00" at bounding box center [356, 307] width 178 height 24
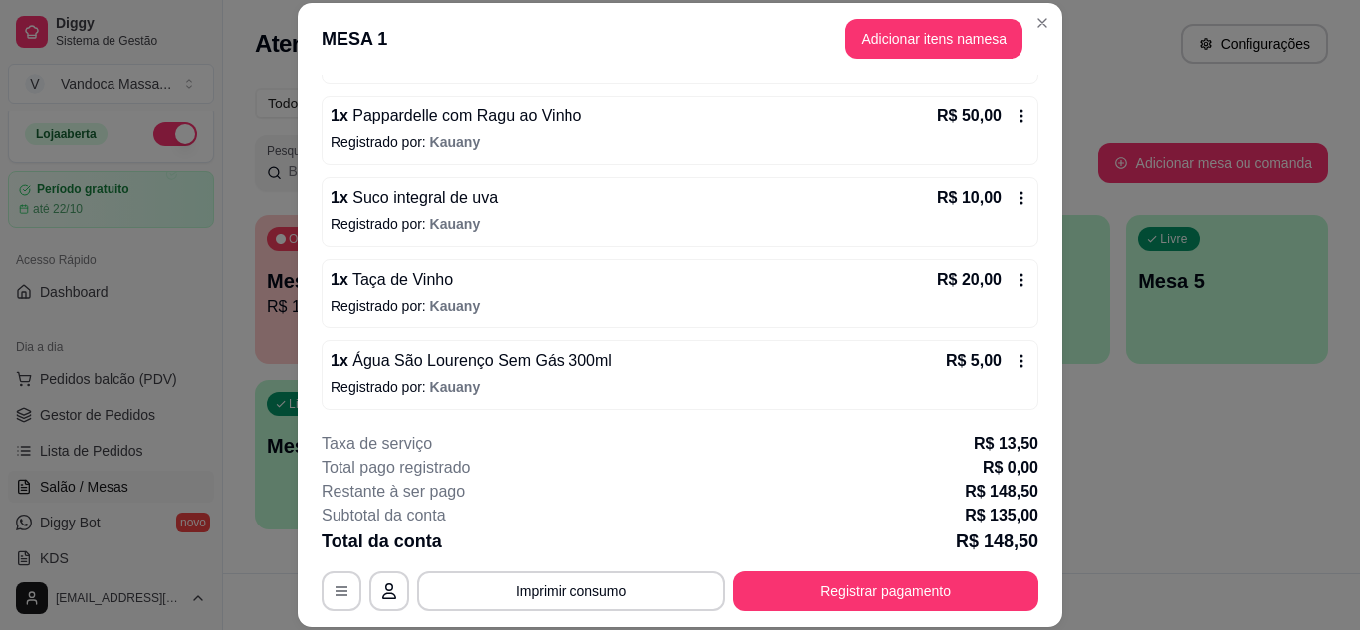
scroll to position [251, 0]
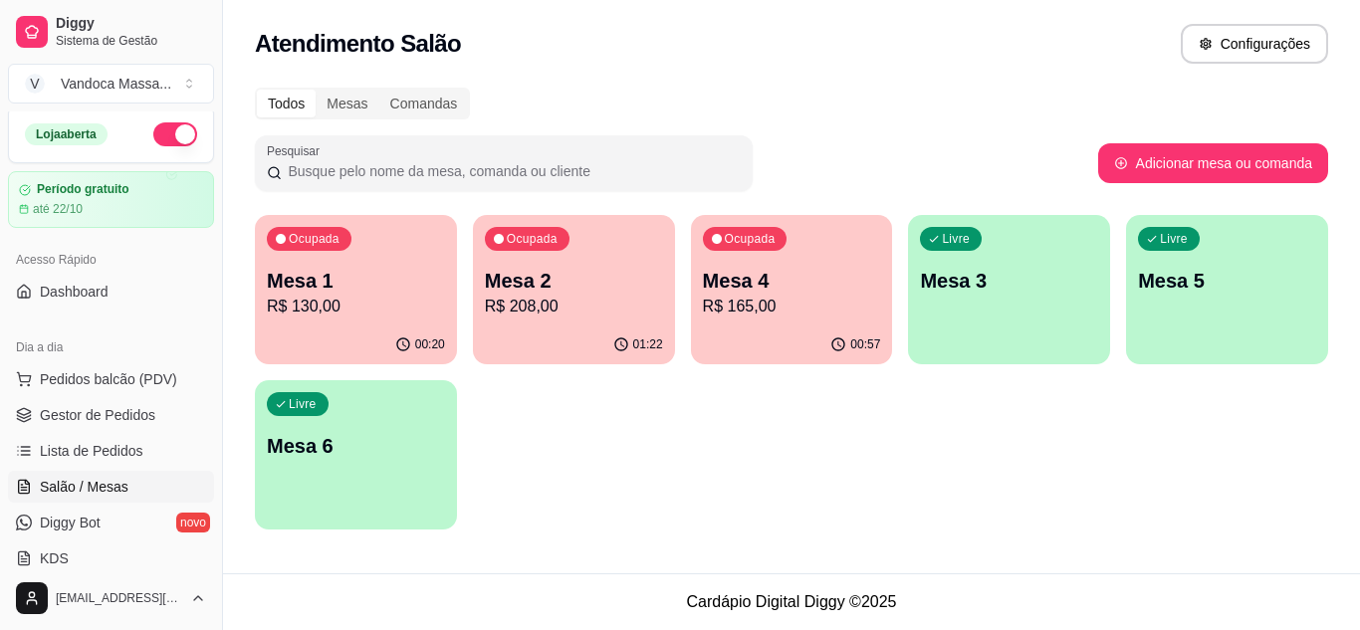
click at [559, 289] on p "Mesa 2" at bounding box center [574, 281] width 178 height 28
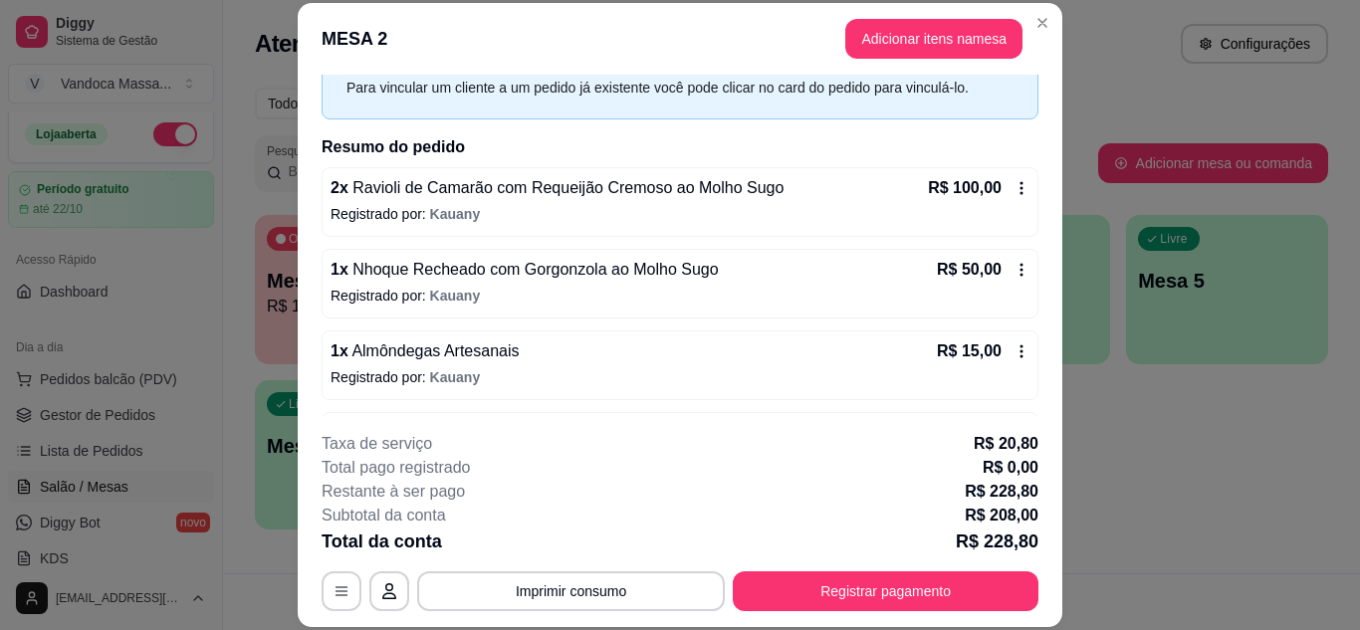
scroll to position [0, 0]
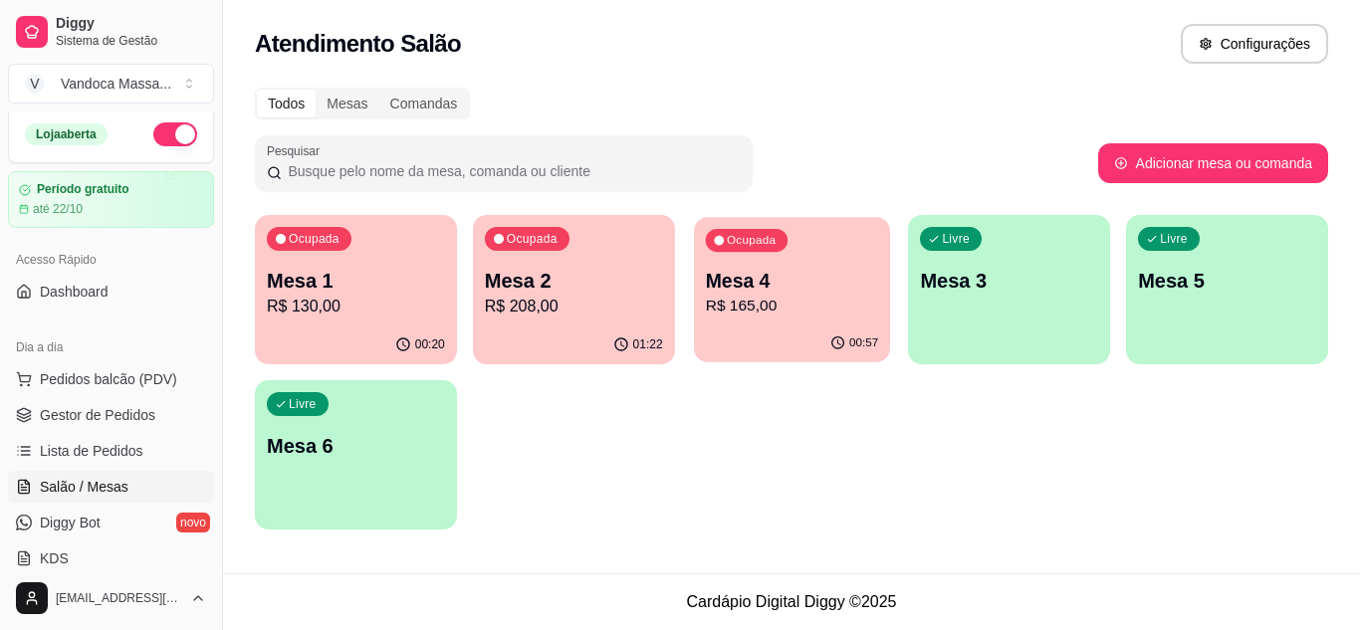
click at [837, 308] on p "R$ 165,00" at bounding box center [791, 306] width 172 height 23
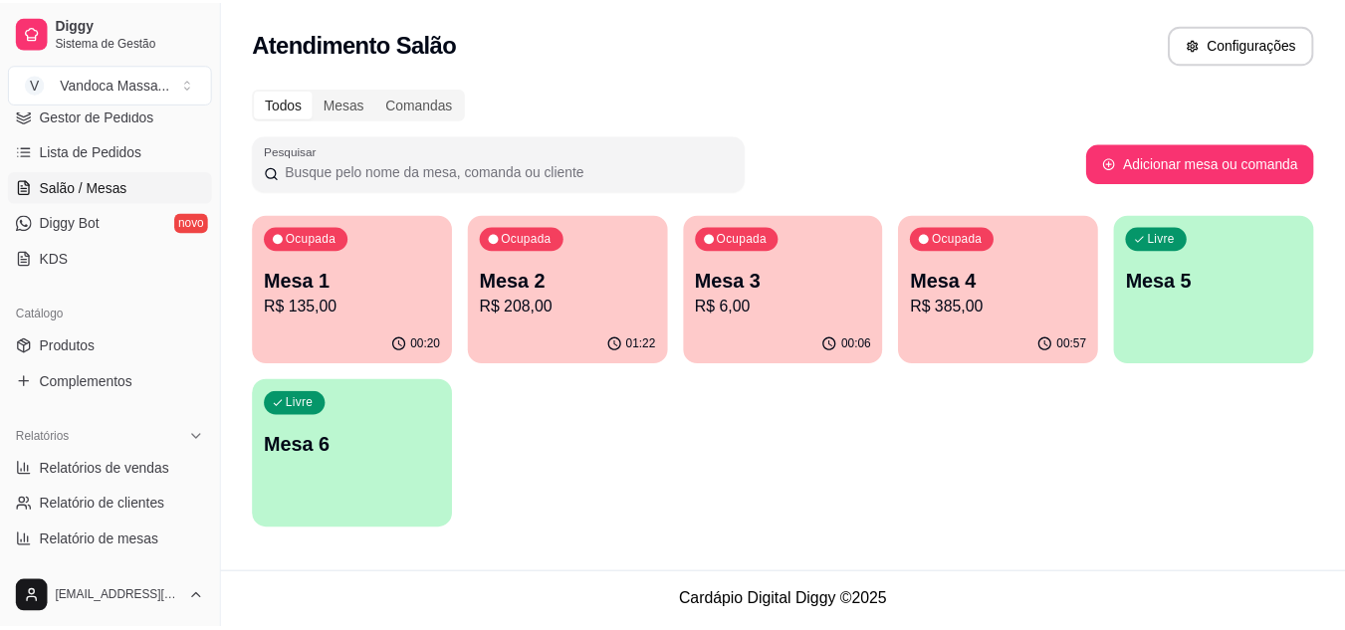
scroll to position [404, 0]
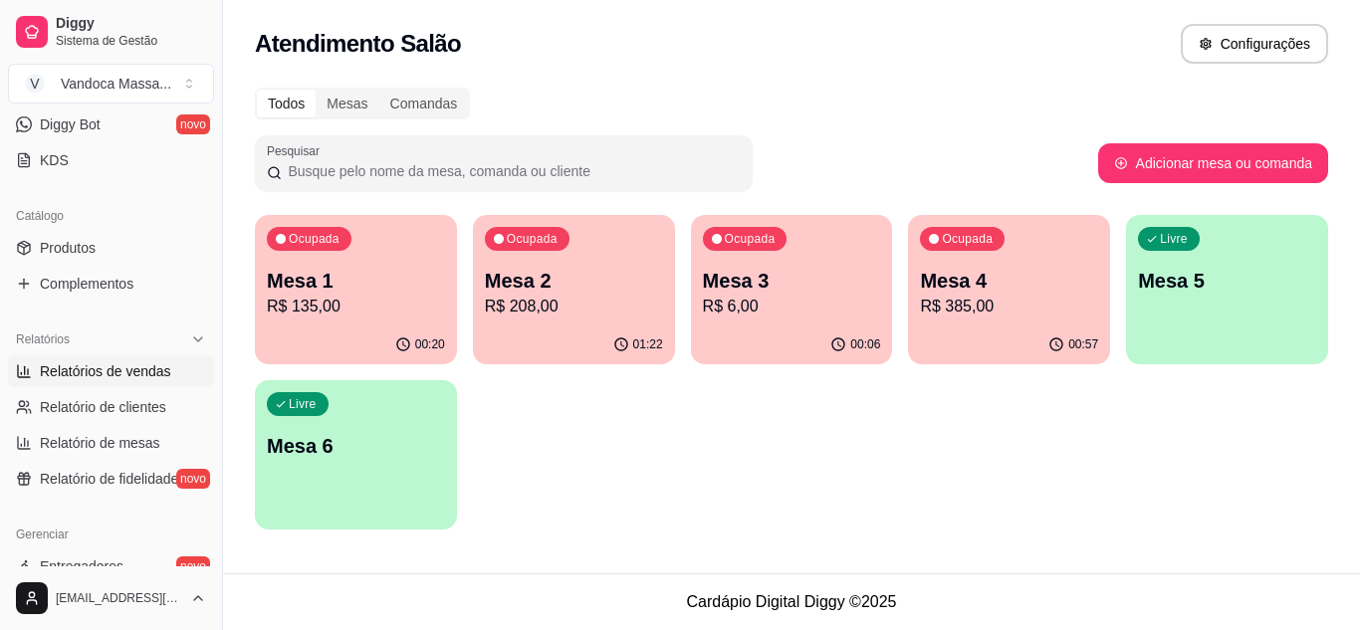
click at [96, 369] on span "Relatórios de vendas" at bounding box center [105, 371] width 131 height 20
select select "ALL"
select select "0"
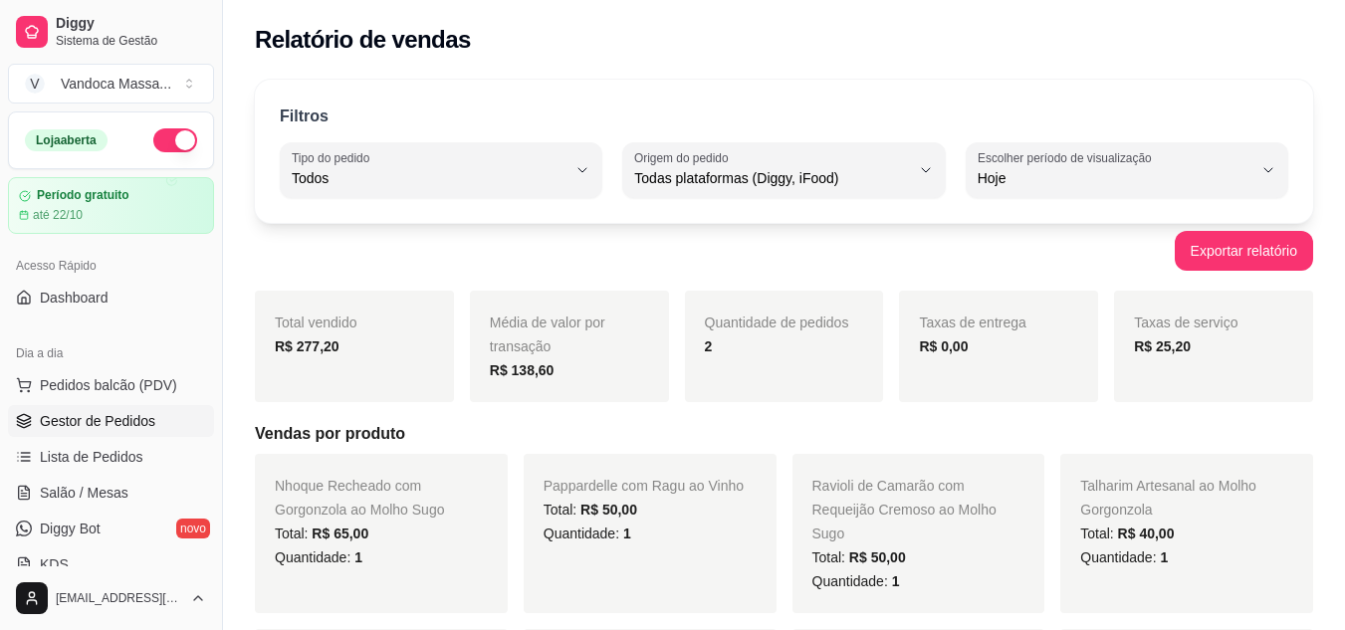
click at [108, 433] on link "Gestor de Pedidos" at bounding box center [111, 421] width 206 height 32
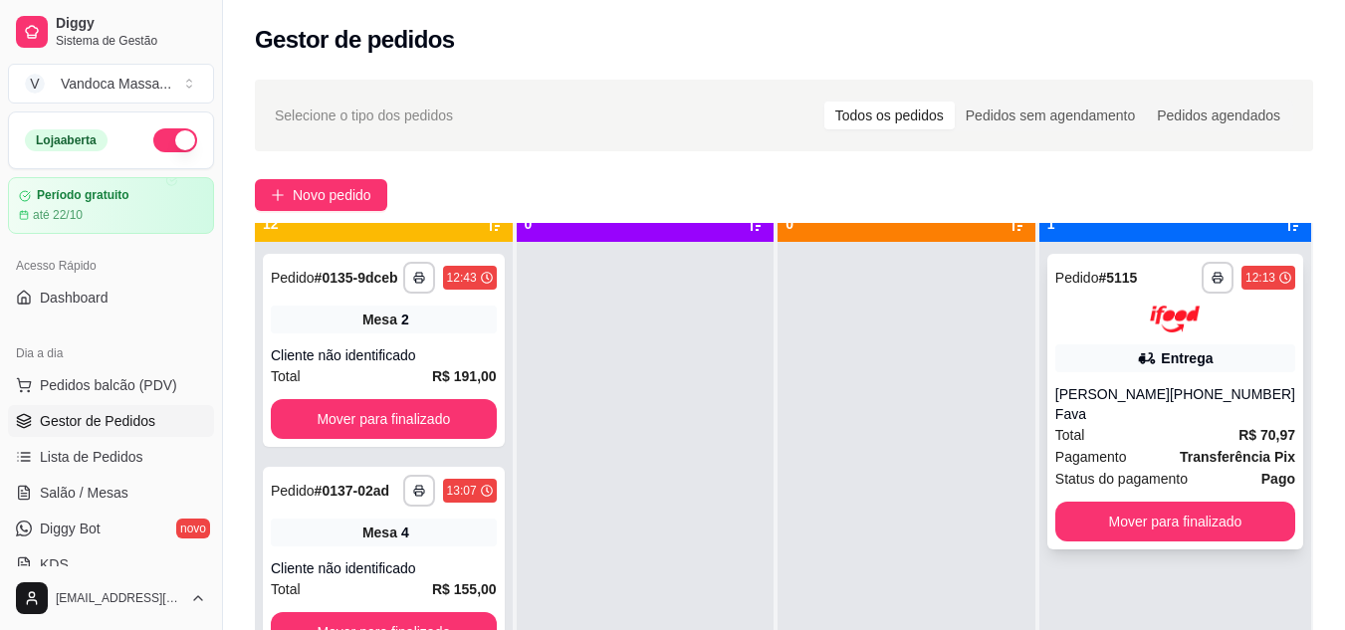
scroll to position [56, 0]
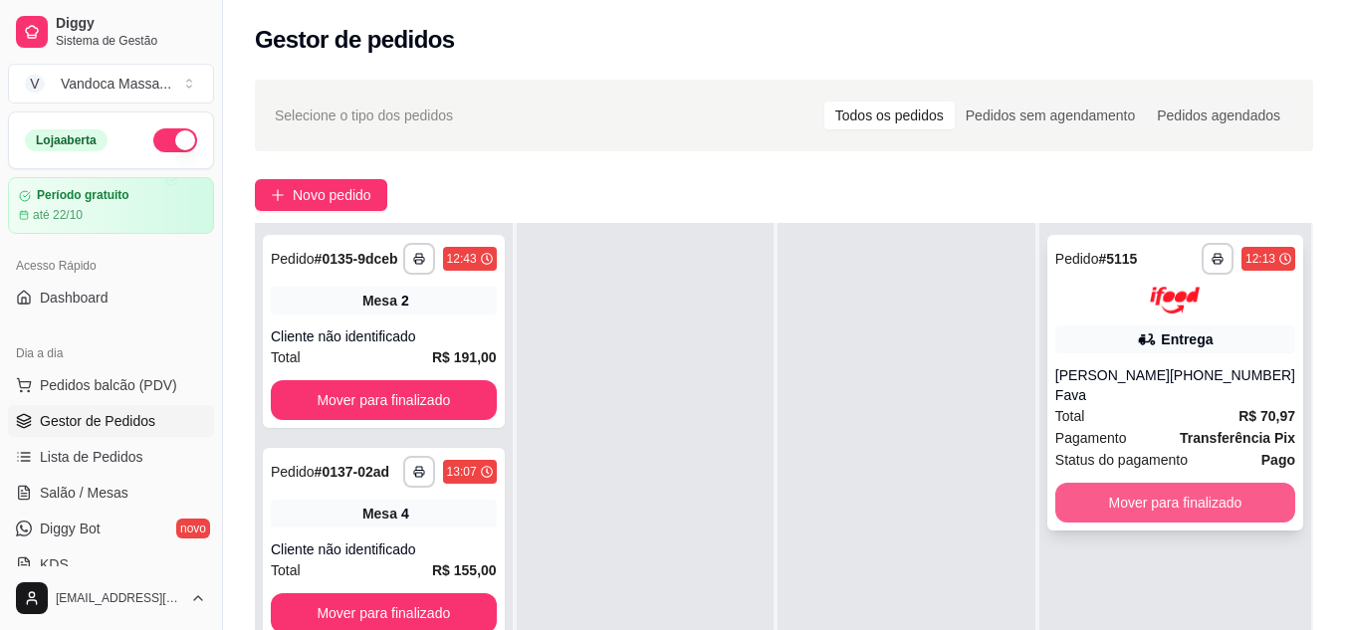
click at [1229, 483] on button "Mover para finalizado" at bounding box center [1175, 503] width 240 height 40
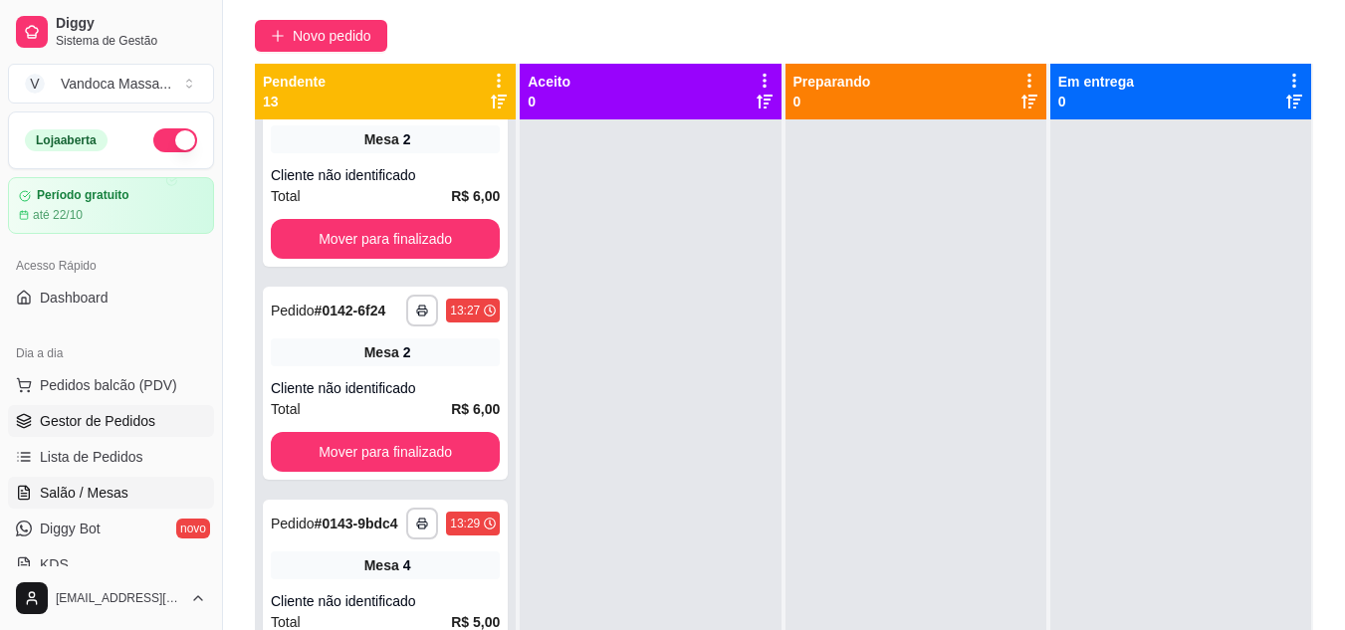
scroll to position [304, 0]
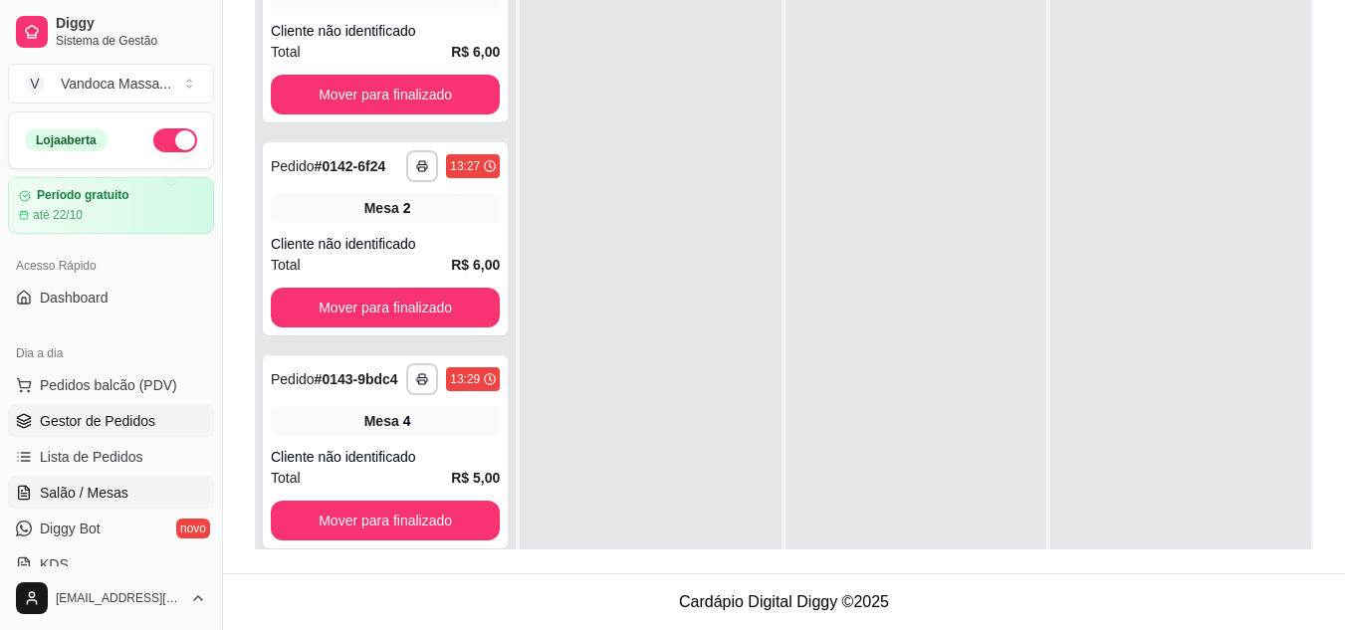
click at [101, 491] on span "Salão / Mesas" at bounding box center [84, 493] width 89 height 20
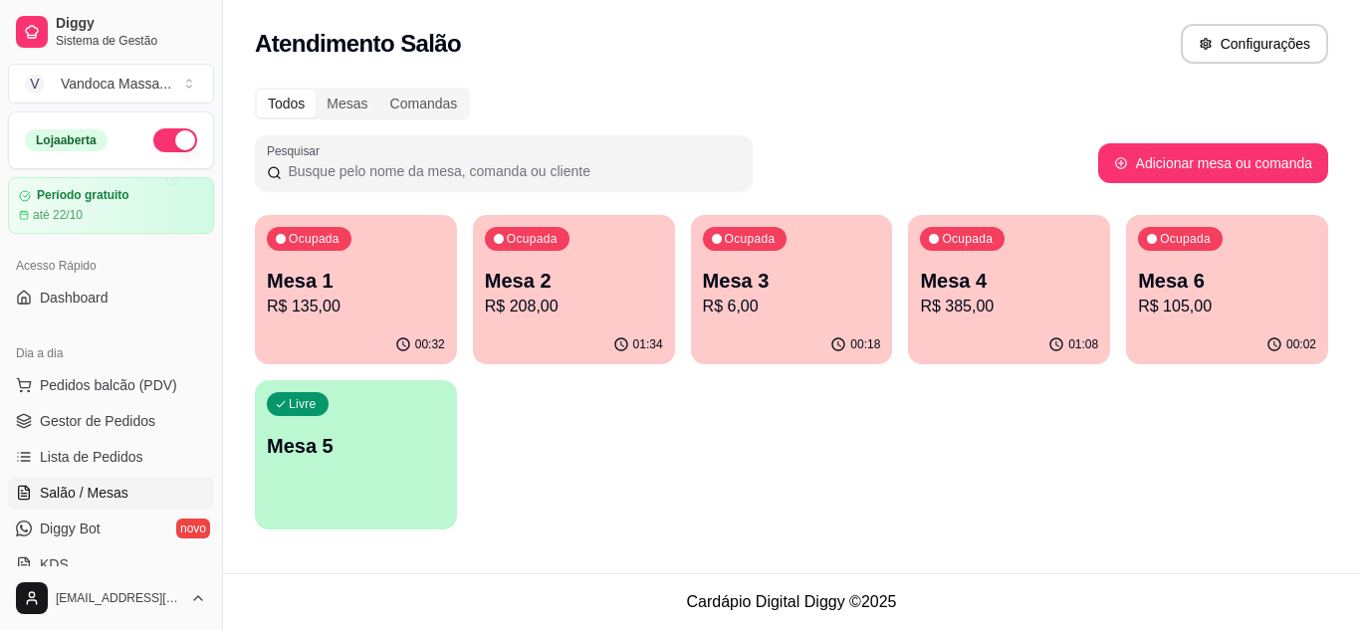
click at [563, 307] on p "R$ 208,00" at bounding box center [574, 307] width 178 height 24
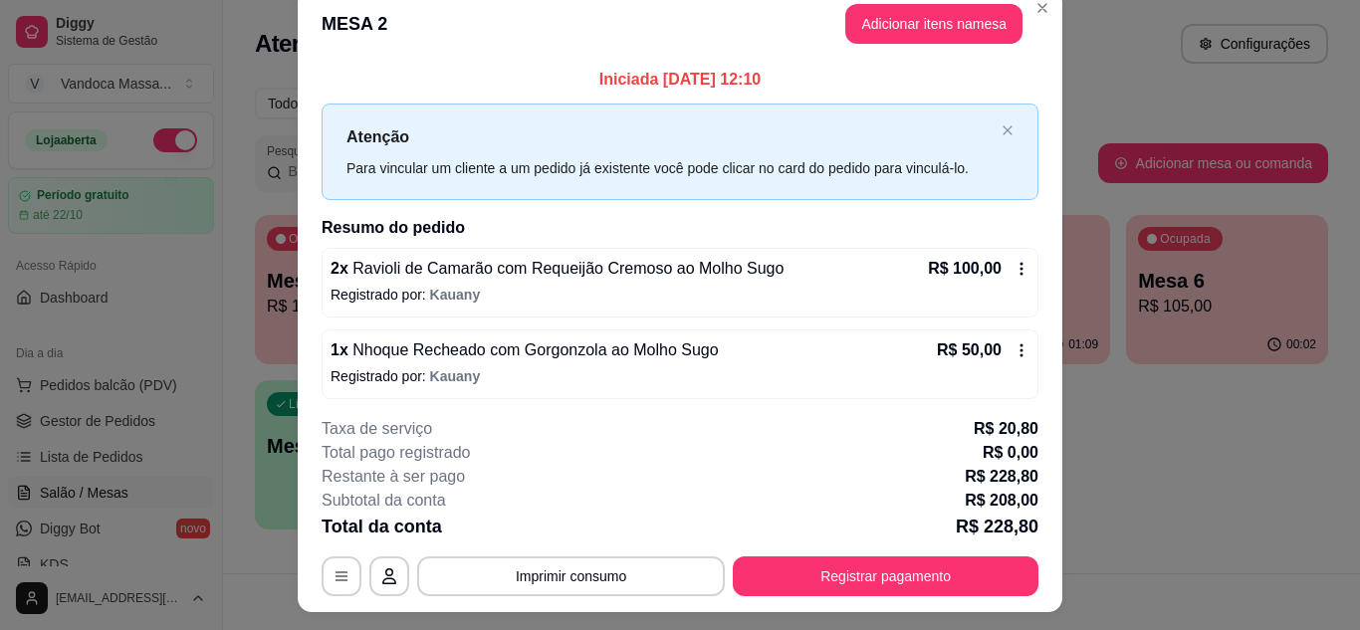
scroll to position [61, 0]
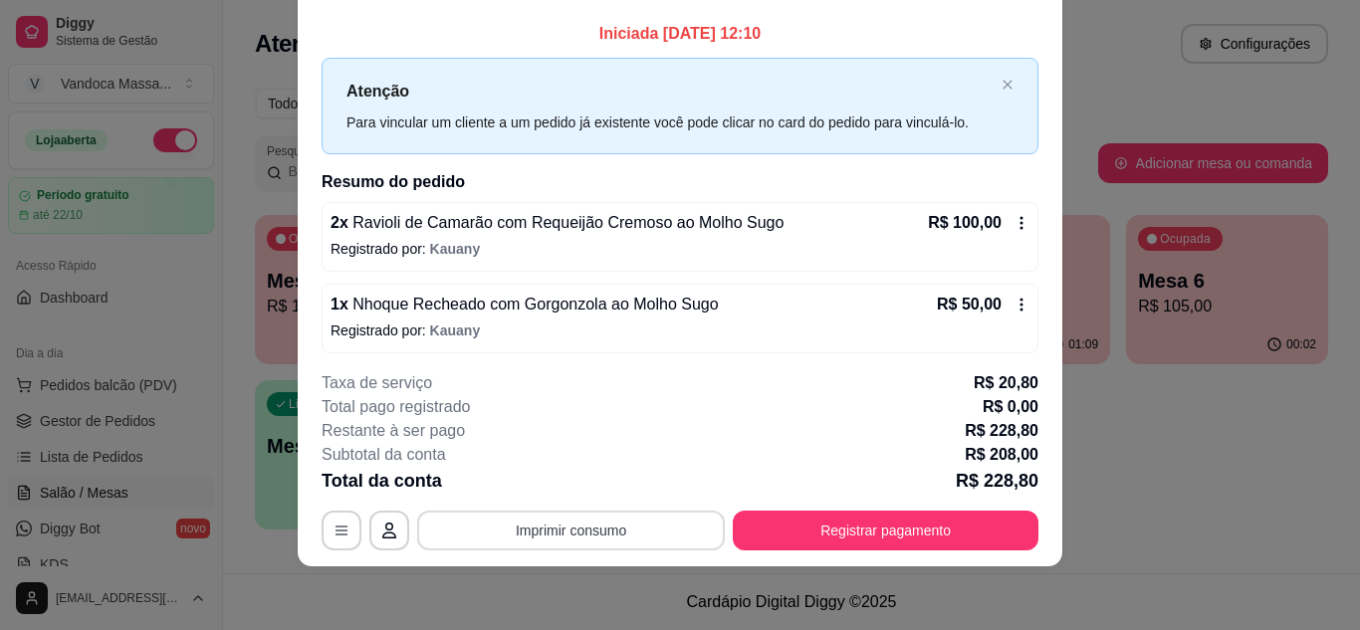
click at [675, 535] on button "Imprimir consumo" at bounding box center [571, 531] width 308 height 40
click at [546, 493] on button "IMPRESSORA" at bounding box center [569, 484] width 139 height 31
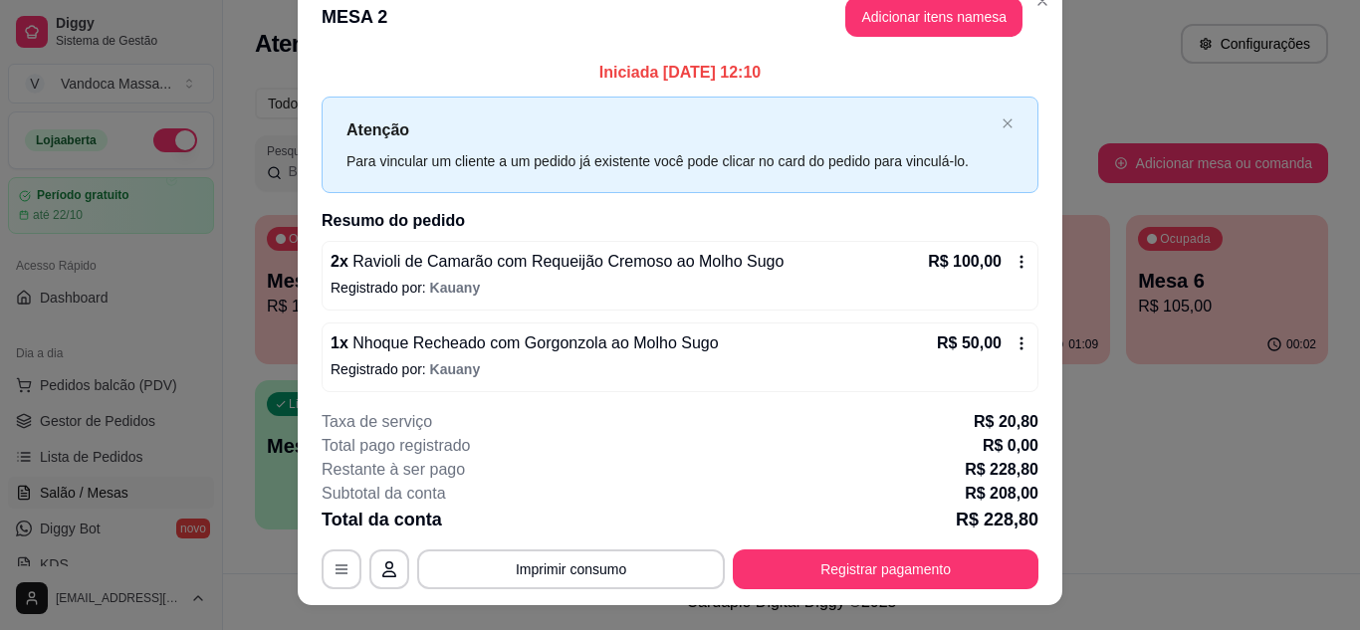
scroll to position [0, 0]
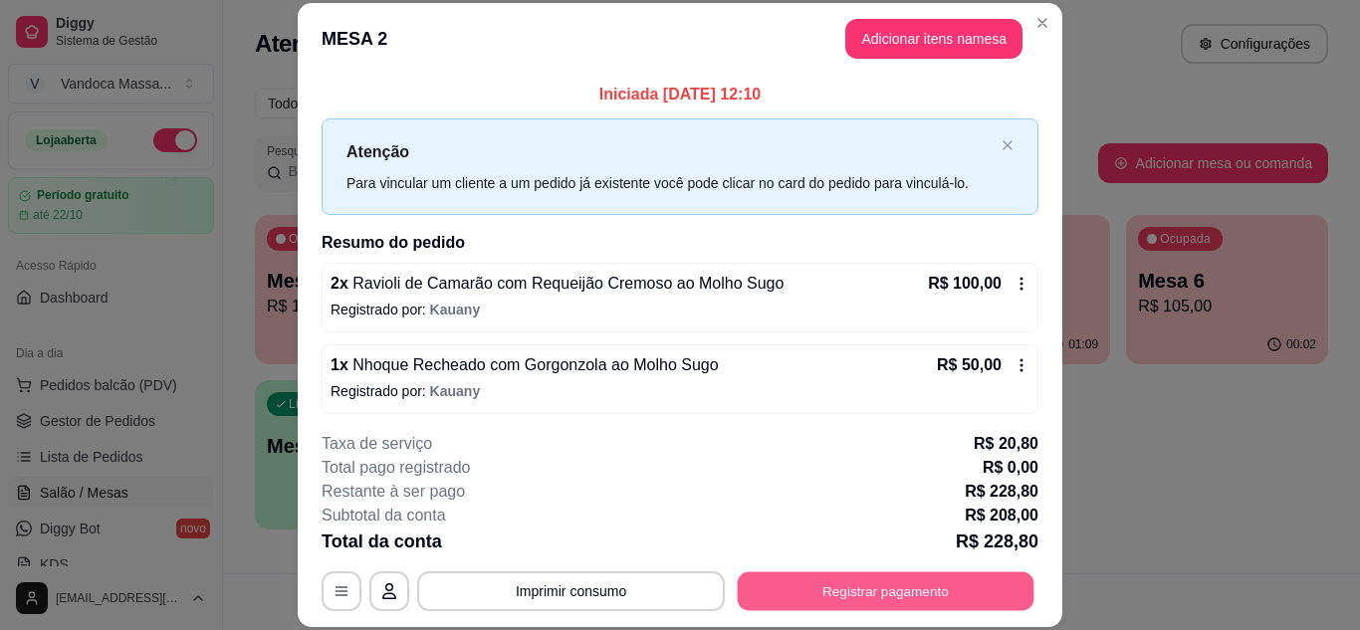
click at [812, 590] on button "Registrar pagamento" at bounding box center [886, 590] width 297 height 39
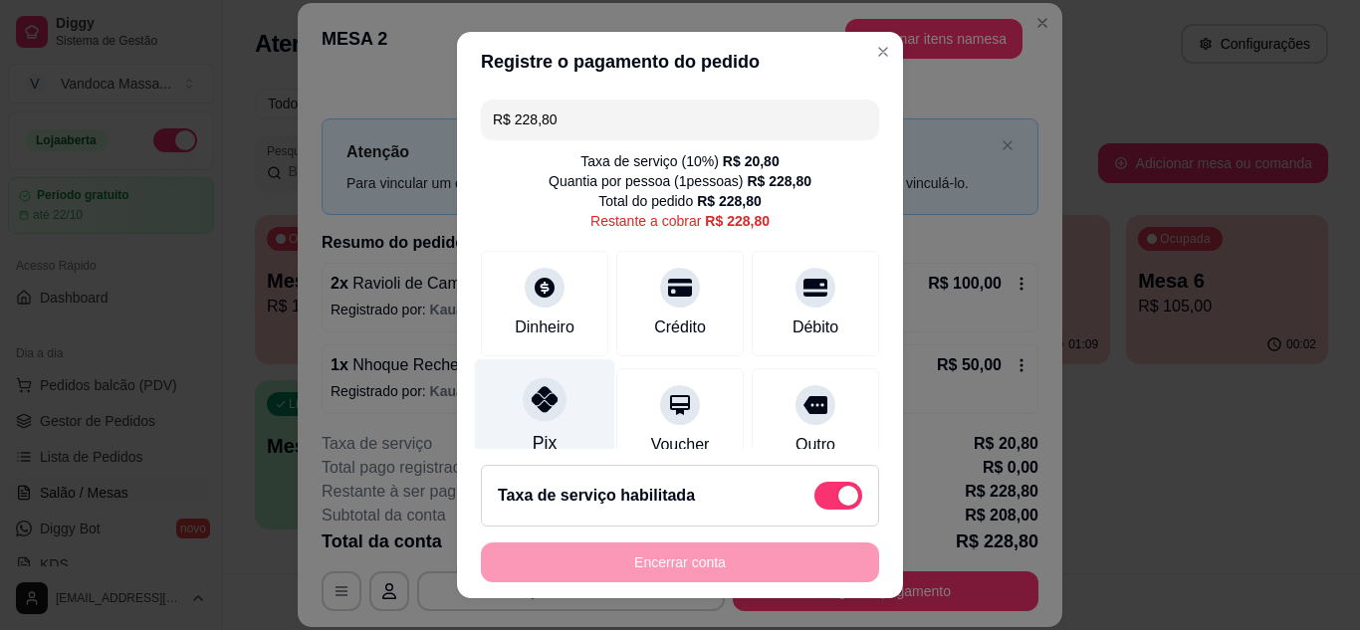
click at [537, 397] on icon at bounding box center [545, 399] width 26 height 26
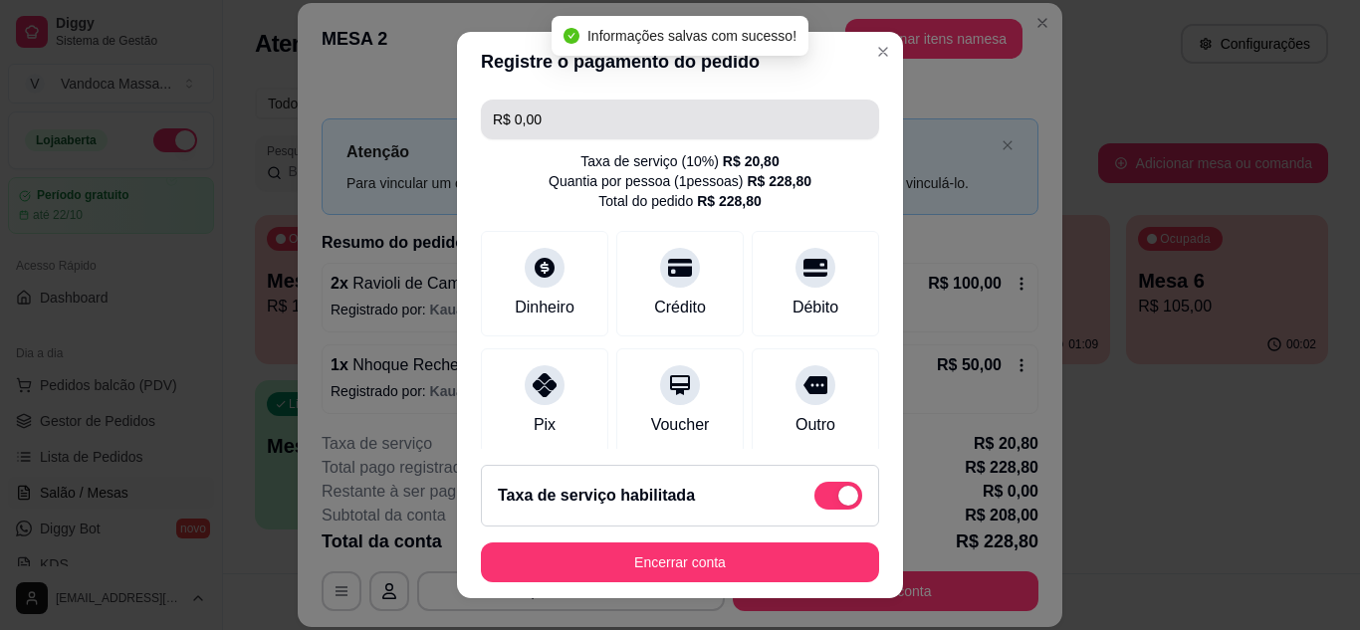
click at [603, 133] on input "R$ 0,00" at bounding box center [680, 120] width 374 height 40
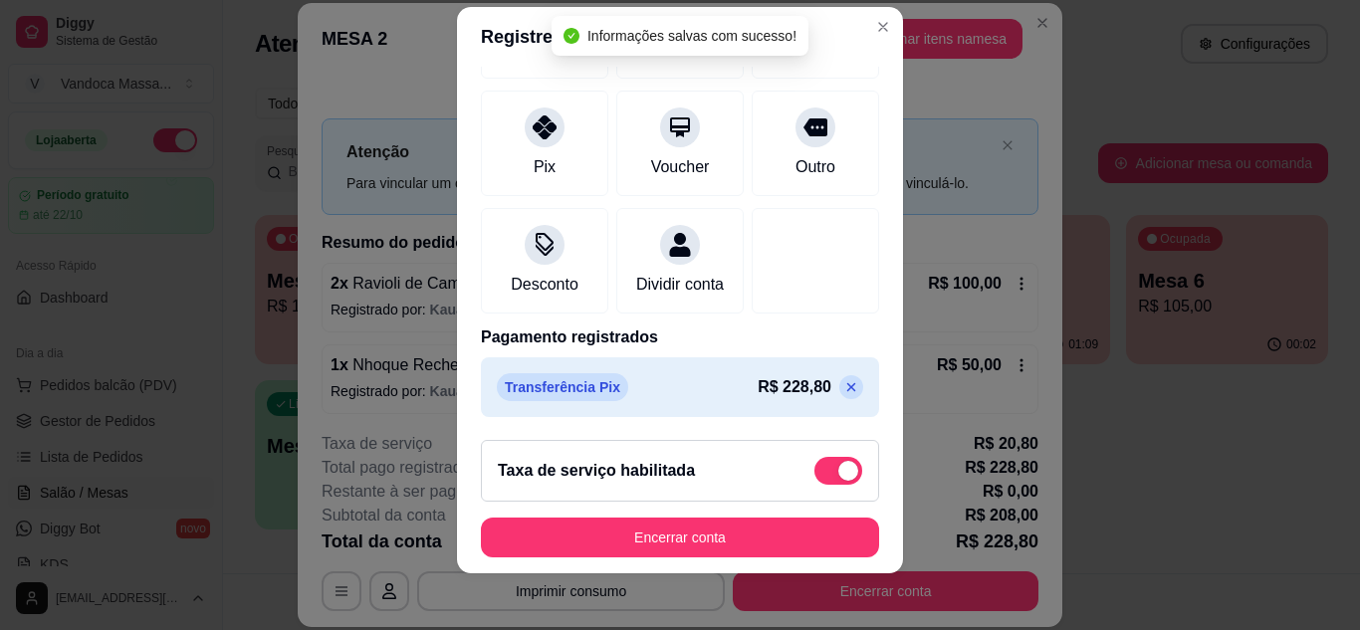
scroll to position [32, 0]
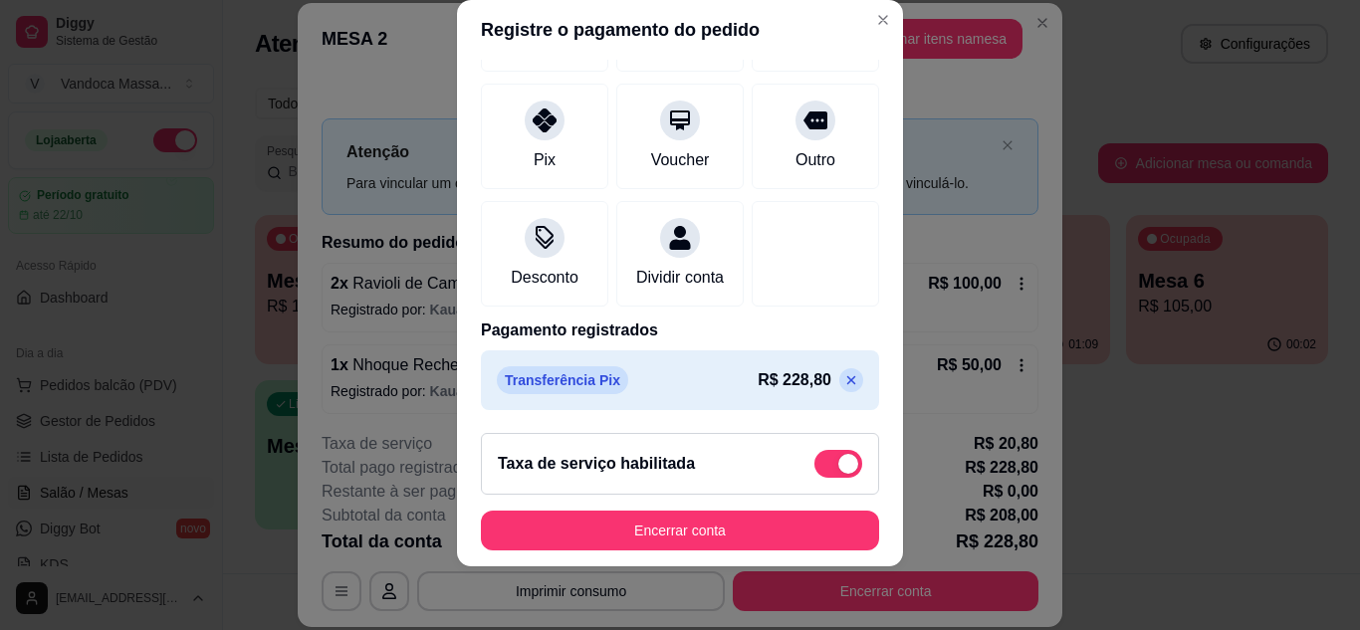
click at [843, 375] on icon at bounding box center [851, 380] width 16 height 16
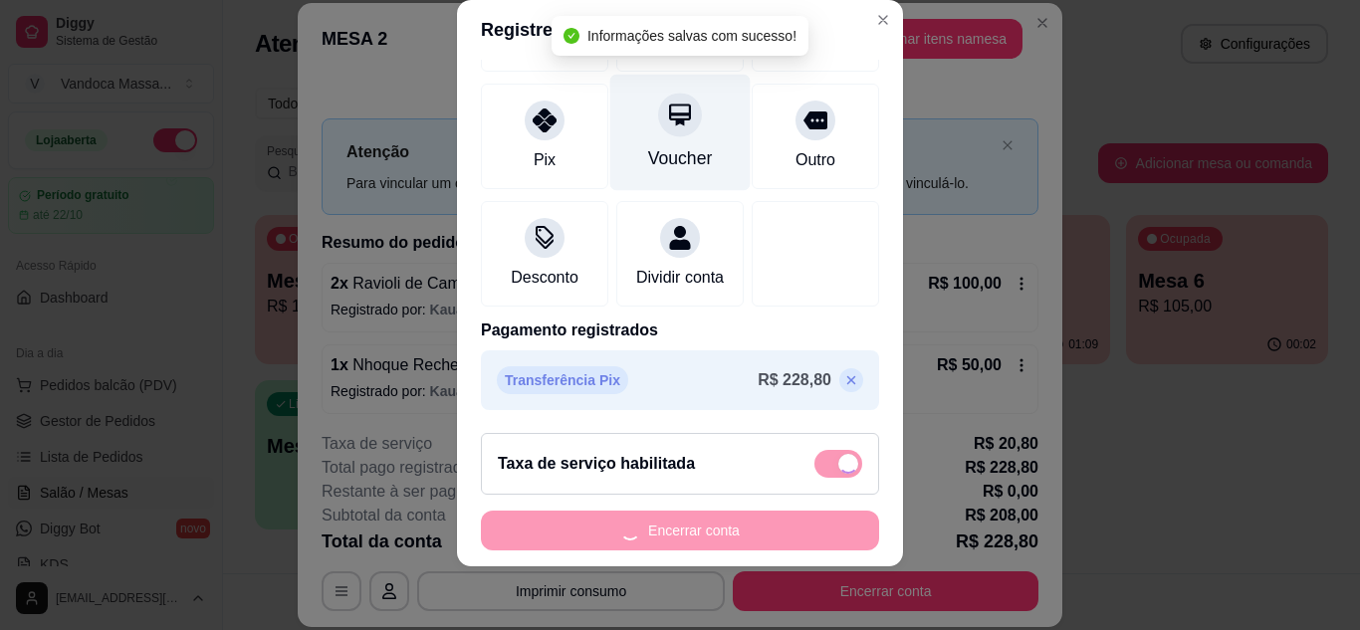
type input "R$ 228,80"
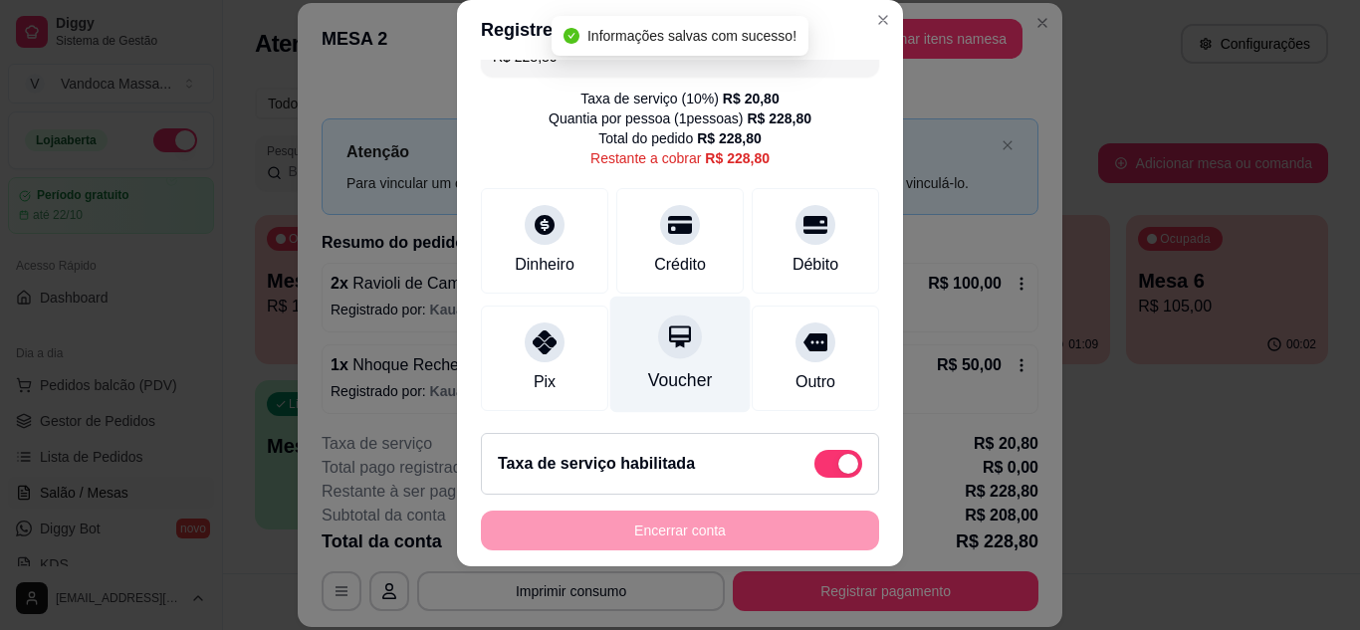
scroll to position [0, 0]
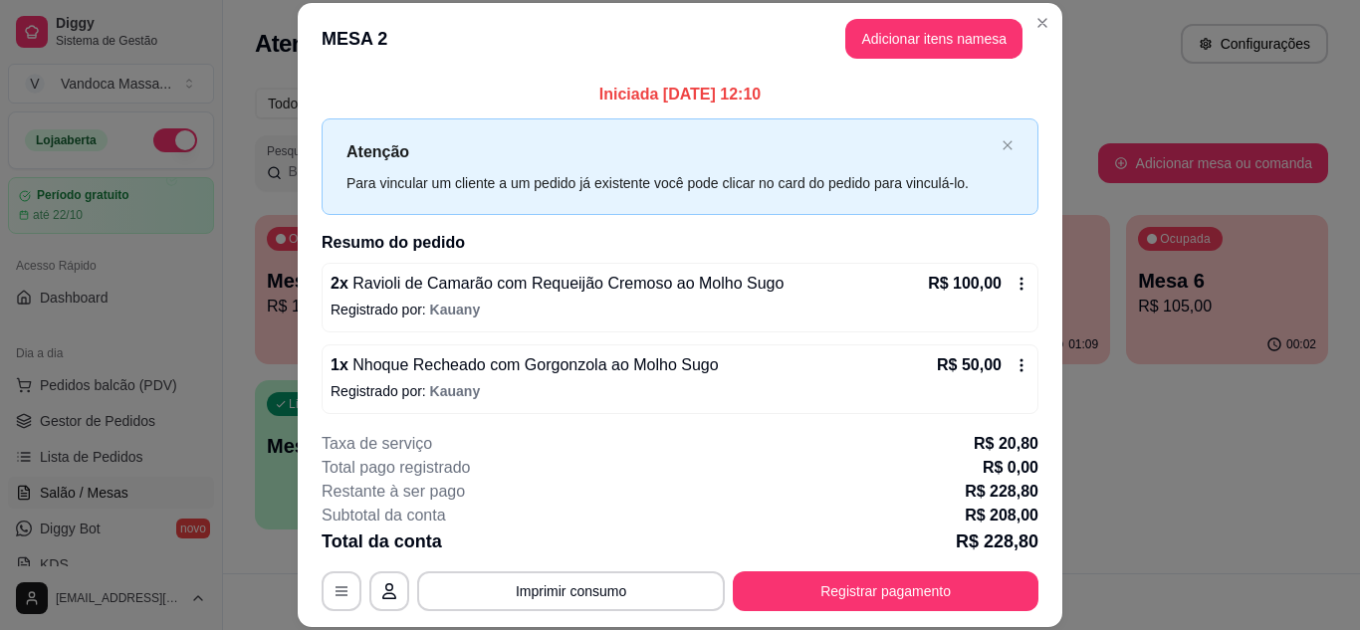
click at [510, 79] on div "Iniciada [DATE] 12:10 Atenção Para vincular um cliente a um pedido já existente…" at bounding box center [680, 245] width 764 height 341
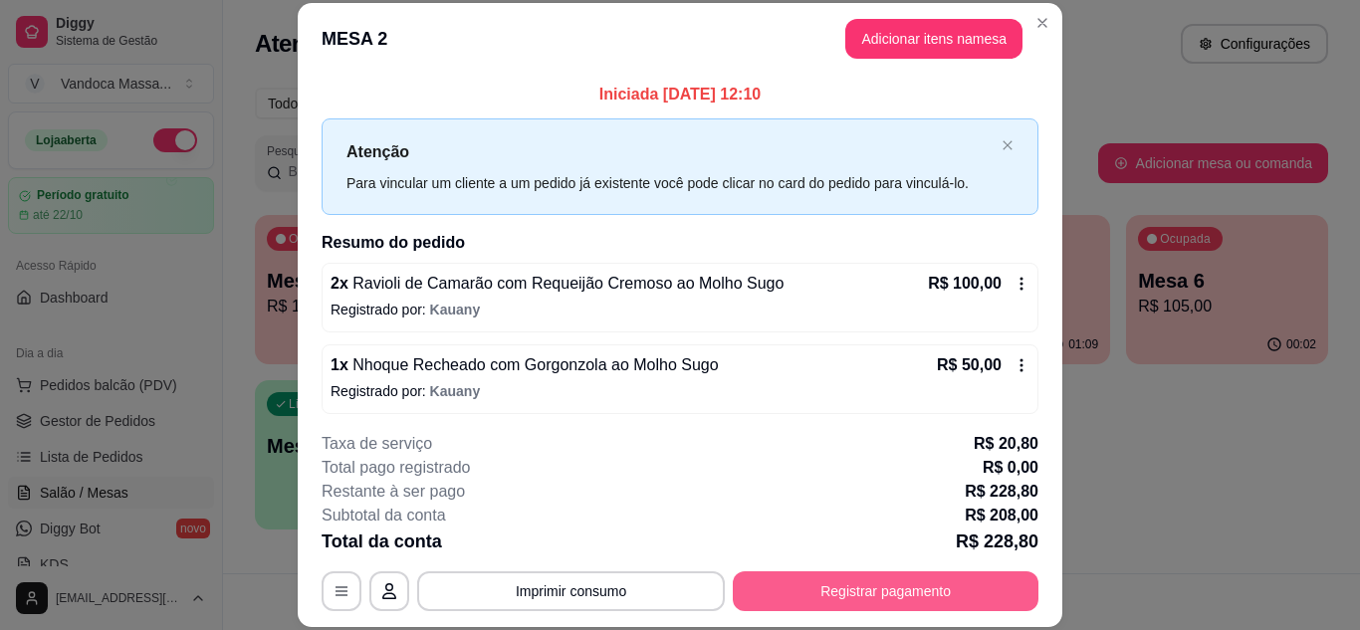
click at [805, 591] on button "Registrar pagamento" at bounding box center [886, 591] width 306 height 40
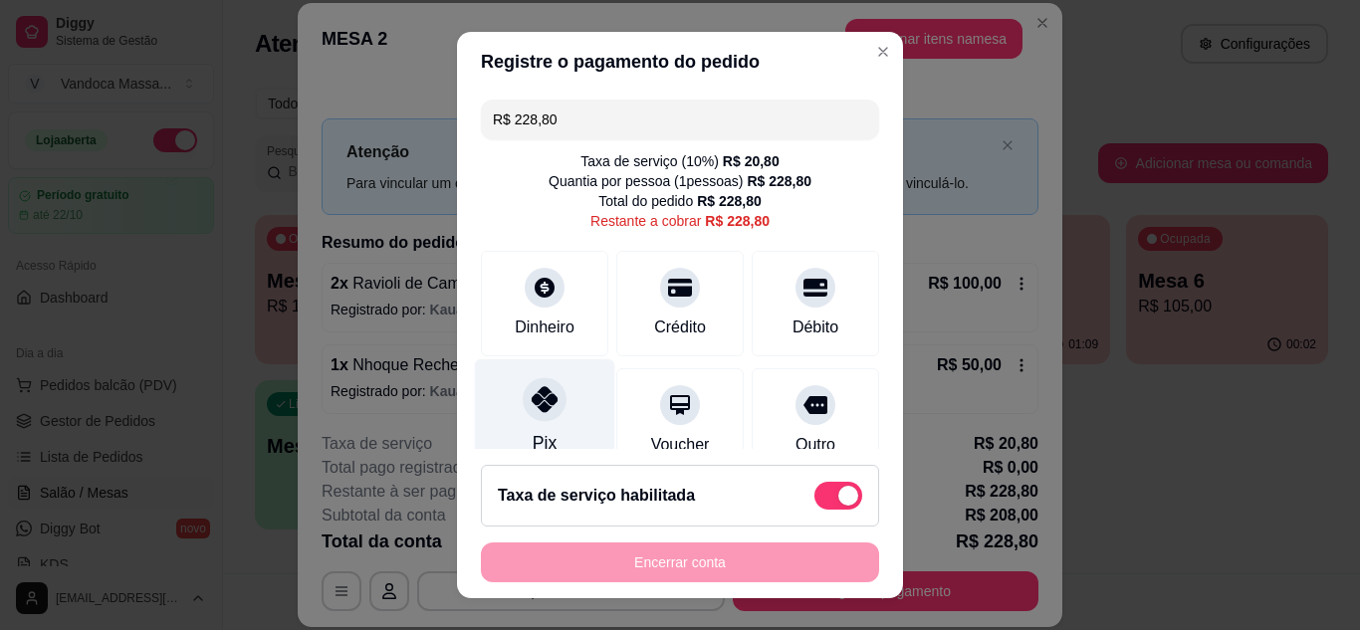
click at [542, 394] on icon at bounding box center [545, 399] width 26 height 26
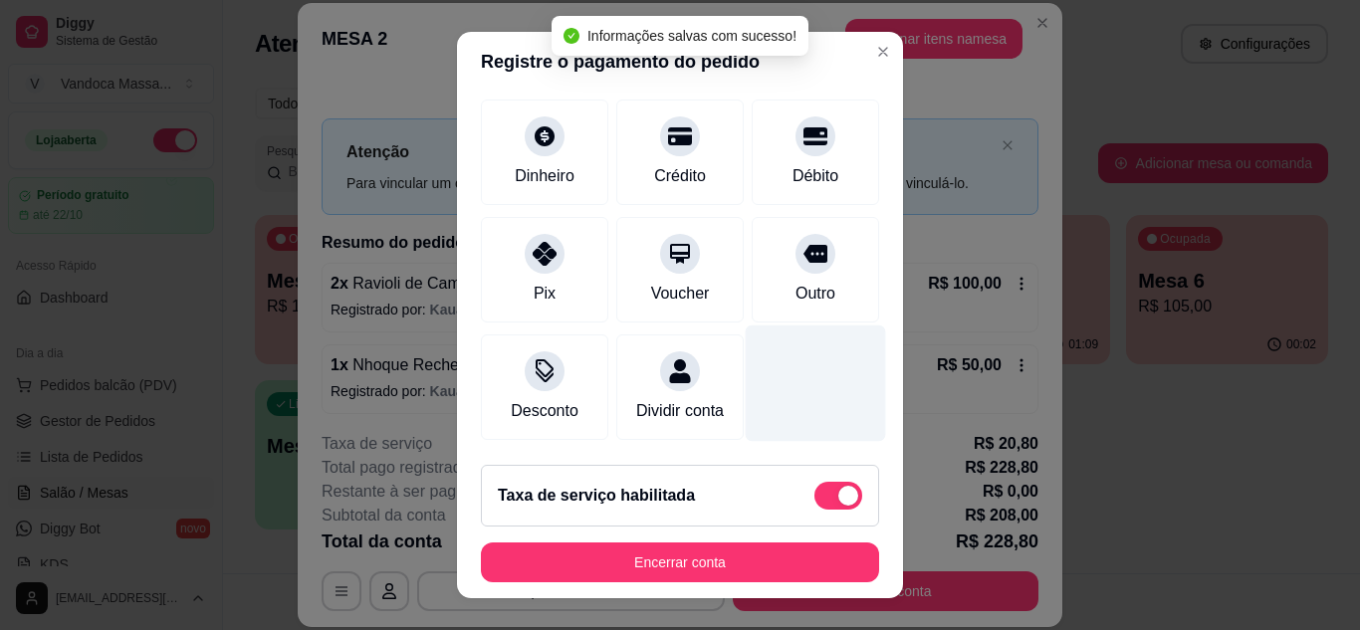
scroll to position [257, 0]
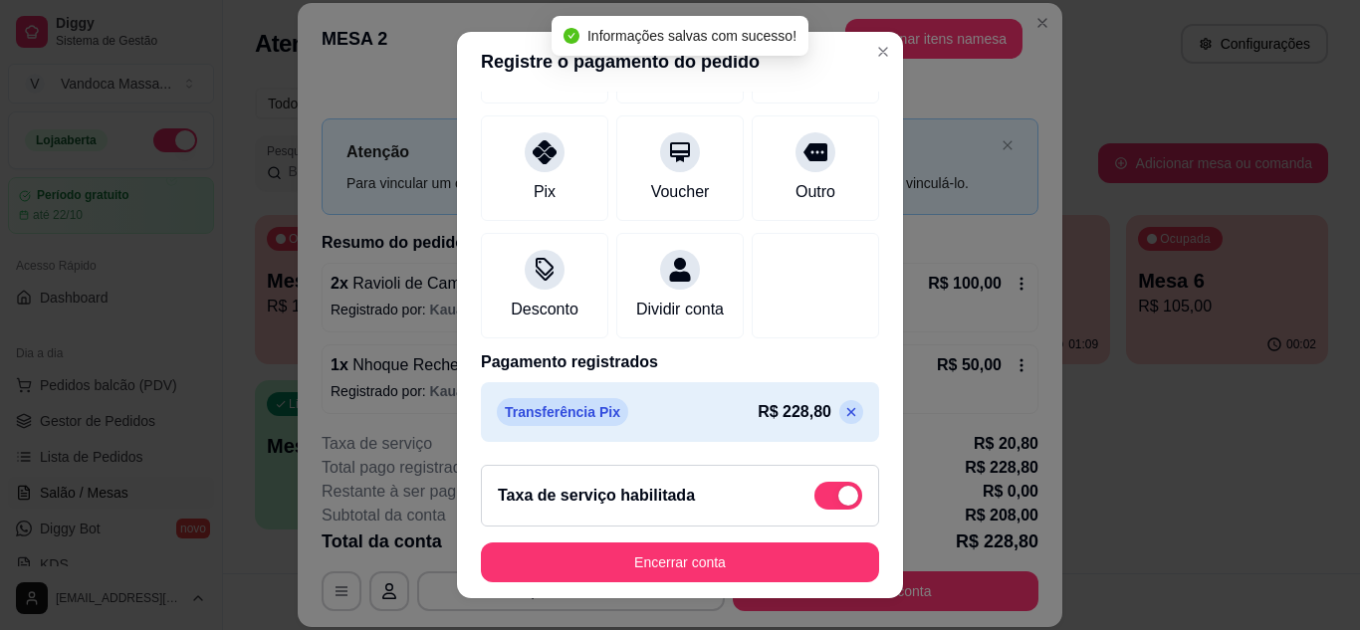
click at [843, 405] on icon at bounding box center [851, 412] width 16 height 16
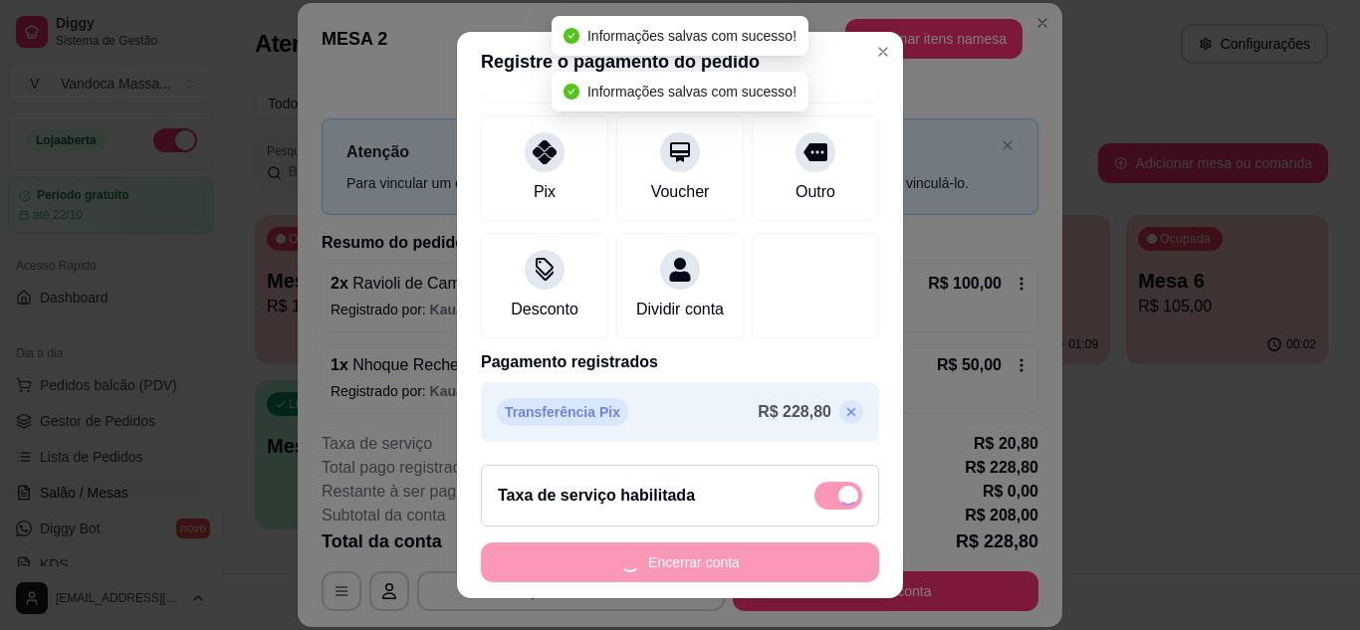
type input "R$ 228,80"
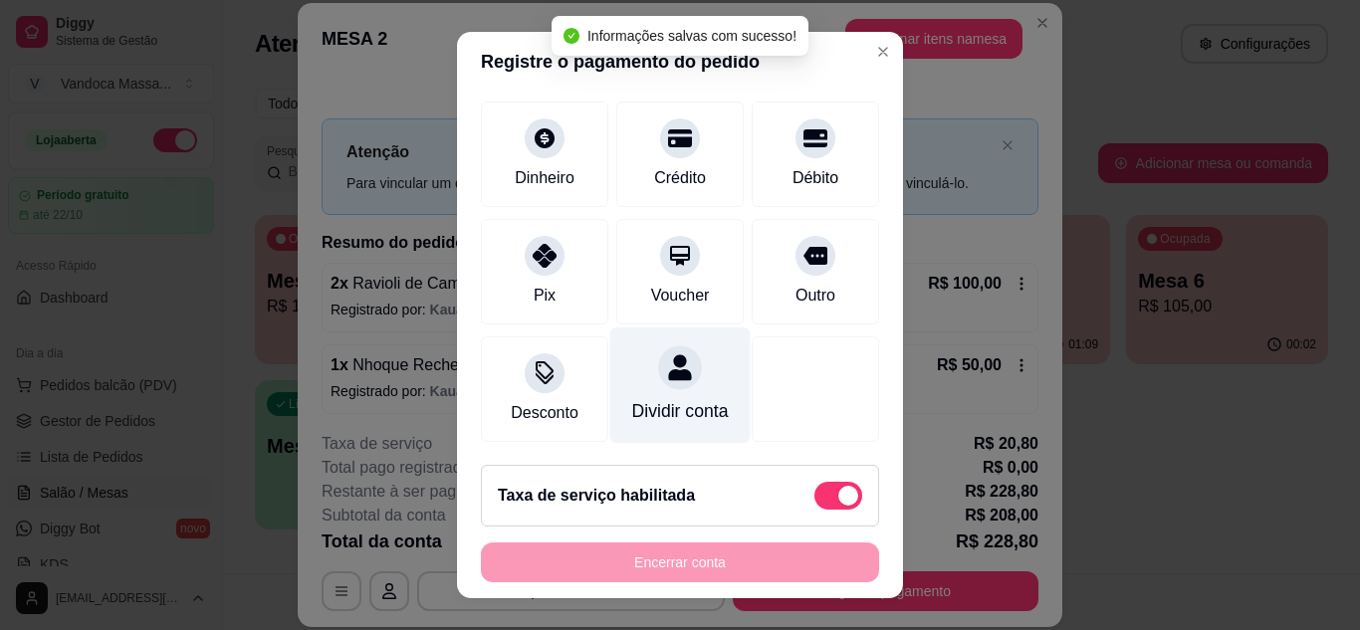
scroll to position [173, 0]
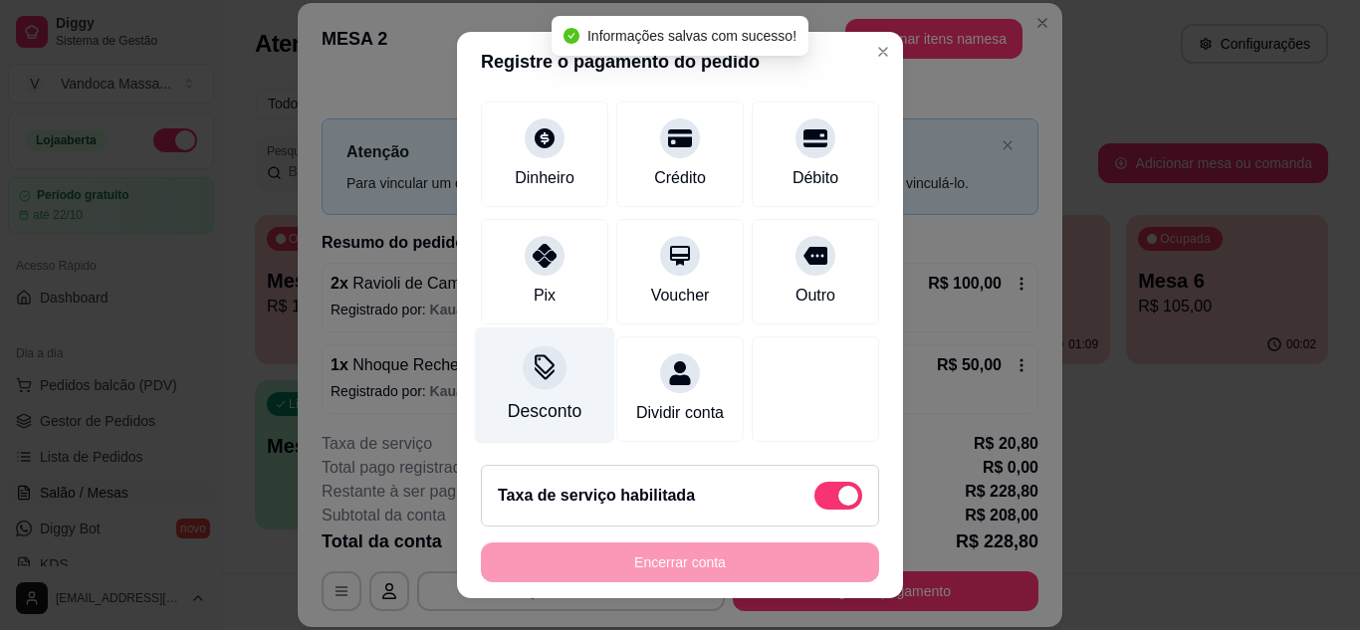
click at [546, 366] on div "Desconto" at bounding box center [545, 384] width 140 height 116
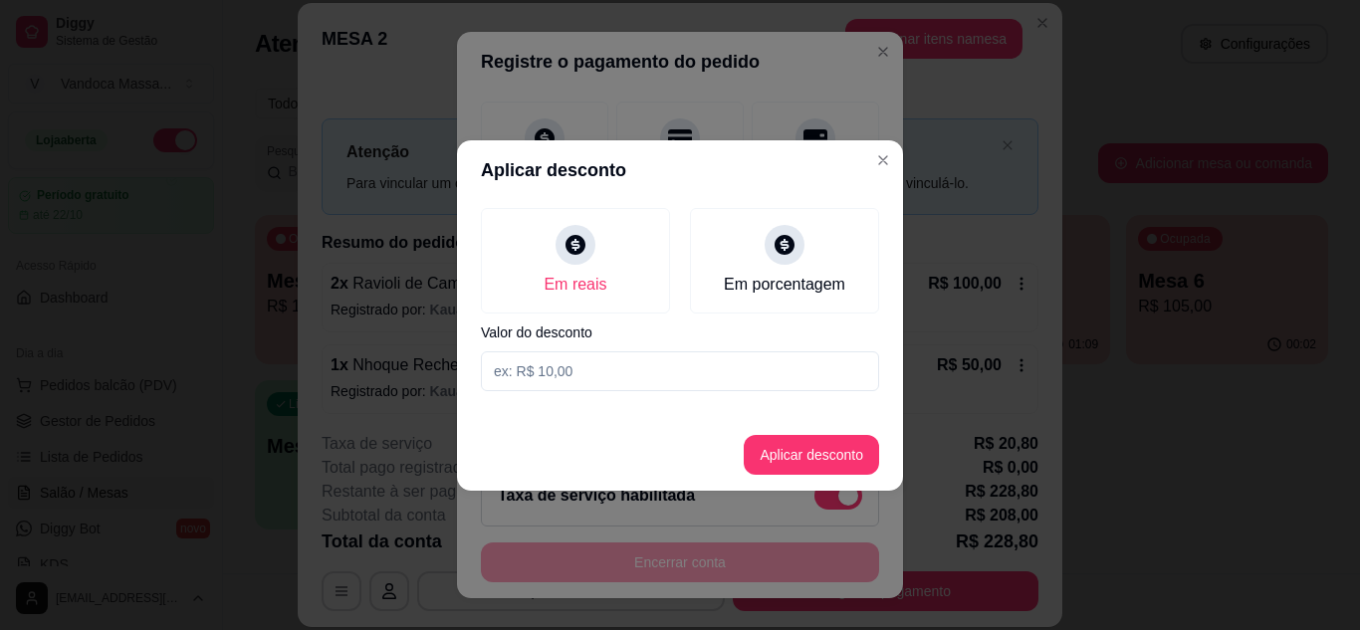
click at [583, 382] on input at bounding box center [680, 371] width 398 height 40
type input "56,00"
click at [824, 439] on button "Aplicar desconto" at bounding box center [811, 455] width 135 height 40
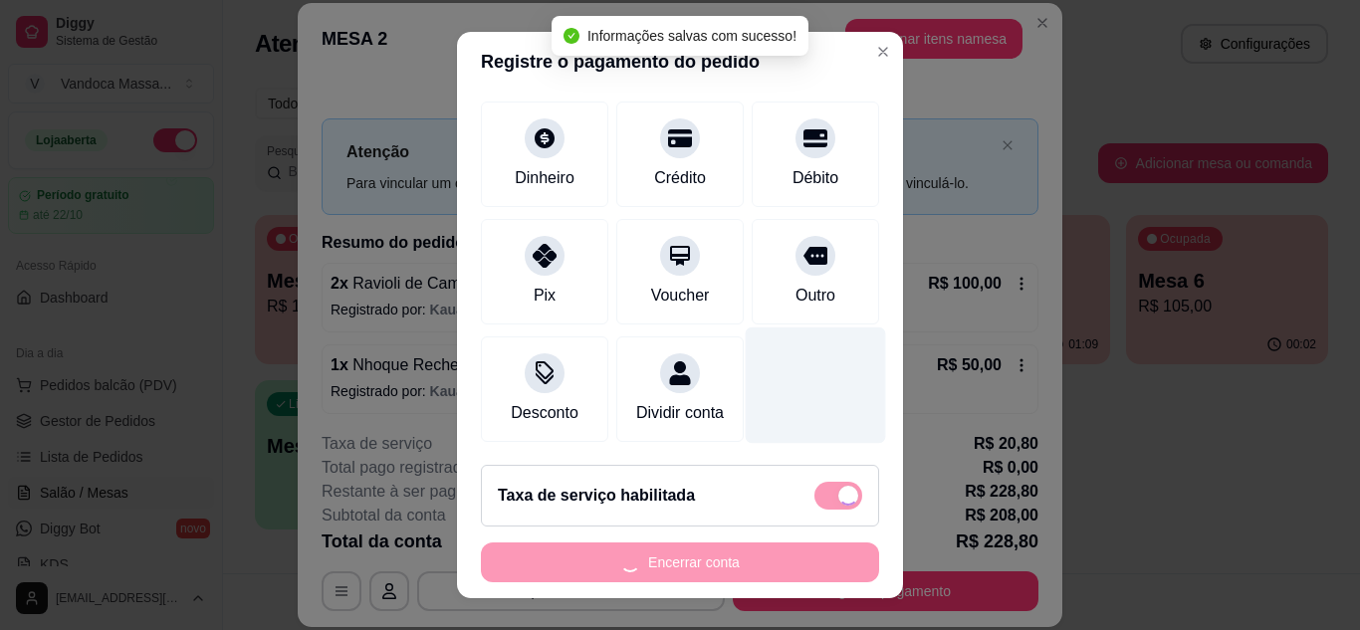
type input "R$ 172,80"
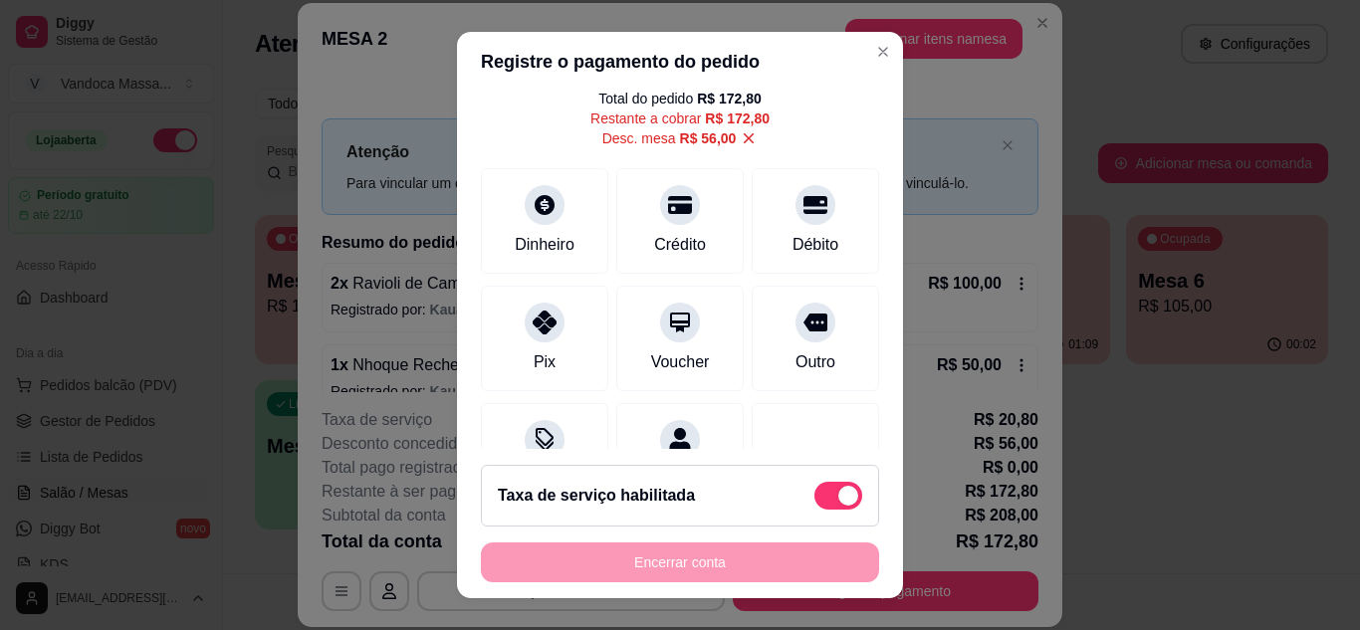
scroll to position [0, 0]
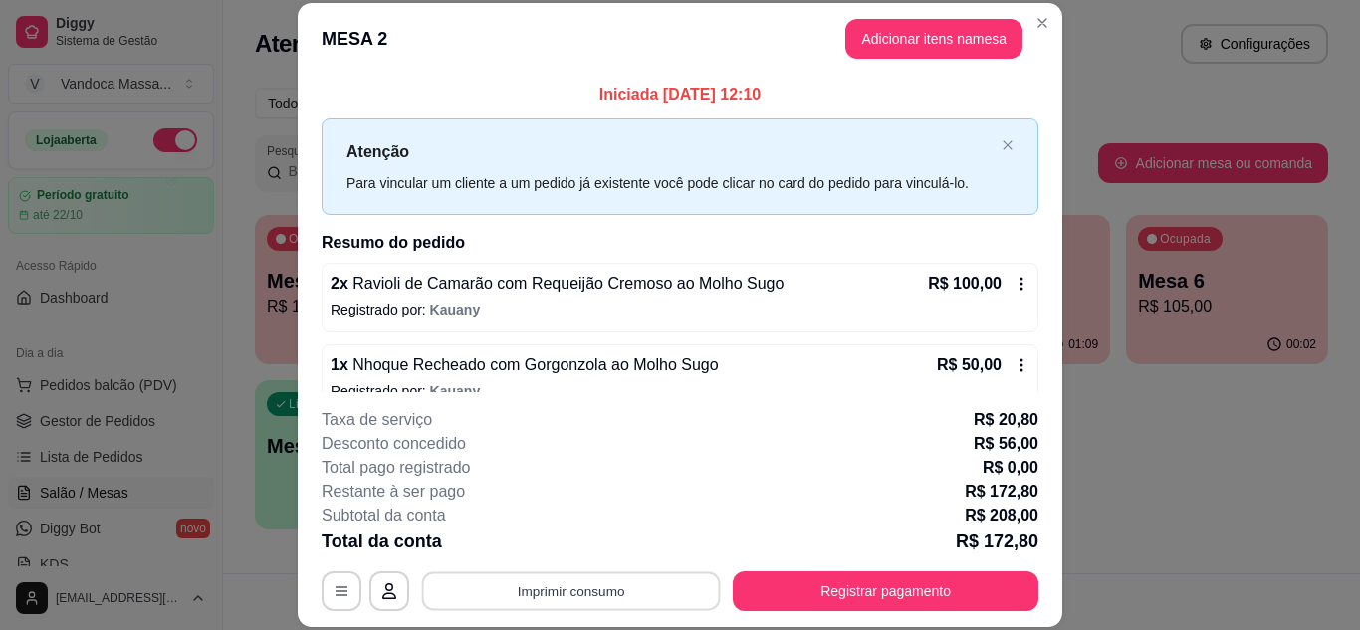
click at [559, 589] on button "Imprimir consumo" at bounding box center [571, 590] width 299 height 39
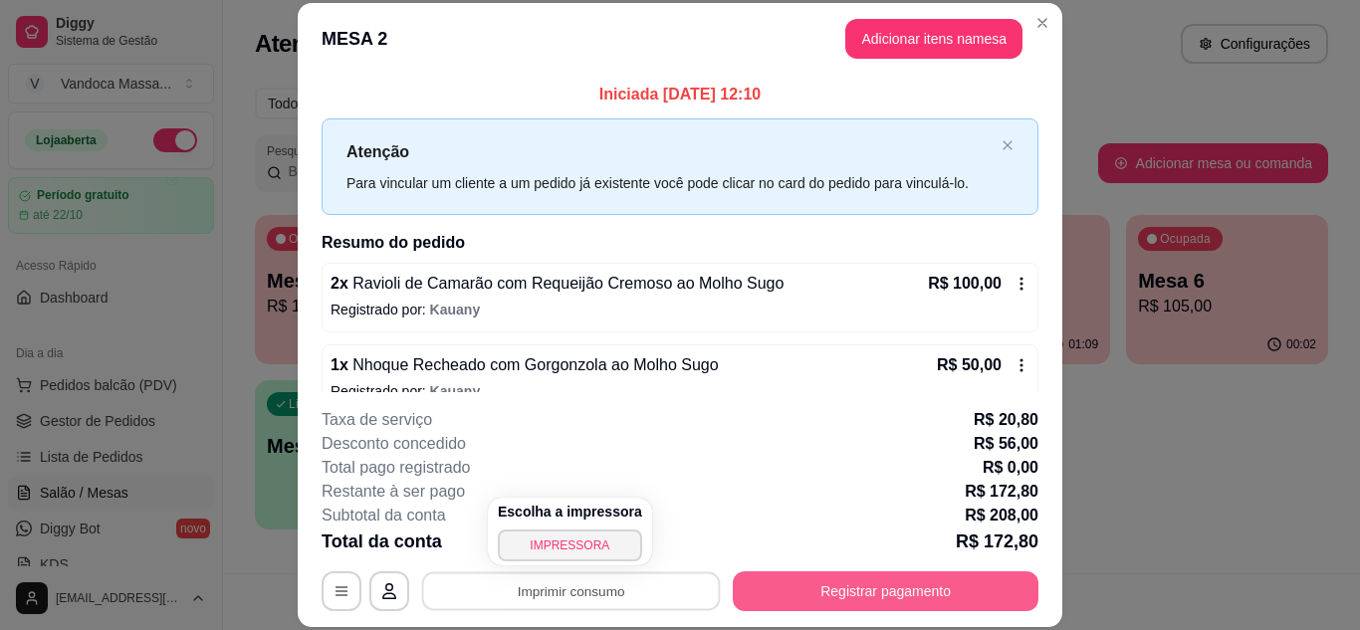
click at [881, 590] on button "Registrar pagamento" at bounding box center [886, 591] width 306 height 40
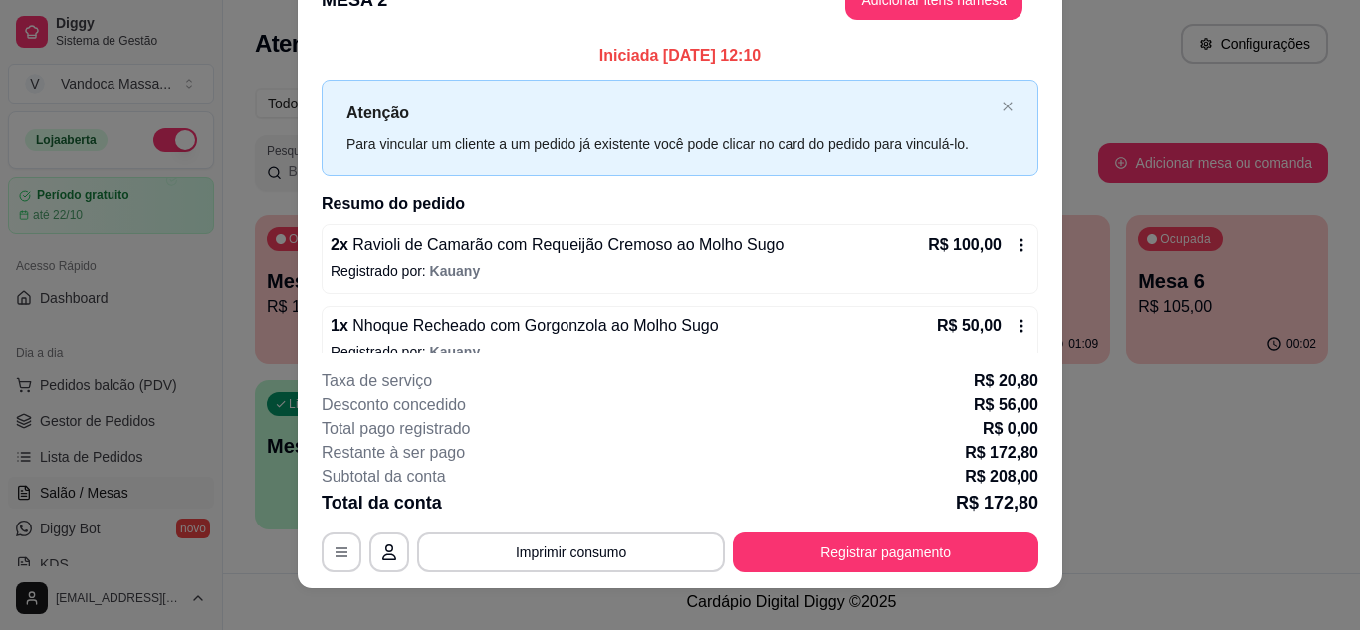
scroll to position [61, 0]
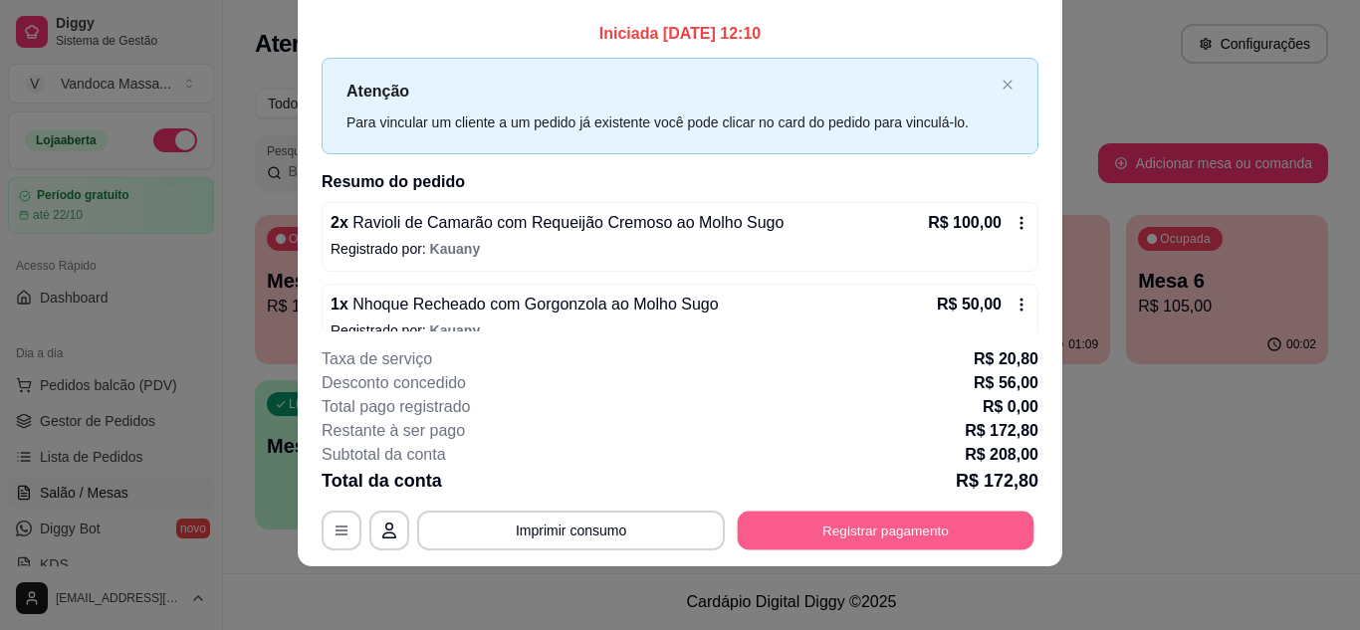
click at [859, 518] on button "Registrar pagamento" at bounding box center [886, 530] width 297 height 39
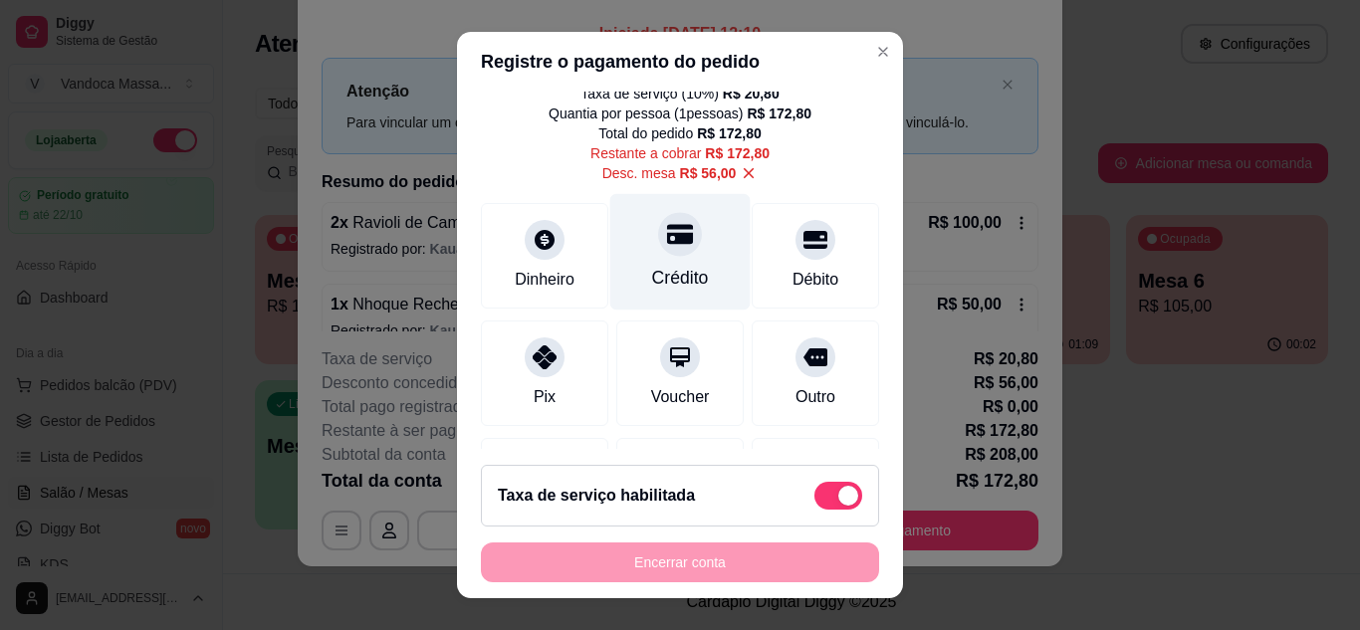
scroll to position [0, 0]
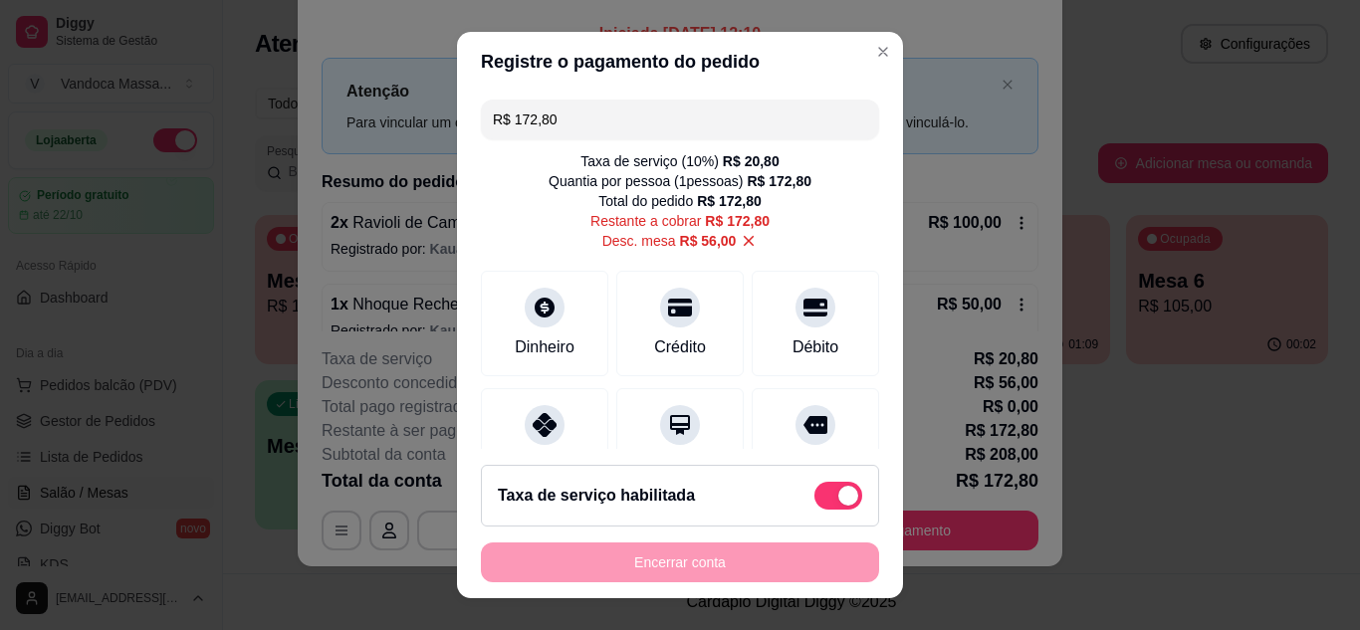
click at [740, 239] on icon at bounding box center [749, 241] width 18 height 18
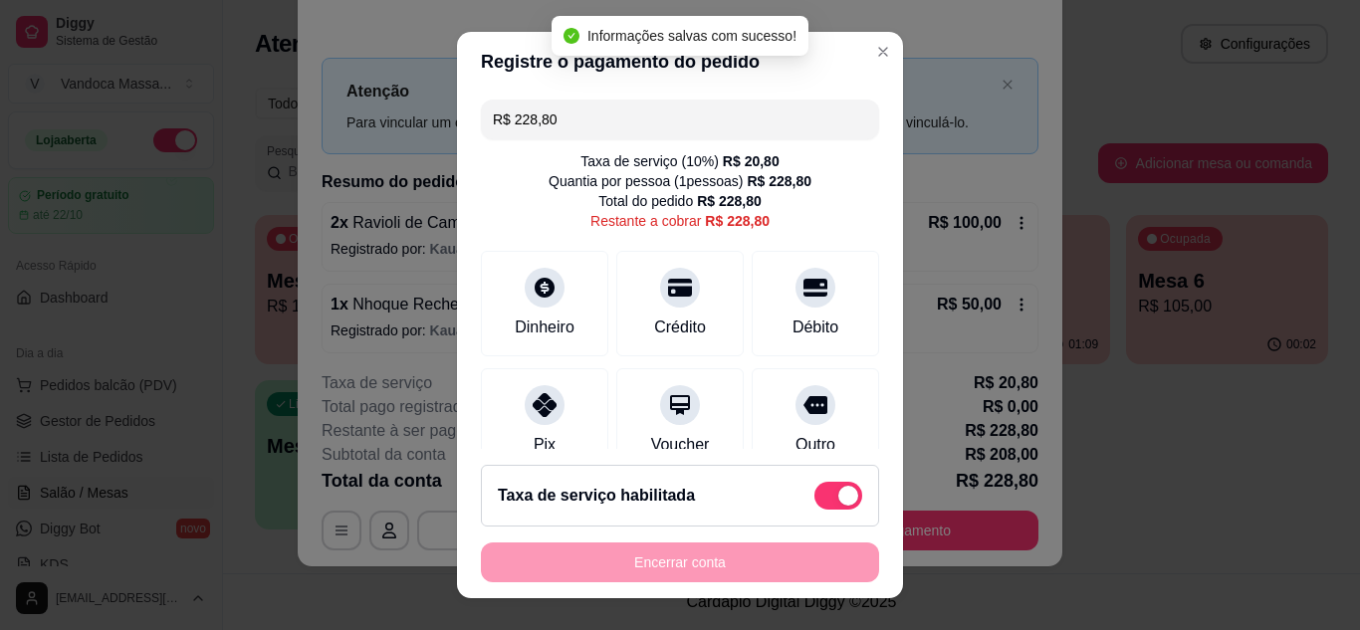
click at [595, 126] on input "R$ 228,80" at bounding box center [680, 120] width 374 height 40
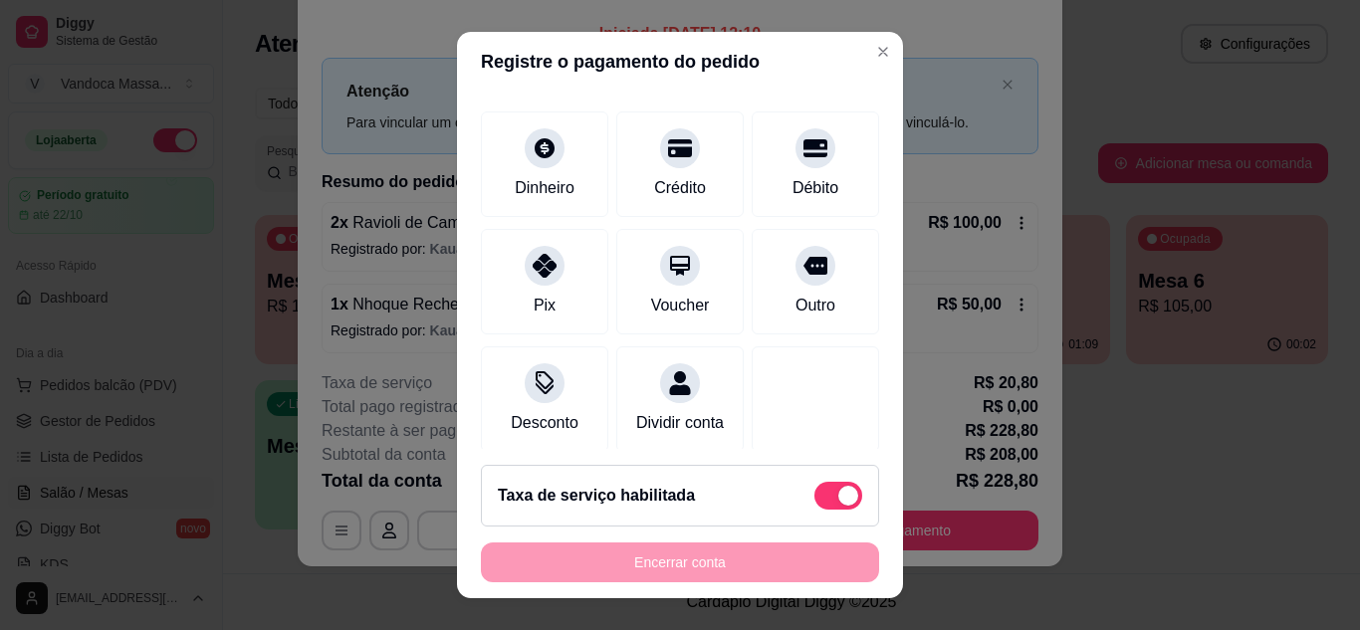
scroll to position [173, 0]
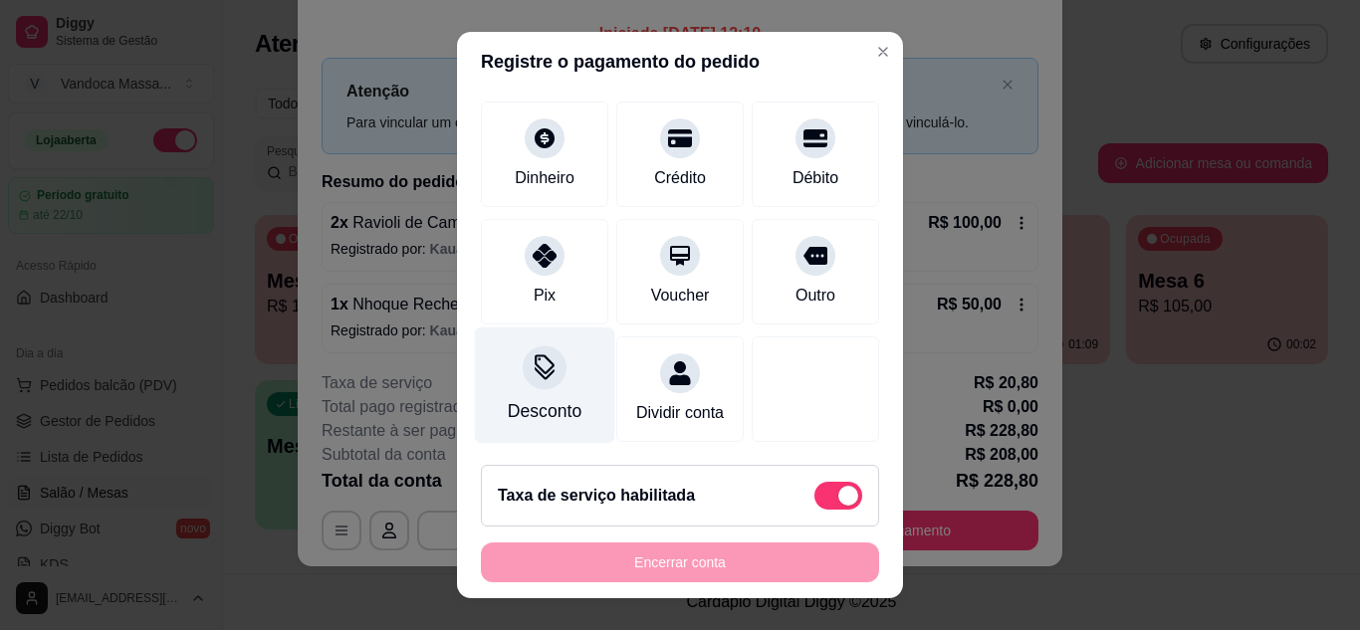
type input "R$ 76,00"
click at [547, 354] on div at bounding box center [545, 367] width 44 height 44
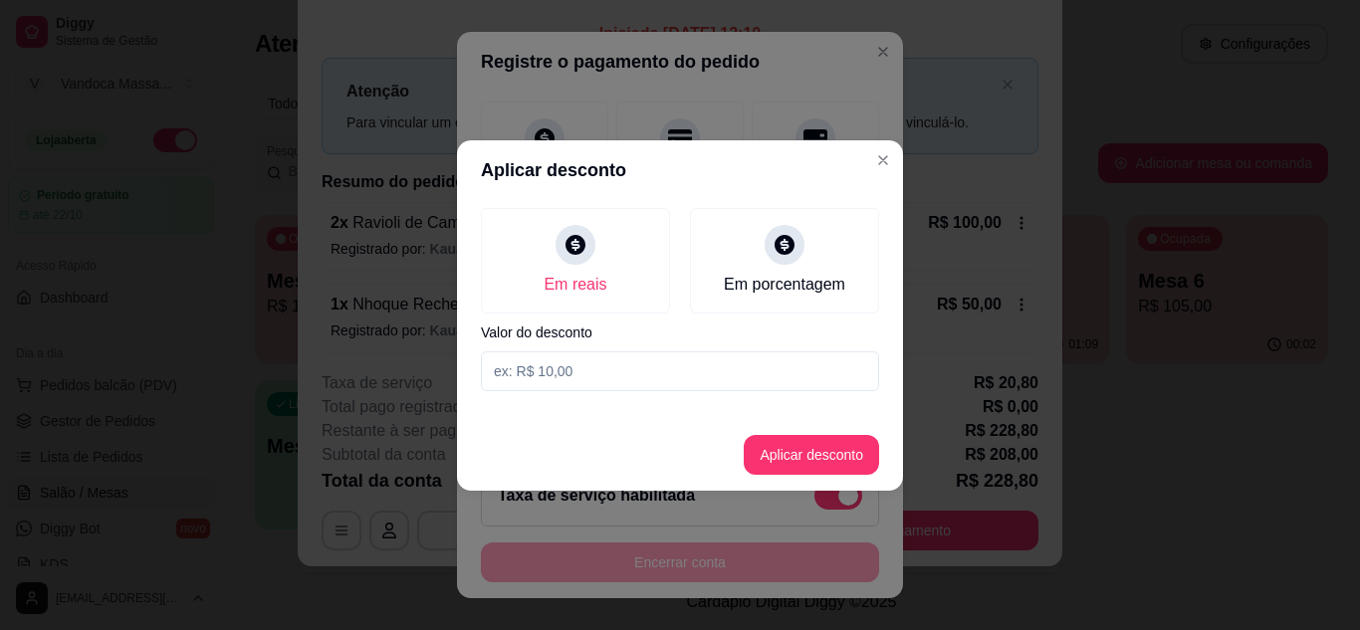
click at [631, 363] on input at bounding box center [680, 371] width 398 height 40
type input "76,00"
click at [826, 472] on button "Aplicar desconto" at bounding box center [811, 455] width 135 height 40
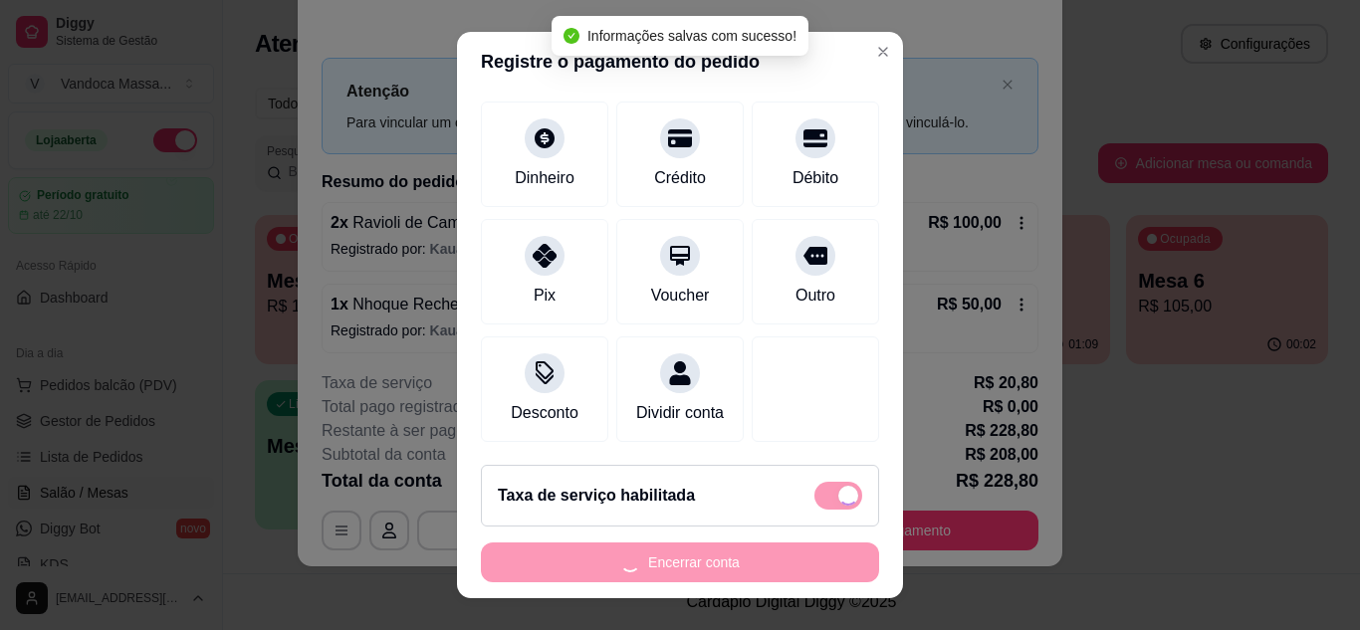
scroll to position [69, 0]
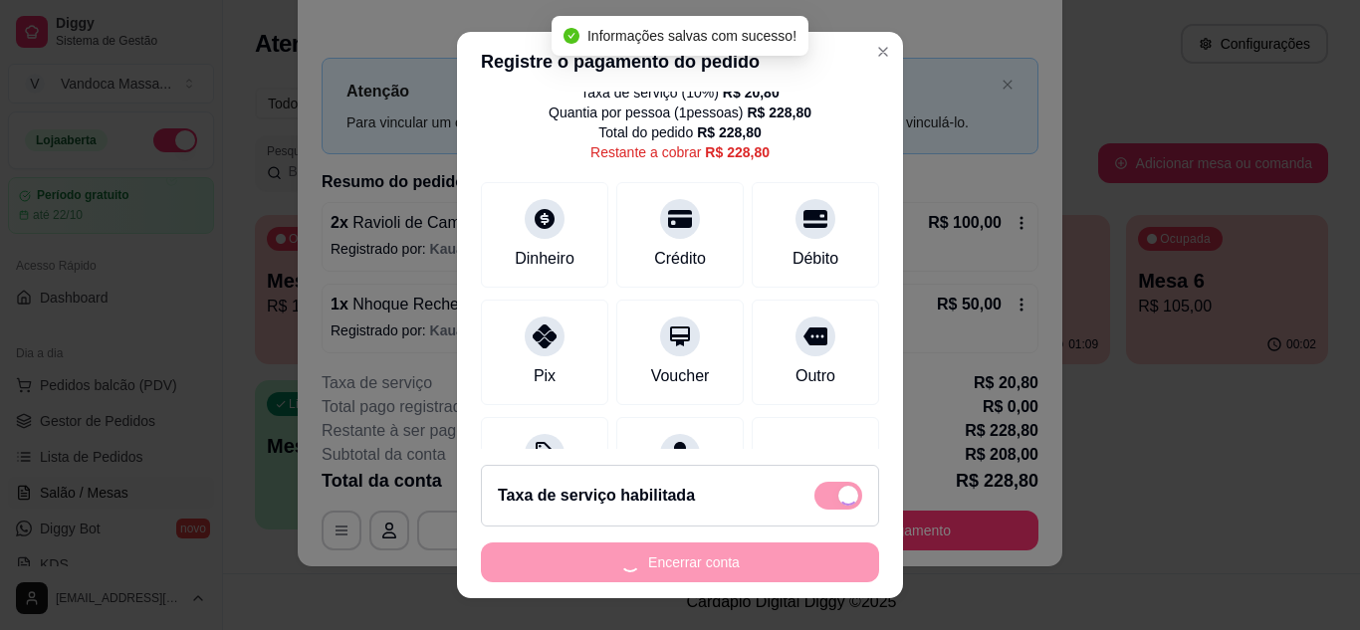
type input "R$ 152,80"
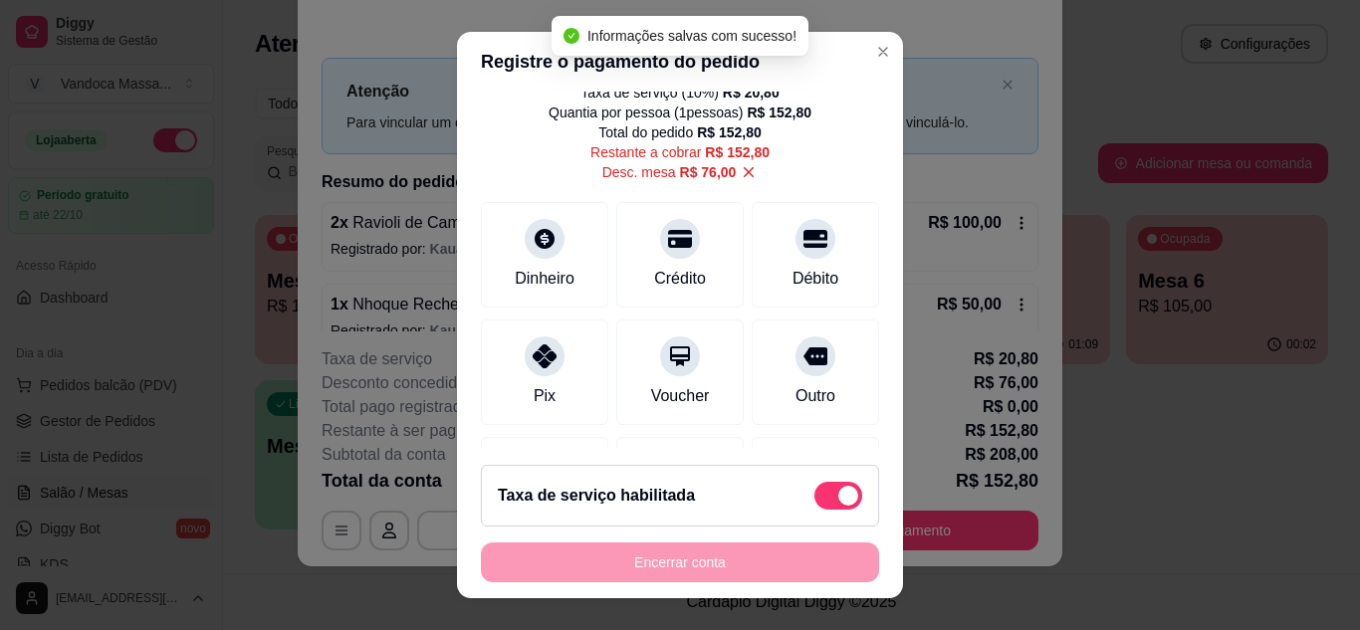
scroll to position [0, 0]
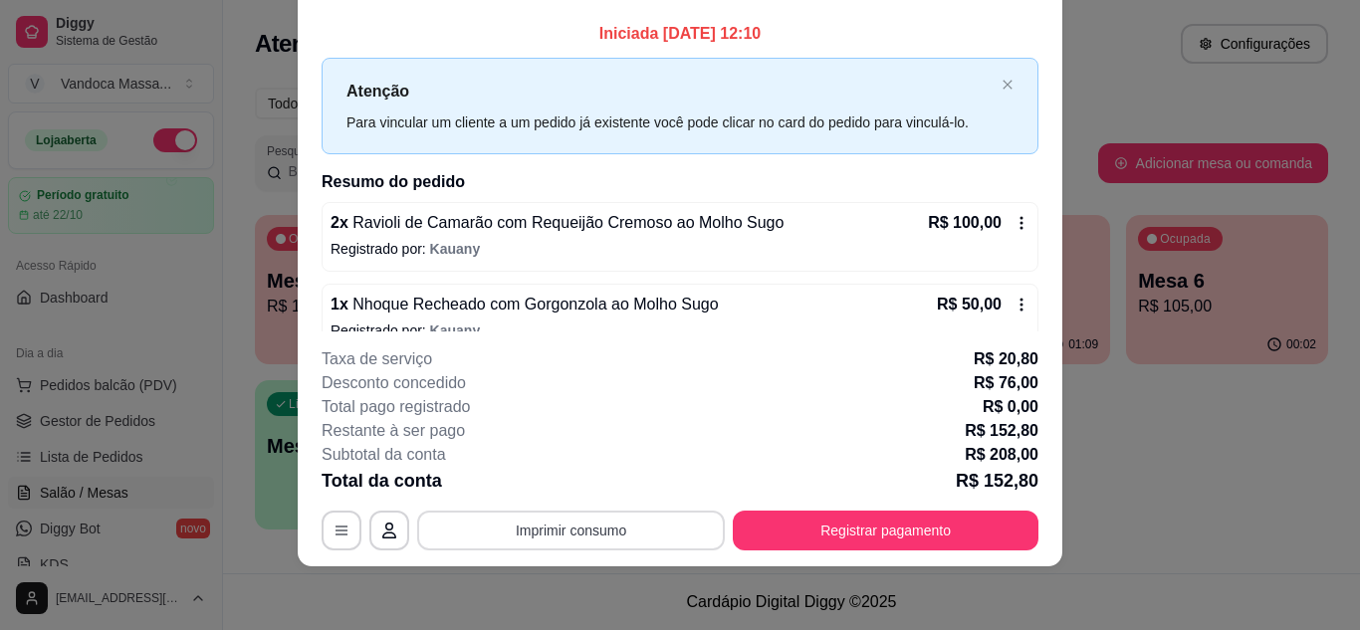
click at [578, 526] on button "Imprimir consumo" at bounding box center [571, 531] width 308 height 40
click at [585, 491] on button "IMPRESSORA" at bounding box center [569, 484] width 139 height 31
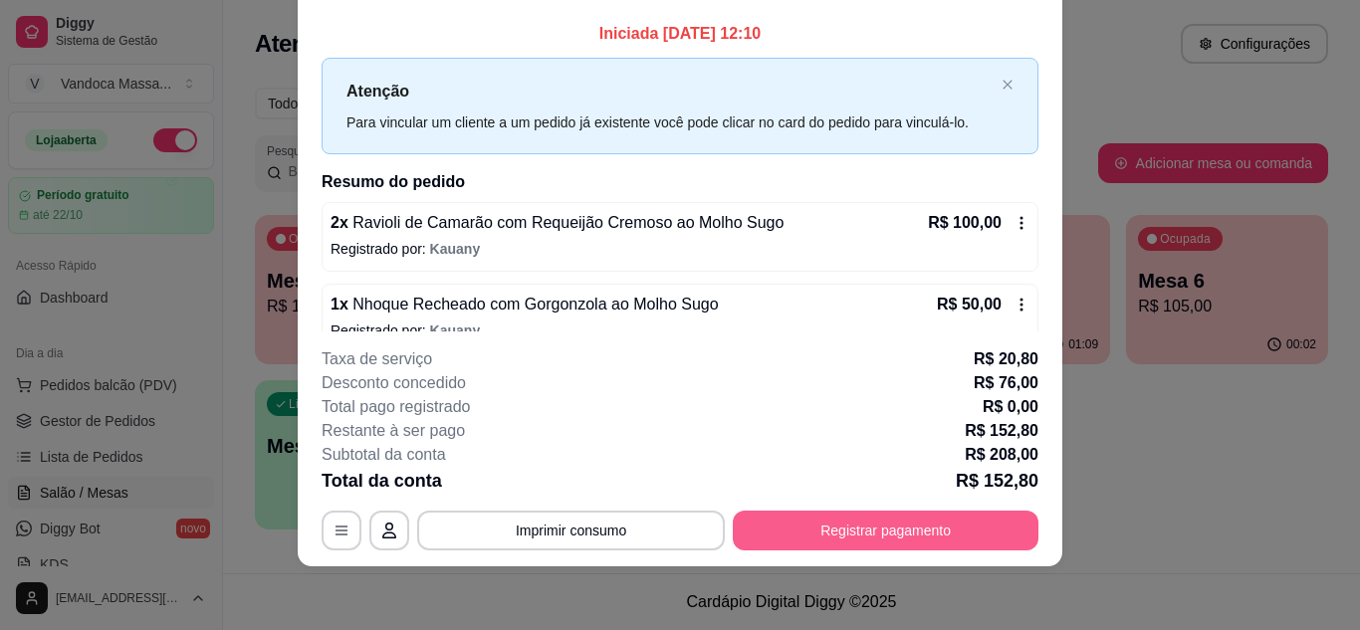
click at [876, 525] on button "Registrar pagamento" at bounding box center [886, 531] width 306 height 40
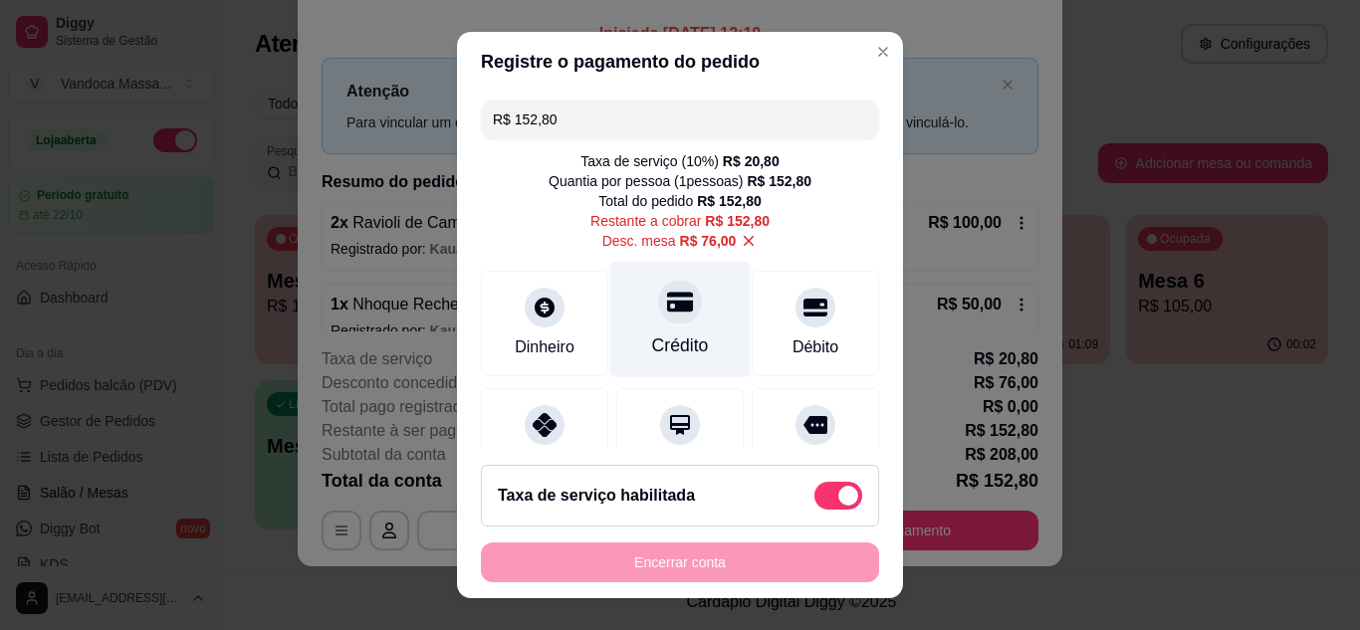
click at [667, 314] on icon at bounding box center [680, 302] width 26 height 26
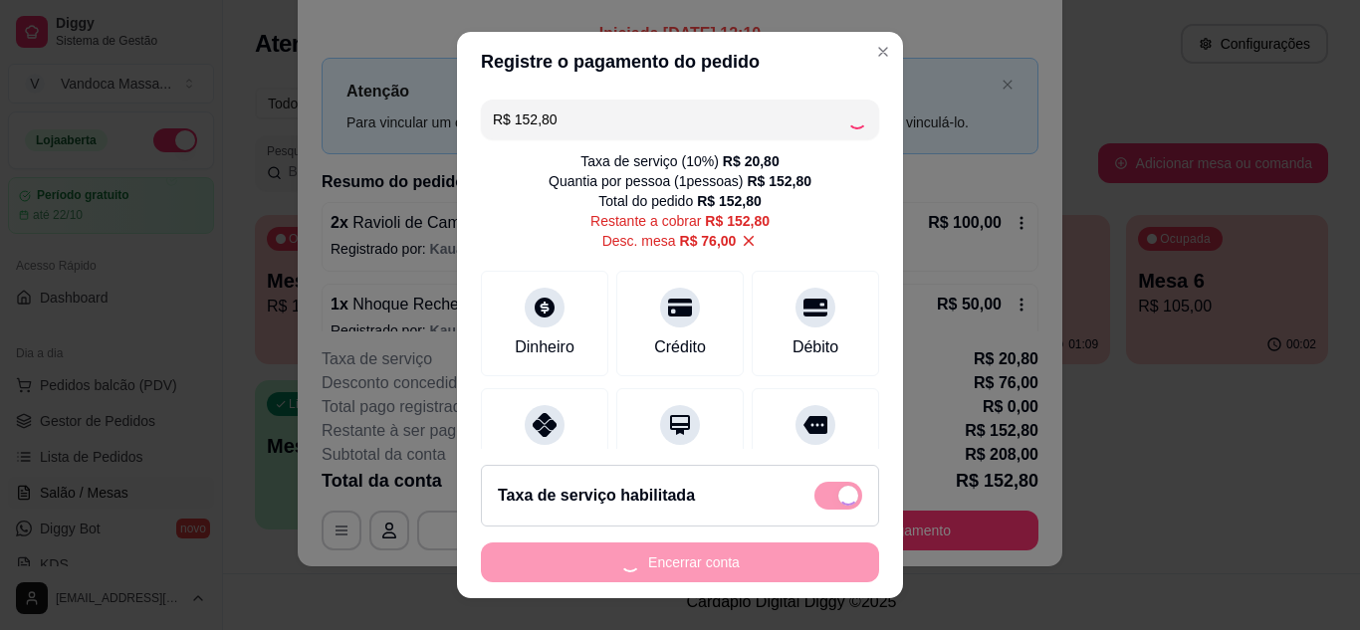
type input "R$ 0,00"
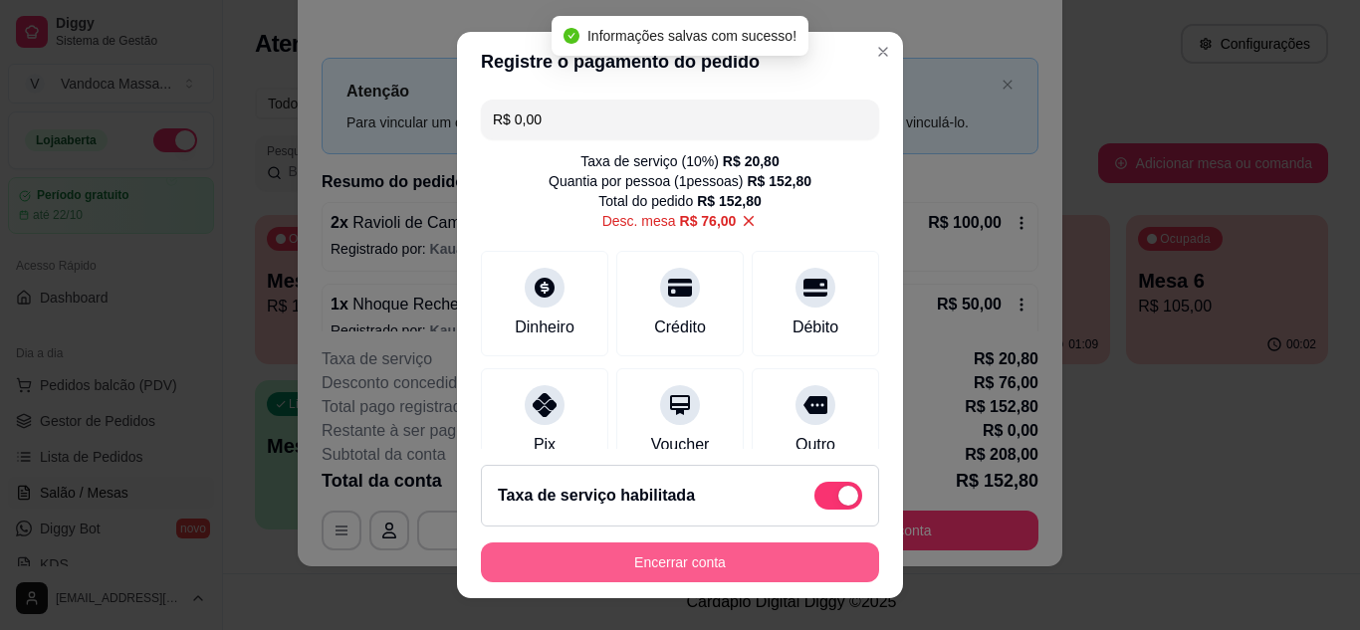
click at [727, 566] on button "Encerrar conta" at bounding box center [680, 562] width 398 height 40
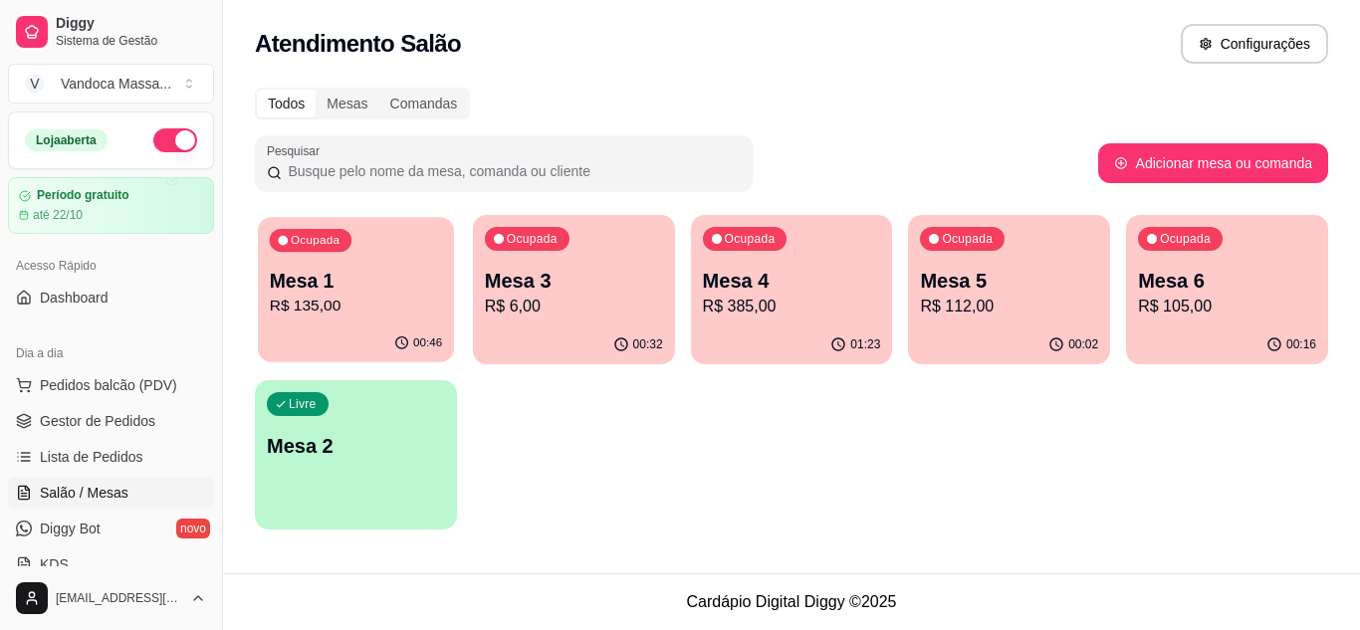
click at [400, 288] on p "Mesa 1" at bounding box center [356, 281] width 172 height 27
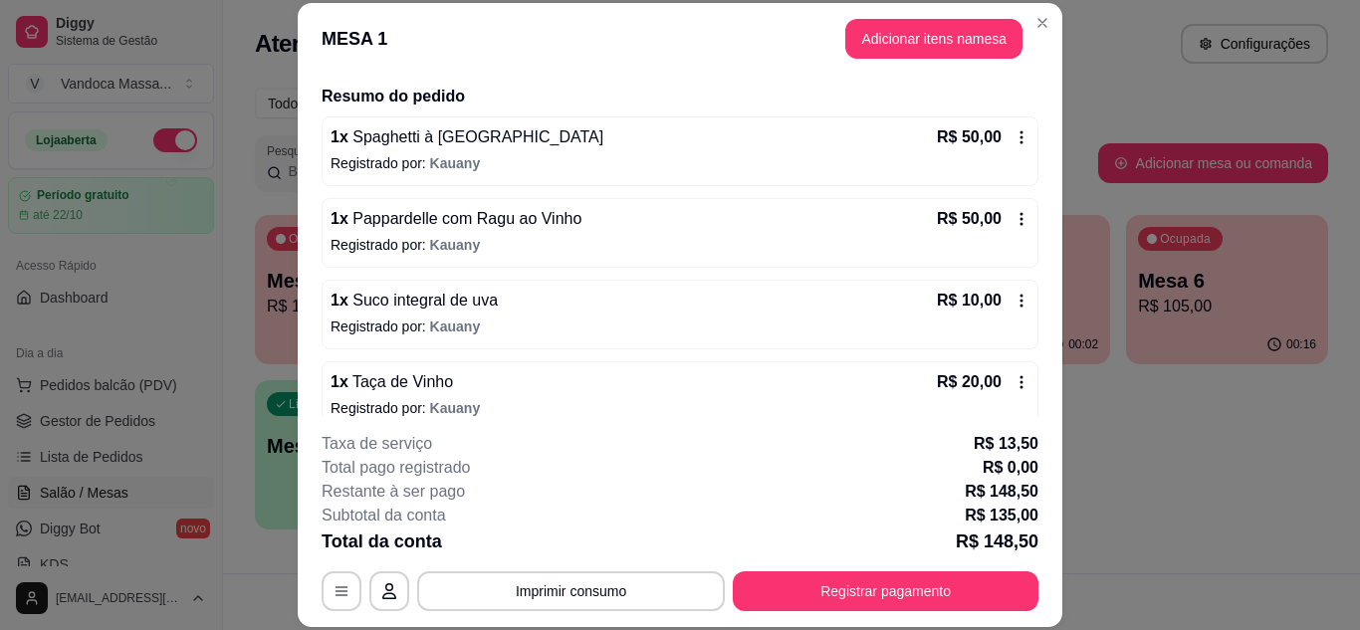
scroll to position [52, 0]
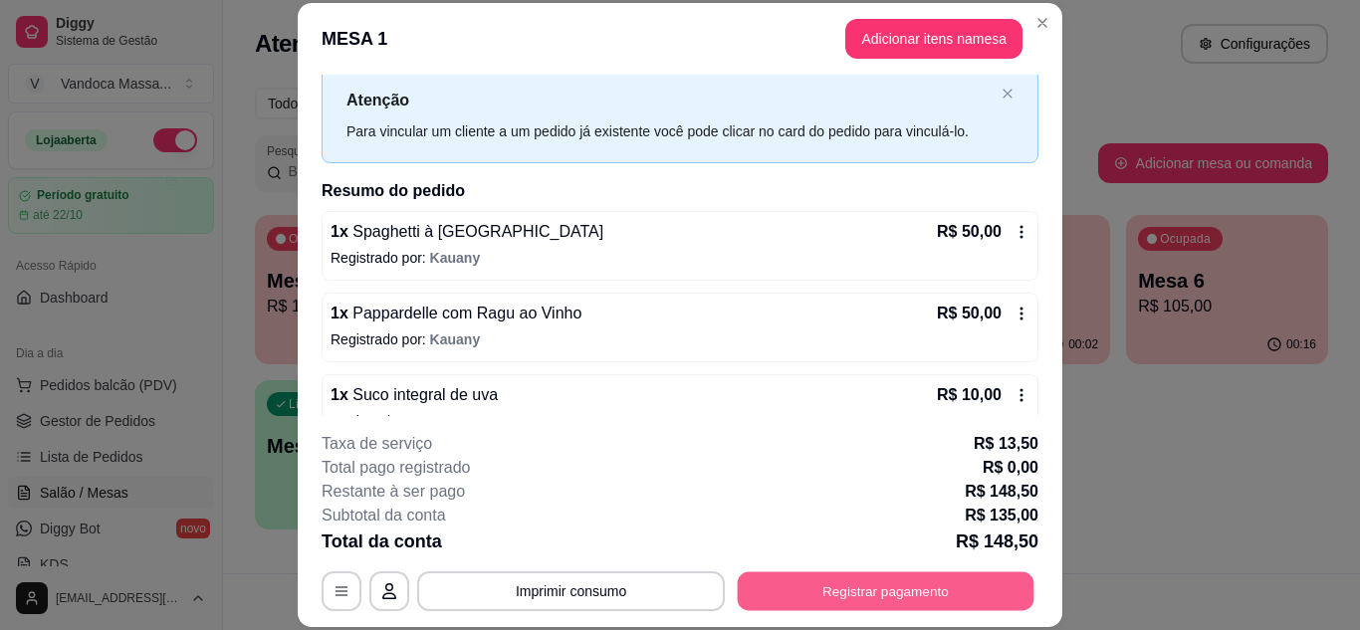
click at [853, 582] on button "Registrar pagamento" at bounding box center [886, 590] width 297 height 39
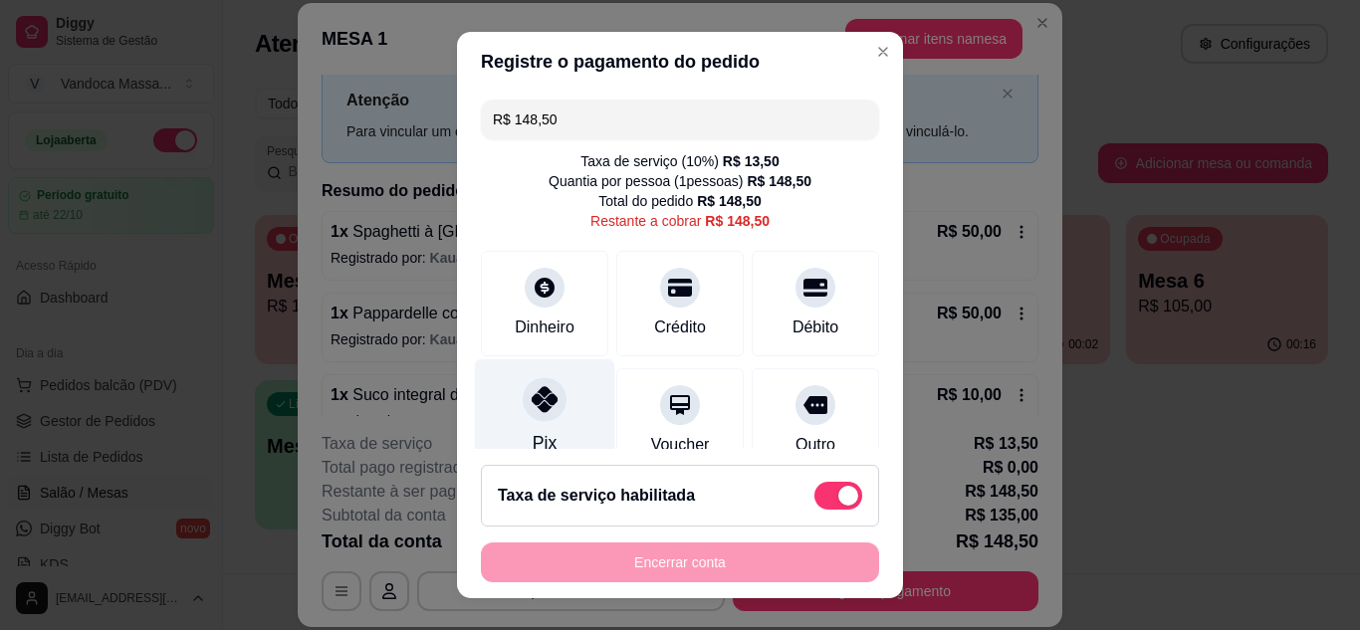
click at [532, 421] on div at bounding box center [545, 399] width 44 height 44
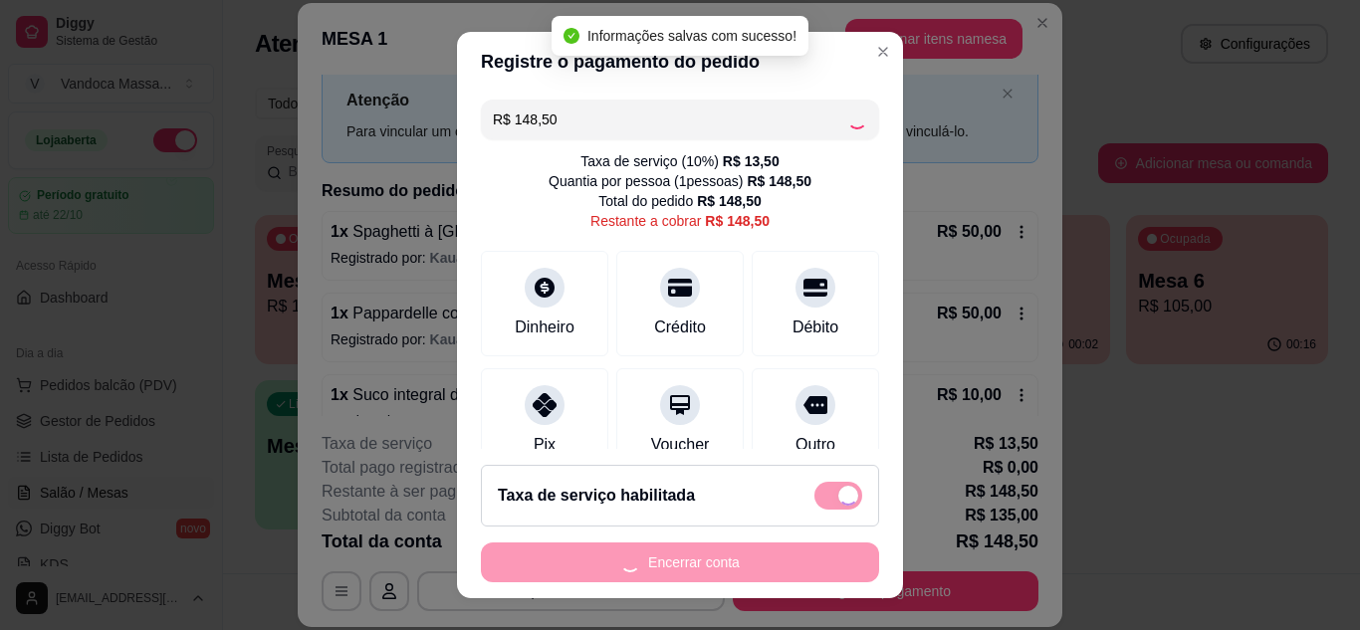
type input "R$ 0,00"
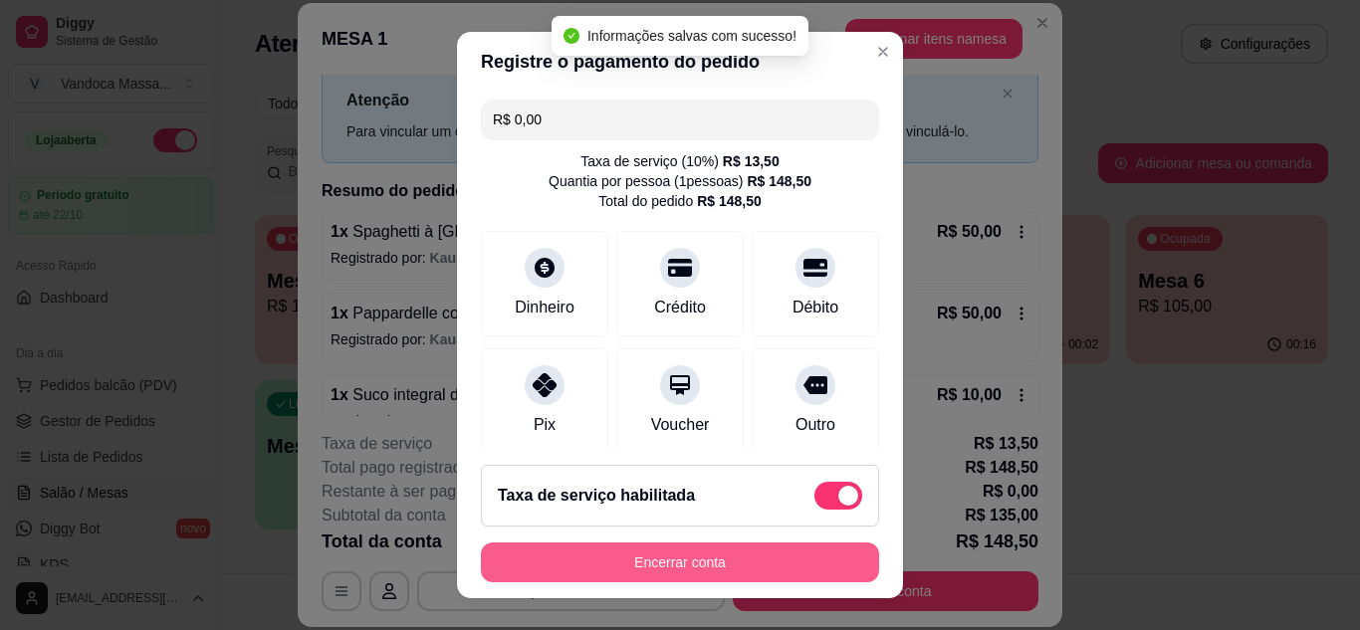
click at [745, 557] on button "Encerrar conta" at bounding box center [680, 562] width 398 height 40
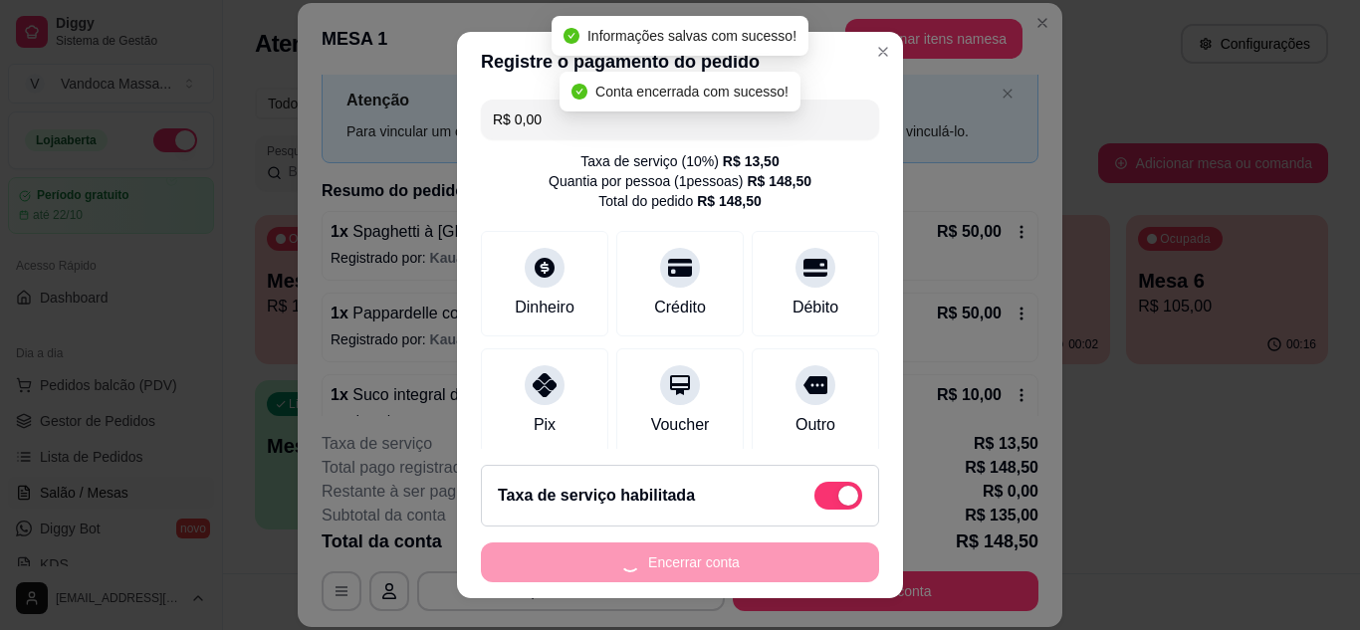
scroll to position [0, 0]
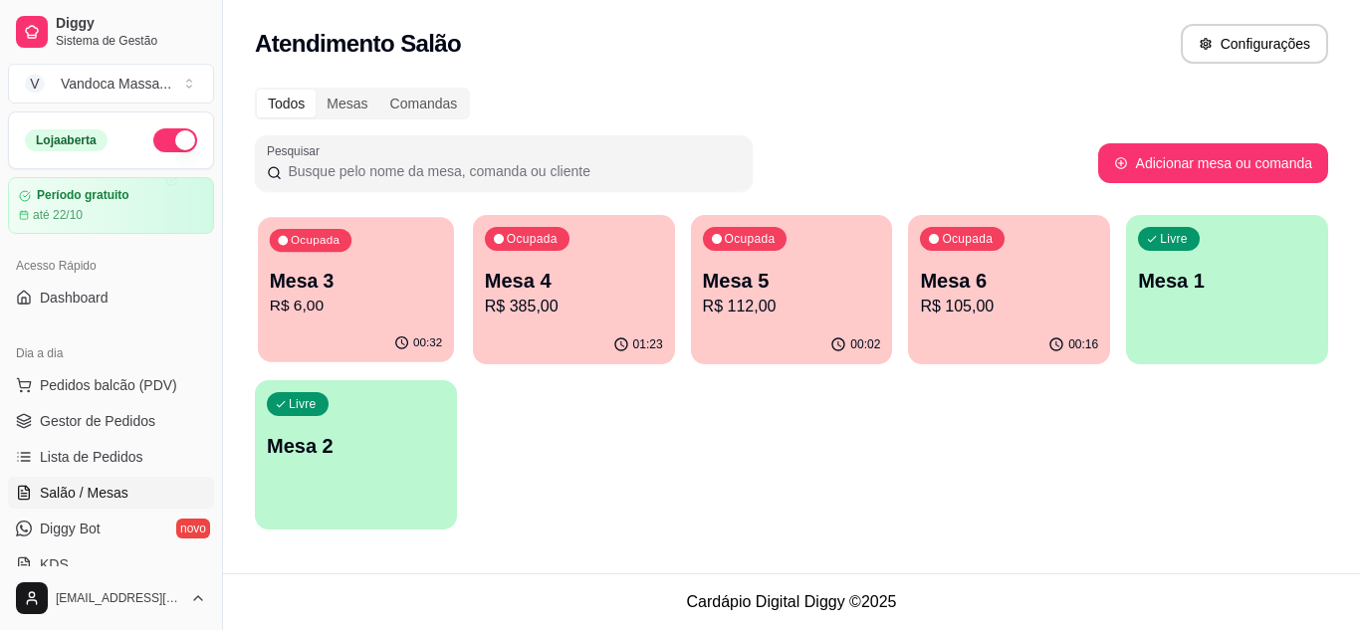
click at [399, 268] on p "Mesa 3" at bounding box center [356, 281] width 172 height 27
click at [777, 306] on p "R$ 112,00" at bounding box center [792, 307] width 178 height 24
click at [332, 293] on p "Mesa 3" at bounding box center [356, 281] width 178 height 28
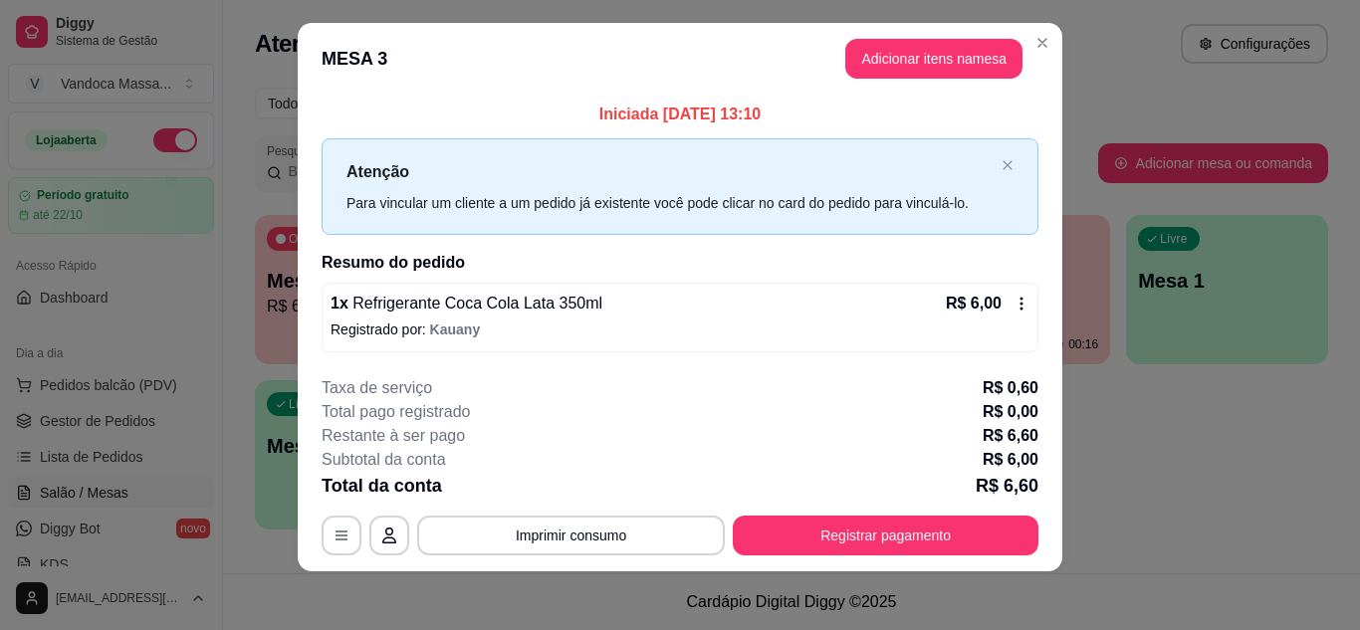
scroll to position [23, 0]
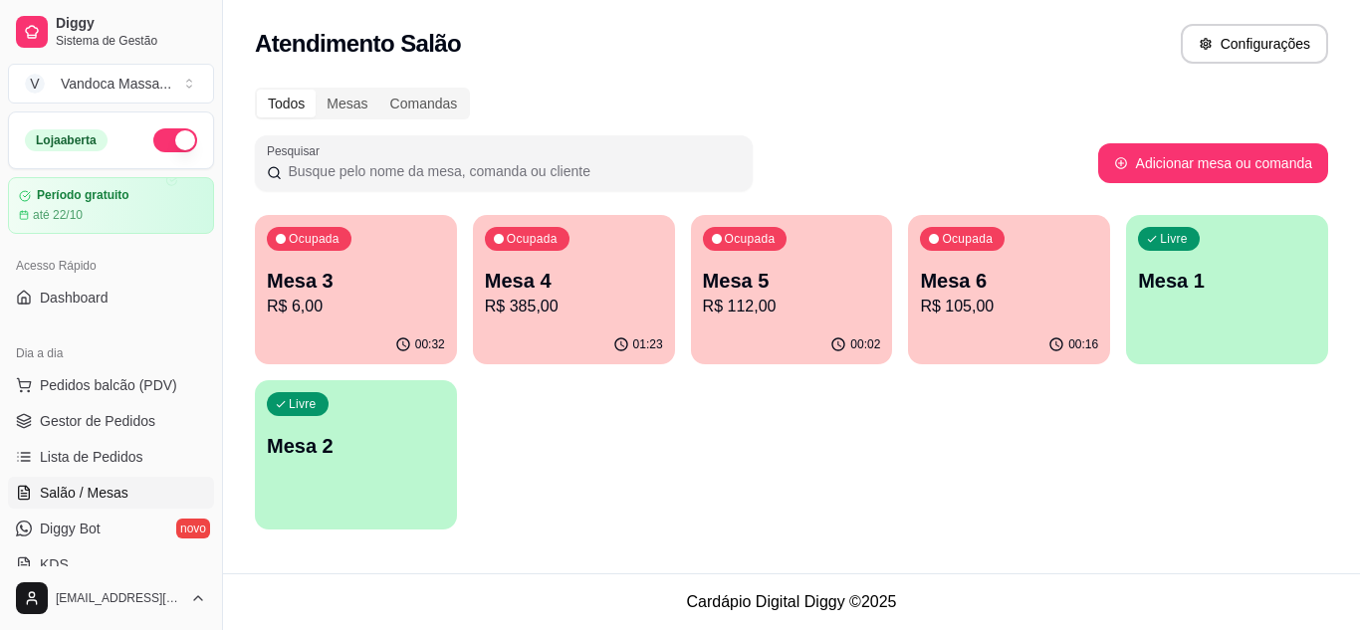
click at [369, 313] on p "R$ 6,00" at bounding box center [356, 307] width 178 height 24
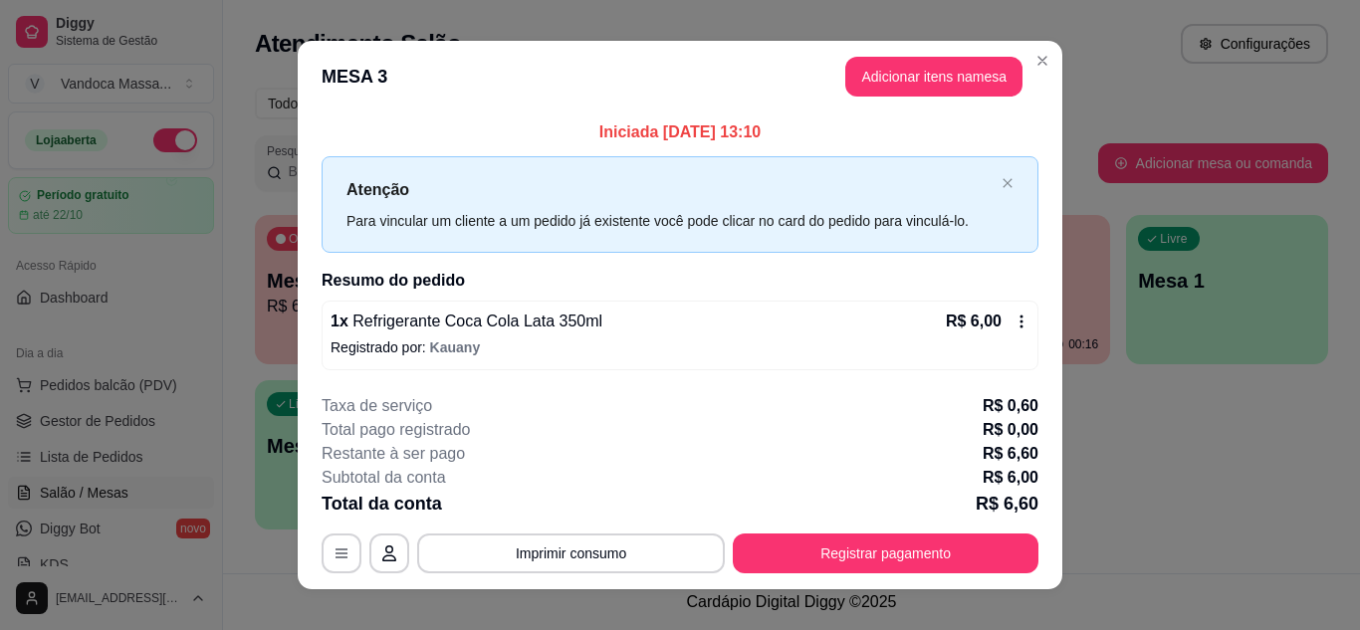
click at [1020, 325] on icon at bounding box center [1021, 322] width 16 height 16
click at [1013, 317] on icon at bounding box center [1021, 322] width 16 height 16
click at [1013, 325] on icon at bounding box center [1021, 322] width 16 height 16
click at [631, 307] on div "1 x Refrigerante Coca Cola Lata 350ml R$ 6,00 Registrado por: Kauany" at bounding box center [680, 336] width 717 height 70
click at [1009, 309] on div "1 x Refrigerante Coca Cola Lata 350ml R$ 6,00 Registrado por: Kauany" at bounding box center [680, 336] width 717 height 70
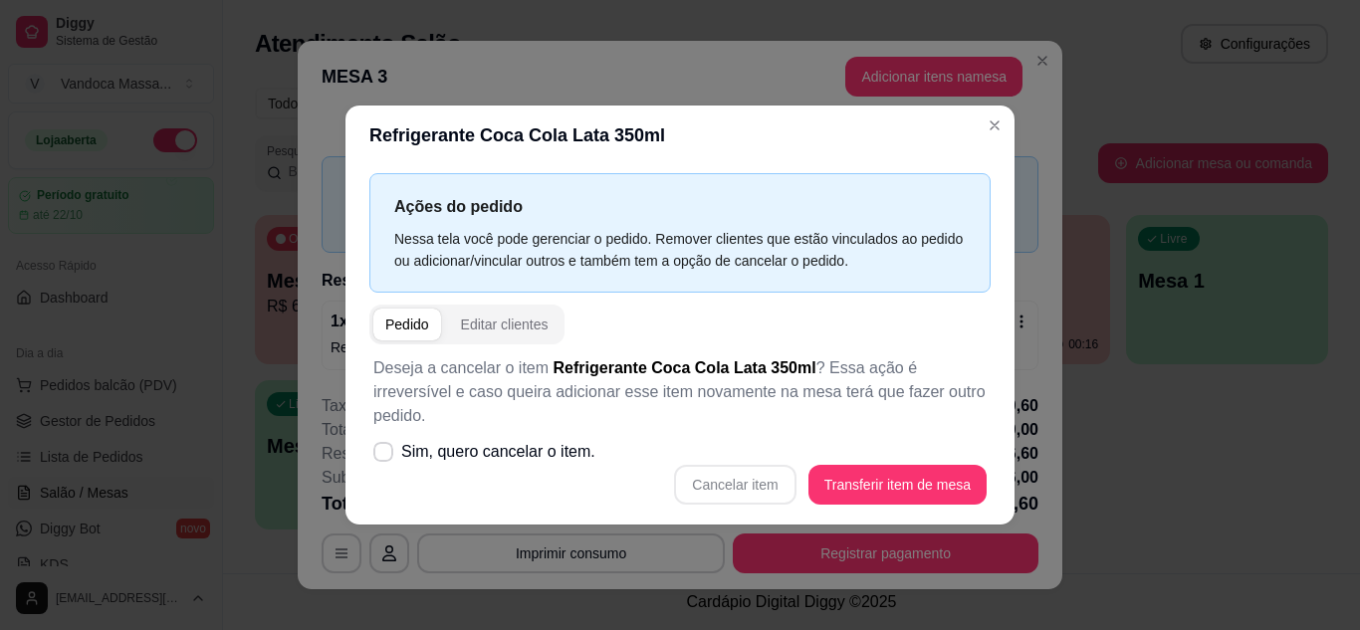
click at [728, 483] on div "Cancelar item Transferir item de mesa" at bounding box center [679, 485] width 613 height 40
click at [750, 473] on div "Cancelar item Transferir item de mesa" at bounding box center [679, 485] width 613 height 40
click at [484, 449] on span "Sim, quero cancelar o item." at bounding box center [498, 452] width 194 height 24
click at [385, 455] on input "Sim, quero cancelar o item." at bounding box center [378, 461] width 13 height 13
checkbox input "true"
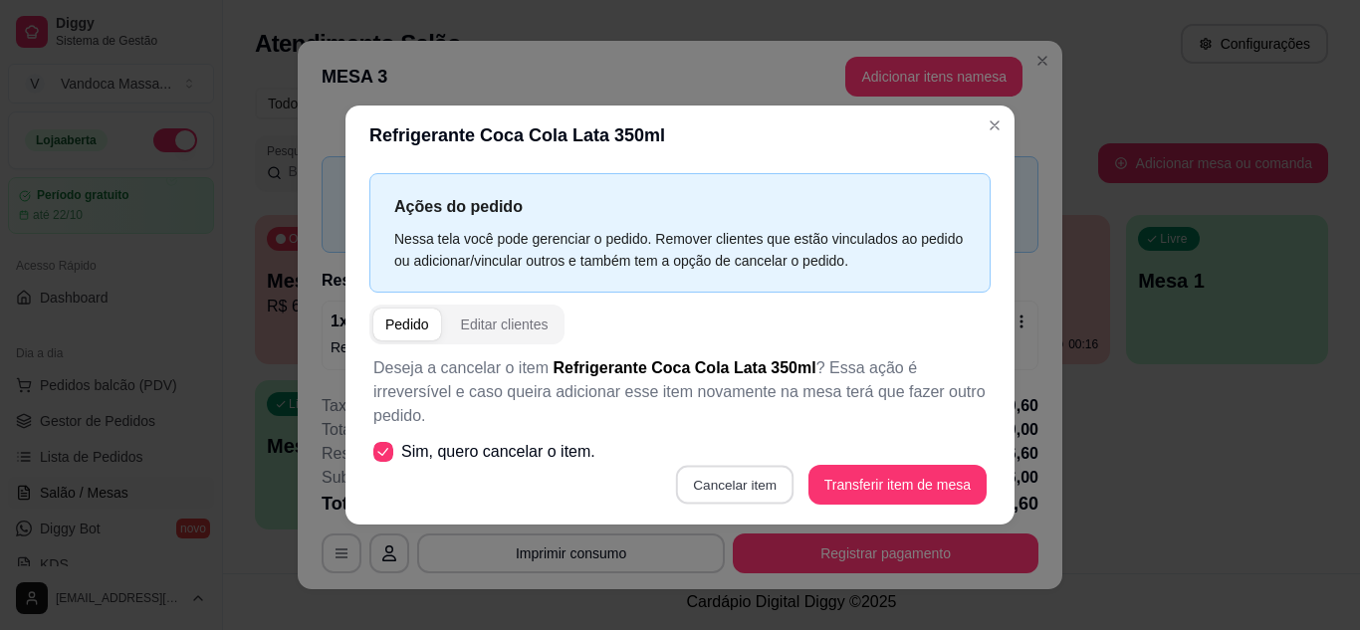
click at [734, 474] on button "Cancelar item" at bounding box center [735, 484] width 118 height 39
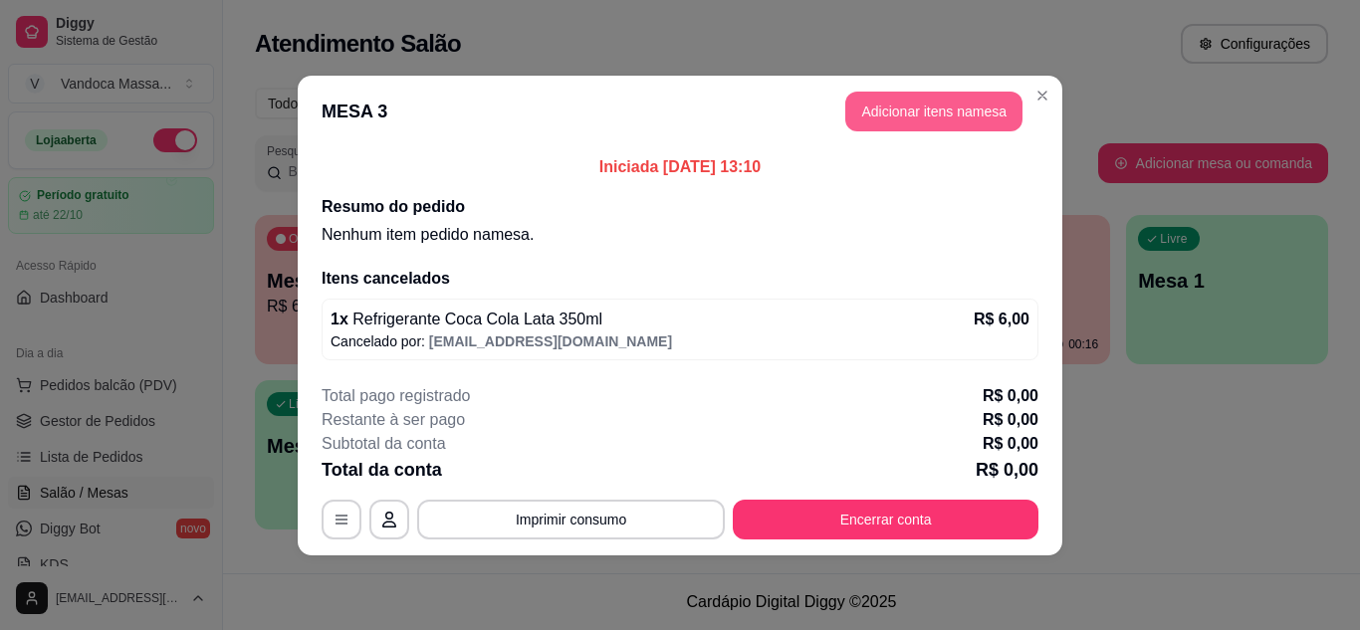
click at [929, 117] on button "Adicionar itens na mesa" at bounding box center [933, 112] width 177 height 40
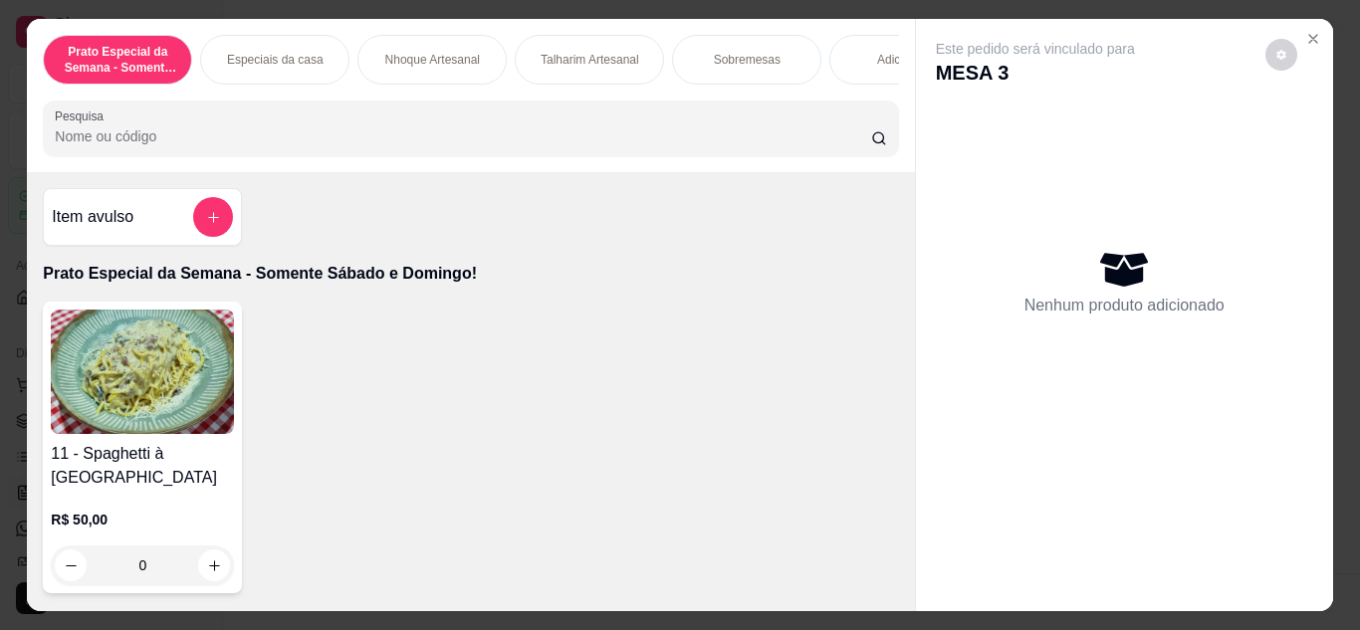
click at [207, 563] on div "0" at bounding box center [142, 565] width 183 height 40
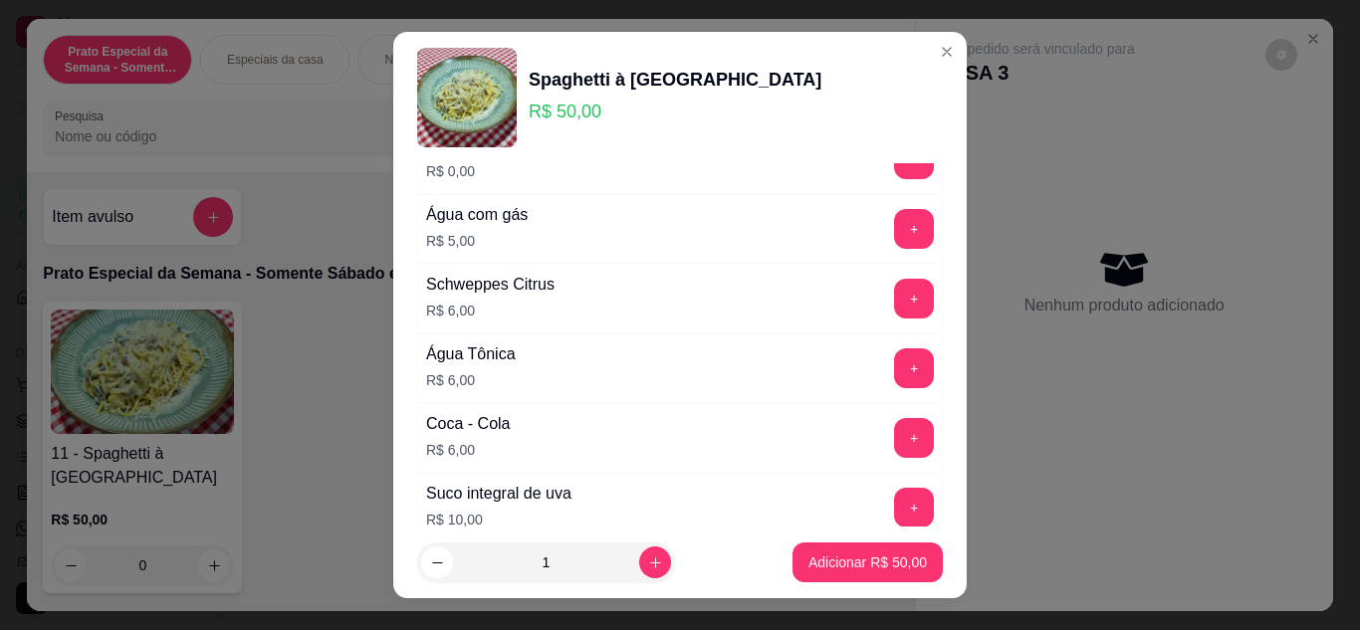
scroll to position [498, 0]
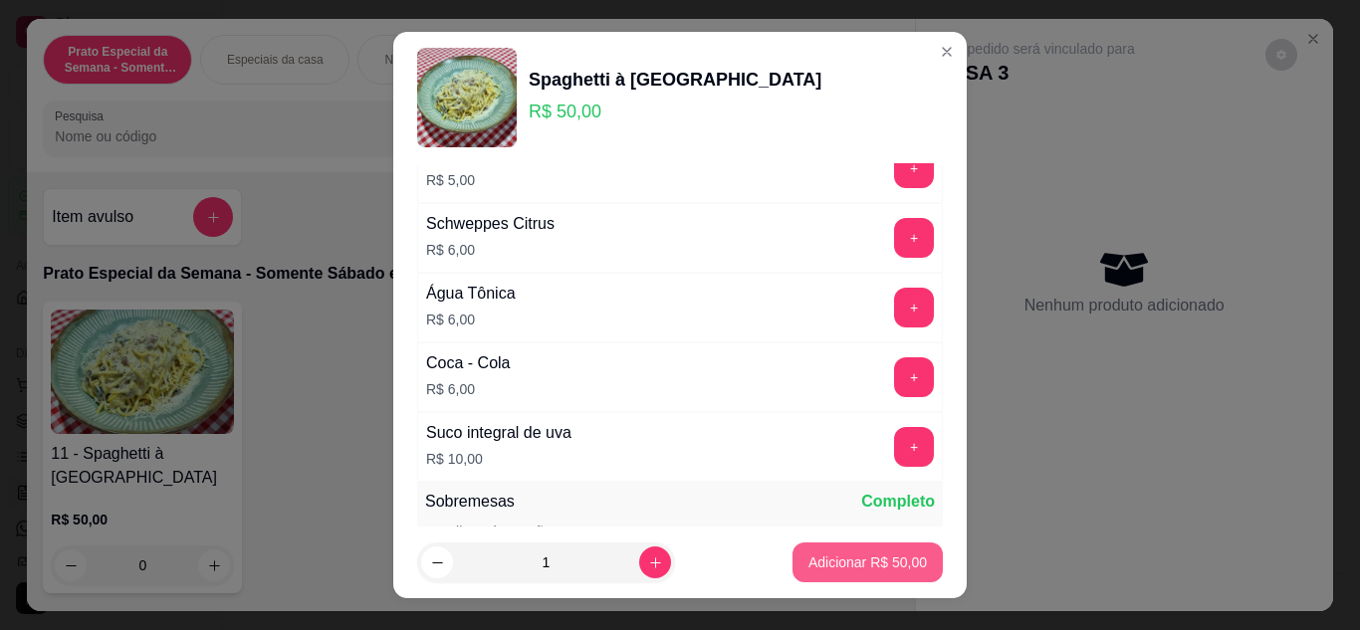
click at [813, 565] on p "Adicionar R$ 50,00" at bounding box center [867, 562] width 118 height 20
type input "1"
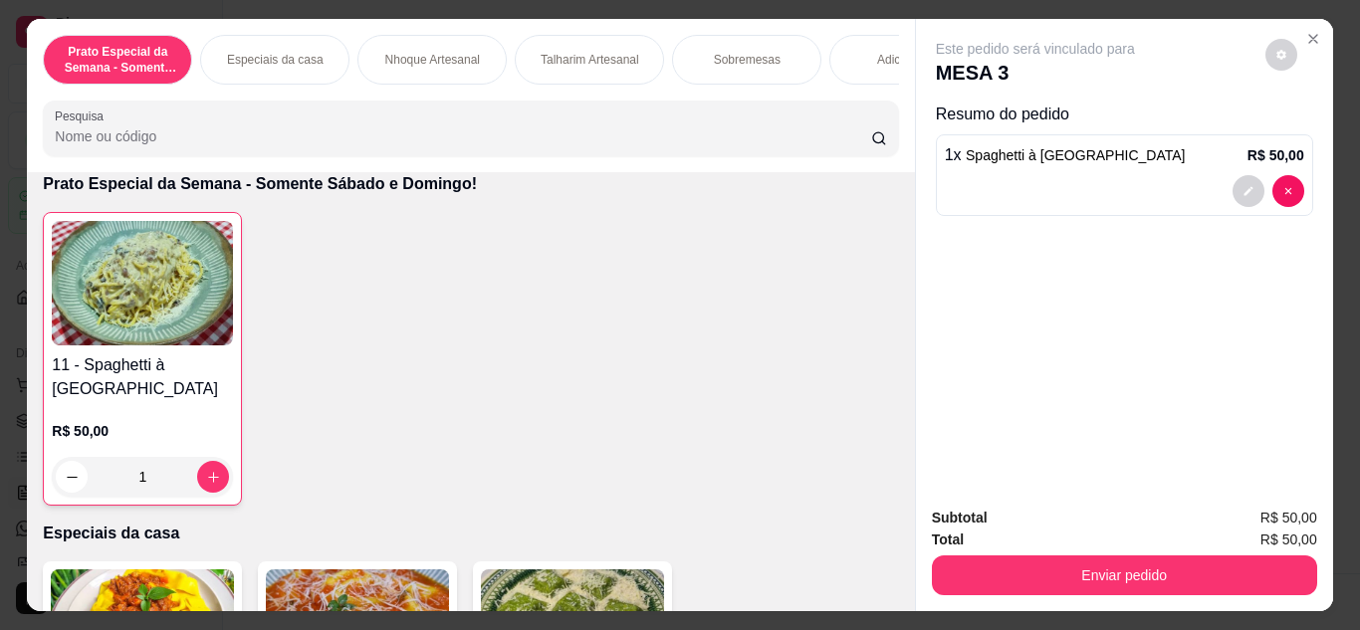
scroll to position [398, 0]
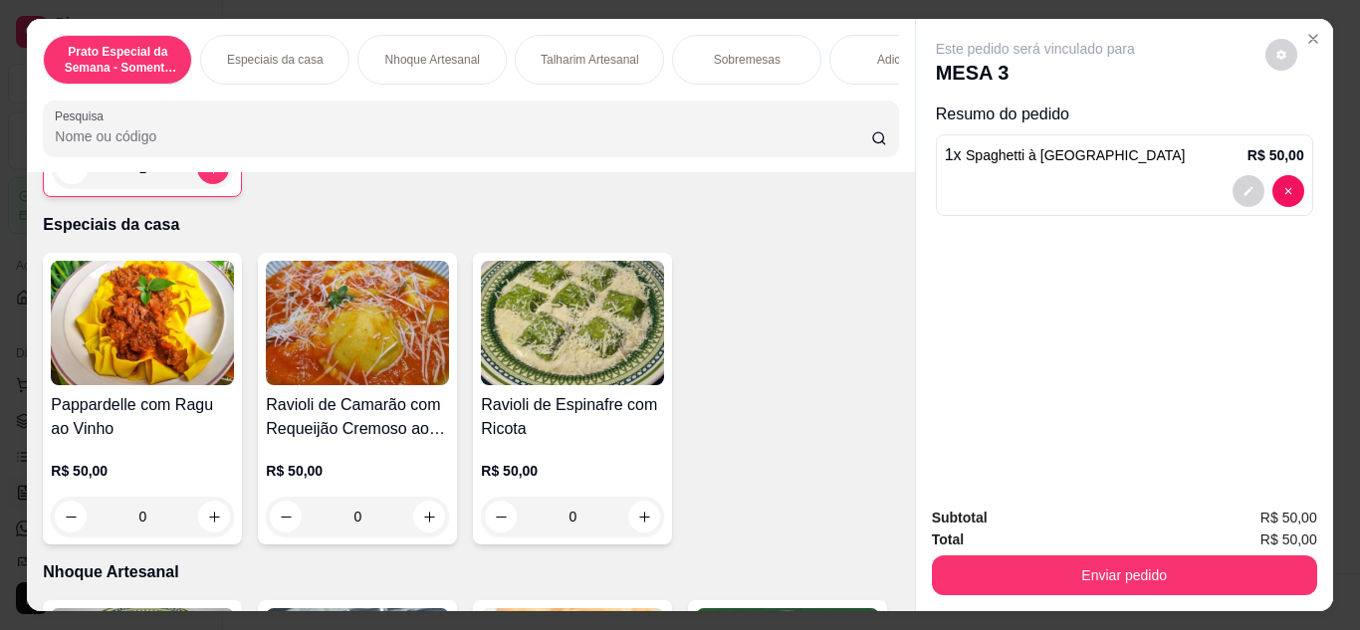
click at [208, 521] on div "0" at bounding box center [142, 517] width 183 height 40
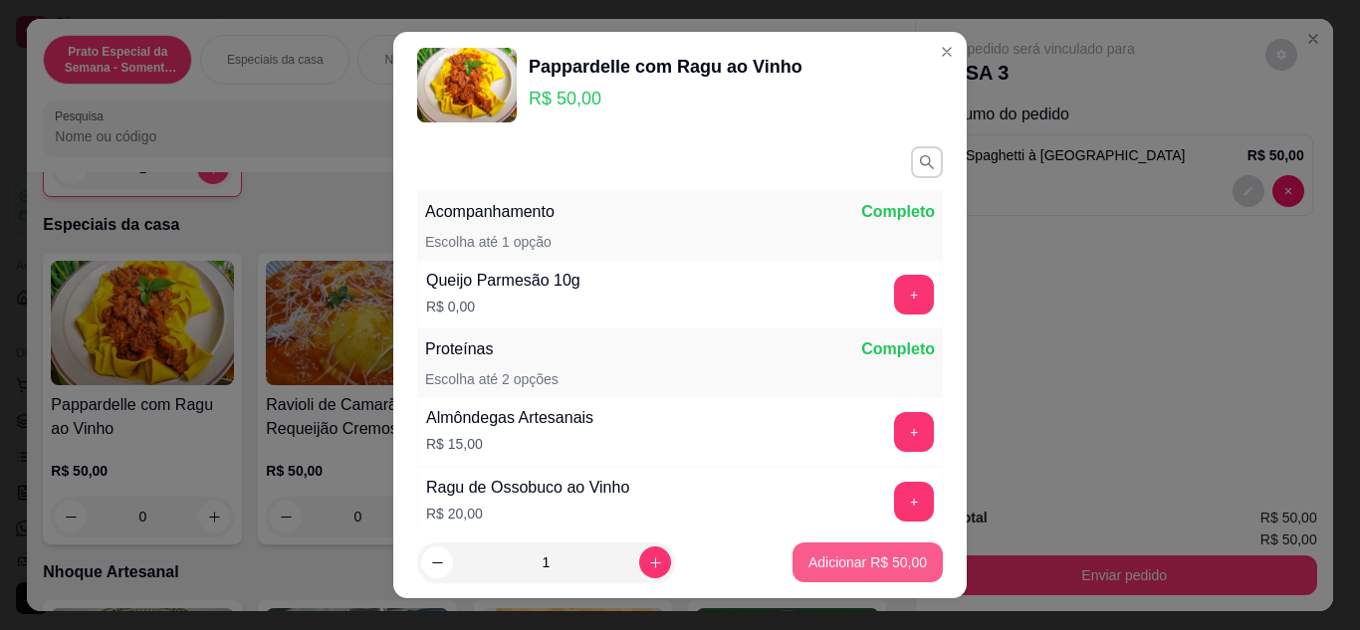
click at [872, 568] on p "Adicionar R$ 50,00" at bounding box center [867, 562] width 118 height 20
type input "1"
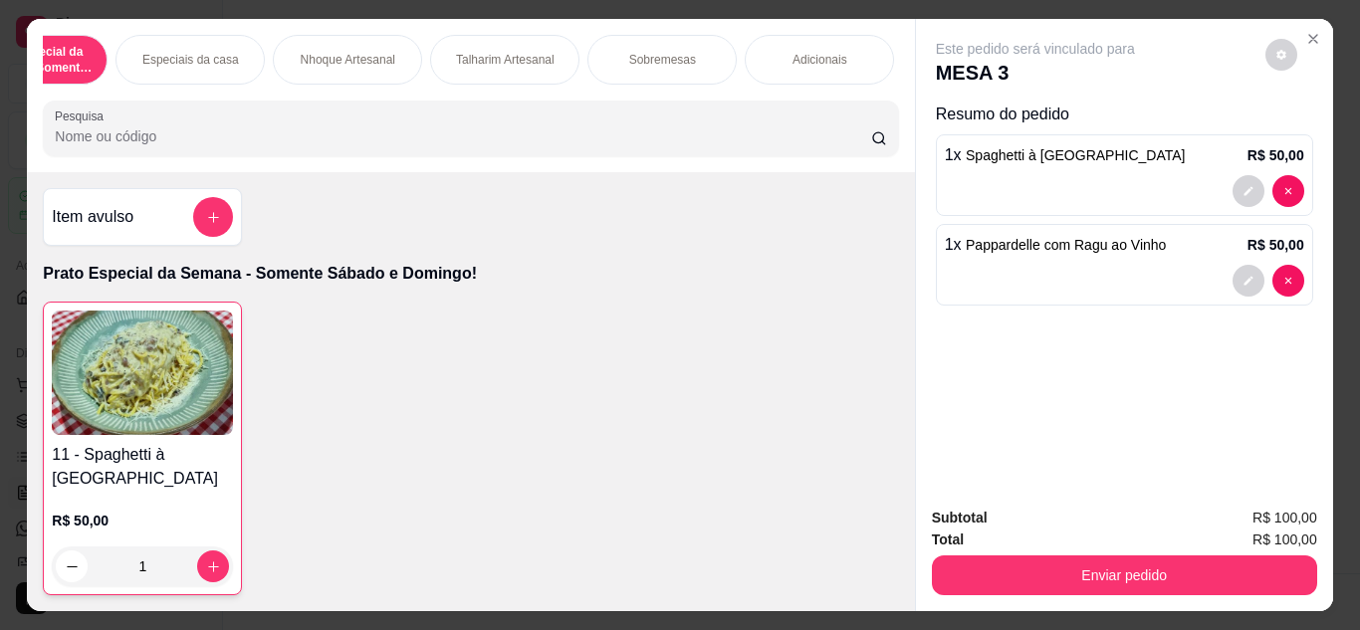
scroll to position [0, 238]
type input "0"
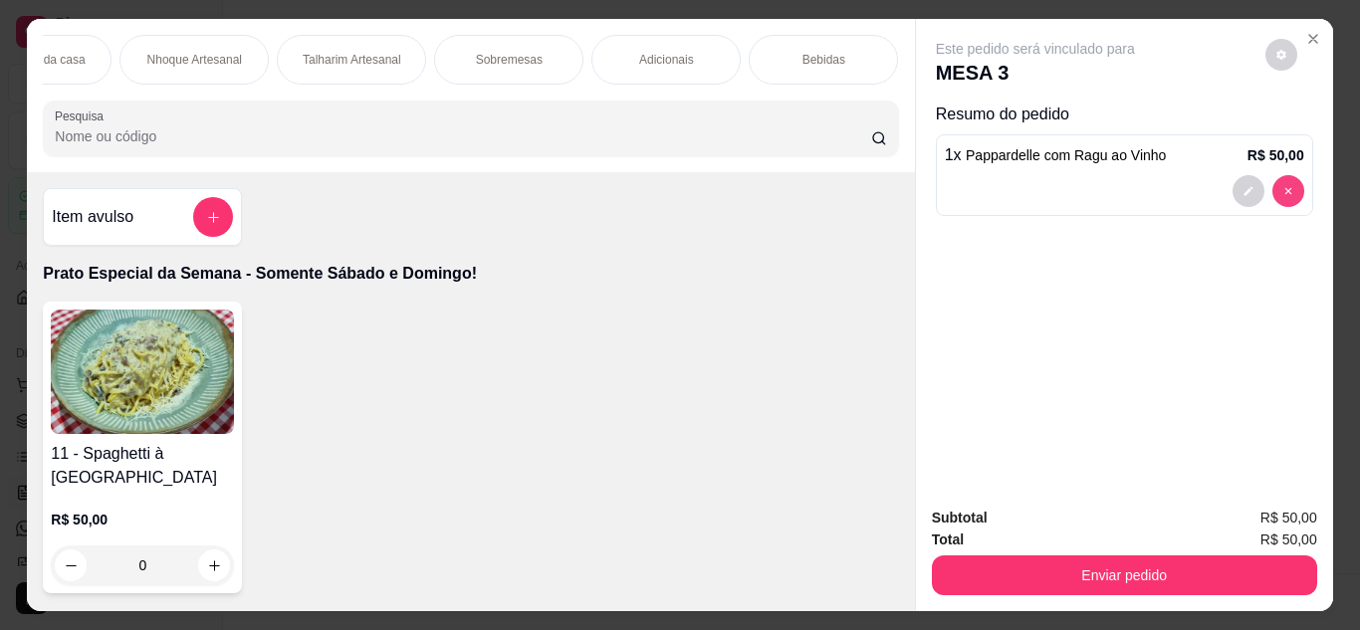
type input "0"
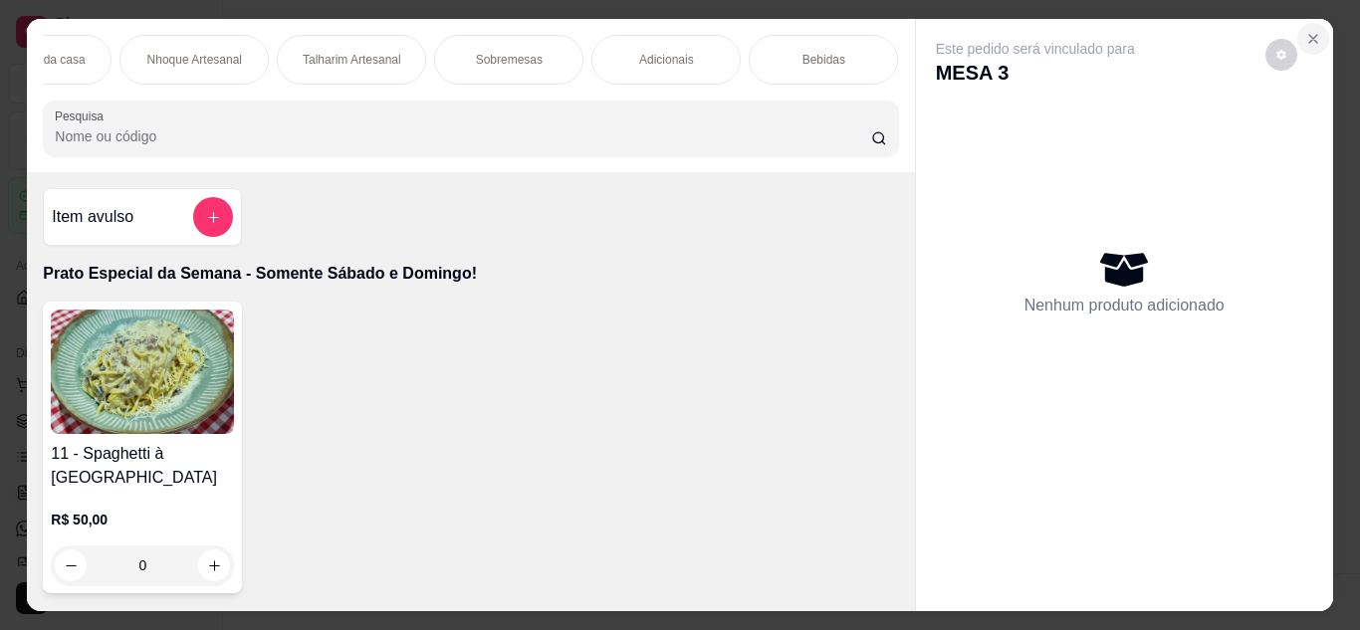
click at [1305, 31] on icon "Close" at bounding box center [1313, 39] width 16 height 16
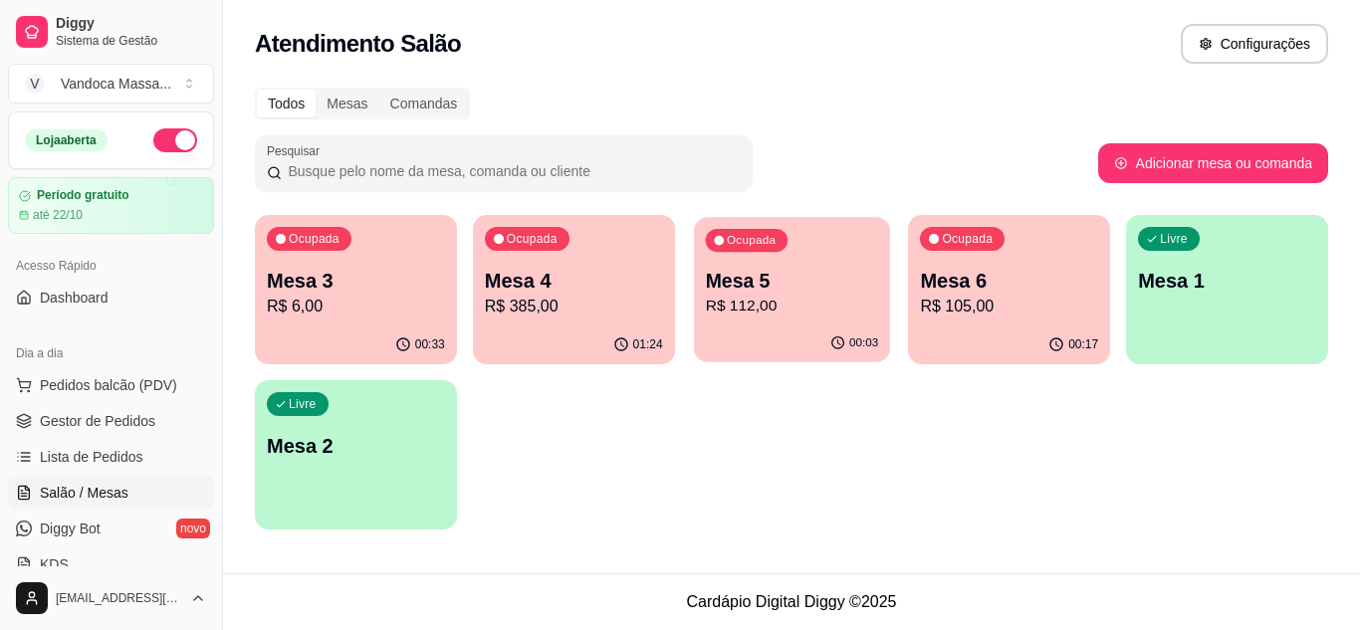
click at [840, 310] on p "R$ 112,00" at bounding box center [791, 306] width 172 height 23
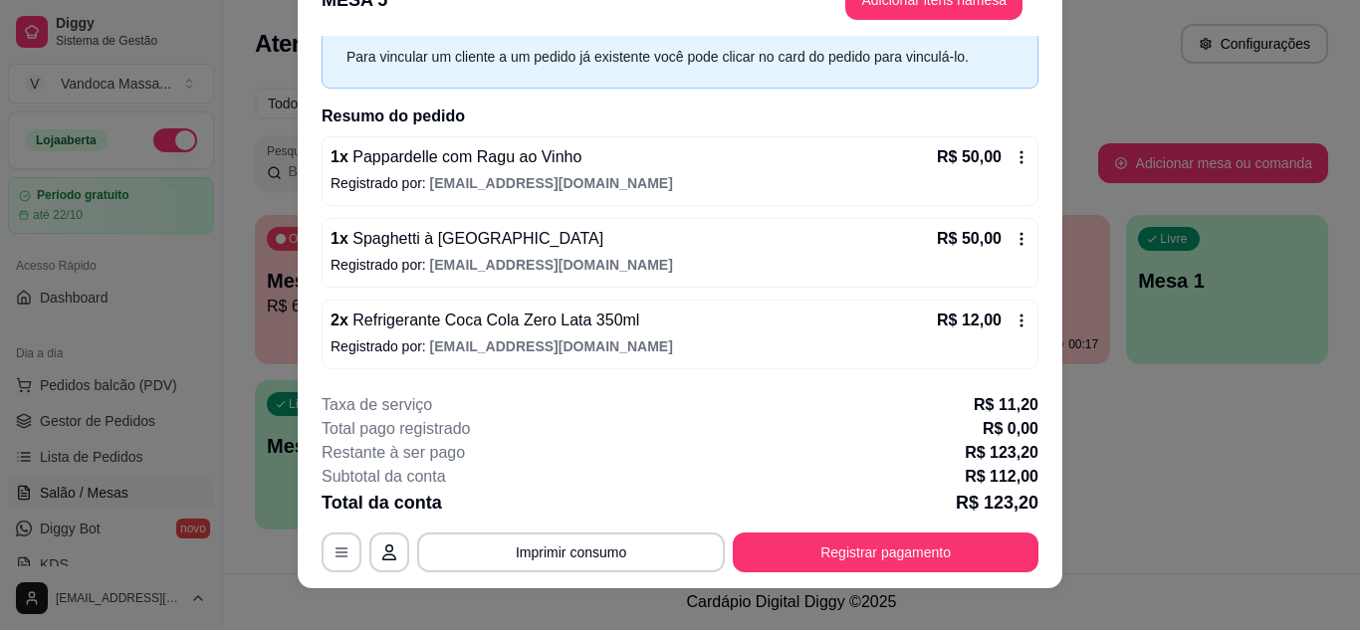
scroll to position [61, 0]
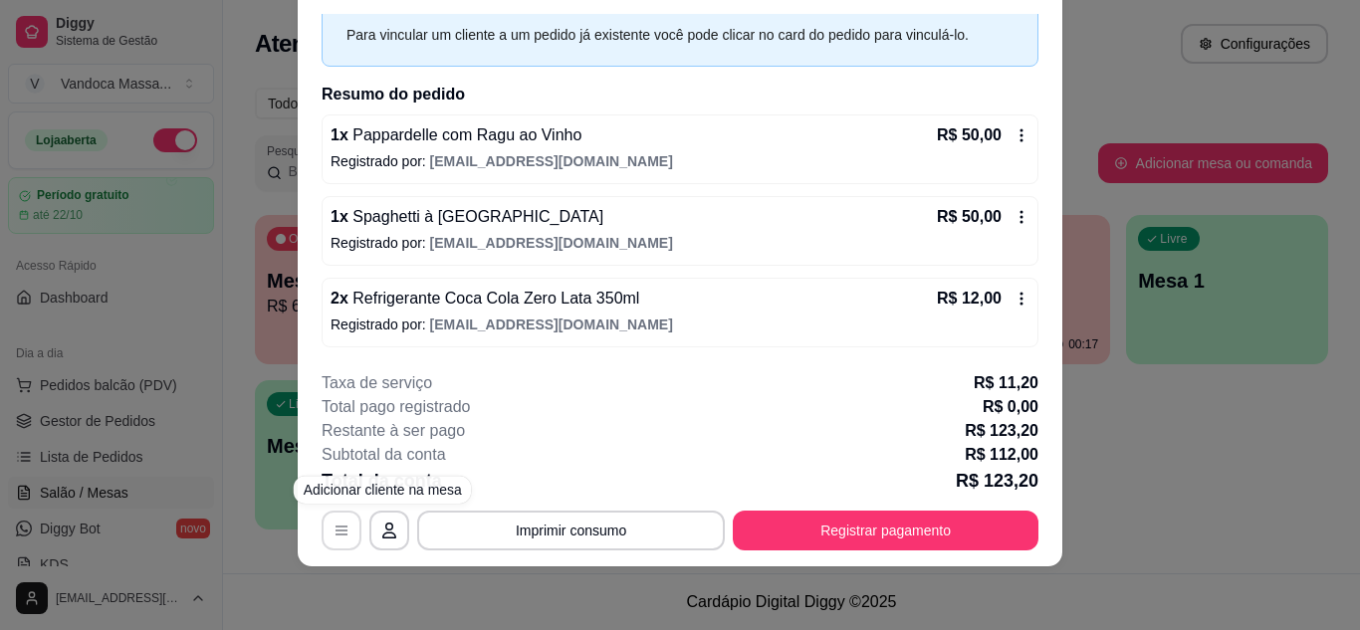
click at [335, 532] on icon "button" at bounding box center [341, 531] width 16 height 16
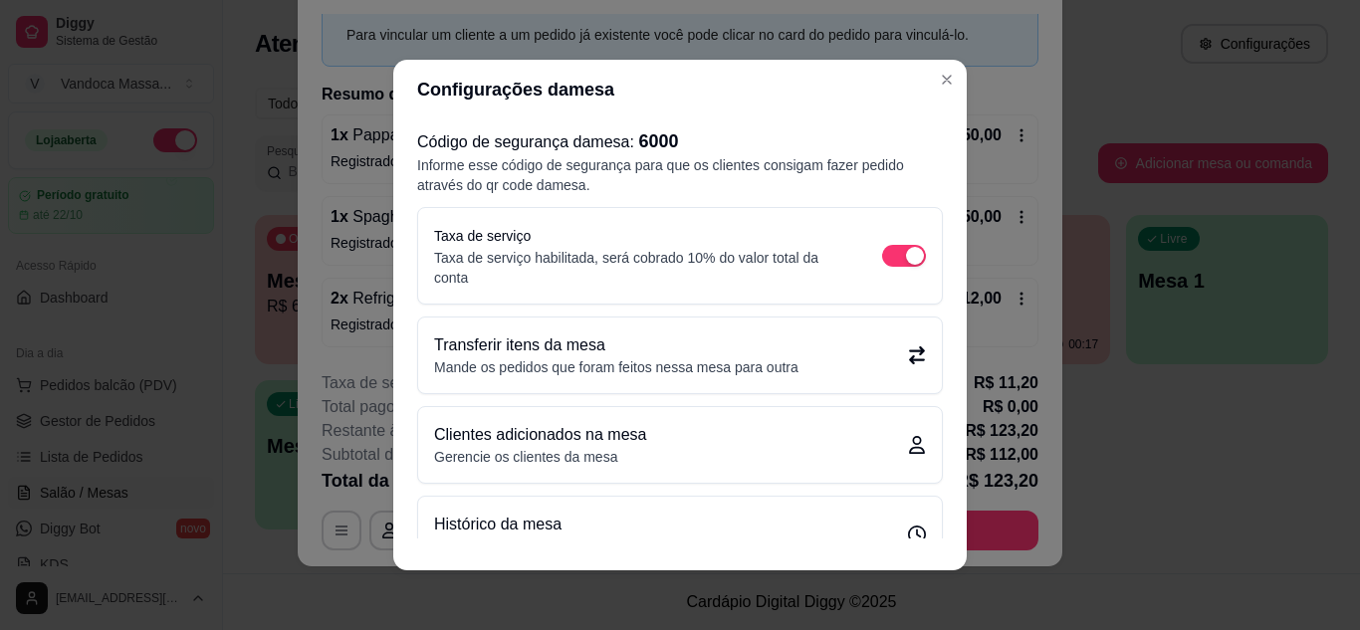
scroll to position [43, 0]
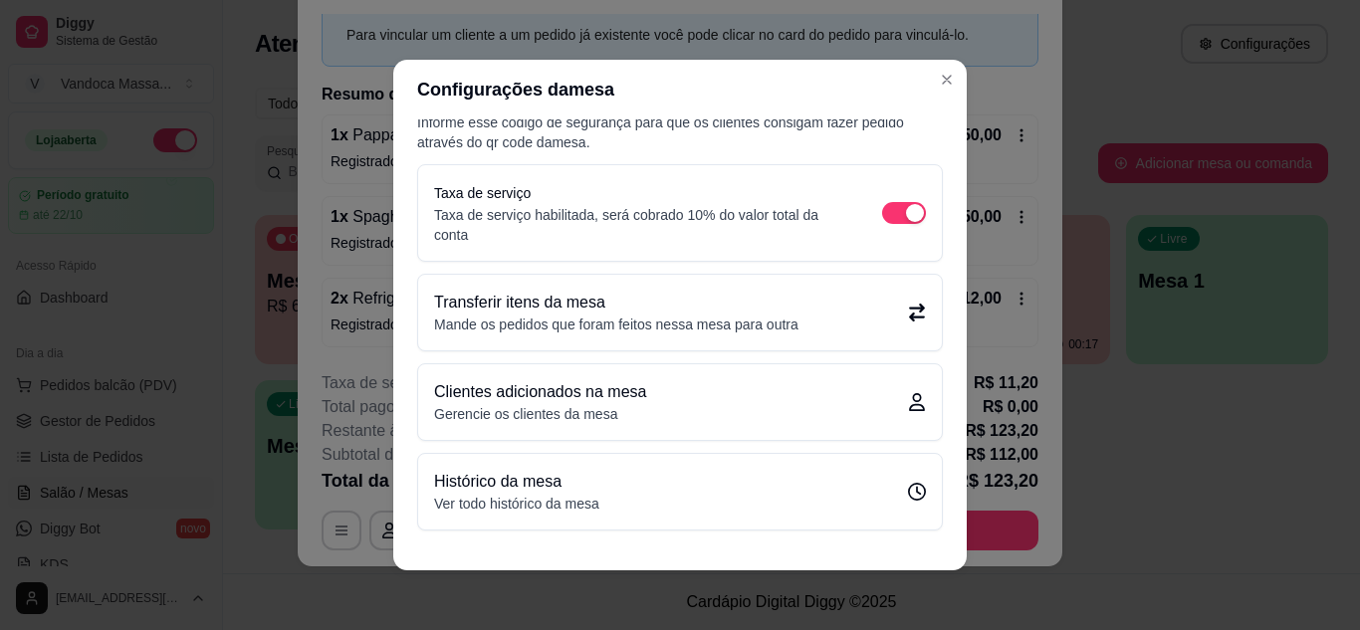
click at [720, 306] on p "Transferir itens da mesa" at bounding box center [616, 303] width 364 height 24
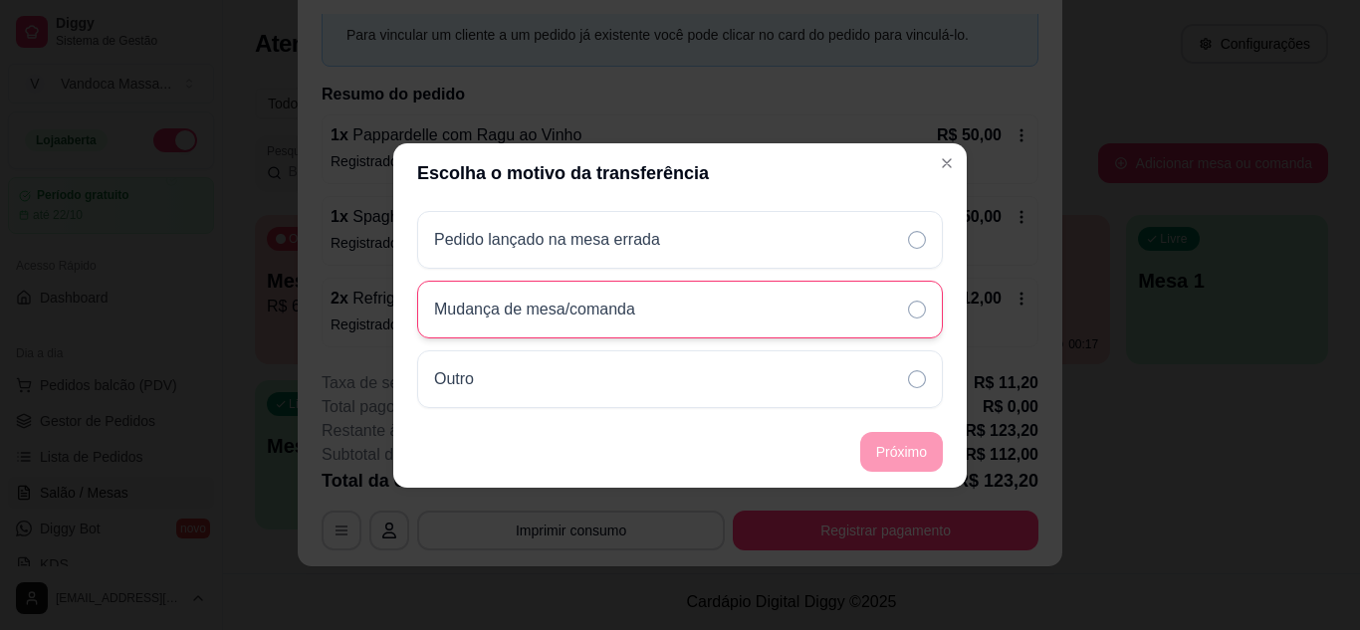
click at [822, 305] on div "Mudança de mesa/comanda" at bounding box center [680, 310] width 526 height 58
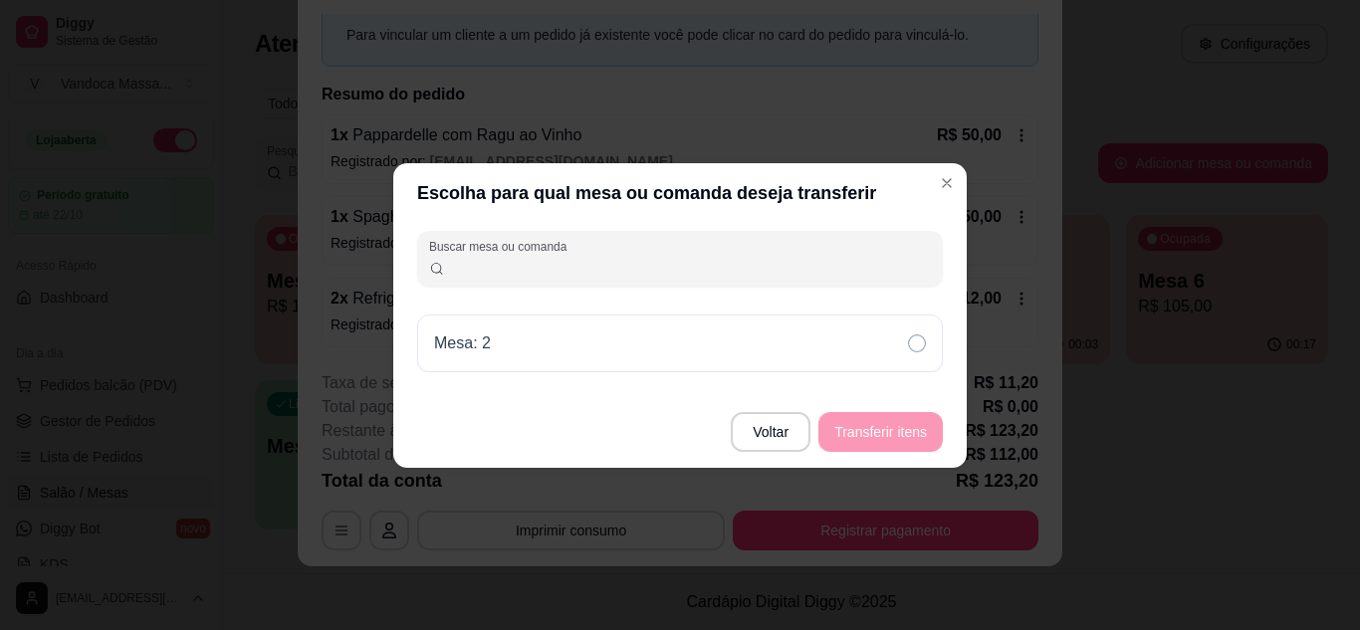
click at [795, 261] on input "Buscar mesa ou comanda" at bounding box center [688, 267] width 487 height 20
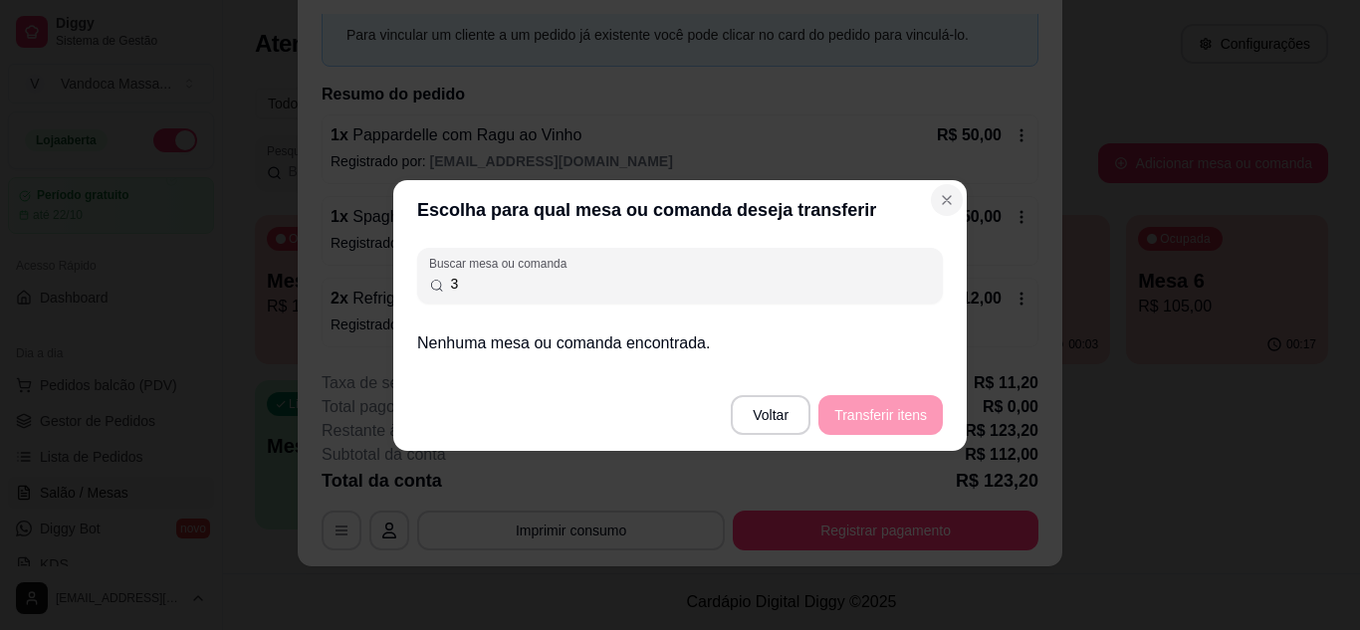
type input "3"
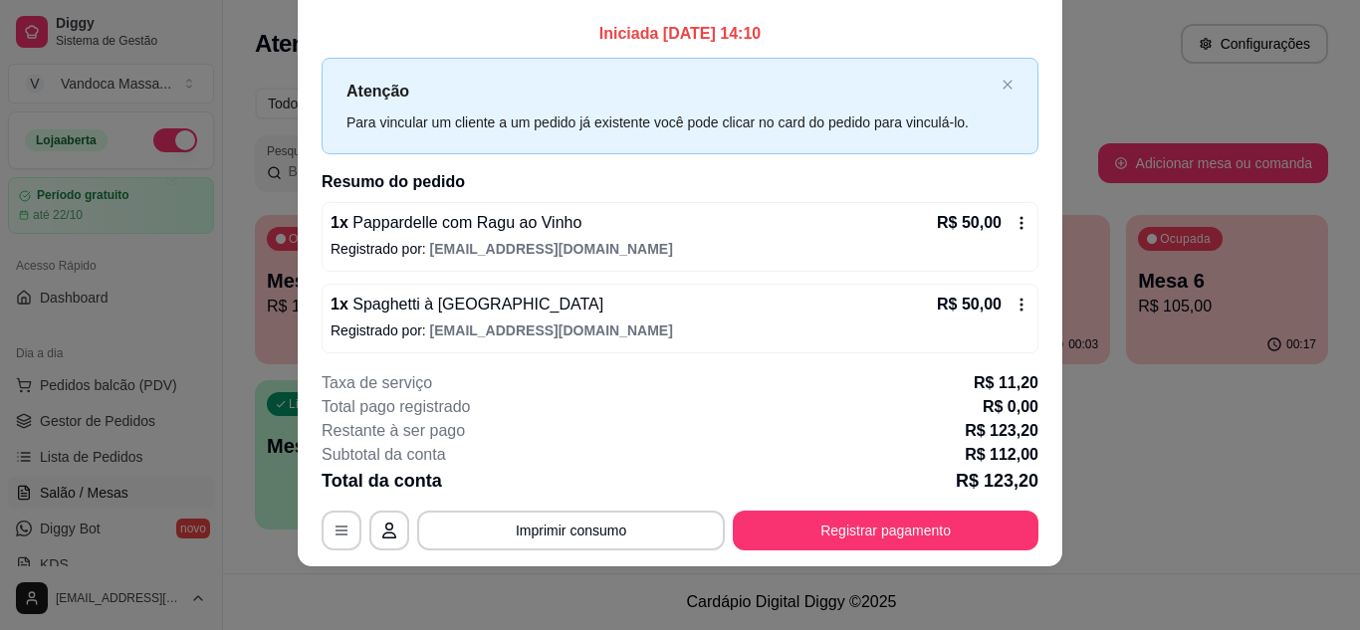
scroll to position [0, 0]
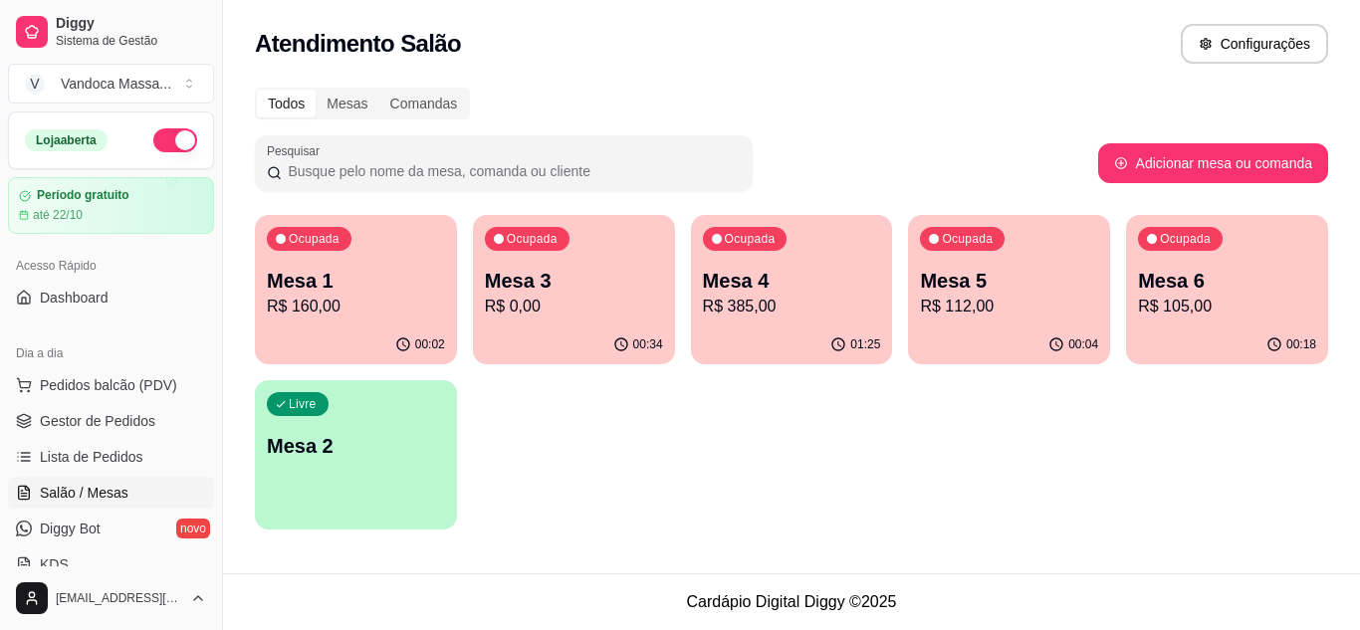
click at [1031, 296] on p "R$ 112,00" at bounding box center [1009, 307] width 178 height 24
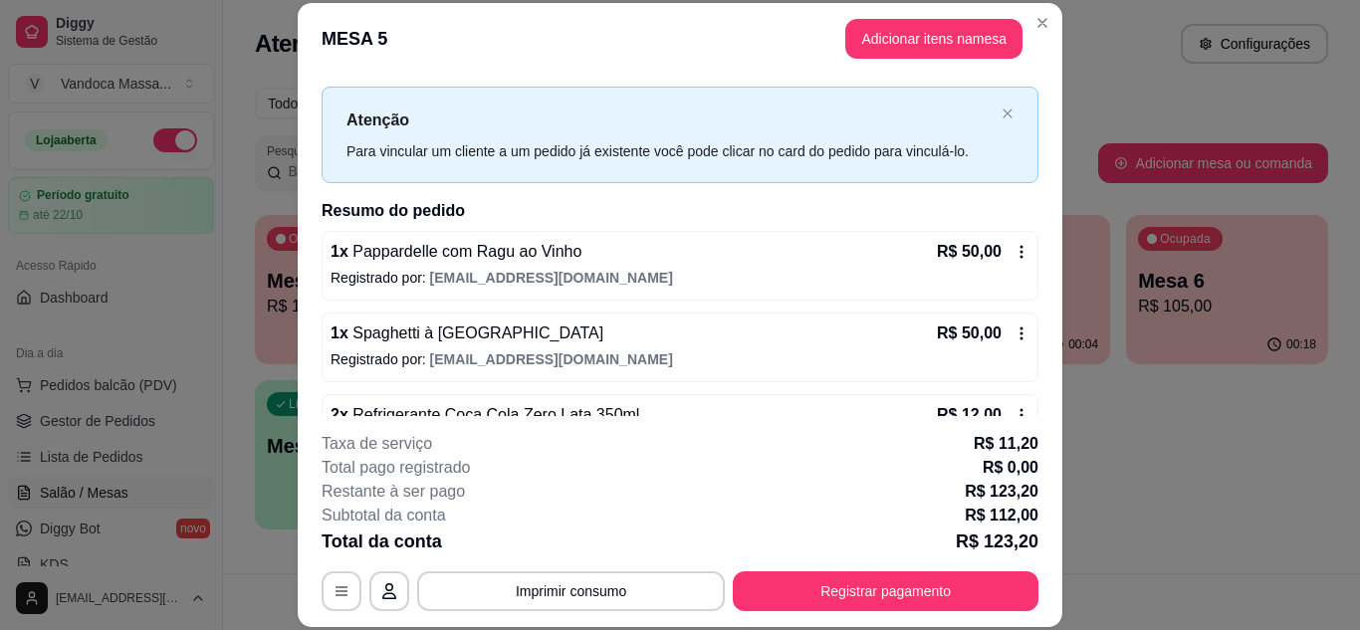
scroll to position [88, 0]
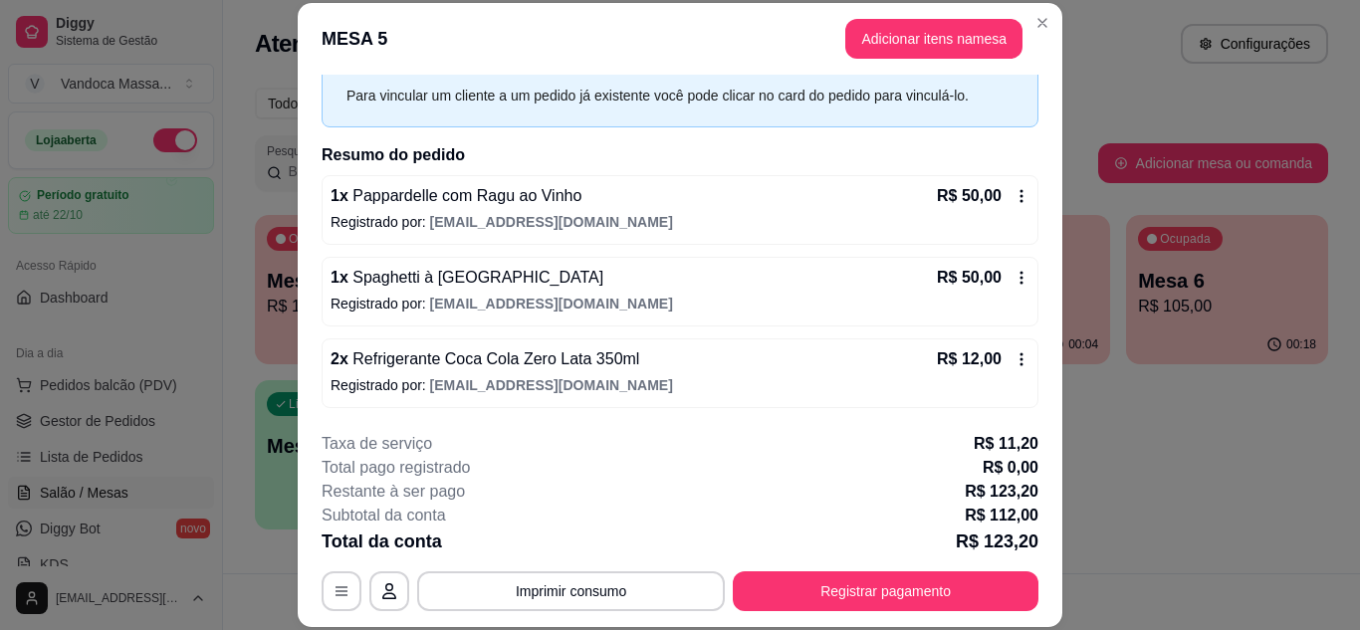
click at [353, 592] on button "button" at bounding box center [342, 591] width 40 height 40
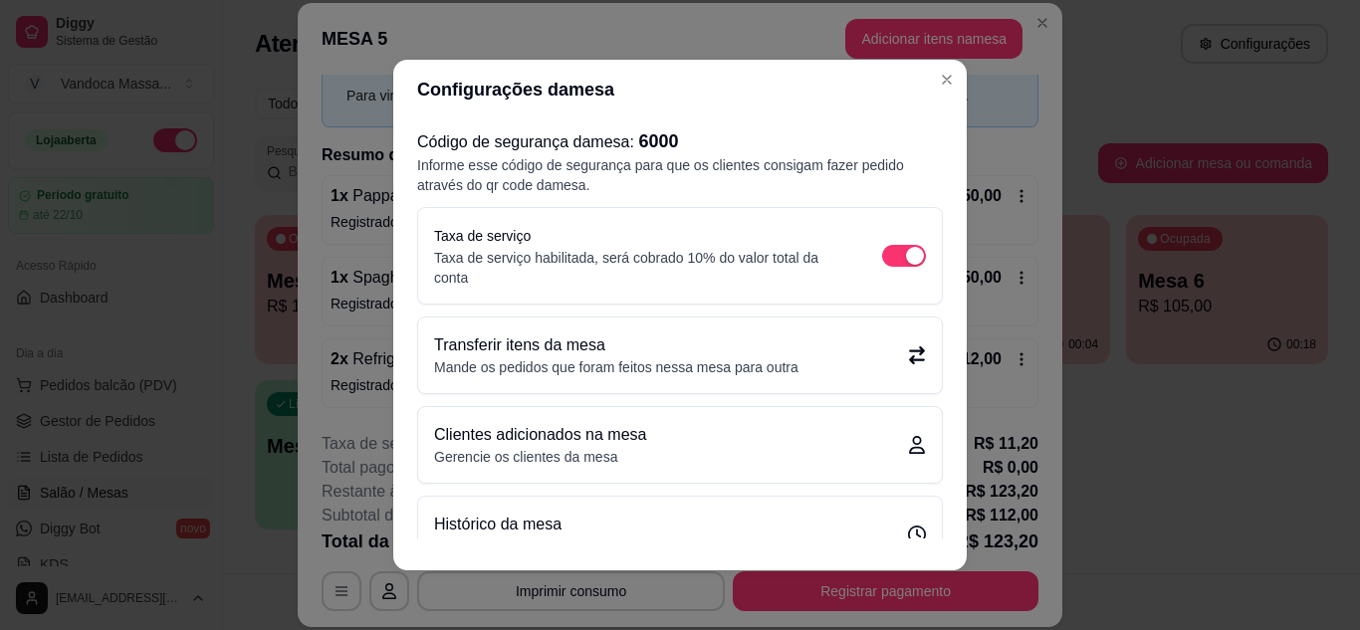
click at [821, 359] on div "Transferir itens da mesa Mande os pedidos que foram feitos nessa mesa para outra" at bounding box center [680, 355] width 492 height 44
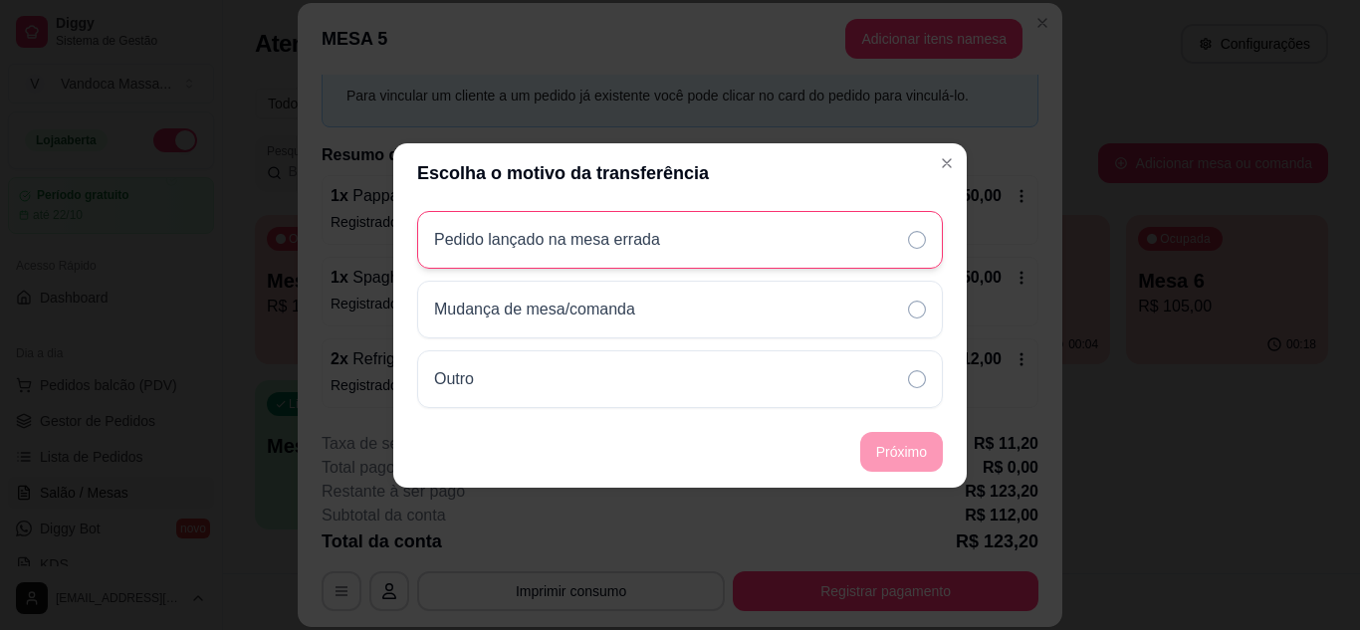
click at [734, 253] on div "Pedido lançado na mesa errada" at bounding box center [680, 240] width 526 height 58
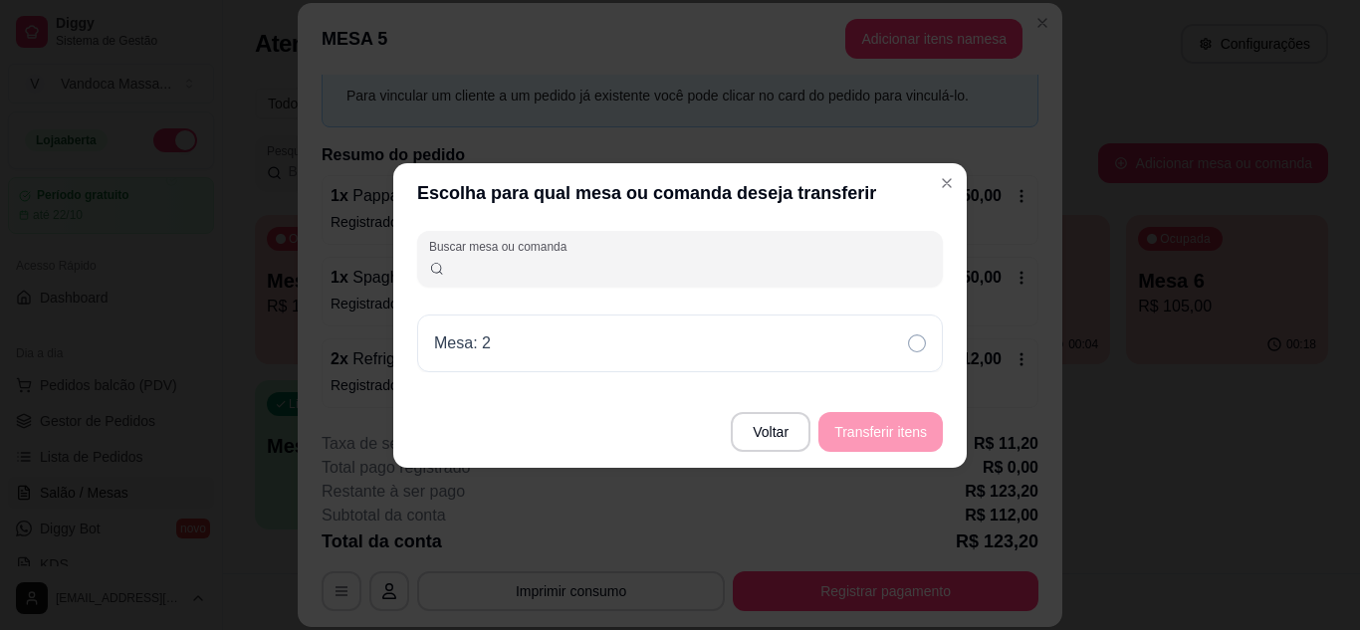
click at [617, 265] on input "Buscar mesa ou comanda" at bounding box center [688, 267] width 487 height 20
click at [588, 273] on input "Buscar mesa ou comanda" at bounding box center [688, 267] width 487 height 20
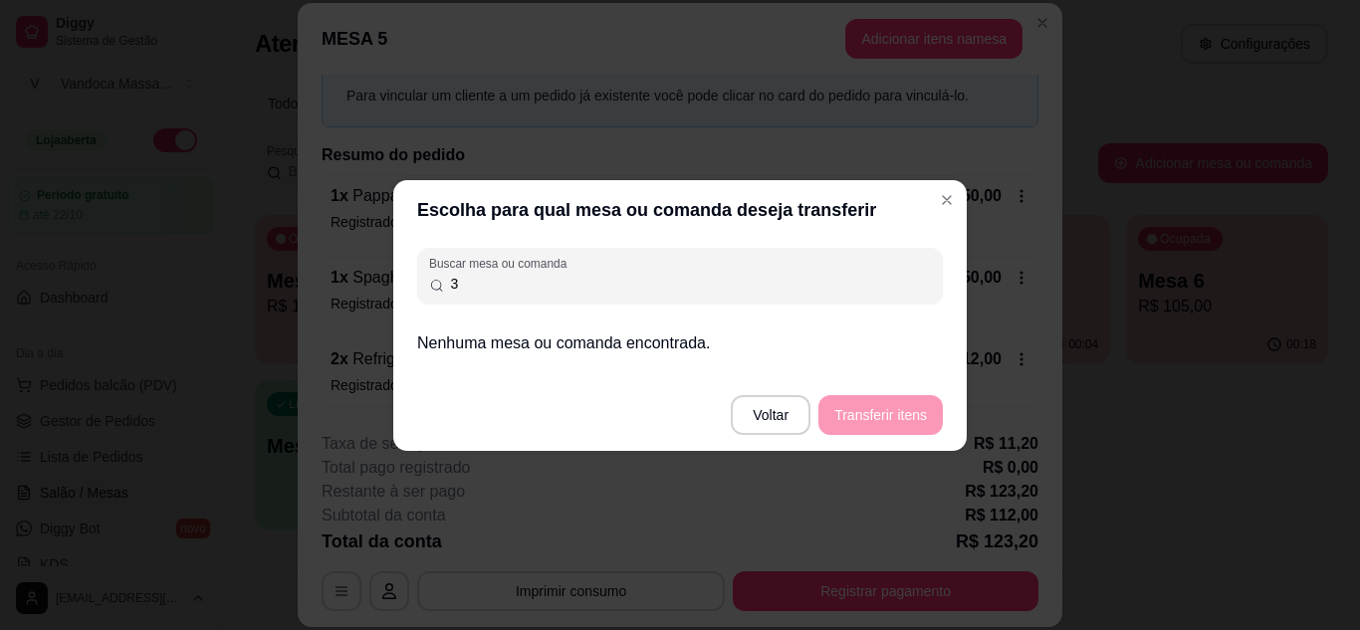
type input "3"
click at [891, 413] on footer "Voltar Transferir itens" at bounding box center [679, 415] width 573 height 72
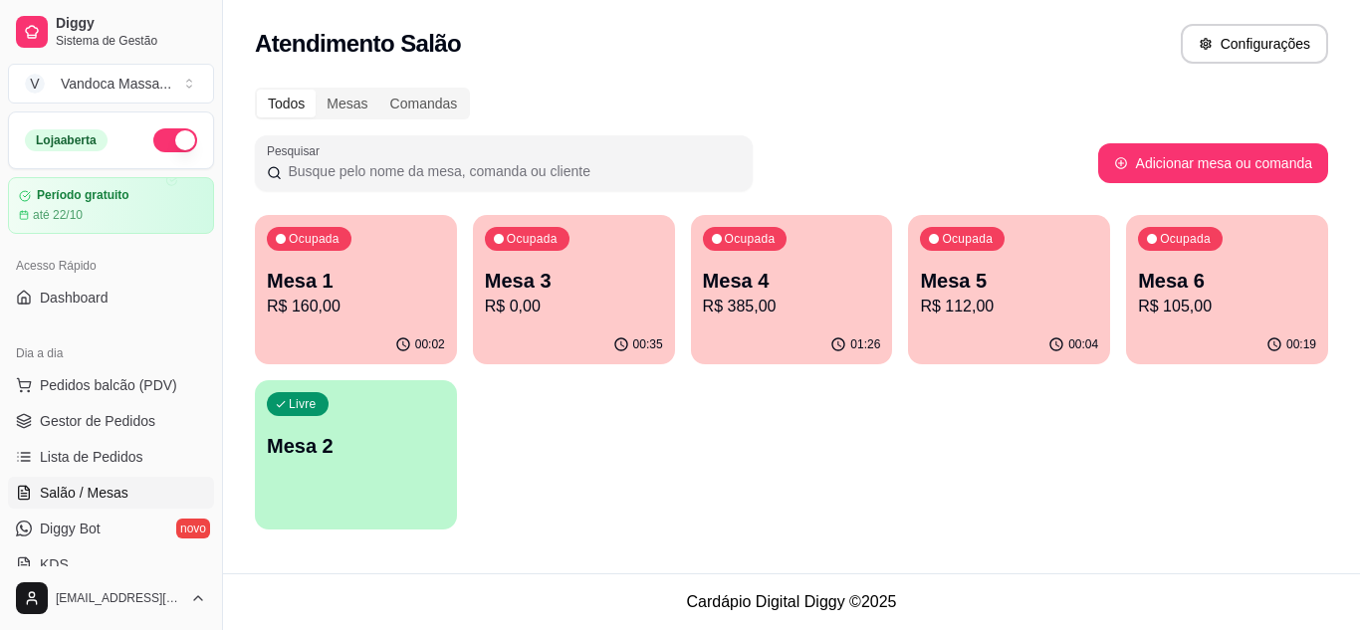
click at [622, 282] on p "Mesa 3" at bounding box center [574, 281] width 178 height 28
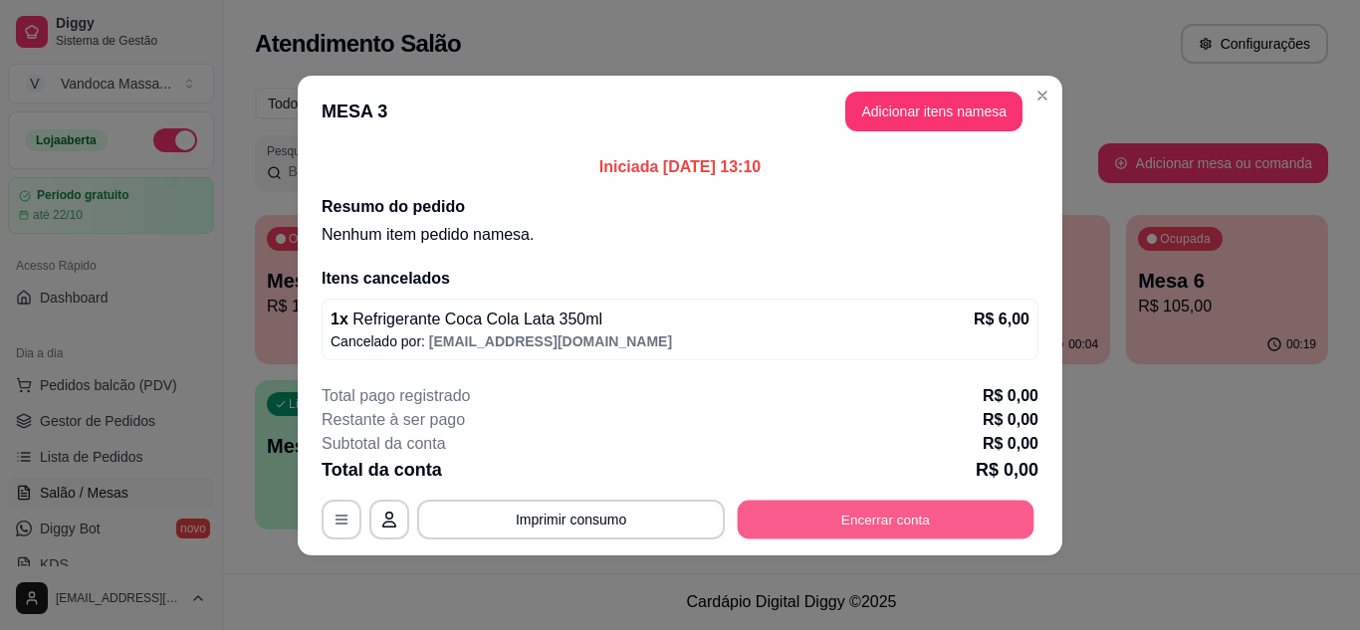
click at [815, 527] on button "Encerrar conta" at bounding box center [886, 519] width 297 height 39
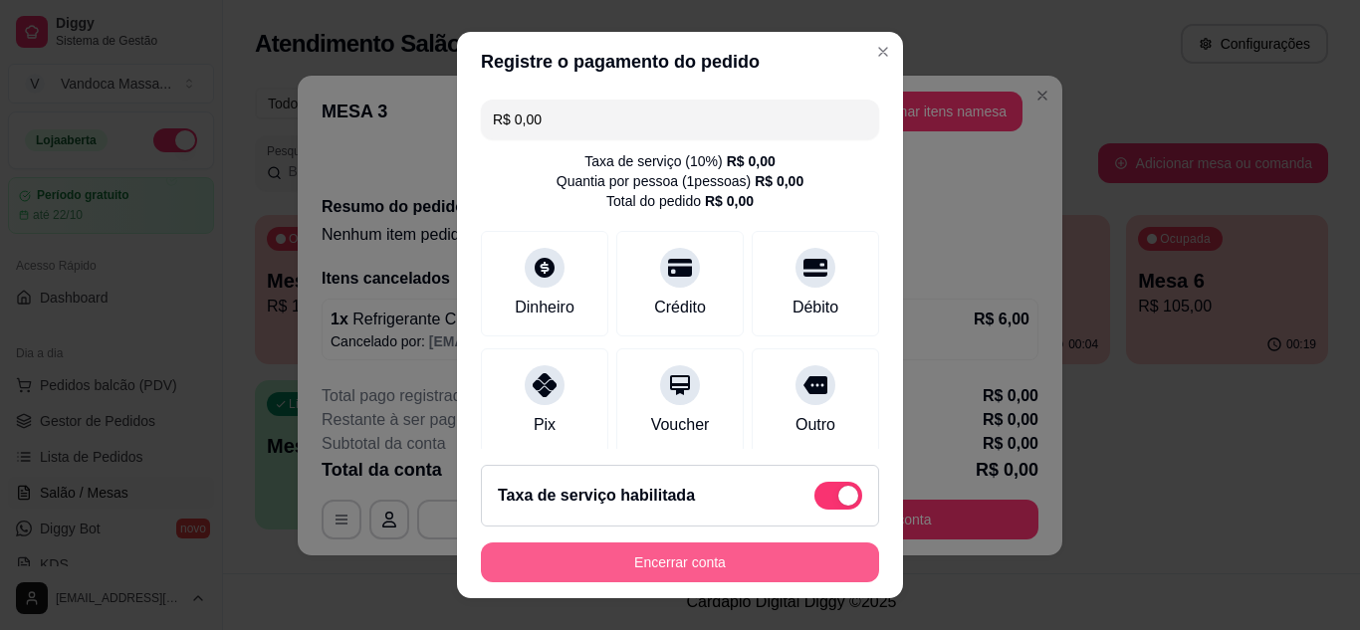
click at [756, 570] on button "Encerrar conta" at bounding box center [680, 562] width 398 height 40
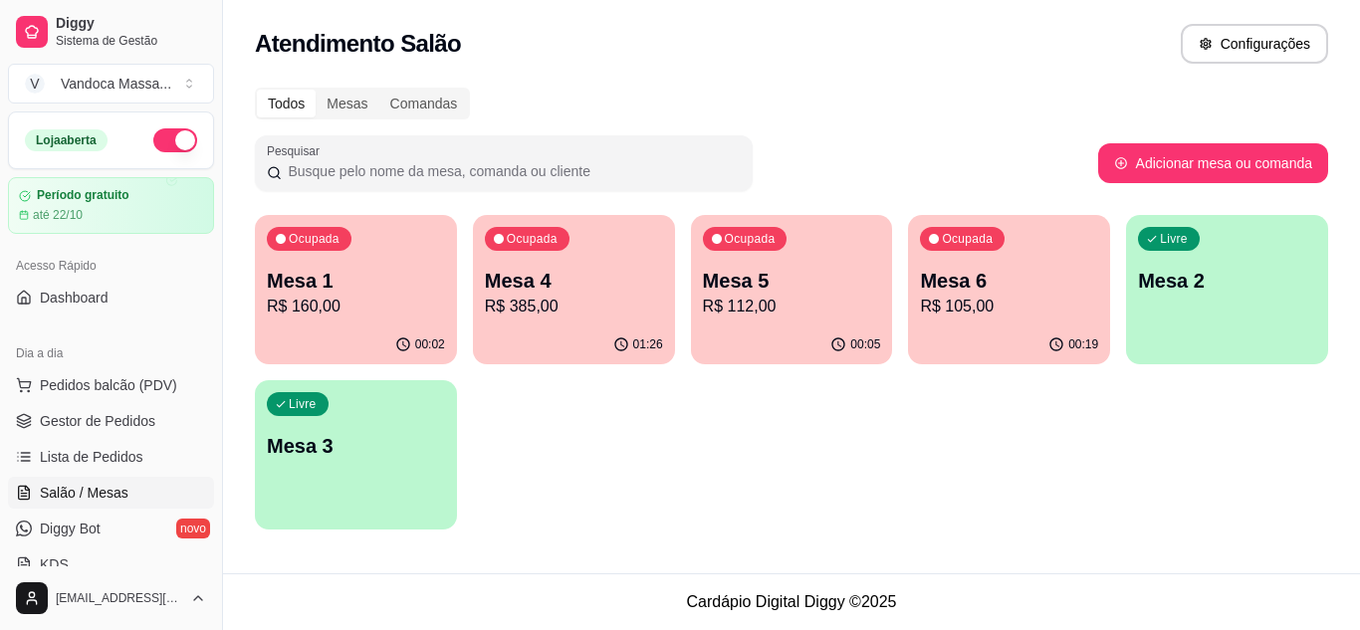
click at [775, 308] on p "R$ 112,00" at bounding box center [792, 307] width 178 height 24
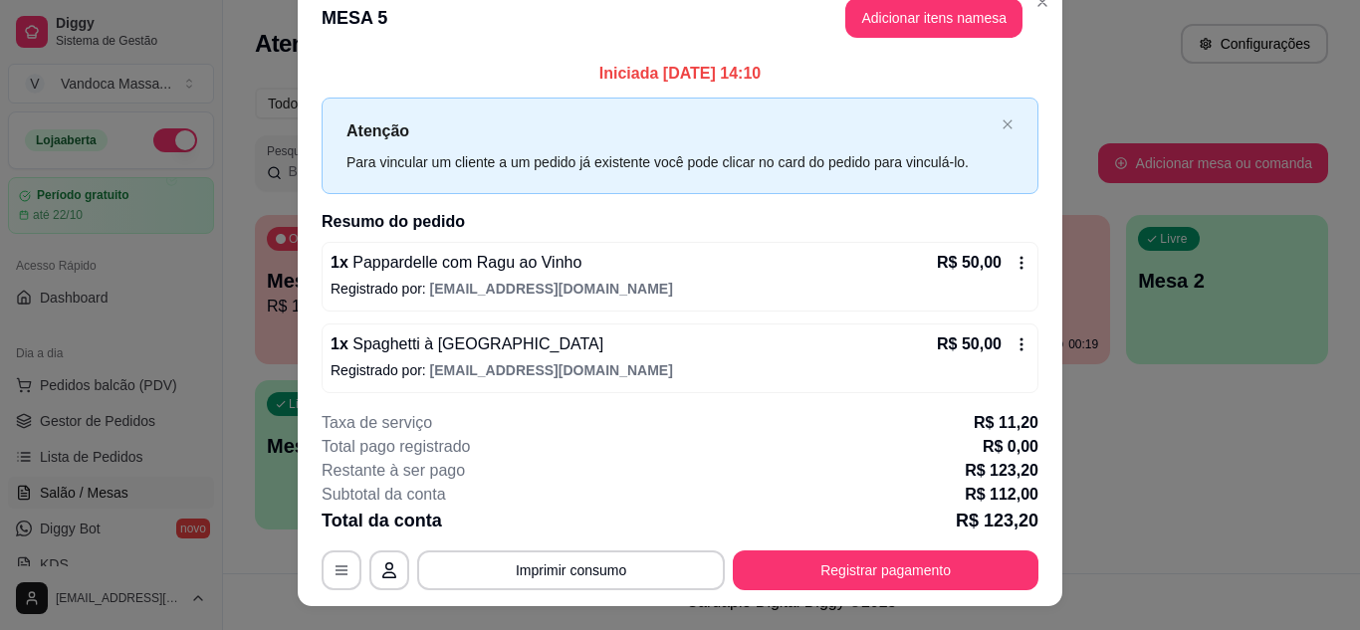
scroll to position [0, 0]
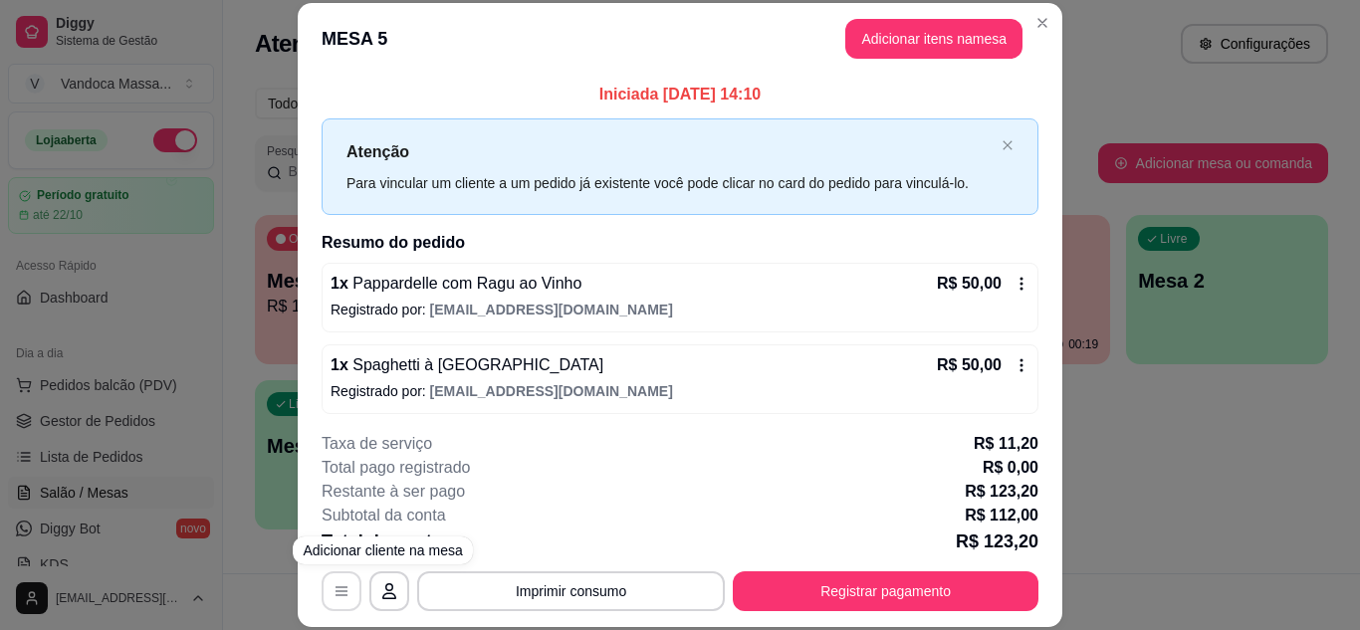
click at [333, 596] on icon "button" at bounding box center [341, 591] width 16 height 16
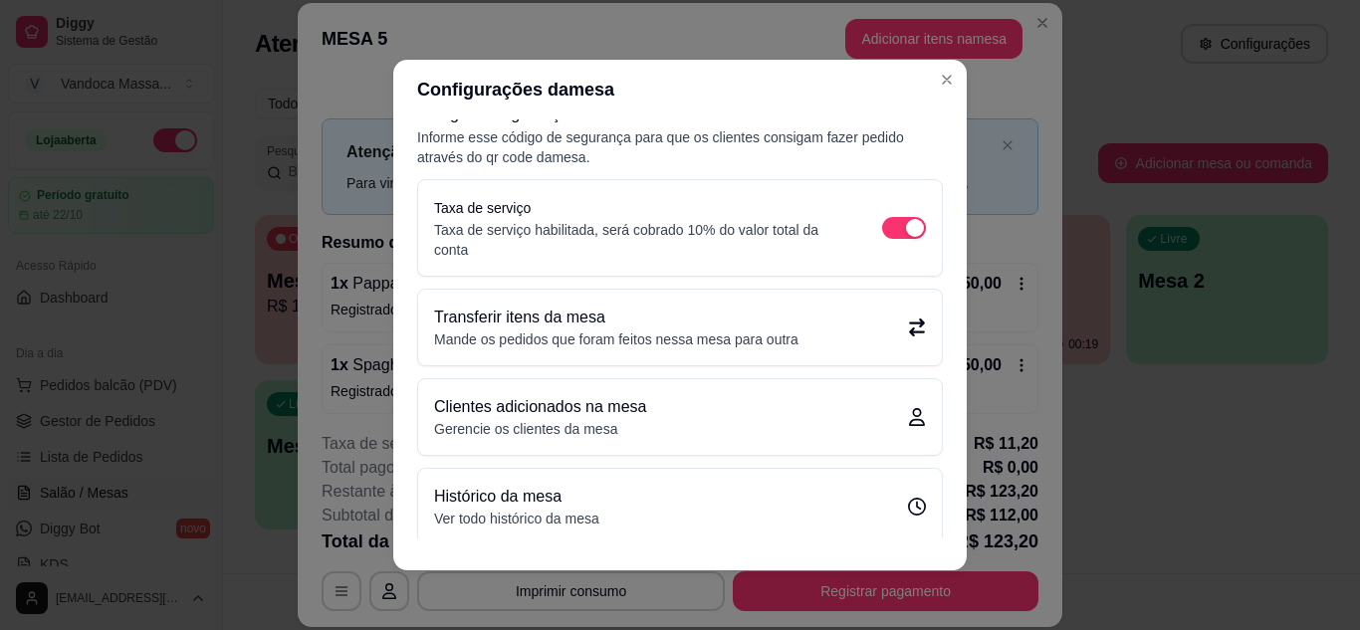
scroll to position [43, 0]
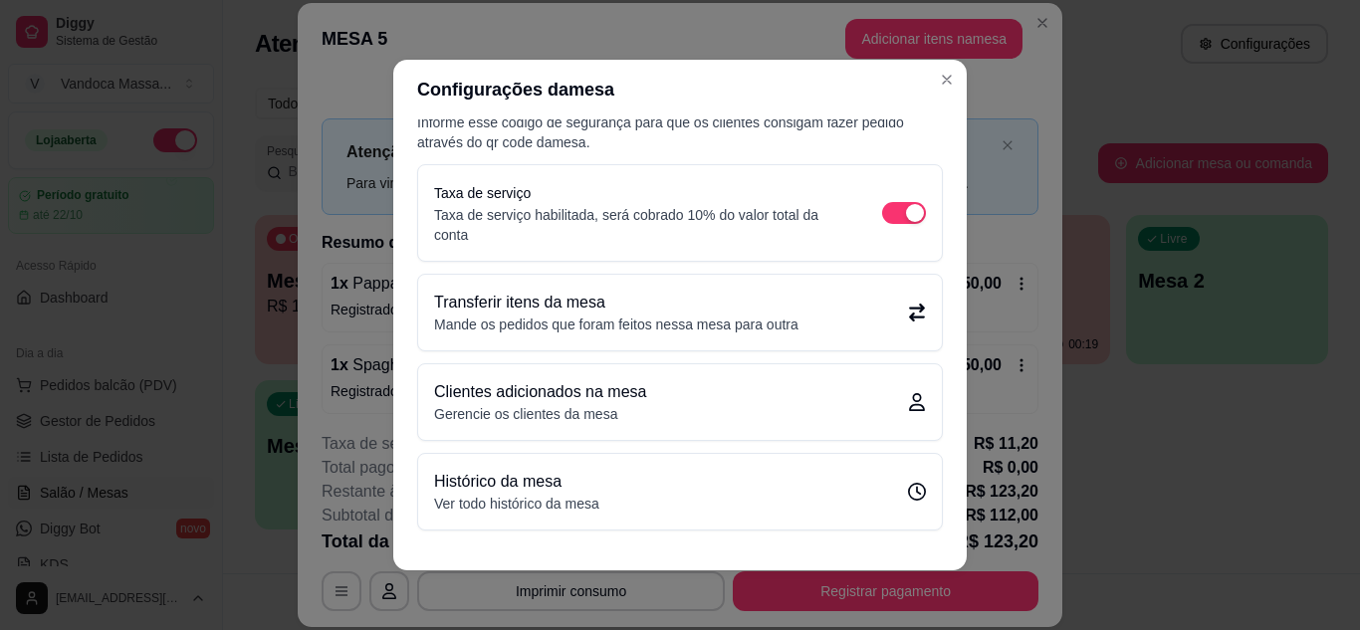
click at [726, 294] on p "Transferir itens da mesa" at bounding box center [616, 303] width 364 height 24
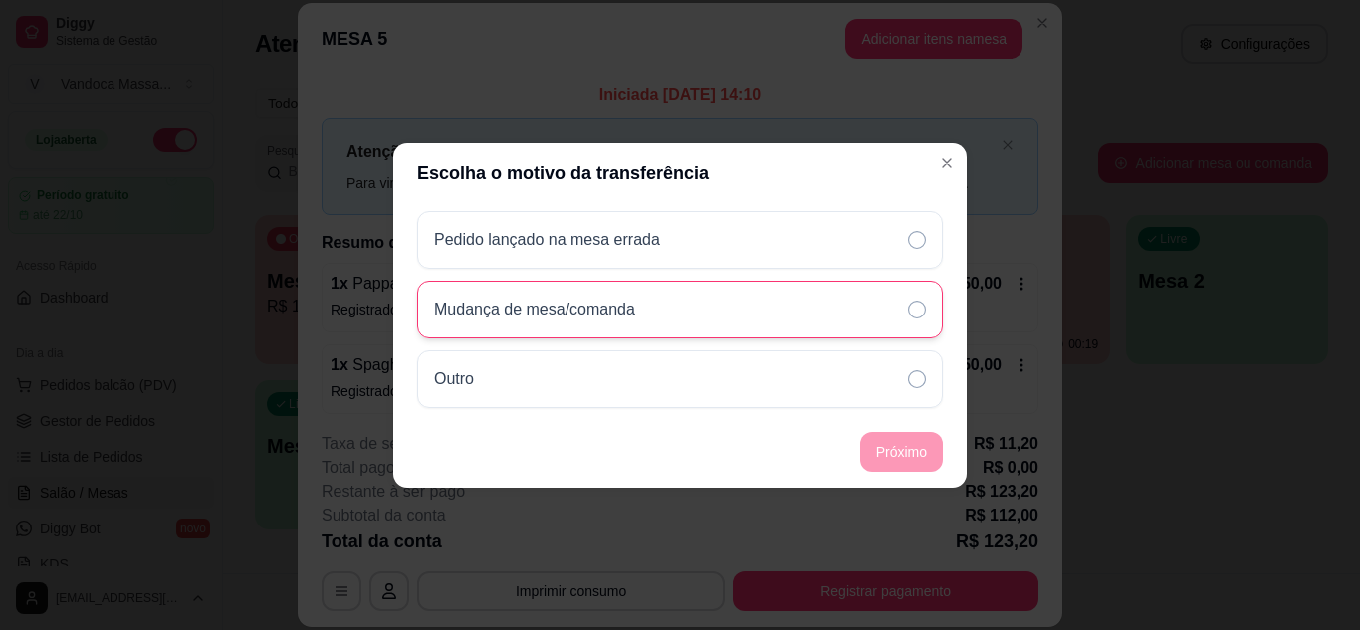
click at [861, 286] on div "Mudança de mesa/comanda" at bounding box center [680, 310] width 526 height 58
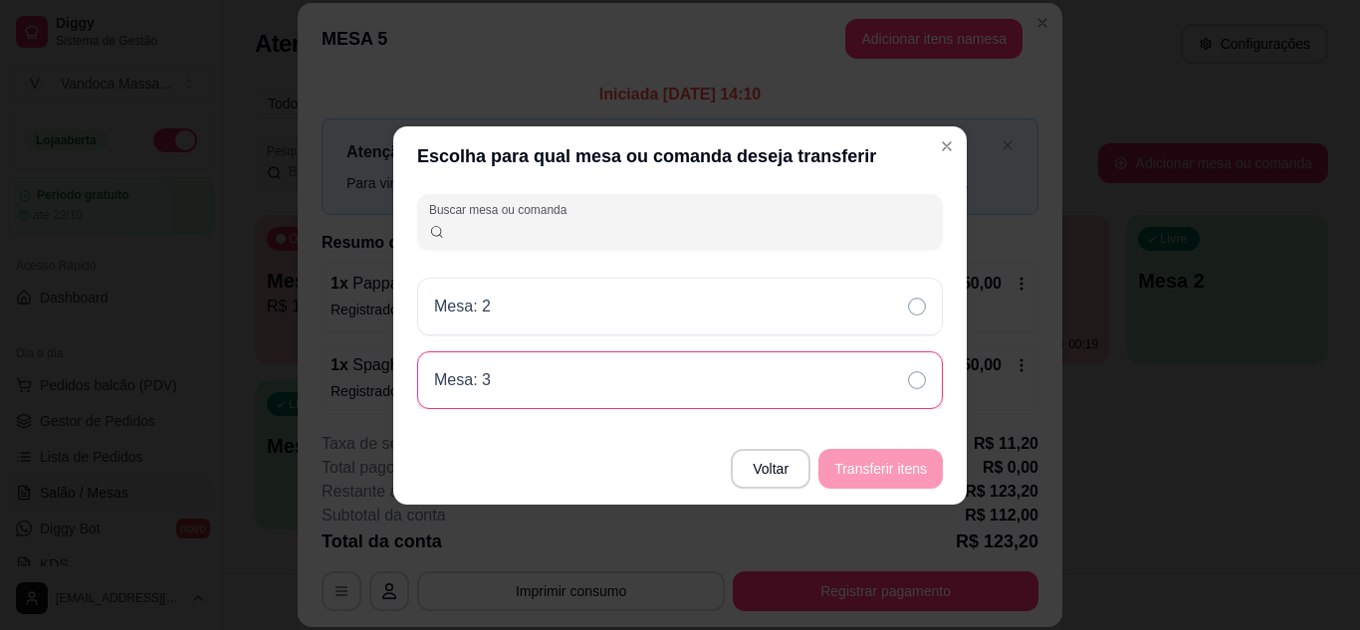
click at [814, 403] on div "Mesa: 3" at bounding box center [680, 380] width 526 height 58
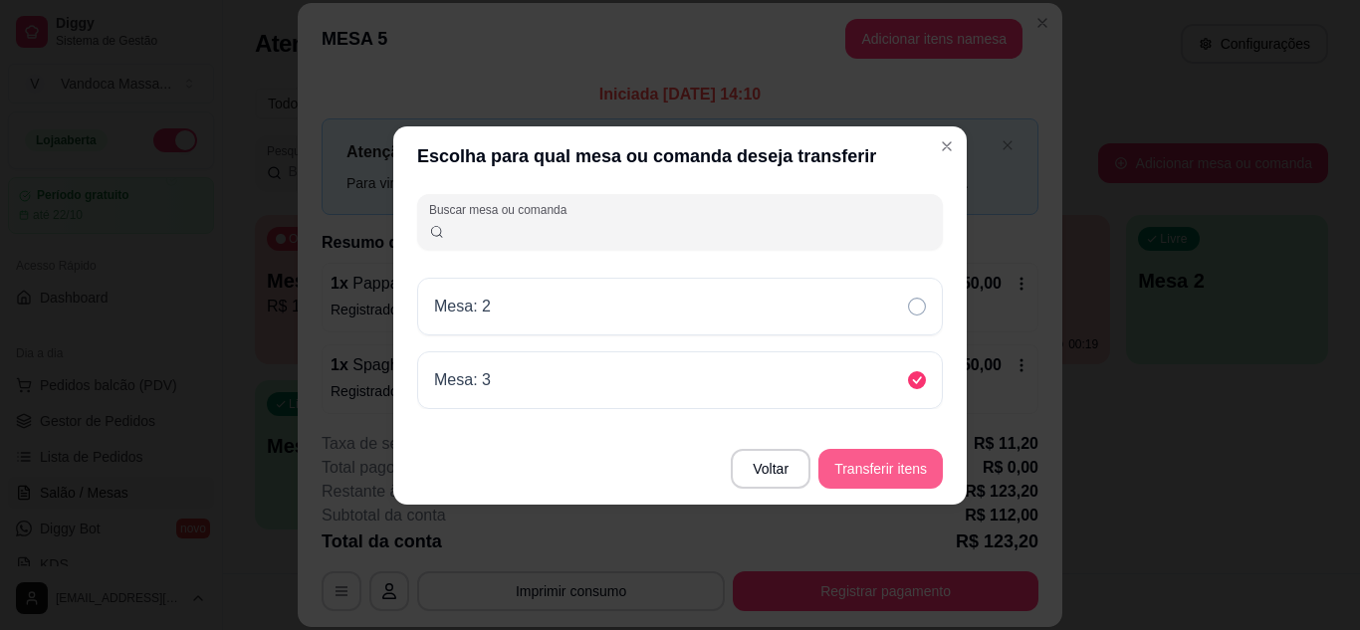
click at [888, 479] on button "Transferir itens" at bounding box center [880, 469] width 124 height 40
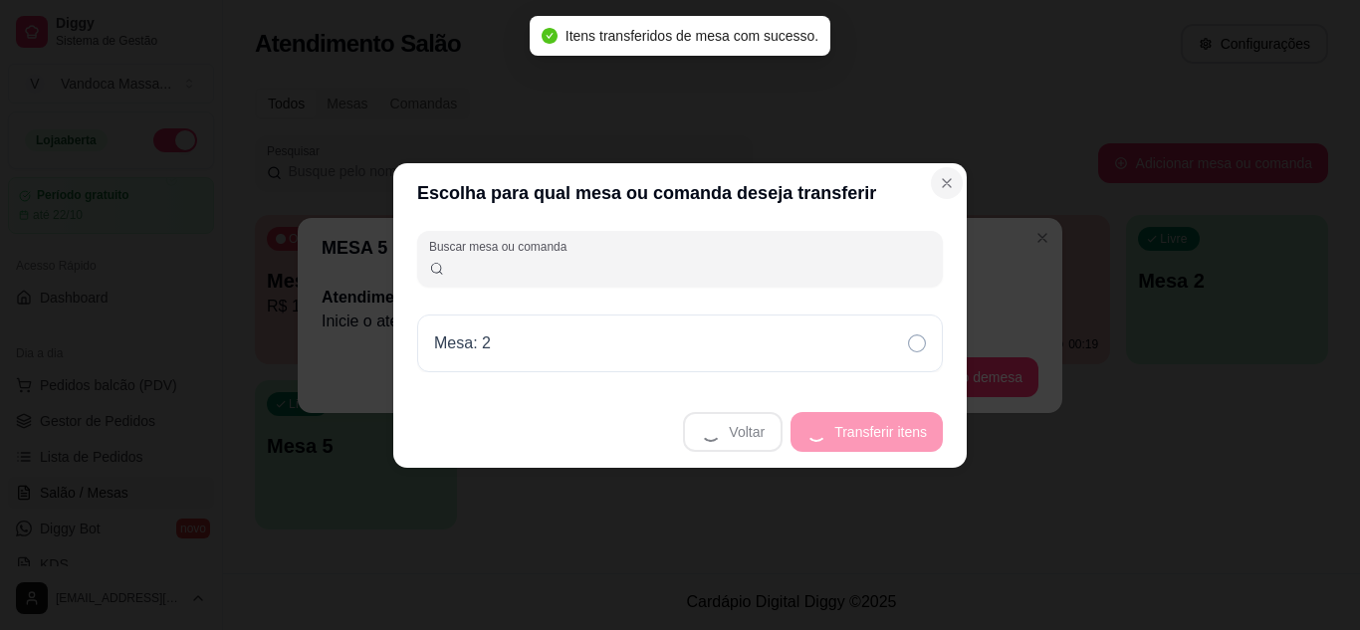
scroll to position [0, 0]
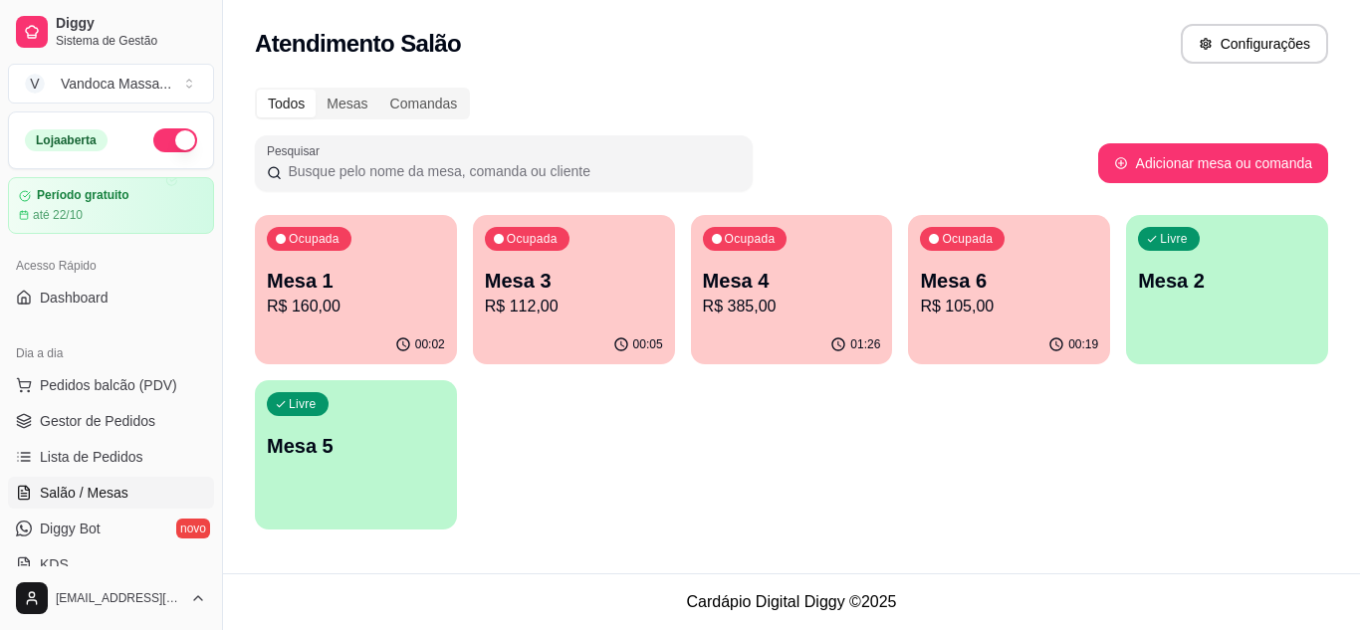
click at [1019, 300] on p "R$ 105,00" at bounding box center [1009, 307] width 178 height 24
click at [397, 293] on p "Mesa 1" at bounding box center [356, 281] width 172 height 27
click at [992, 281] on p "Mesa 6" at bounding box center [1009, 281] width 178 height 28
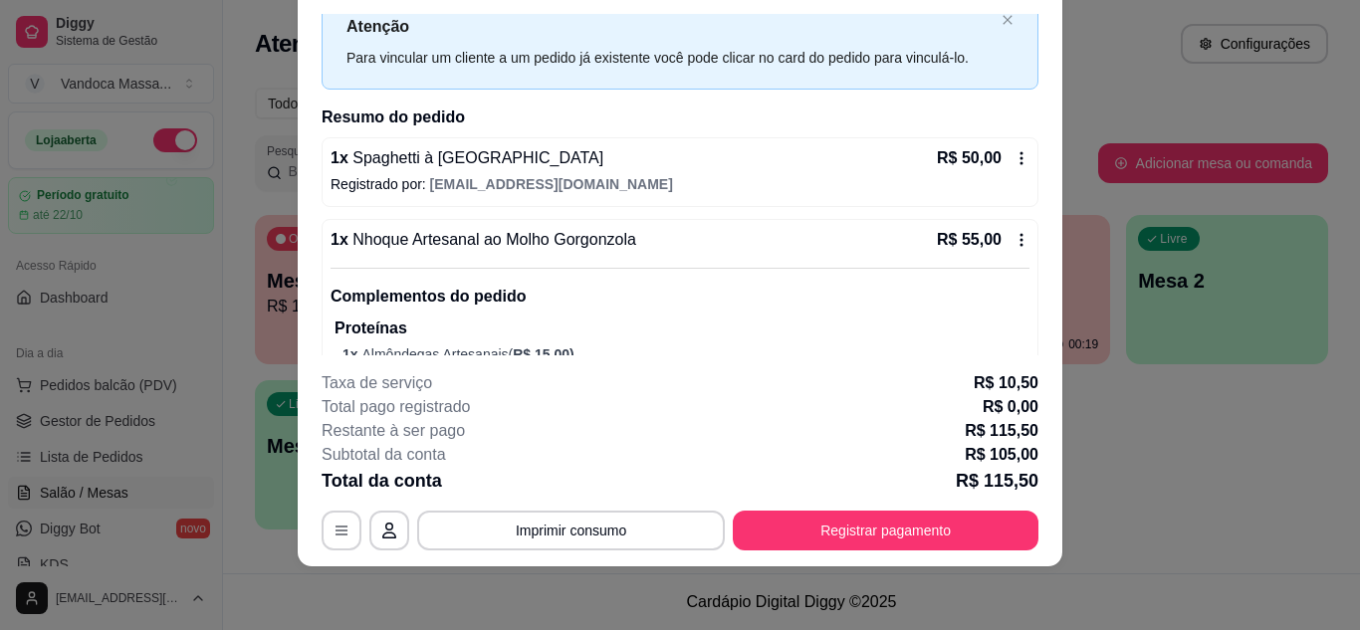
scroll to position [100, 0]
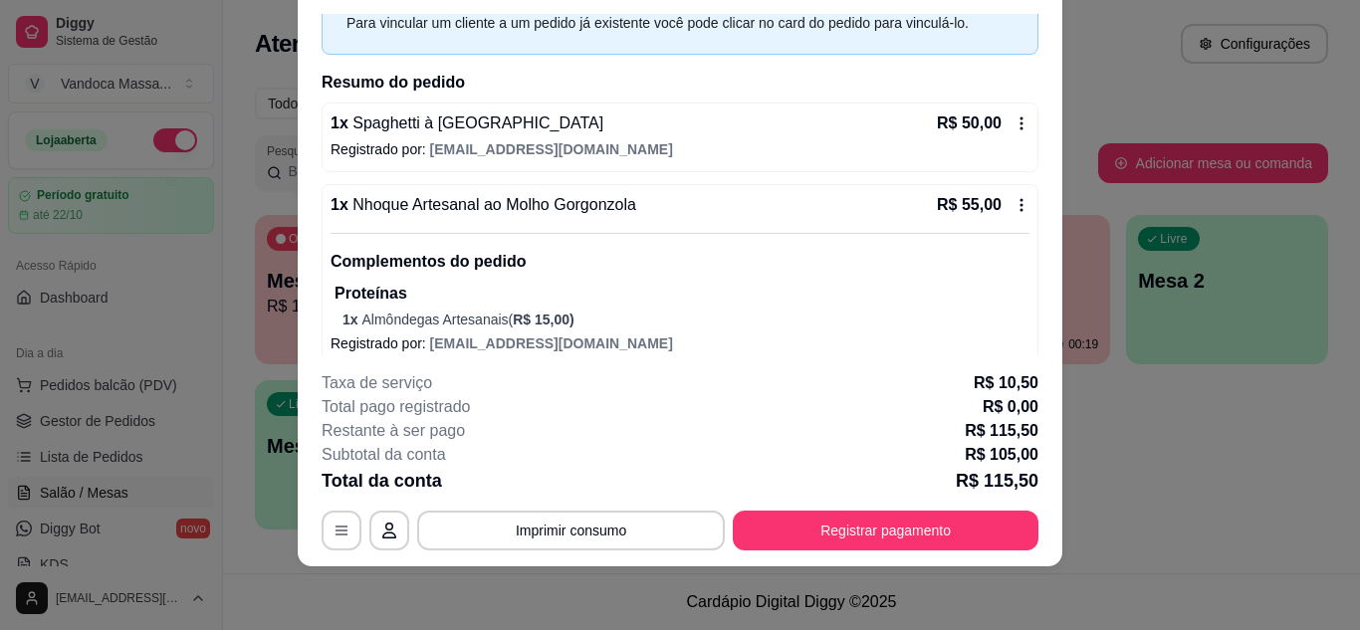
click at [334, 549] on button "button" at bounding box center [342, 531] width 40 height 40
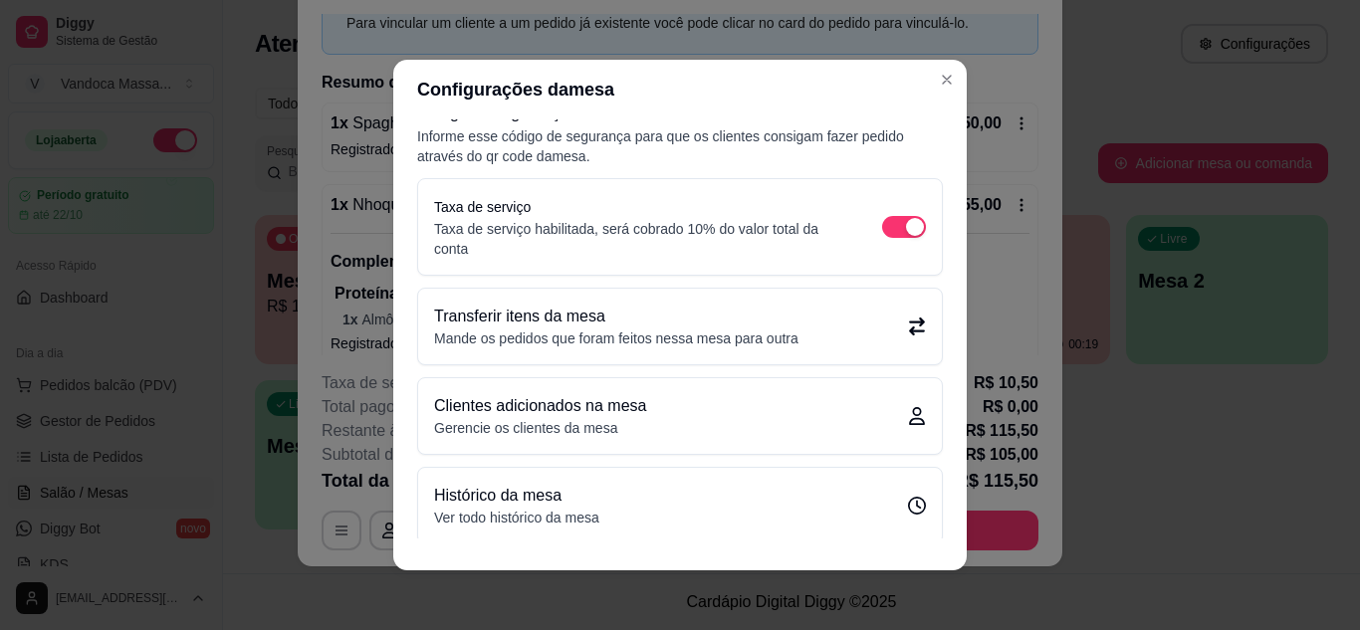
scroll to position [43, 0]
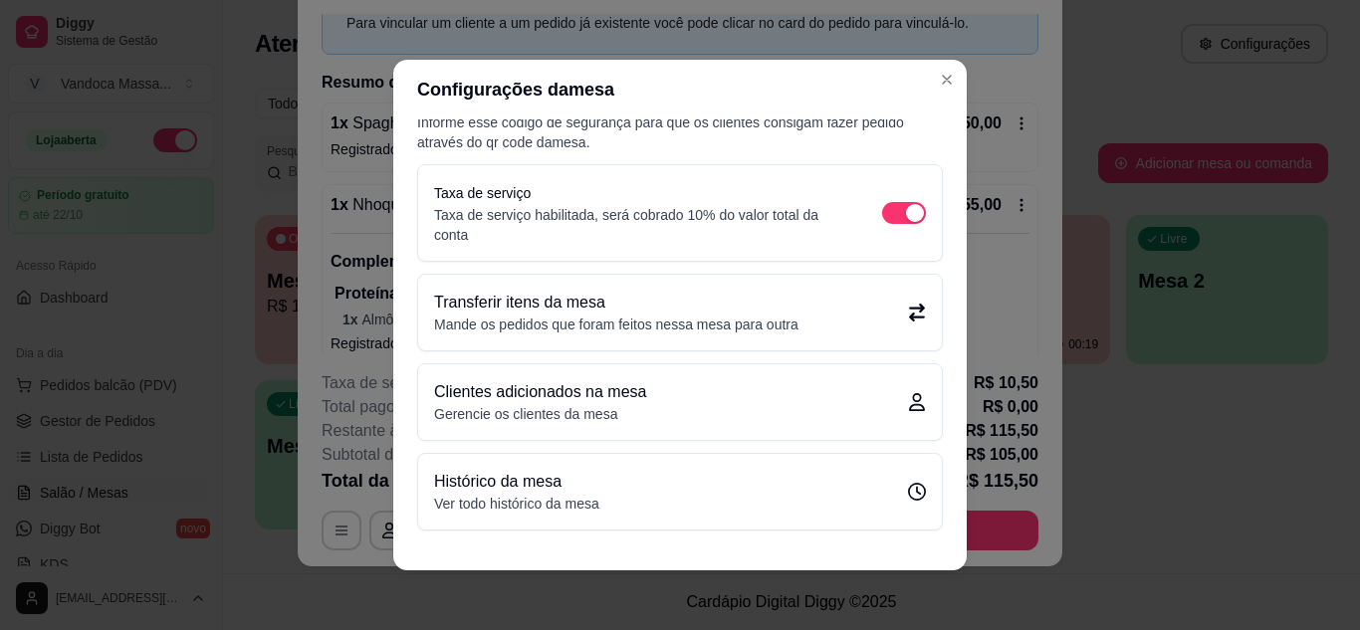
click at [785, 320] on p "Mande os pedidos que foram feitos nessa mesa para outra" at bounding box center [616, 325] width 364 height 20
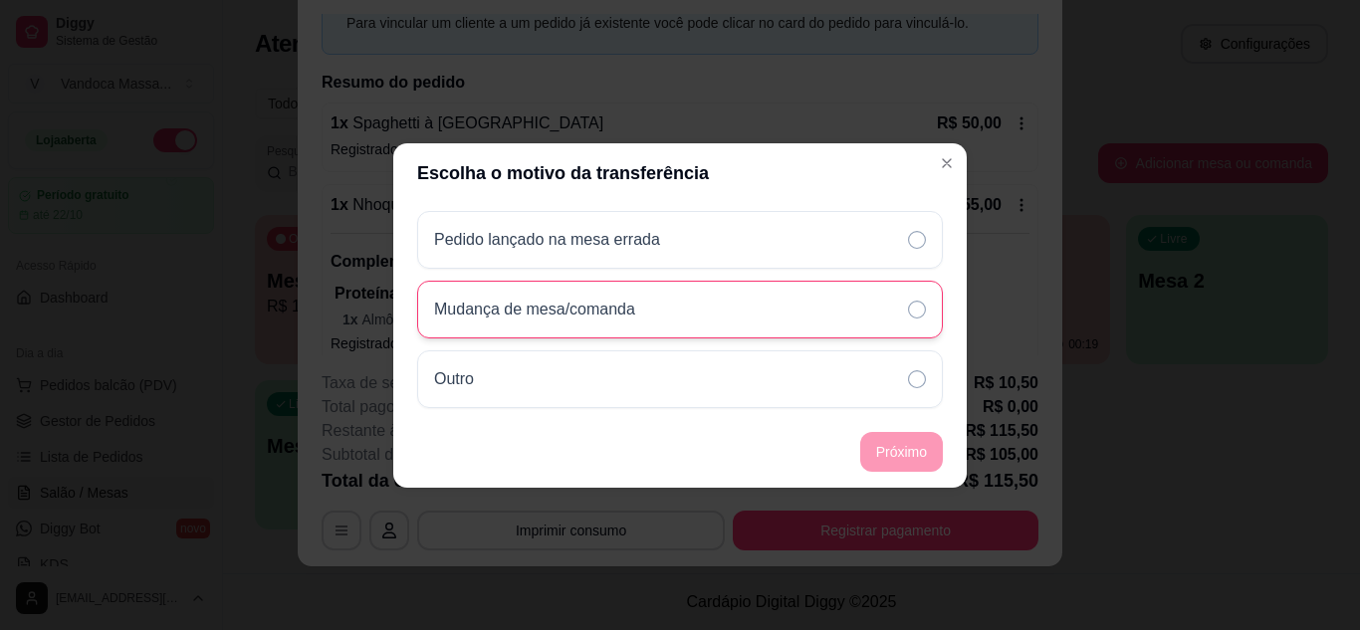
click at [816, 306] on div "Mudança de mesa/comanda" at bounding box center [680, 310] width 526 height 58
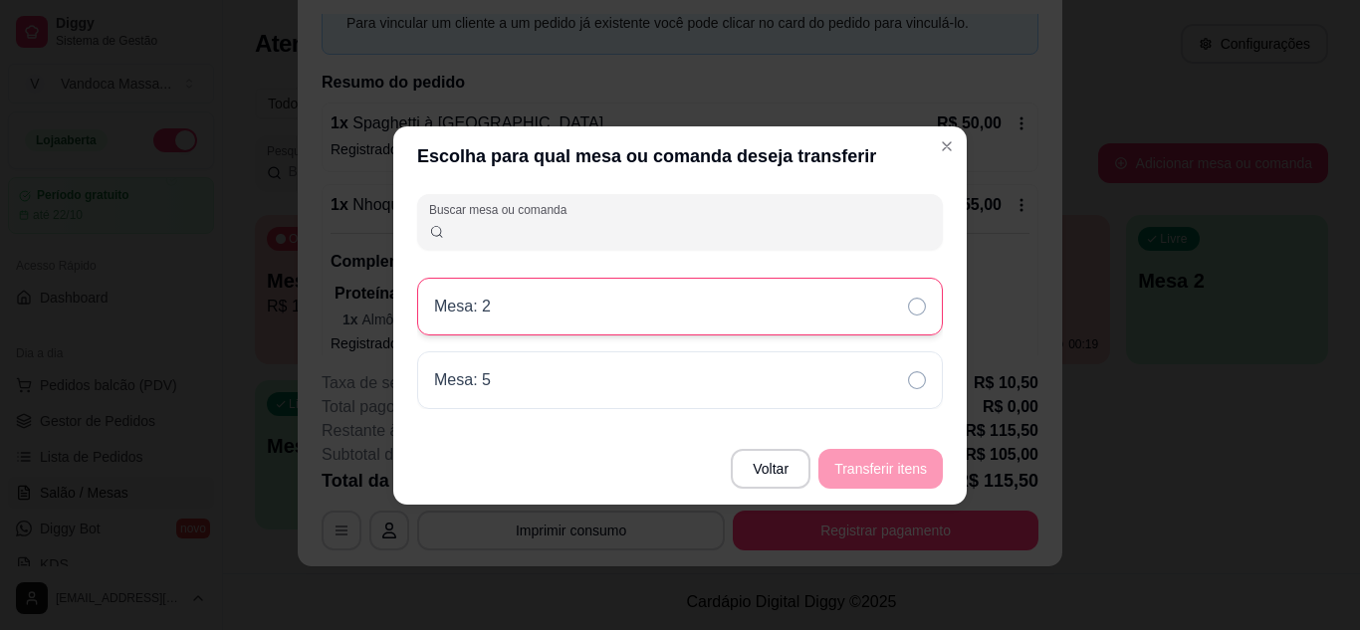
click at [734, 308] on div "Mesa: 2" at bounding box center [680, 307] width 526 height 58
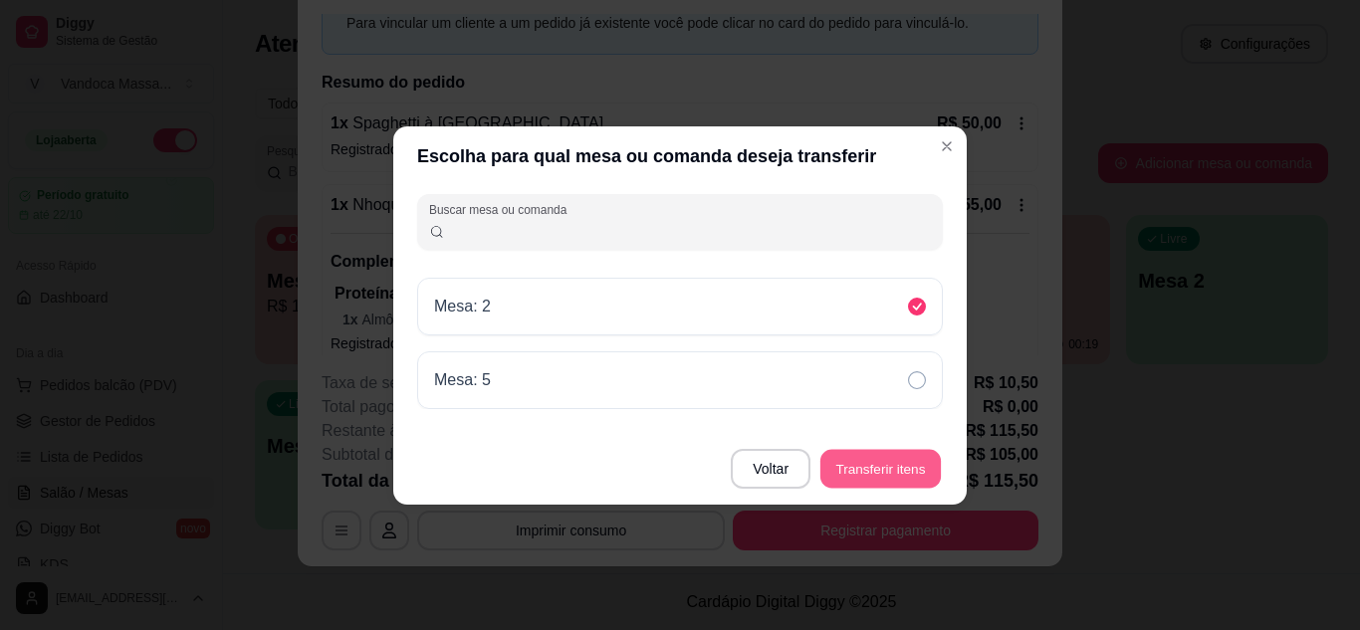
click at [893, 454] on button "Transferir itens" at bounding box center [880, 468] width 120 height 39
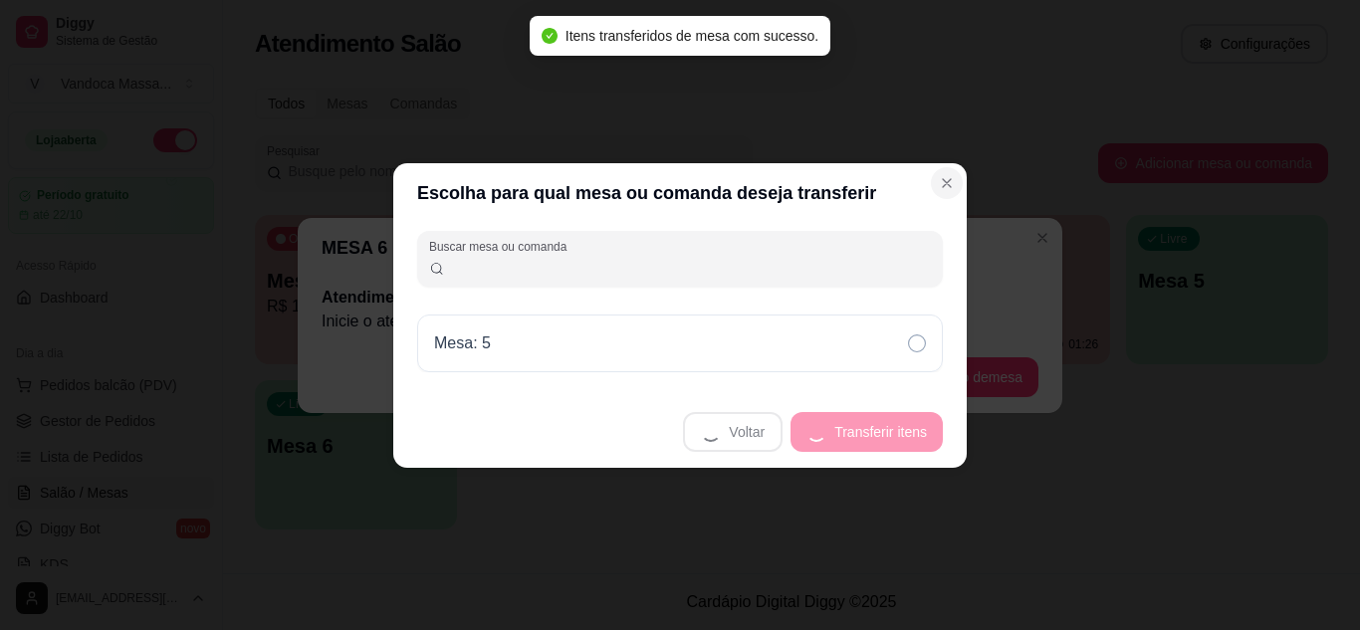
scroll to position [0, 0]
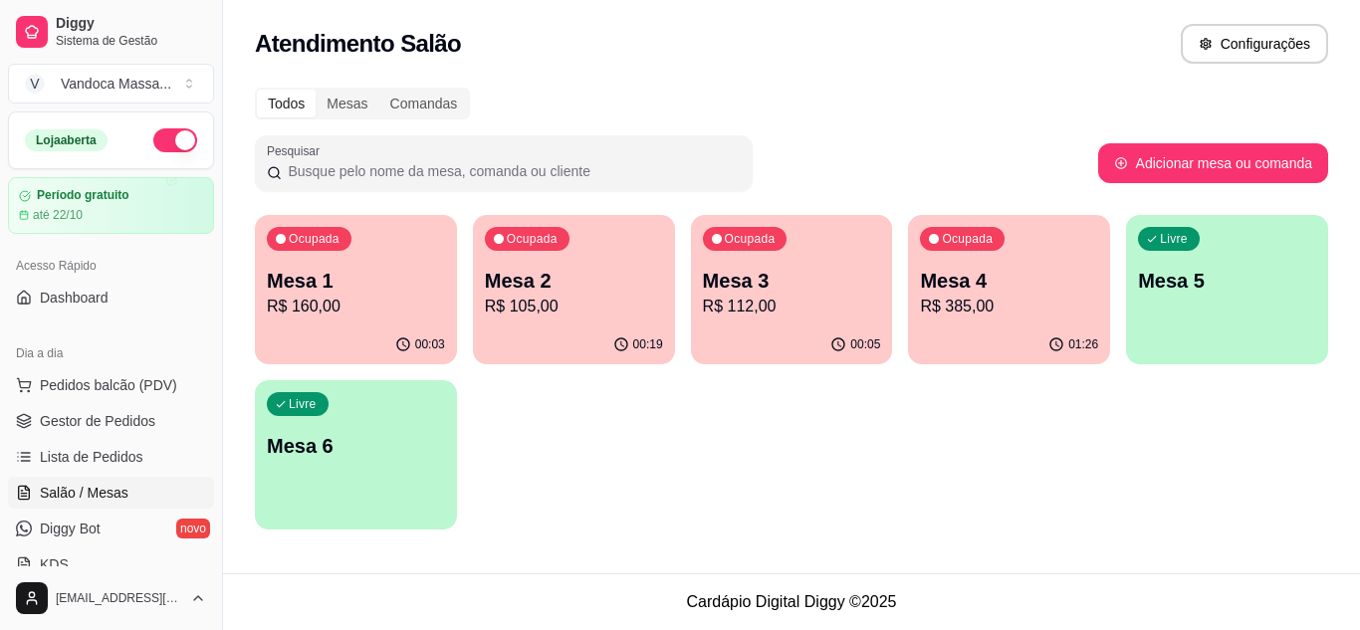
click at [368, 310] on p "R$ 160,00" at bounding box center [356, 307] width 178 height 24
click at [587, 280] on p "Mesa 2" at bounding box center [574, 281] width 178 height 28
click at [799, 278] on p "Mesa 3" at bounding box center [792, 281] width 178 height 28
click at [955, 274] on p "Mesa 4" at bounding box center [1009, 281] width 178 height 28
click at [796, 260] on div "Ocupada Mesa 3 R$ 112,00" at bounding box center [792, 270] width 202 height 110
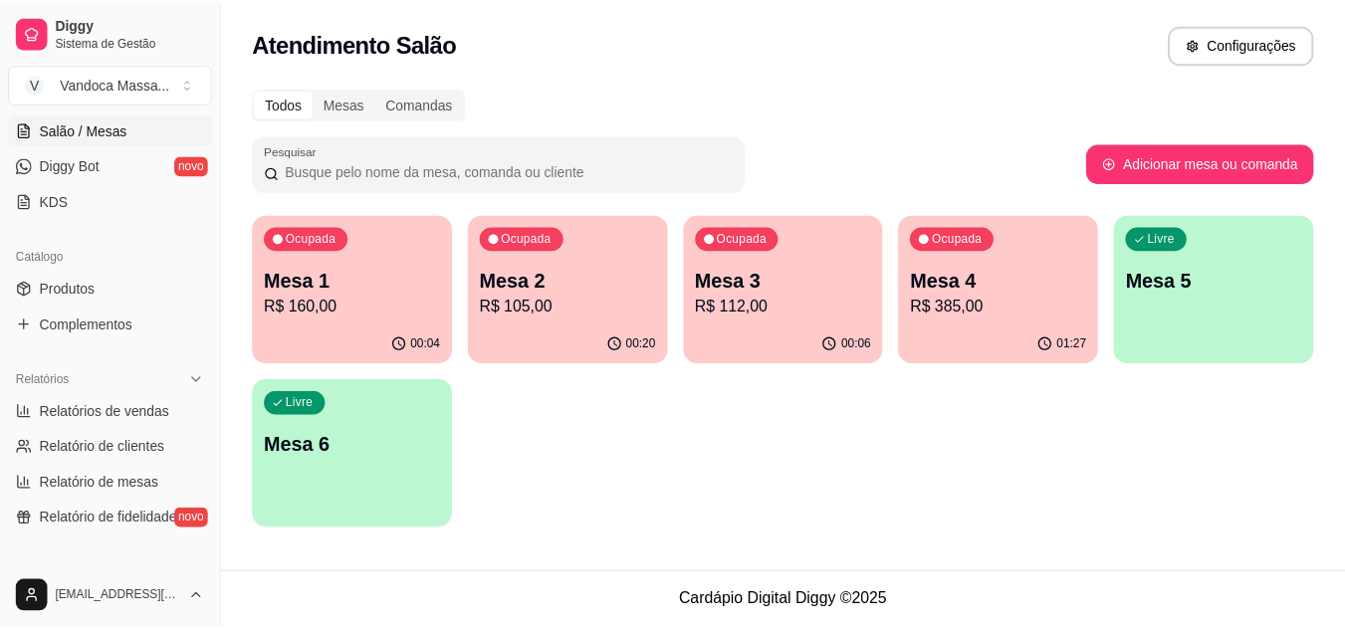
scroll to position [398, 0]
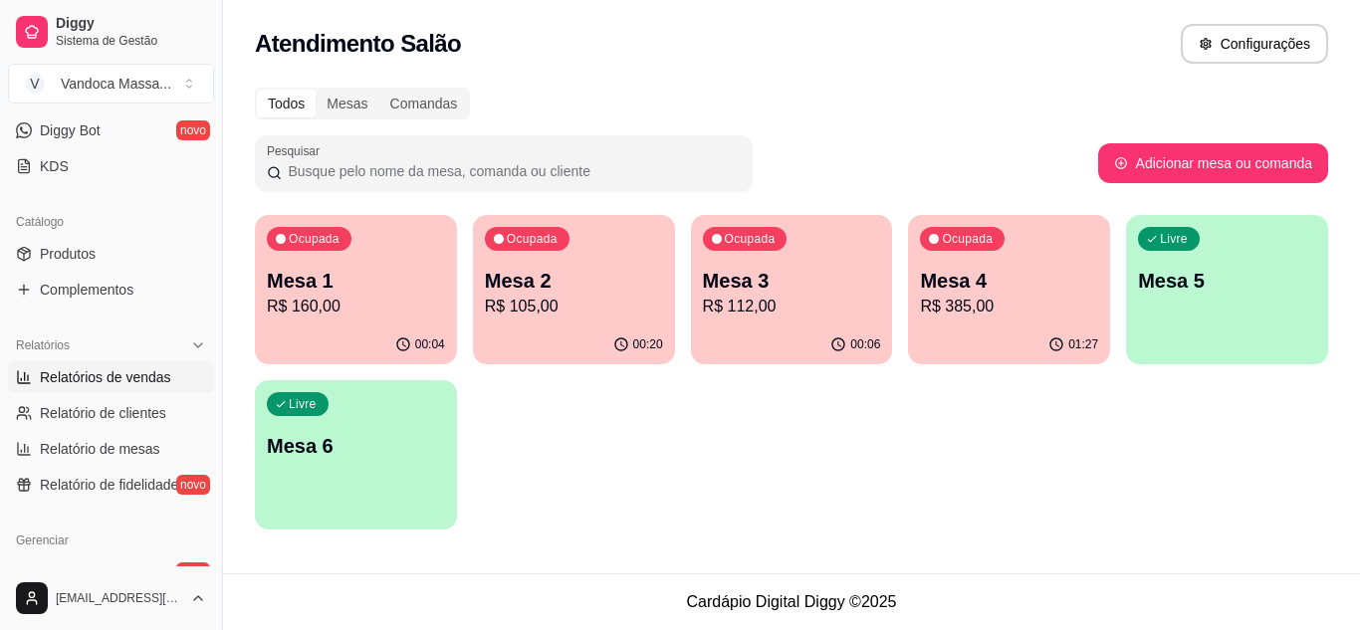
click at [118, 381] on span "Relatórios de vendas" at bounding box center [105, 377] width 131 height 20
select select "ALL"
select select "0"
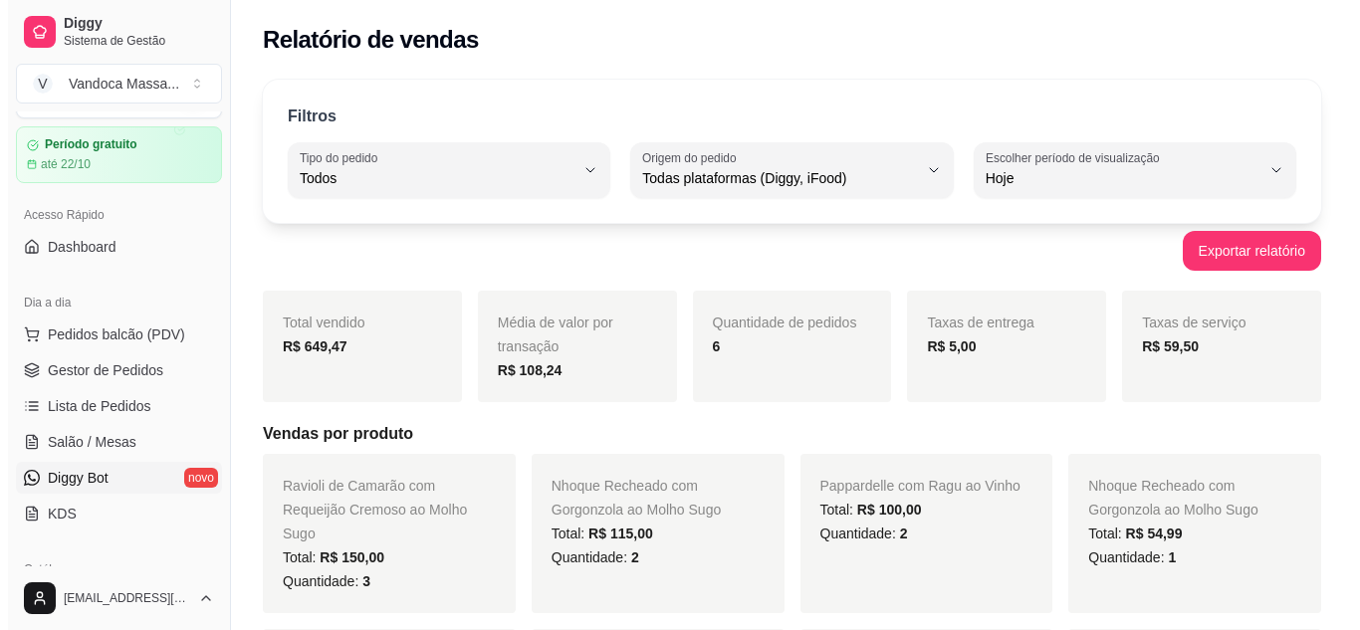
scroll to position [100, 0]
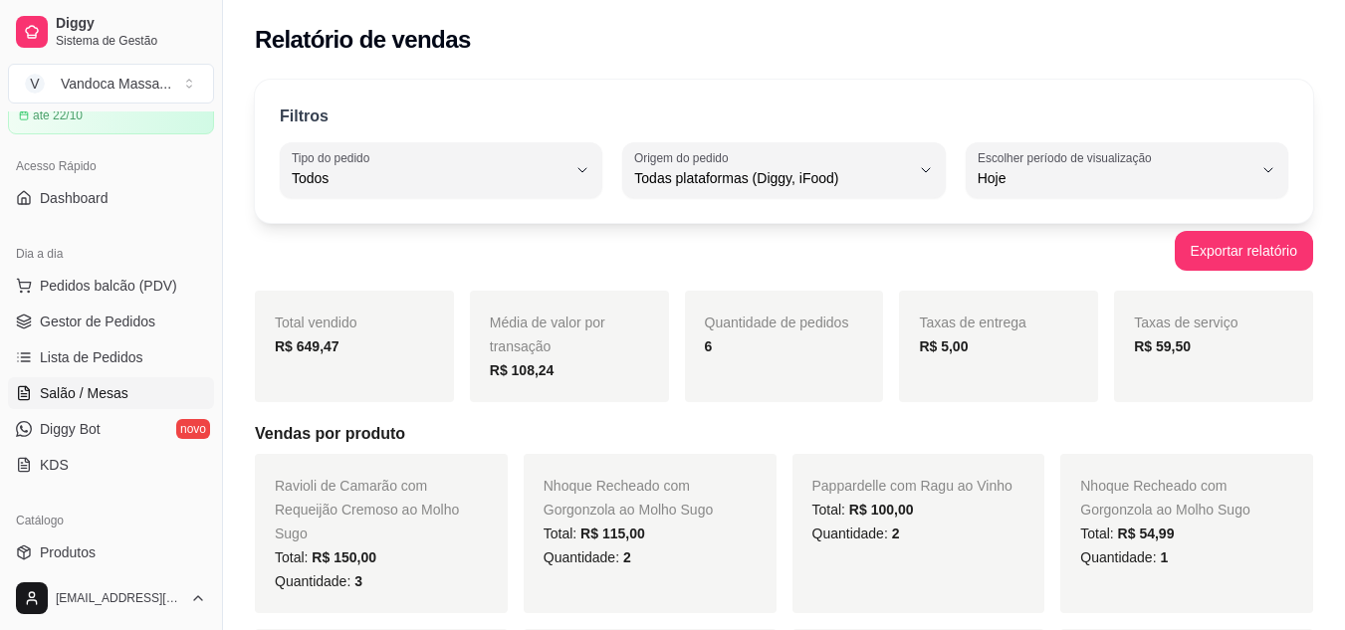
click at [105, 392] on span "Salão / Mesas" at bounding box center [84, 393] width 89 height 20
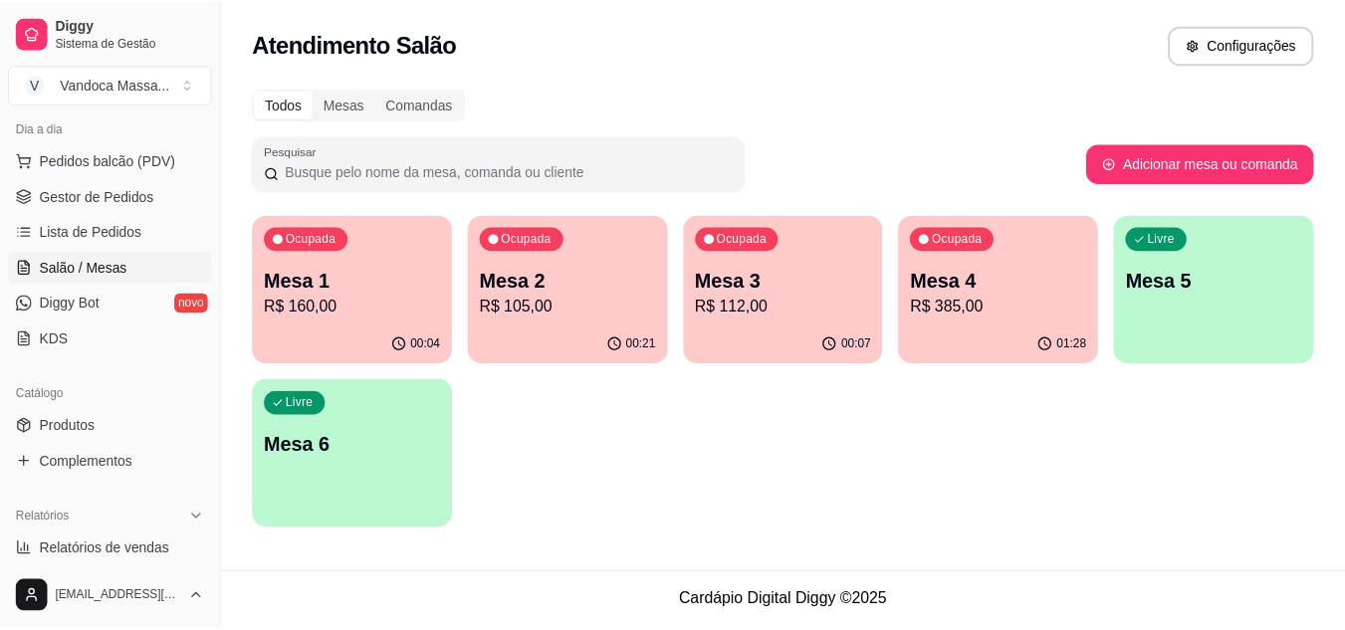
scroll to position [299, 0]
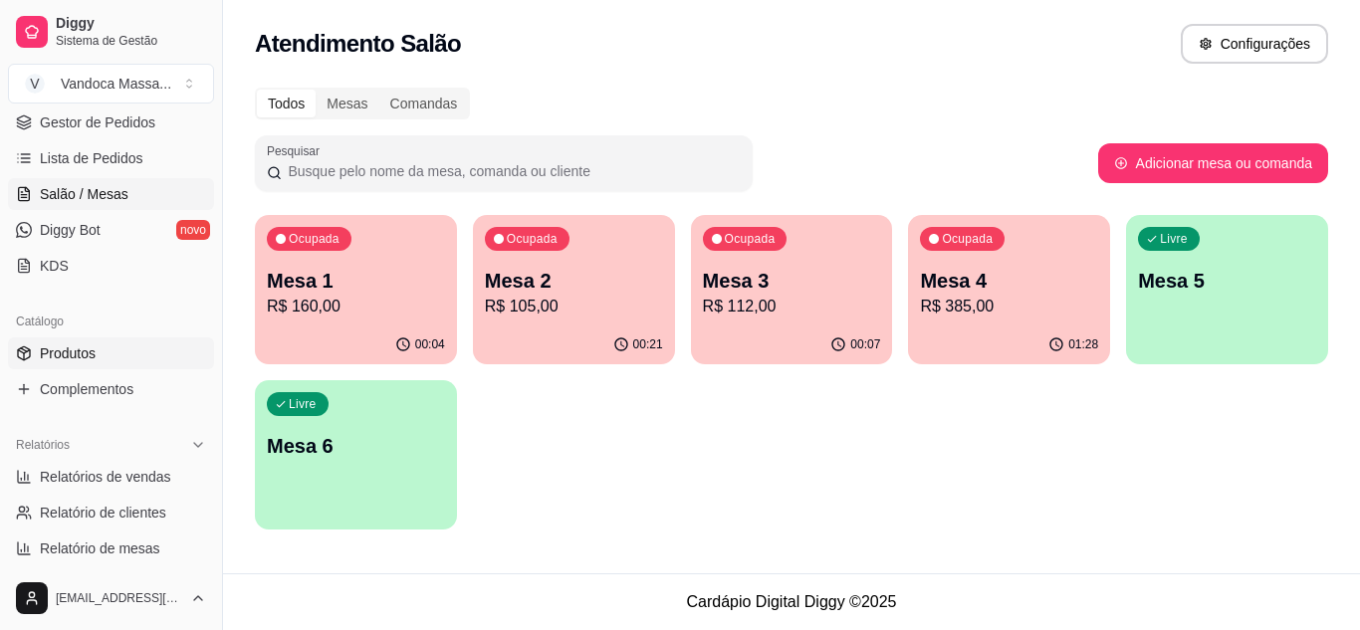
click at [91, 366] on link "Produtos" at bounding box center [111, 353] width 206 height 32
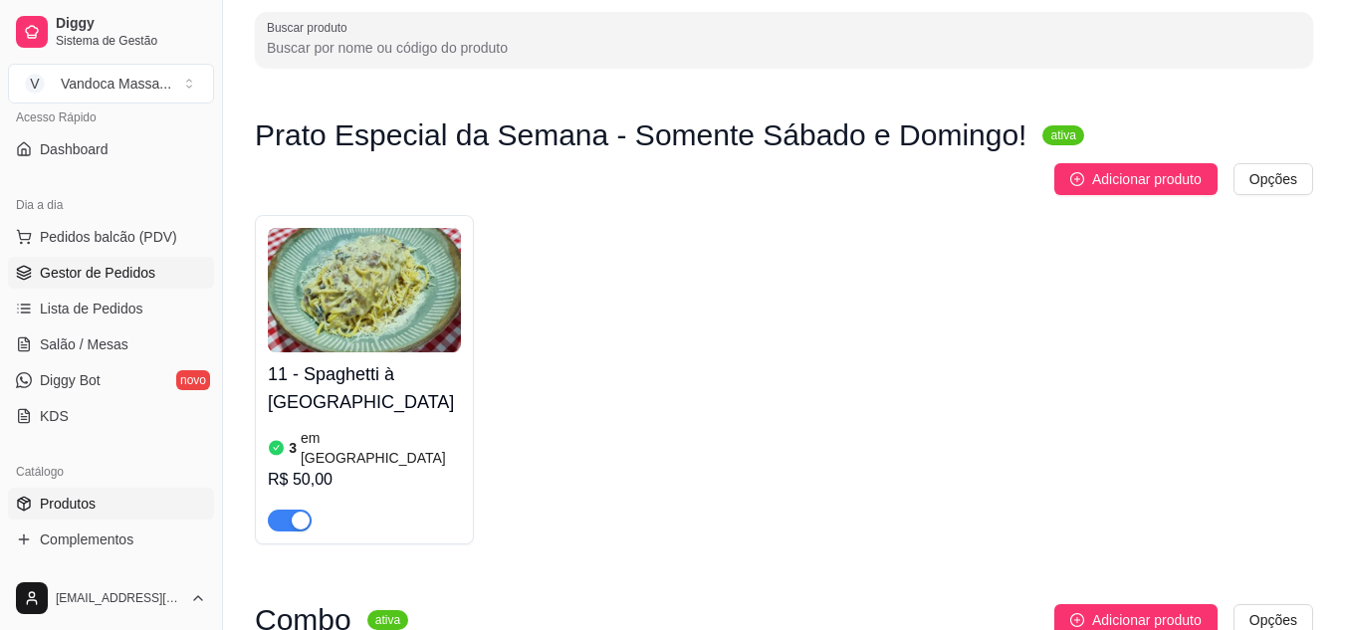
scroll to position [100, 0]
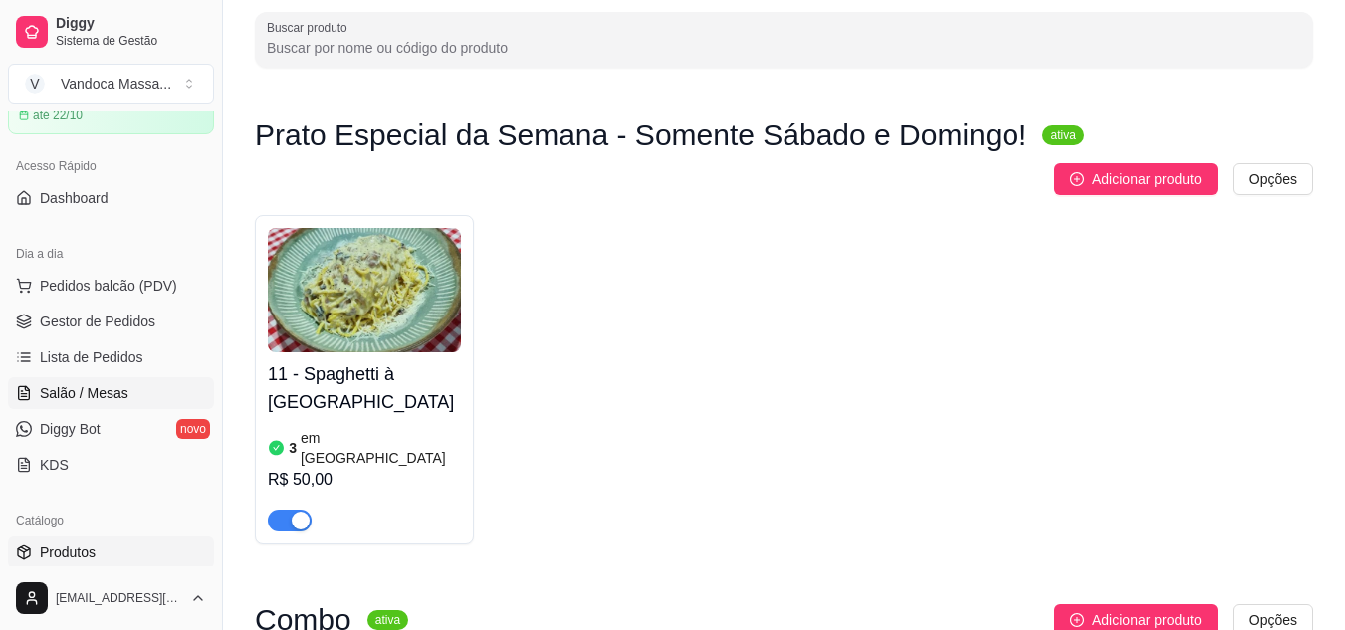
click at [104, 395] on span "Salão / Mesas" at bounding box center [84, 393] width 89 height 20
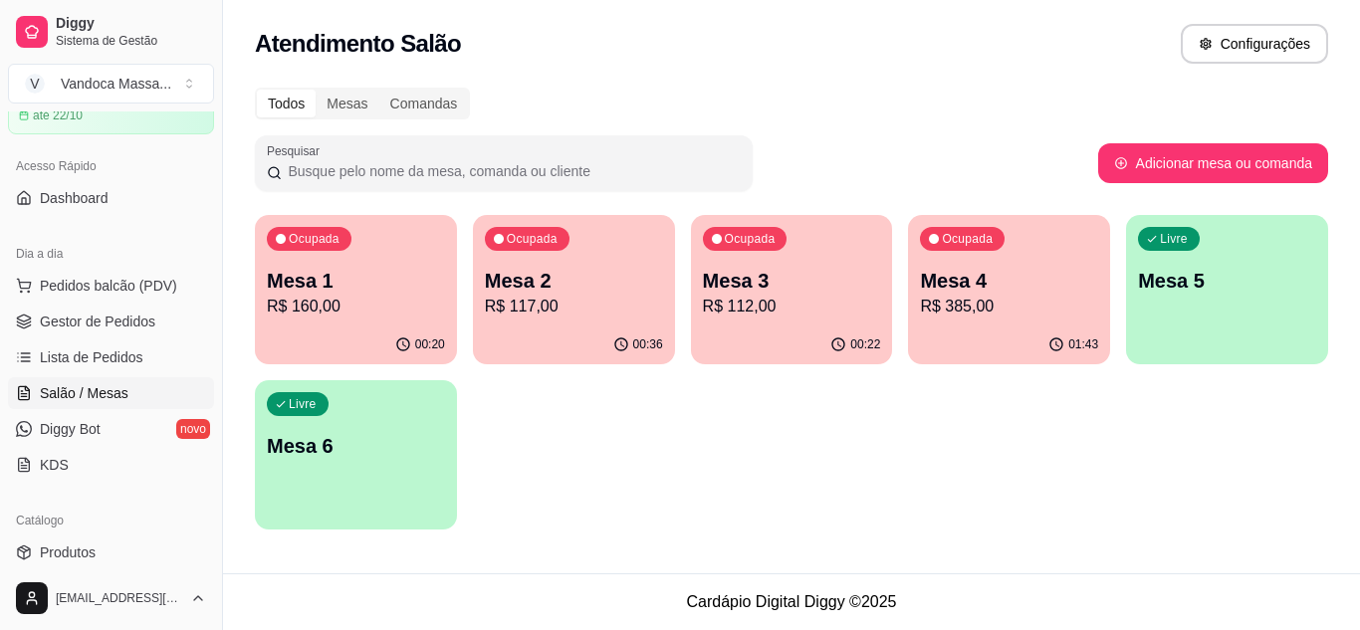
click at [1007, 309] on p "R$ 385,00" at bounding box center [1009, 307] width 178 height 24
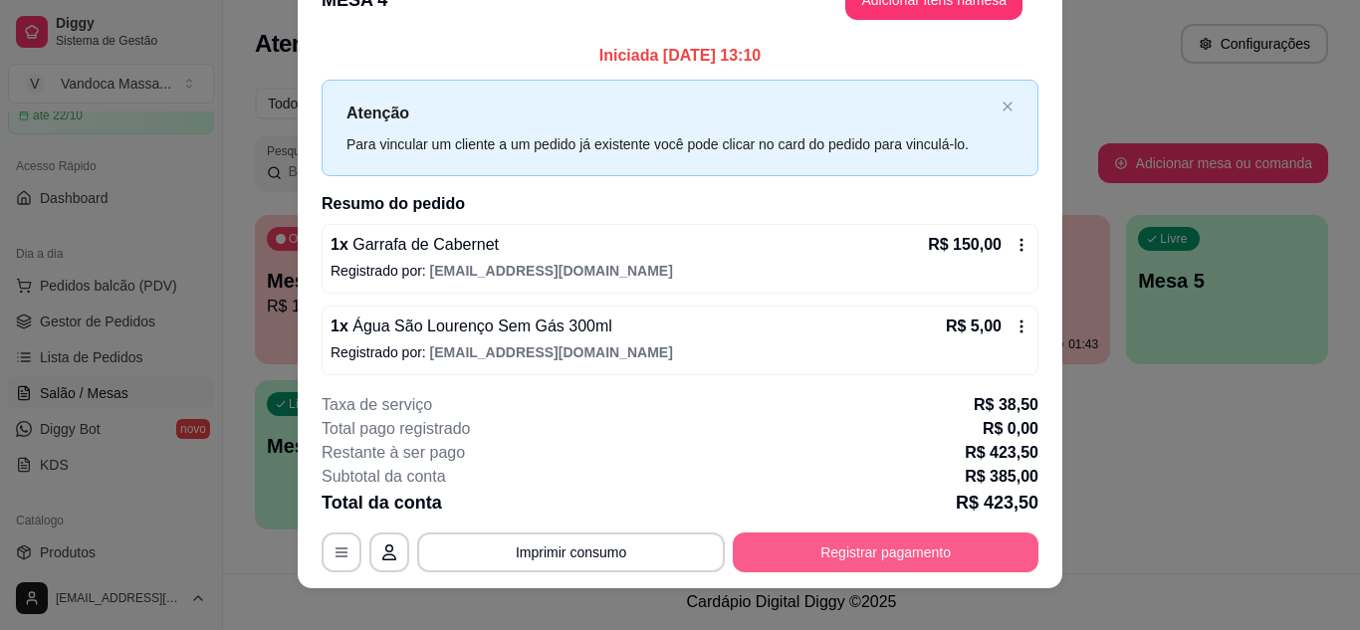
scroll to position [61, 0]
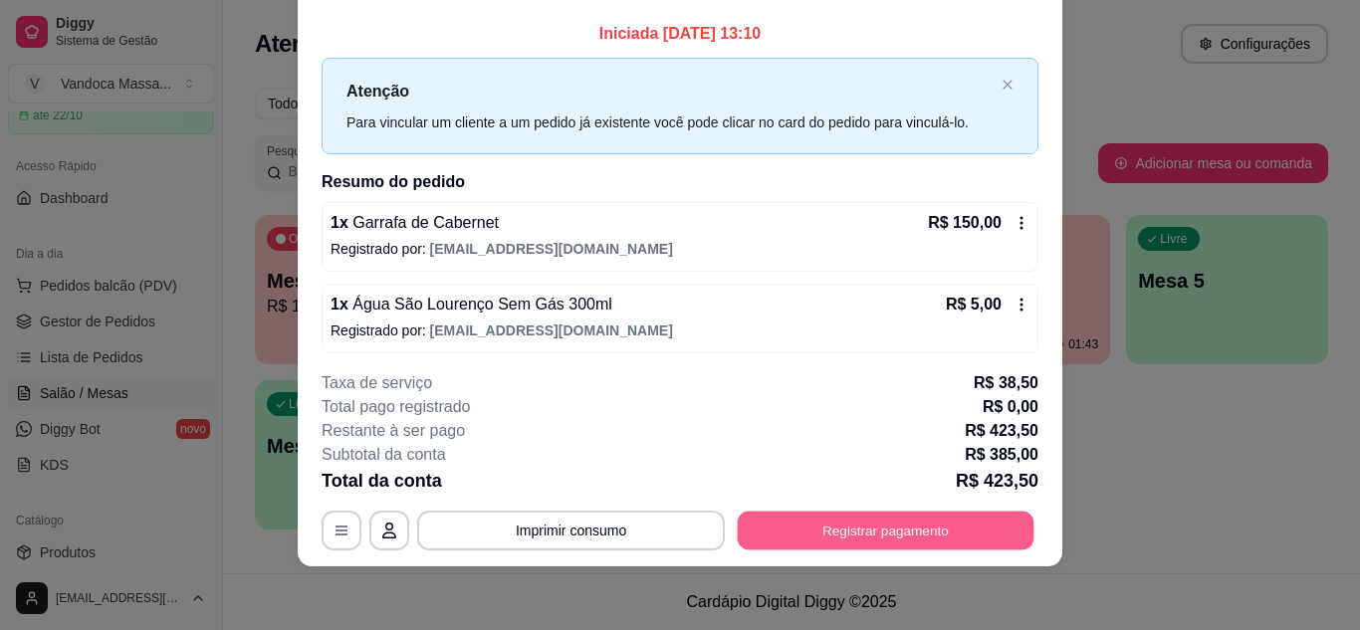
click at [828, 526] on button "Registrar pagamento" at bounding box center [886, 530] width 297 height 39
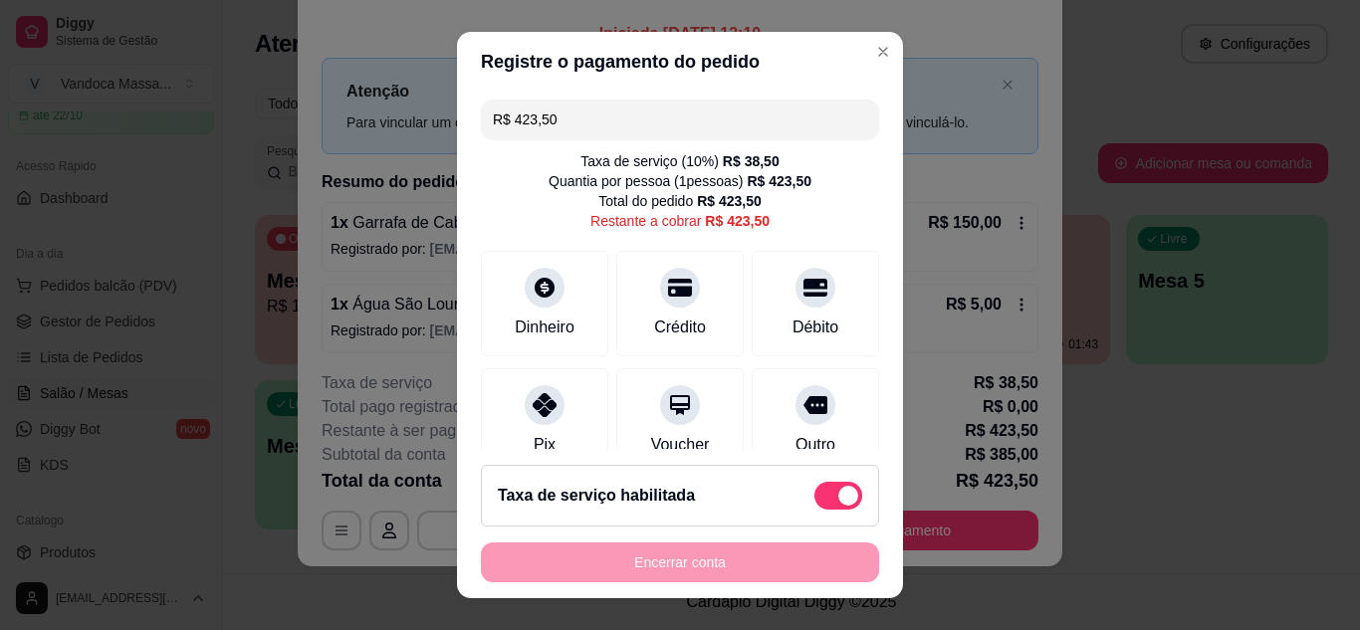
click at [579, 133] on input "R$ 423,50" at bounding box center [680, 120] width 374 height 40
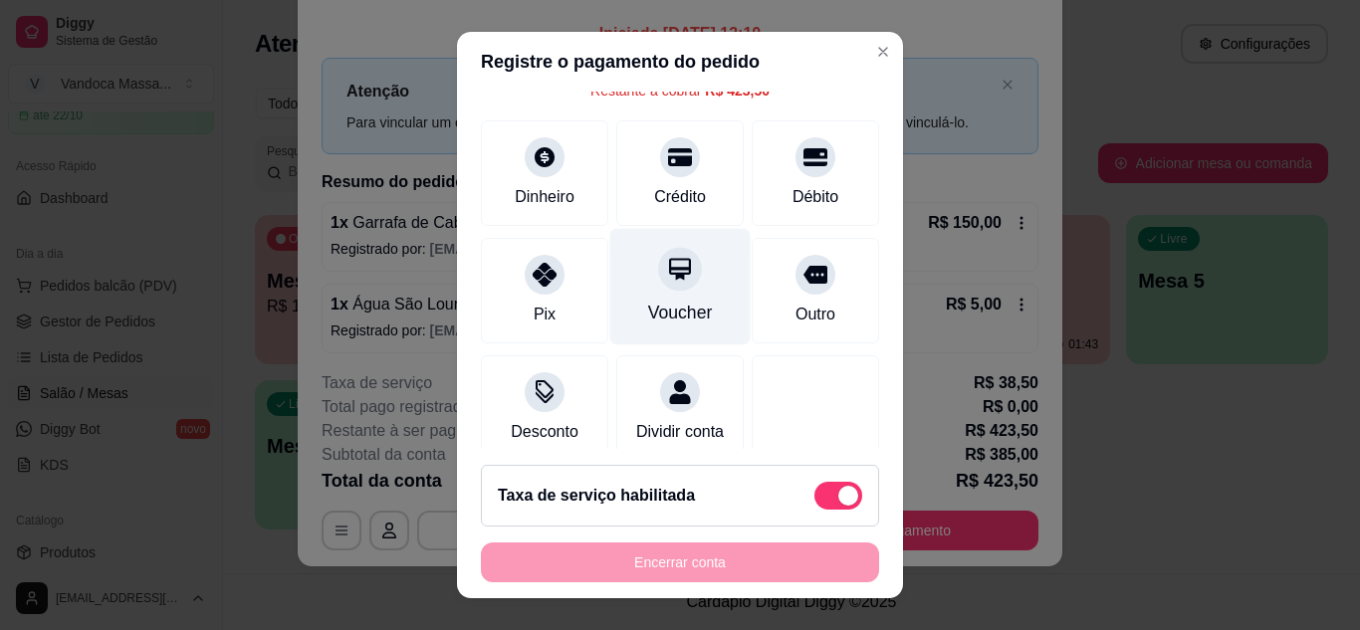
scroll to position [173, 0]
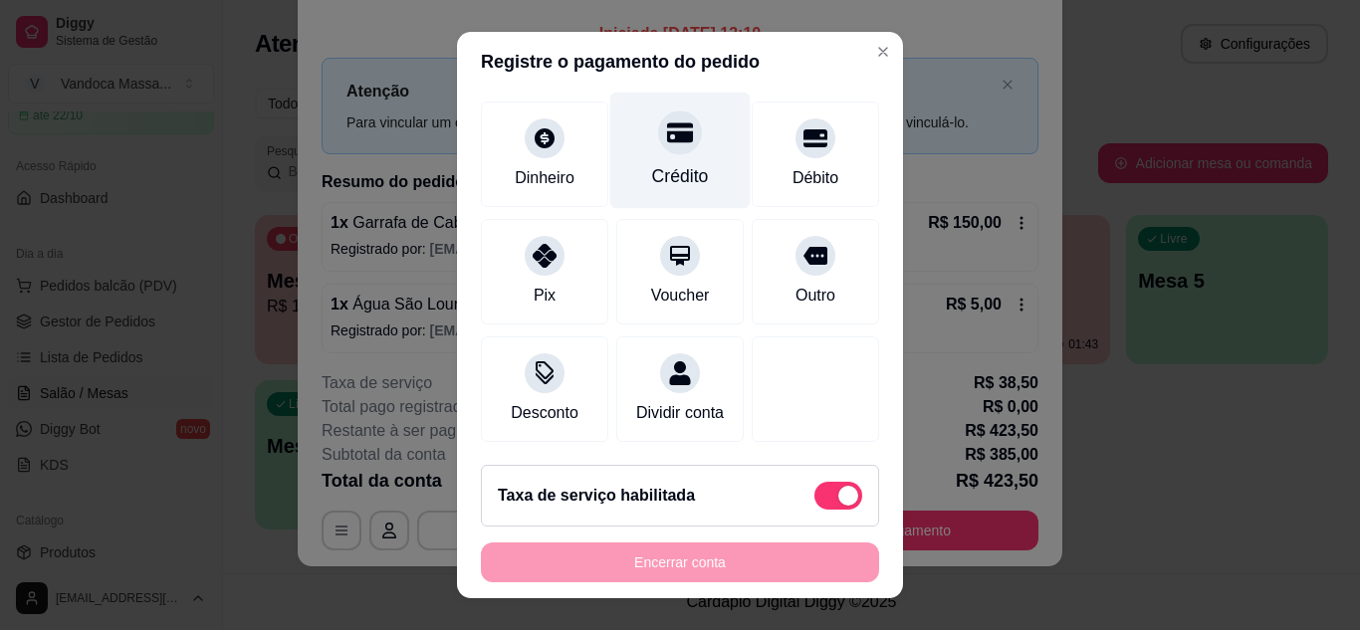
click at [663, 135] on div "Crédito" at bounding box center [680, 150] width 140 height 116
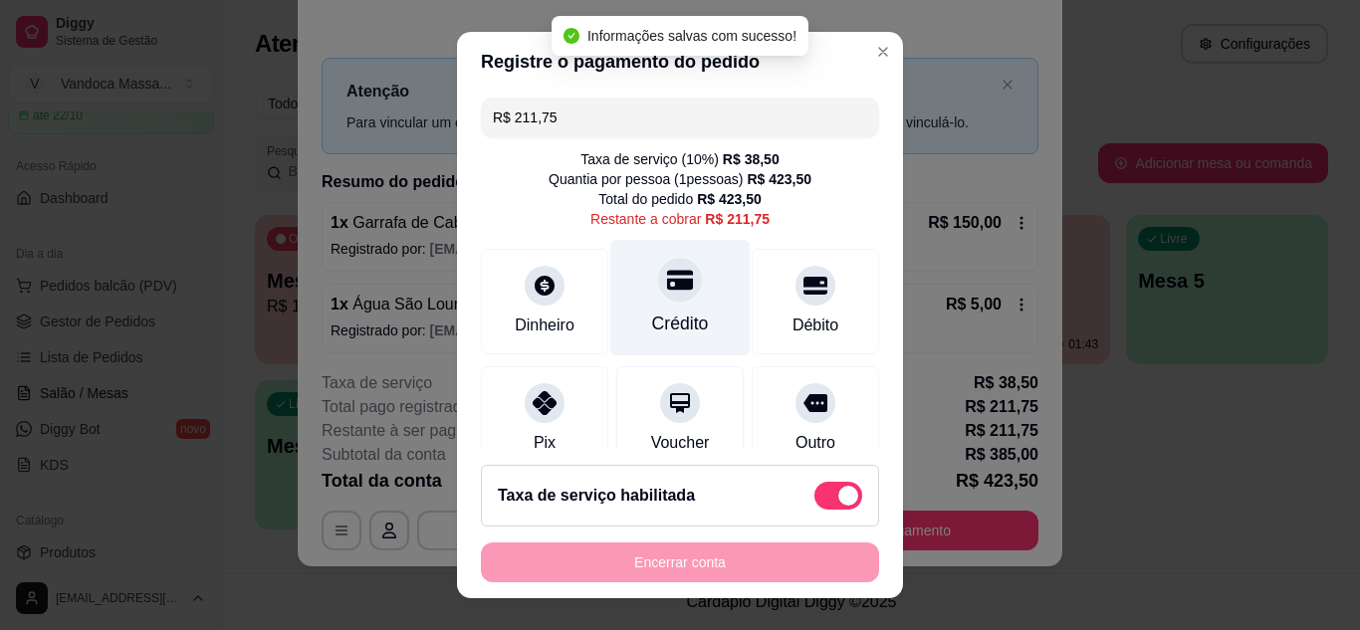
scroll to position [0, 0]
click at [659, 300] on div at bounding box center [680, 282] width 44 height 44
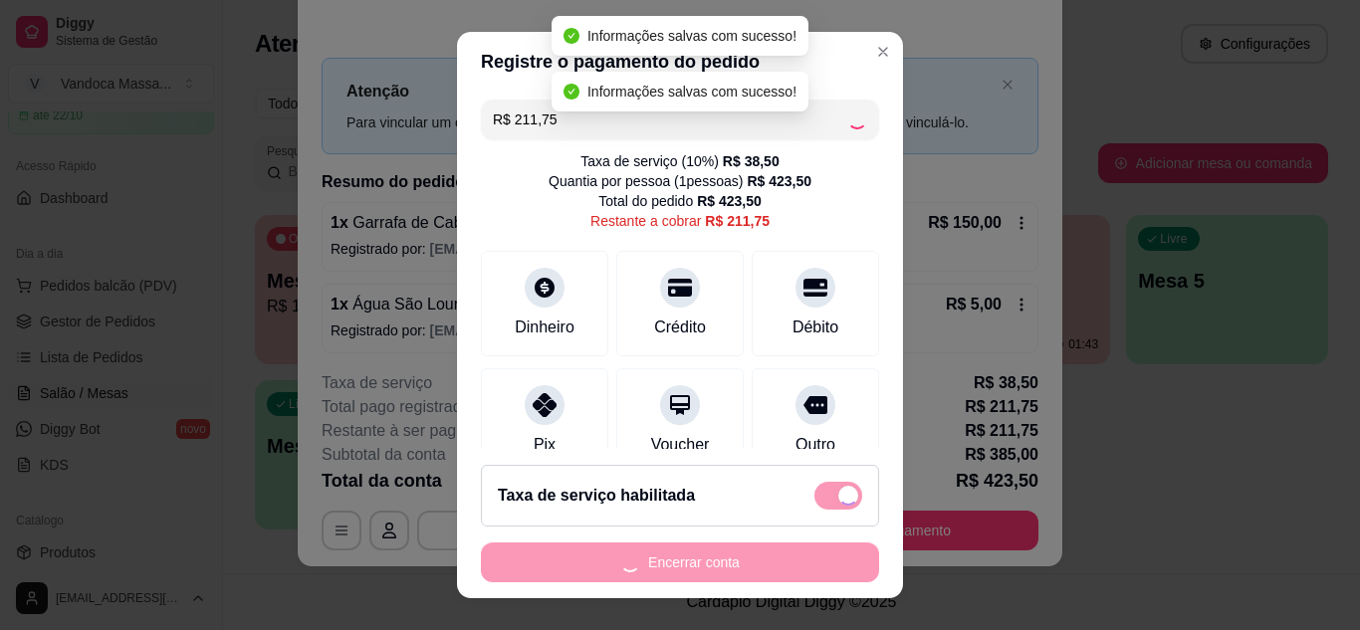
type input "R$ 0,00"
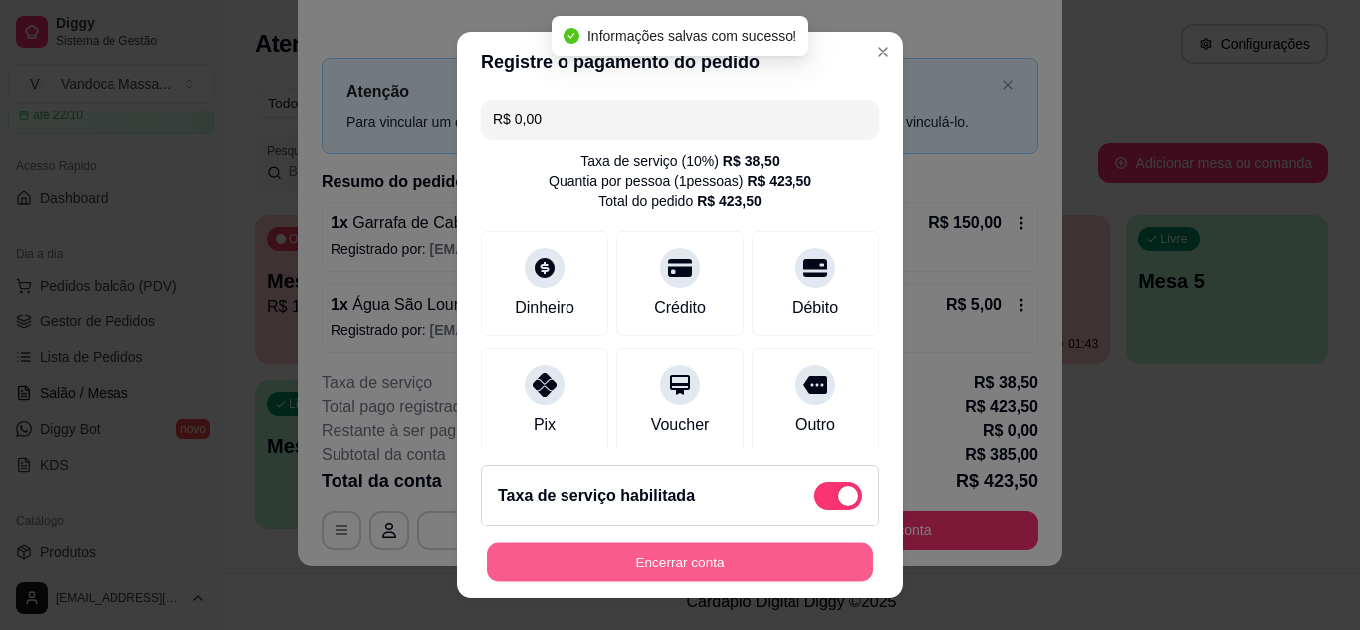
click at [758, 558] on button "Encerrar conta" at bounding box center [680, 562] width 386 height 39
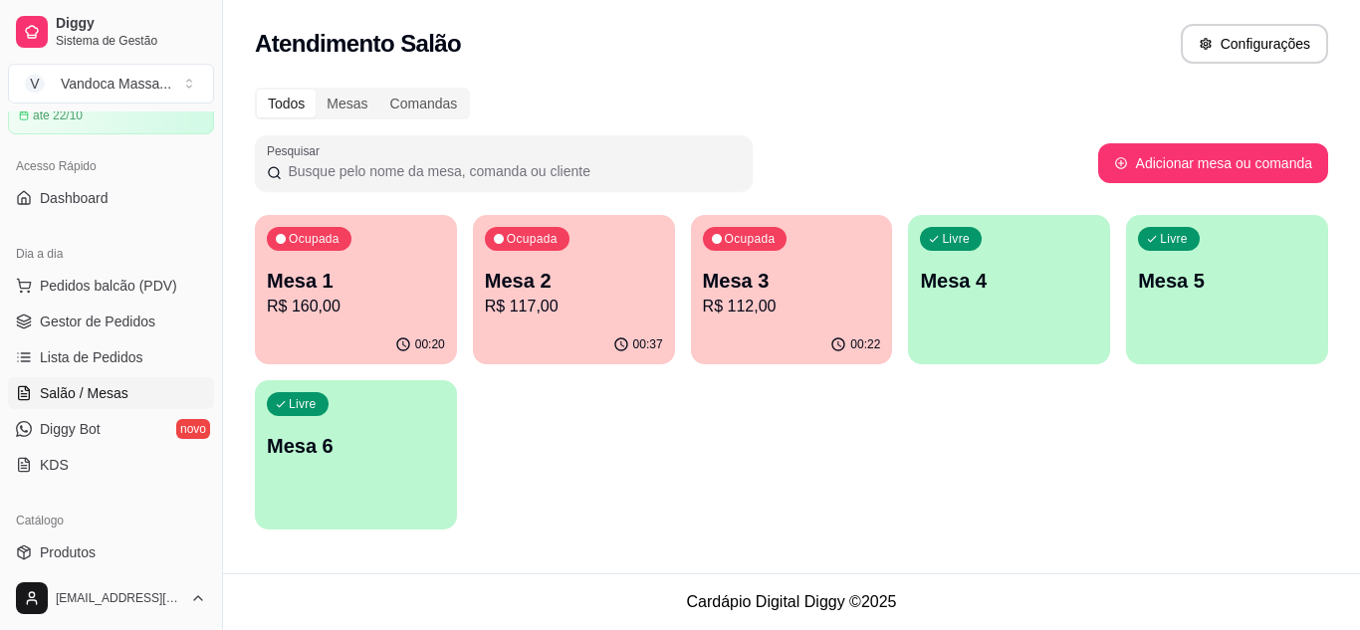
drag, startPoint x: 668, startPoint y: 405, endPoint x: 477, endPoint y: 366, distance: 195.0
click at [666, 399] on div "Ocupada Mesa 1 R$ 160,00 00:20 Ocupada Mesa 2 R$ 117,00 00:37 Ocupada Mesa 3 R$…" at bounding box center [791, 372] width 1073 height 315
click at [335, 274] on p "Mesa 1" at bounding box center [356, 281] width 178 height 28
click at [566, 246] on div "Ocupada Mesa 2 R$ 117,00" at bounding box center [574, 270] width 202 height 110
click at [778, 293] on p "Mesa 3" at bounding box center [791, 281] width 172 height 27
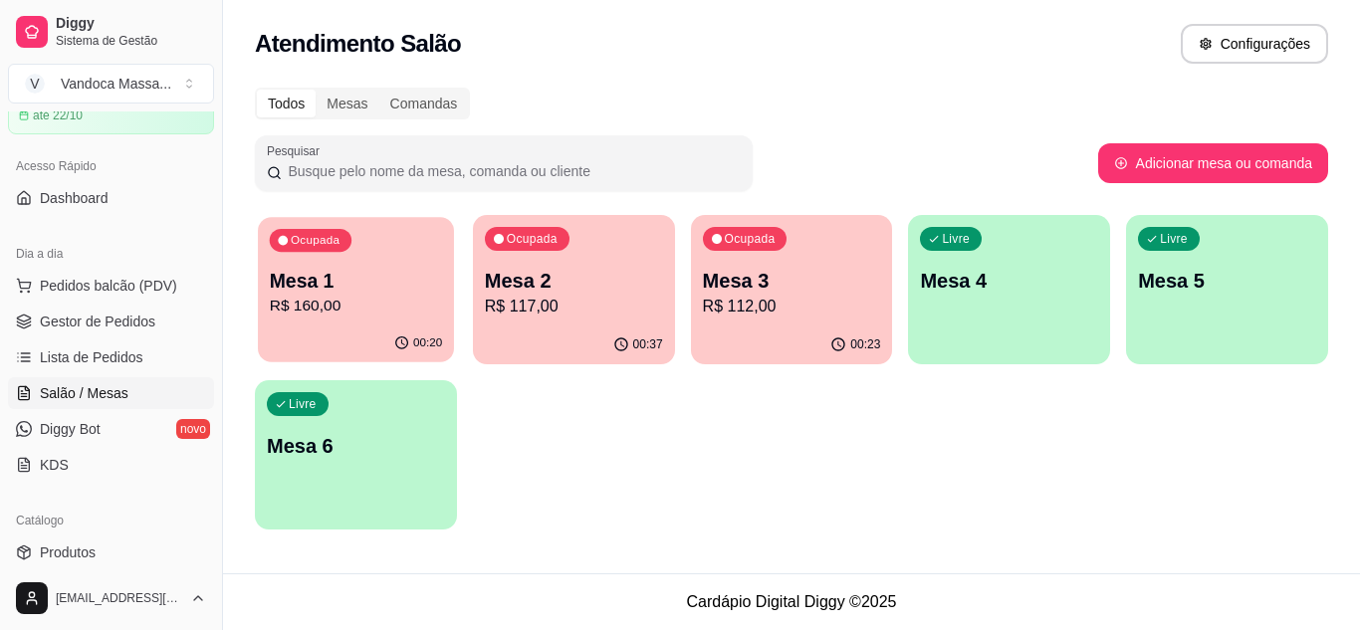
click at [381, 296] on p "R$ 160,00" at bounding box center [356, 306] width 172 height 23
click at [593, 305] on p "R$ 117,00" at bounding box center [574, 307] width 178 height 24
click at [749, 277] on p "Mesa 3" at bounding box center [792, 281] width 178 height 28
click at [343, 242] on div "Ocupada" at bounding box center [311, 240] width 82 height 23
click at [586, 294] on div "Mesa 2 R$ 117,00" at bounding box center [574, 293] width 178 height 52
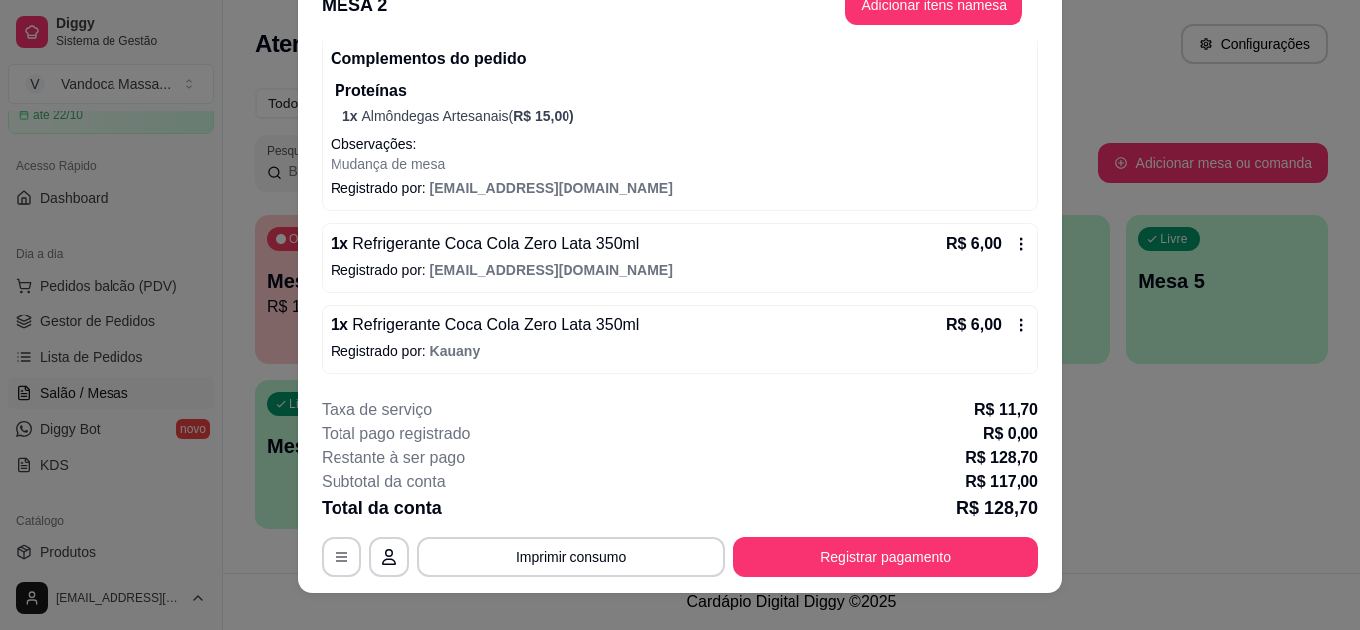
scroll to position [61, 0]
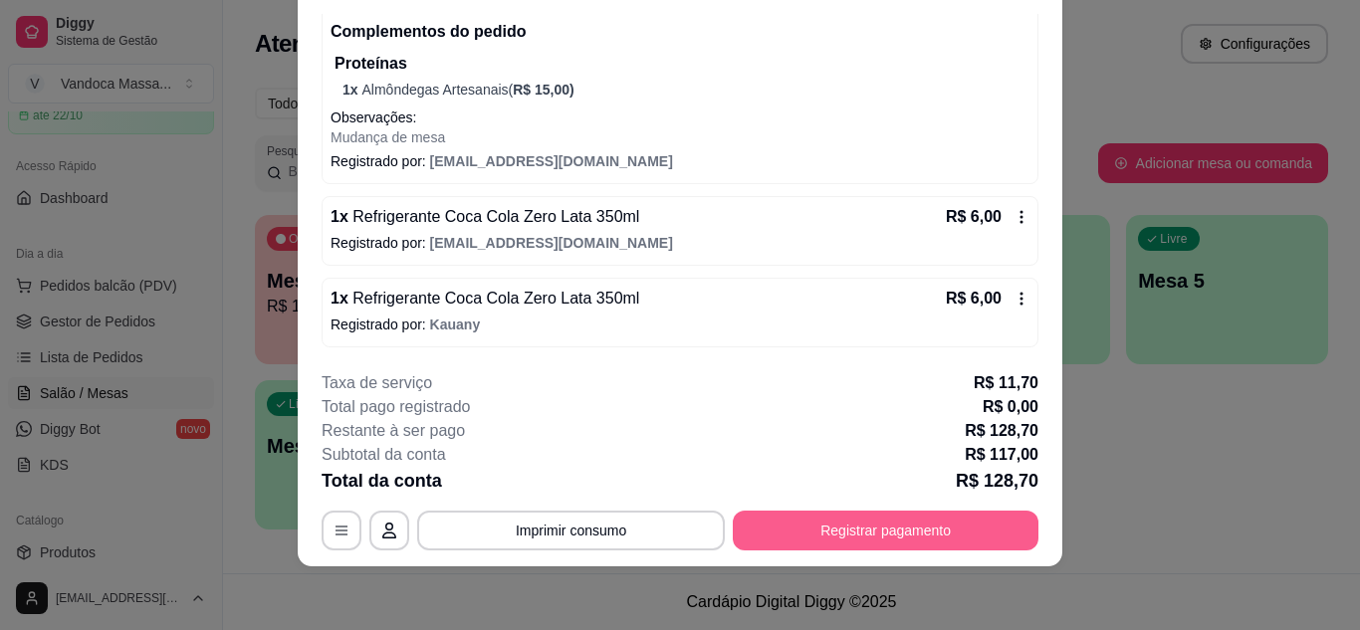
click at [832, 530] on button "Registrar pagamento" at bounding box center [886, 531] width 306 height 40
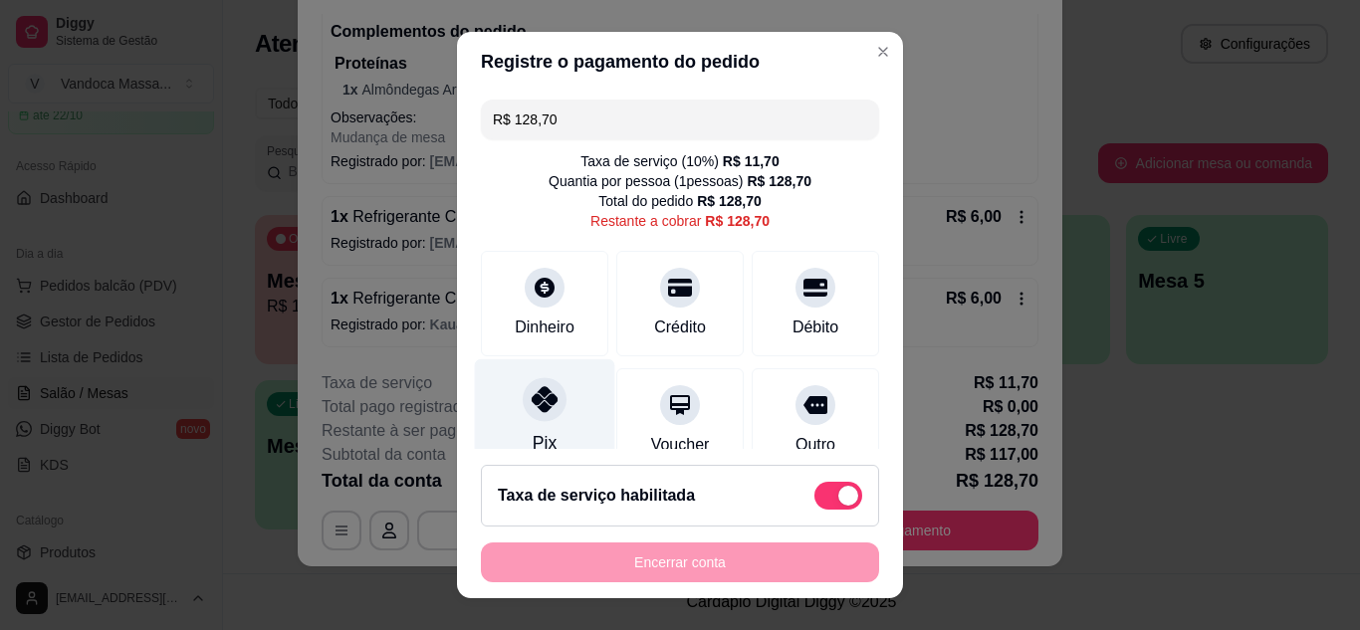
click at [543, 412] on icon at bounding box center [545, 399] width 26 height 26
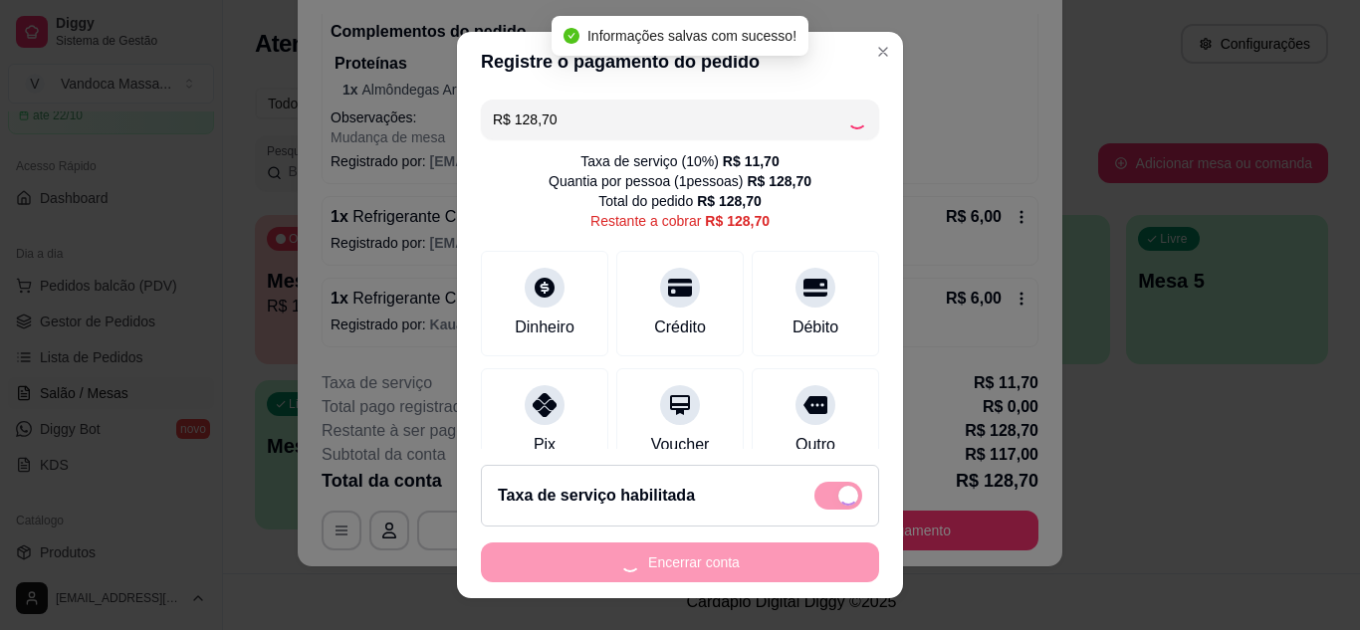
type input "R$ 0,00"
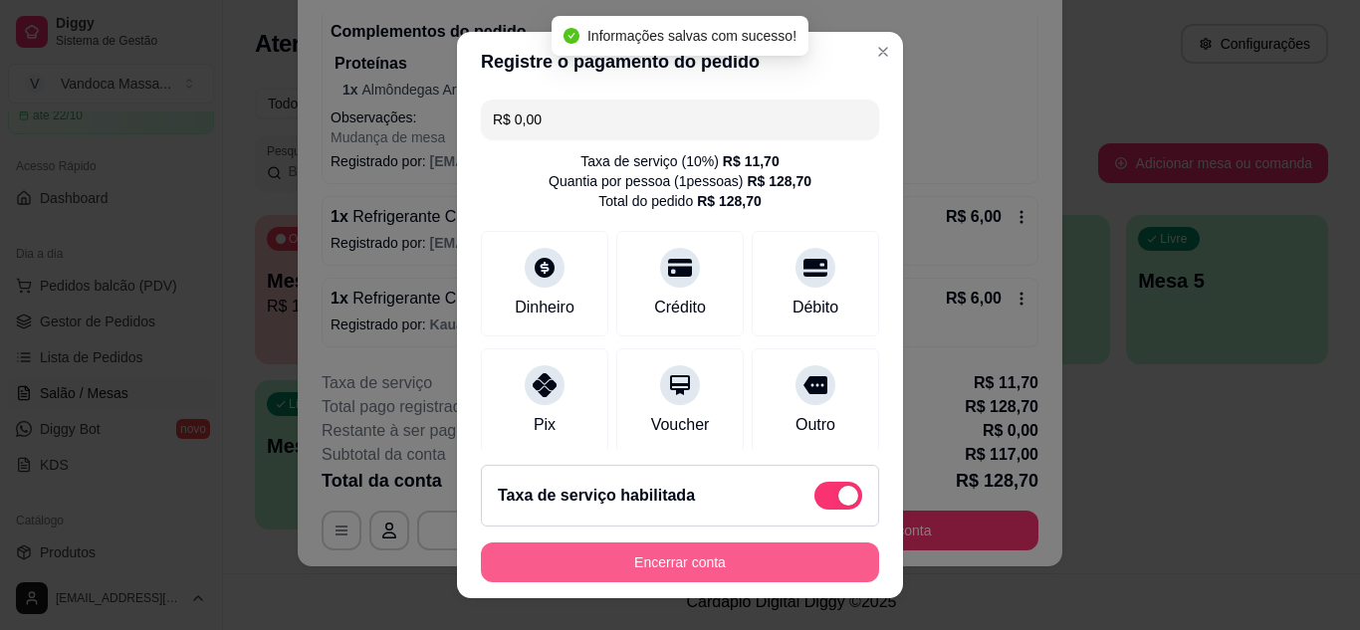
click at [753, 561] on button "Encerrar conta" at bounding box center [680, 562] width 398 height 40
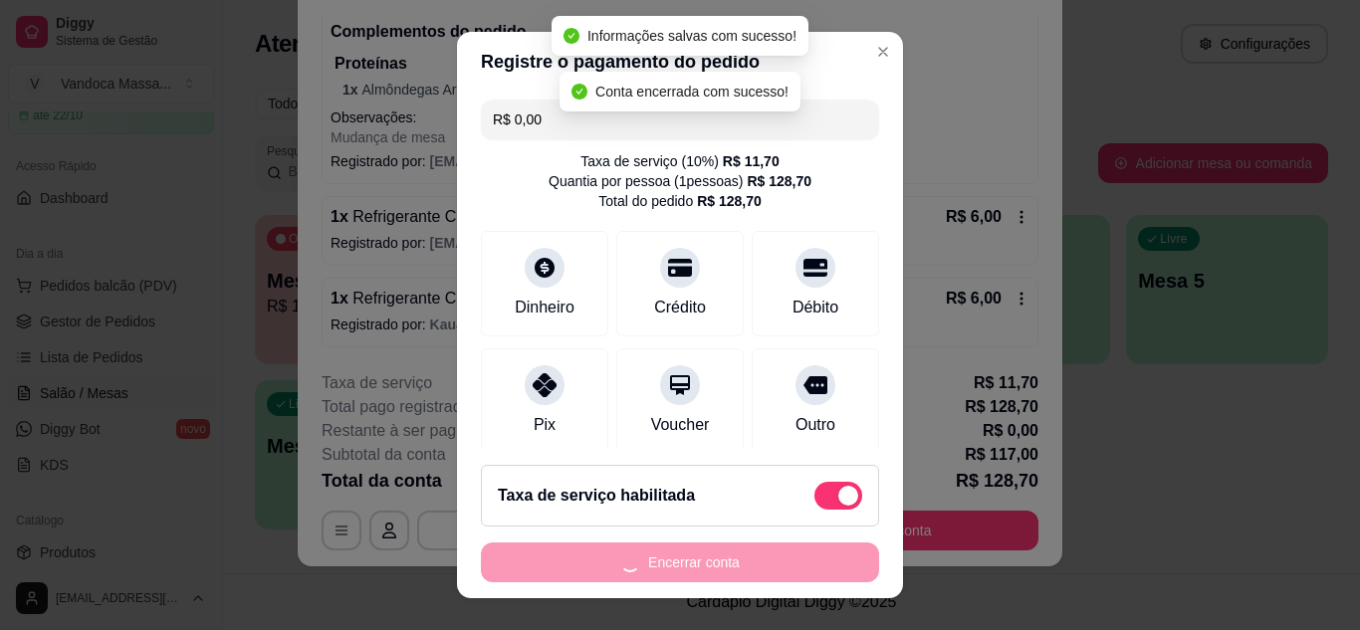
scroll to position [0, 0]
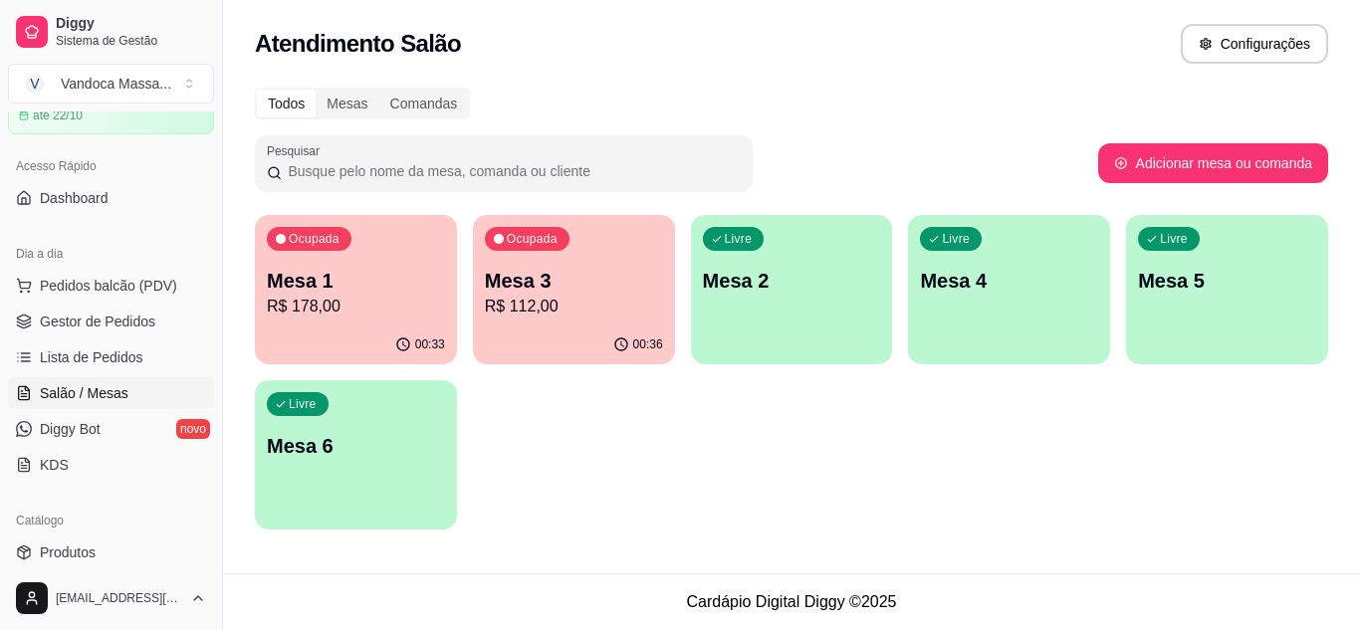
click at [504, 305] on p "R$ 112,00" at bounding box center [574, 307] width 178 height 24
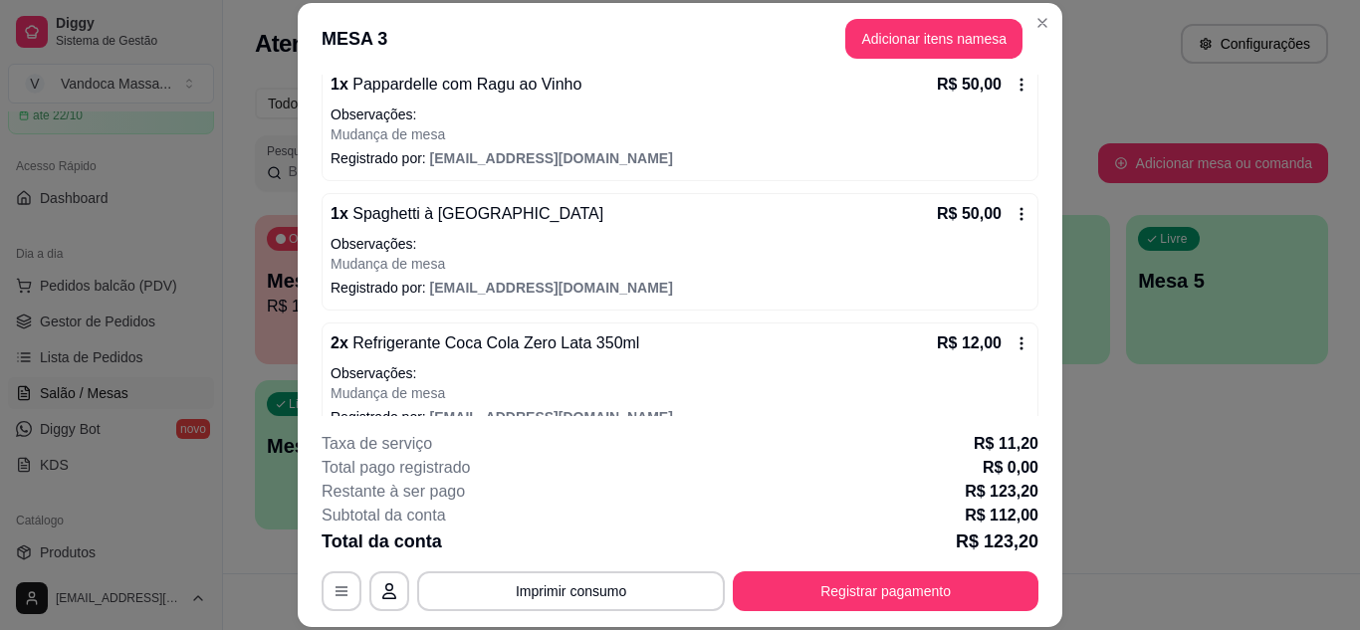
scroll to position [231, 0]
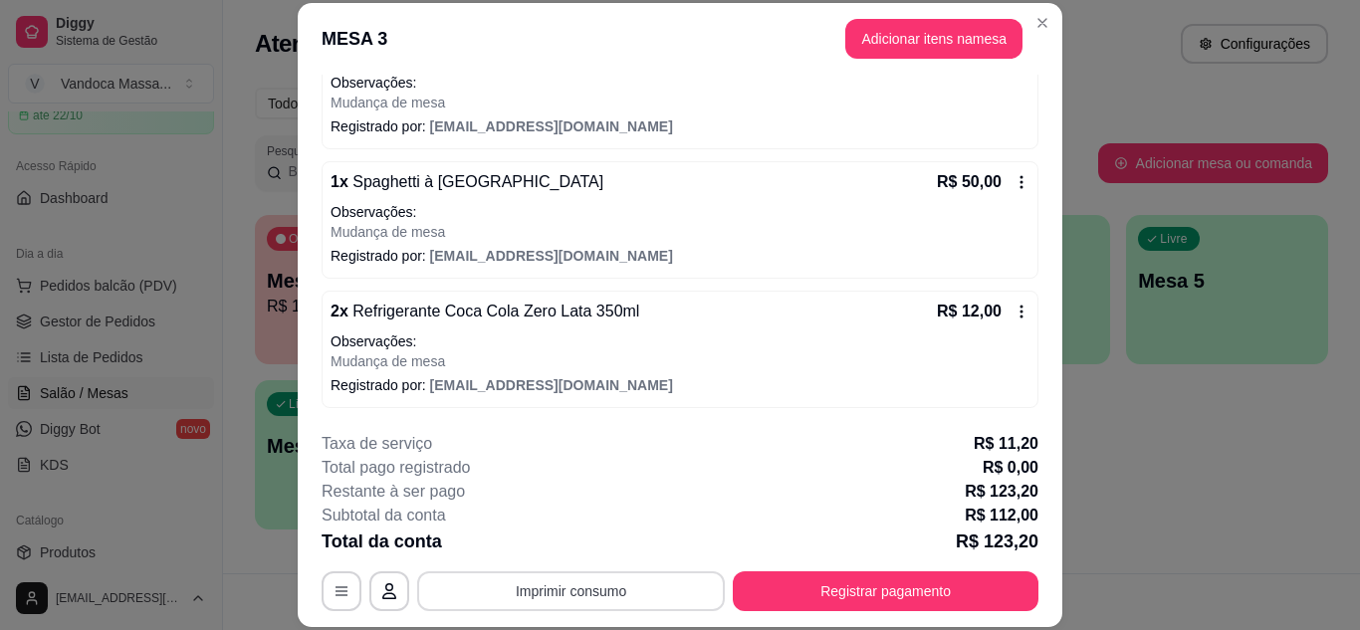
click at [613, 590] on button "Imprimir consumo" at bounding box center [571, 591] width 308 height 40
click at [595, 544] on button "IMPRESSORA" at bounding box center [569, 545] width 139 height 31
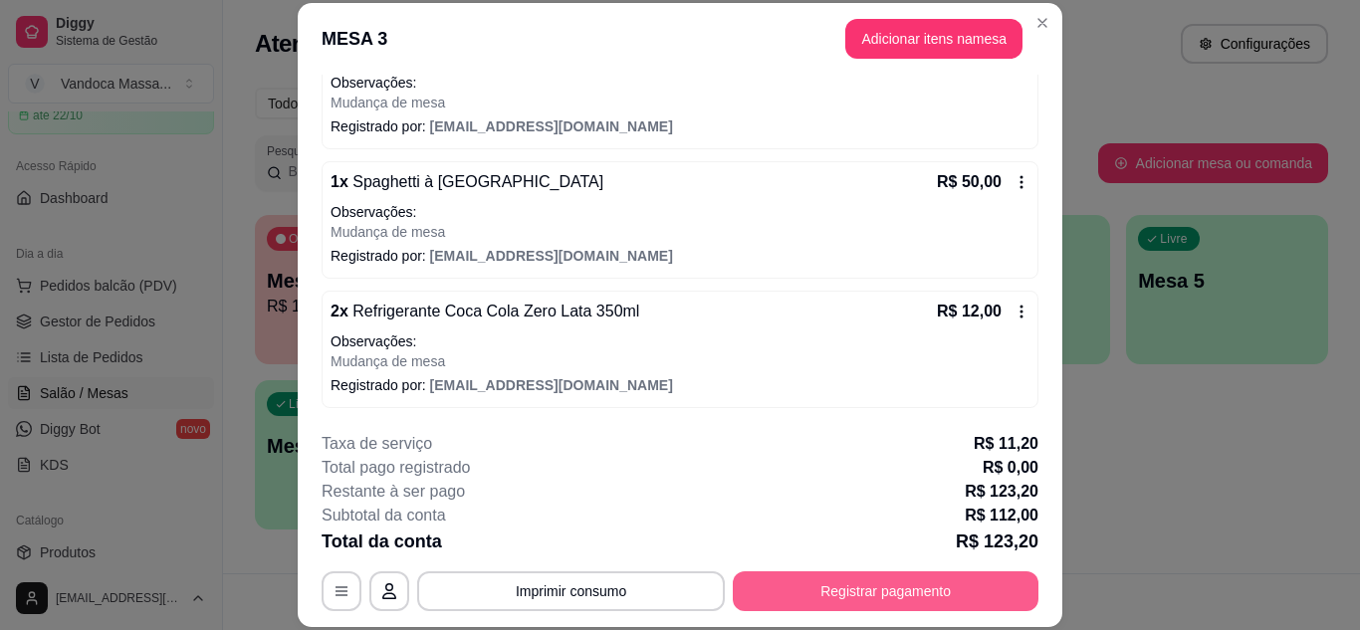
click at [786, 601] on button "Registrar pagamento" at bounding box center [886, 591] width 306 height 40
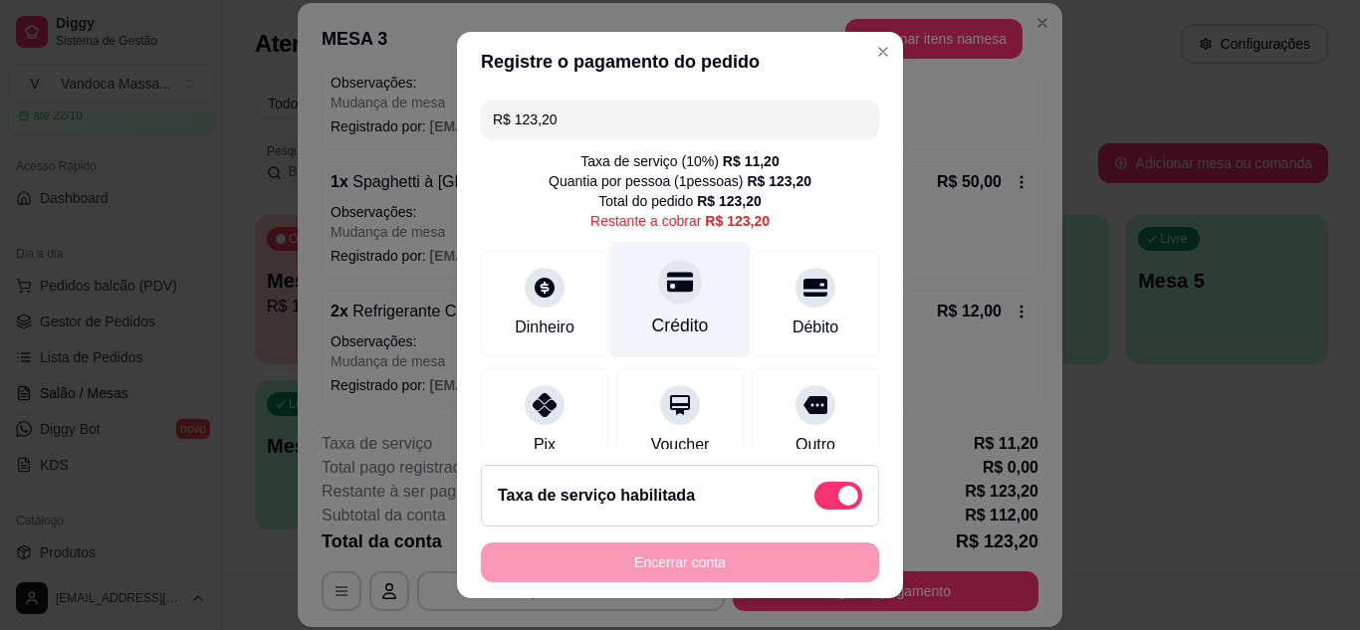
click at [658, 299] on div at bounding box center [680, 282] width 44 height 44
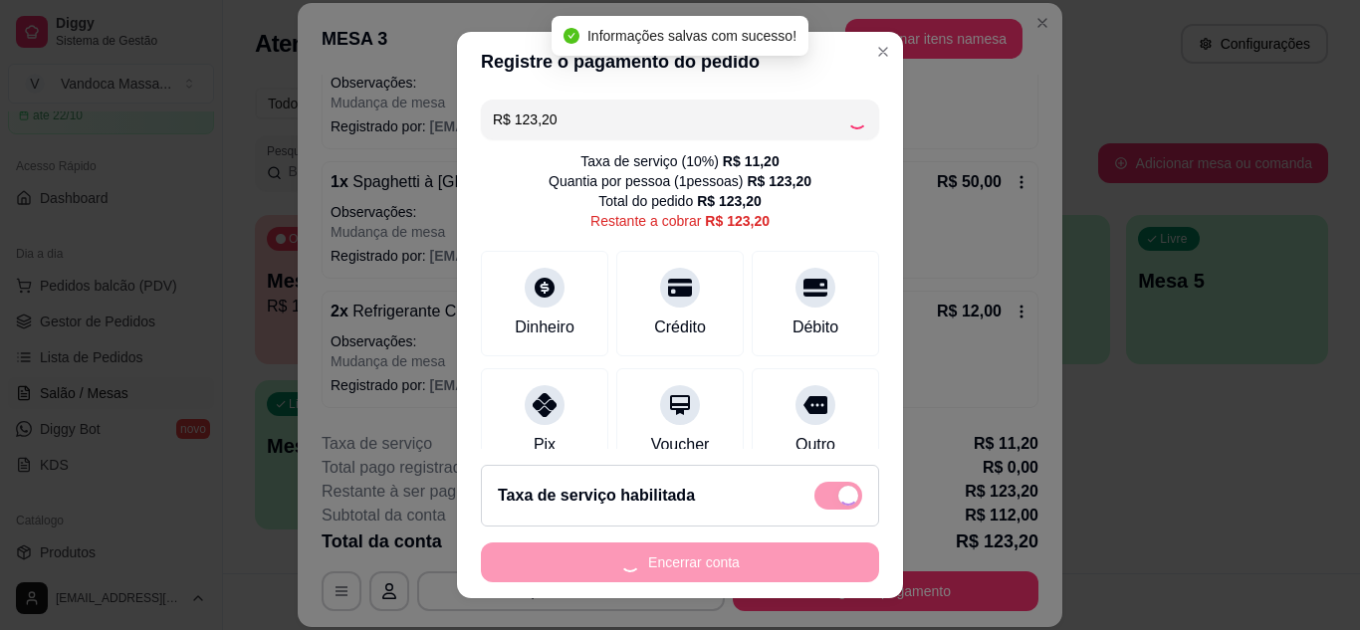
type input "R$ 0,00"
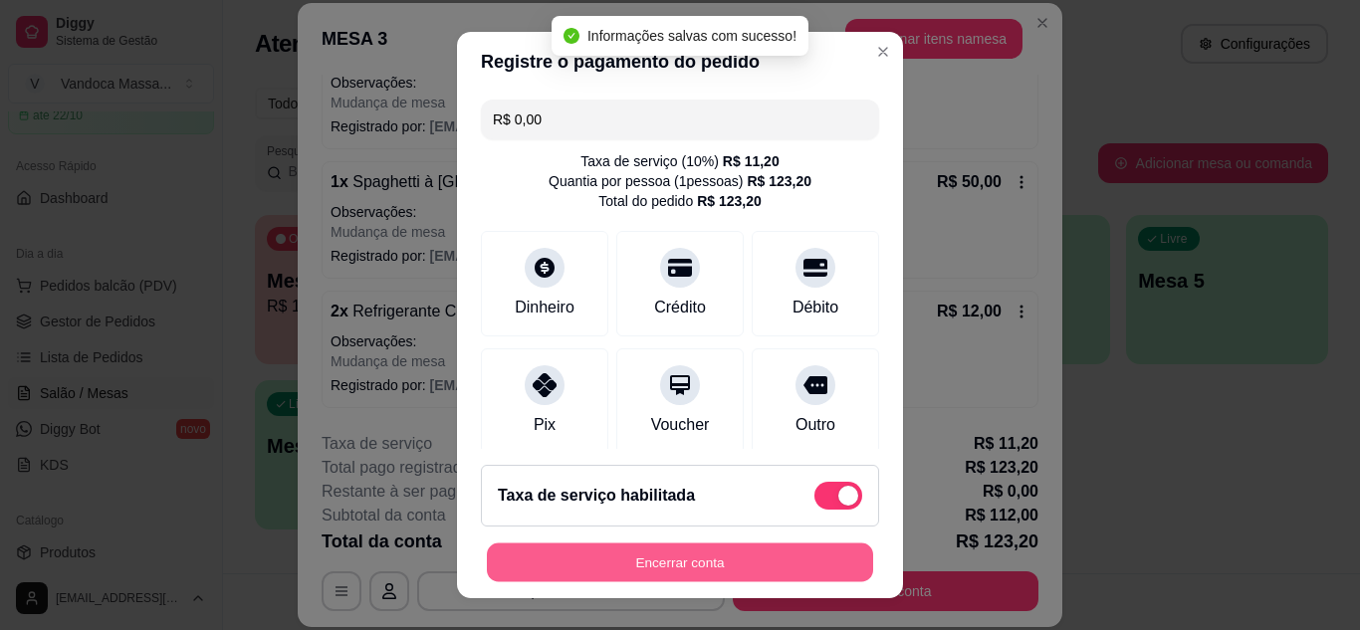
click at [732, 569] on button "Encerrar conta" at bounding box center [680, 562] width 386 height 39
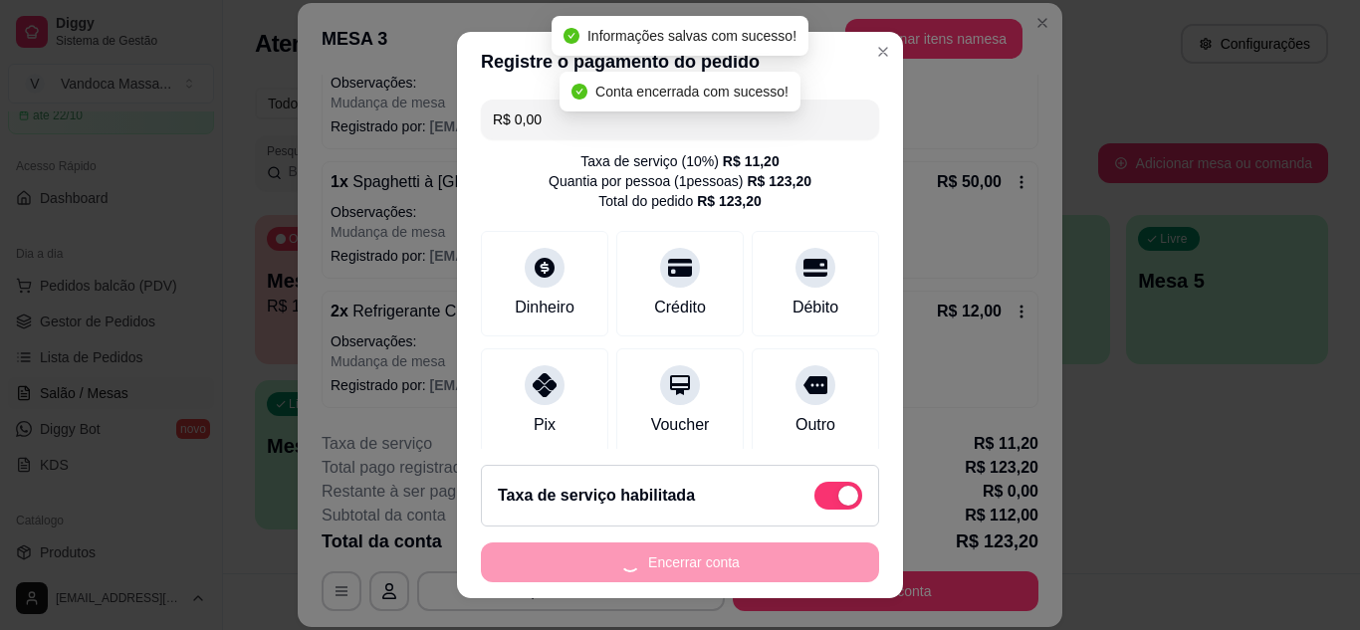
scroll to position [0, 0]
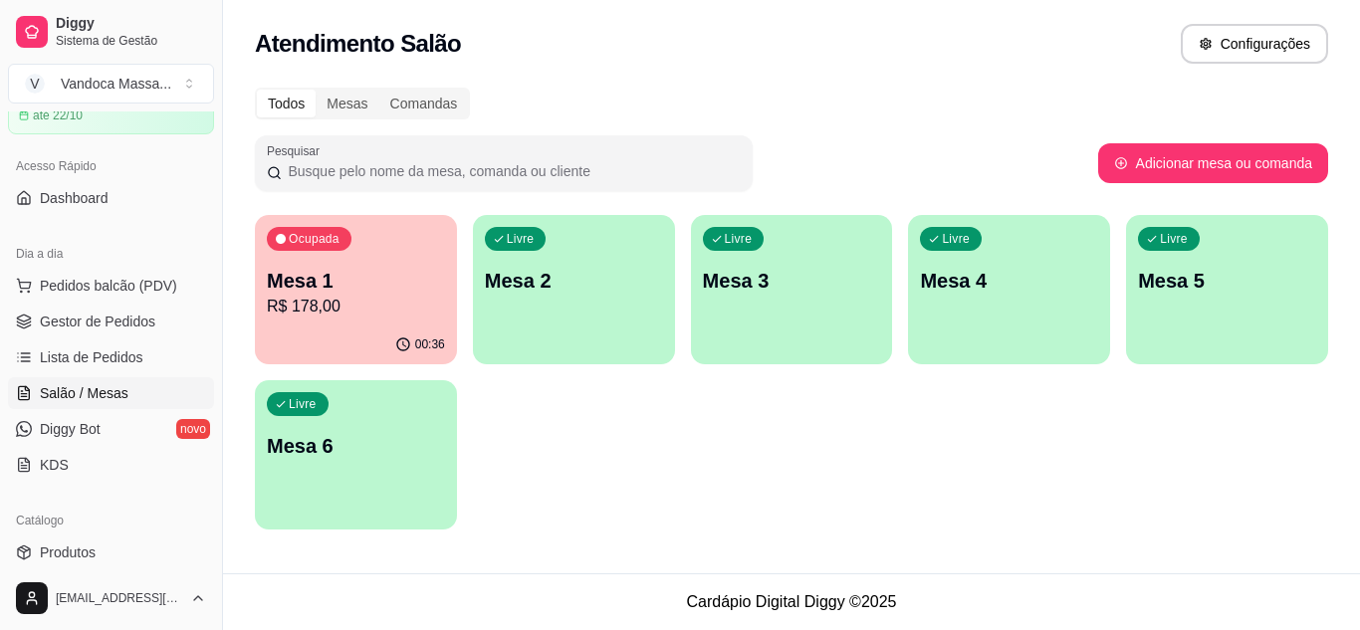
click at [340, 337] on div "00:36" at bounding box center [356, 344] width 202 height 39
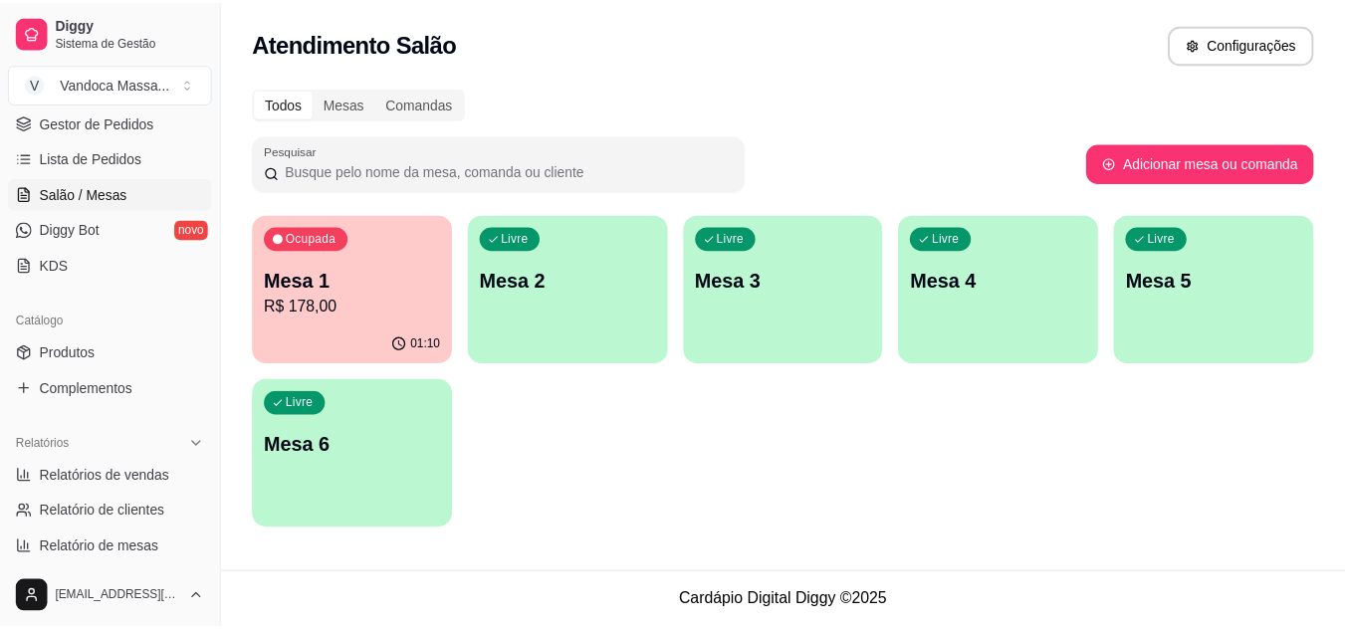
scroll to position [398, 0]
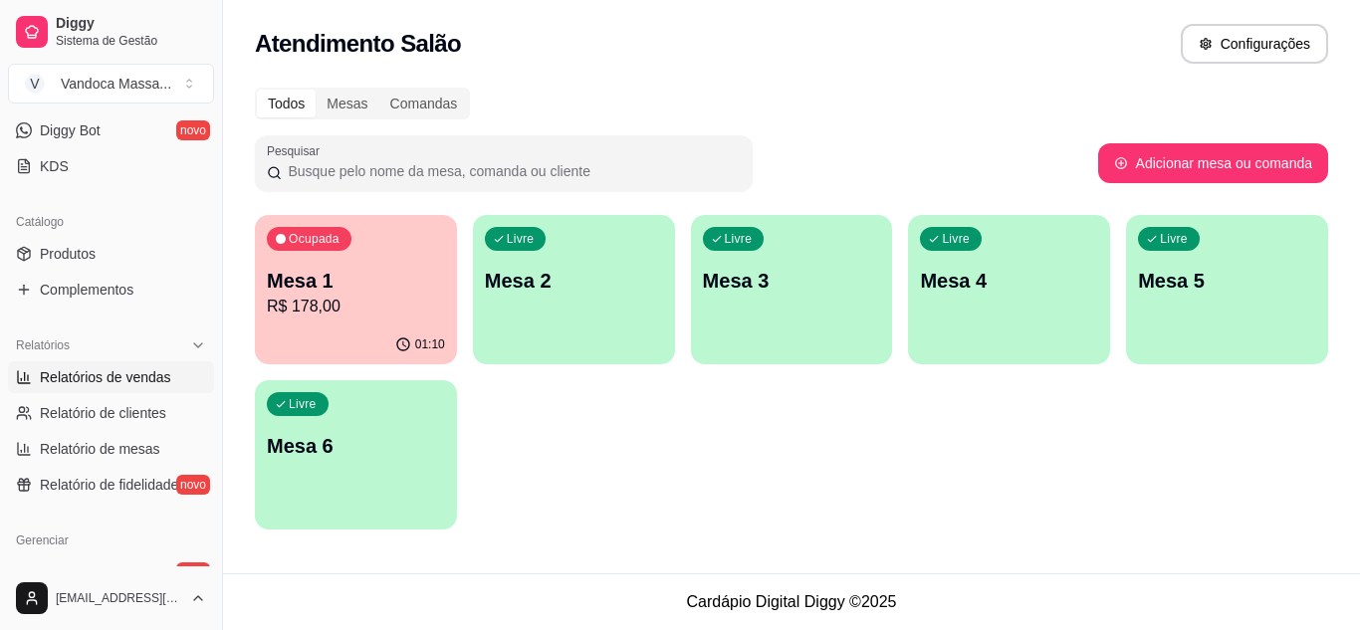
click at [60, 386] on span "Relatórios de vendas" at bounding box center [105, 377] width 131 height 20
select select "ALL"
select select "0"
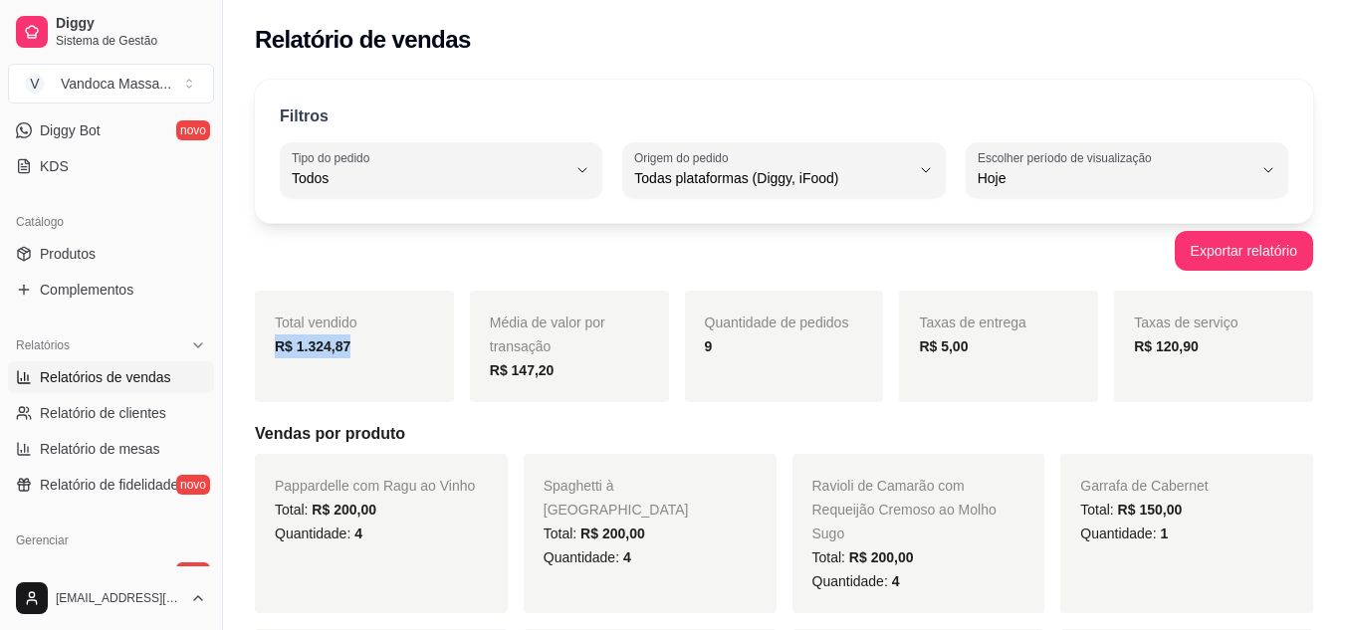
drag, startPoint x: 362, startPoint y: 353, endPoint x: 307, endPoint y: 353, distance: 55.7
click at [266, 353] on div "Total vendido R$ 1.324,87" at bounding box center [354, 346] width 199 height 111
click at [507, 257] on div "Exportar relatório" at bounding box center [784, 251] width 1058 height 40
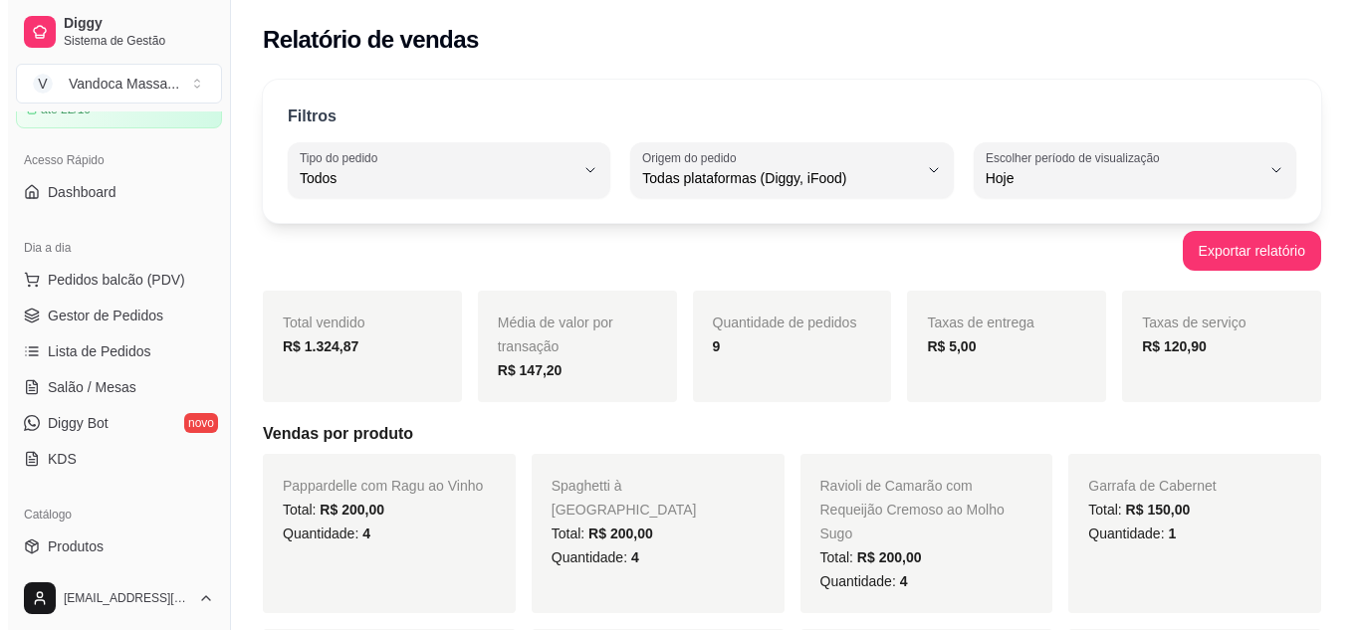
scroll to position [100, 0]
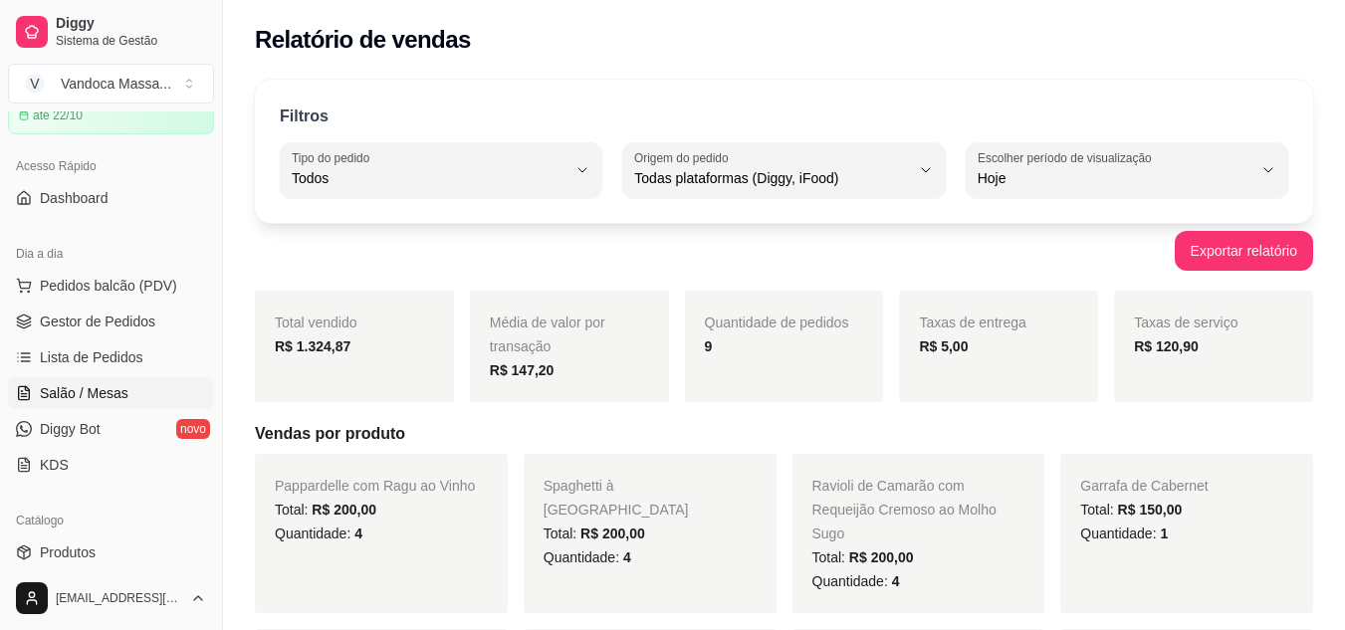
click at [101, 398] on span "Salão / Mesas" at bounding box center [84, 393] width 89 height 20
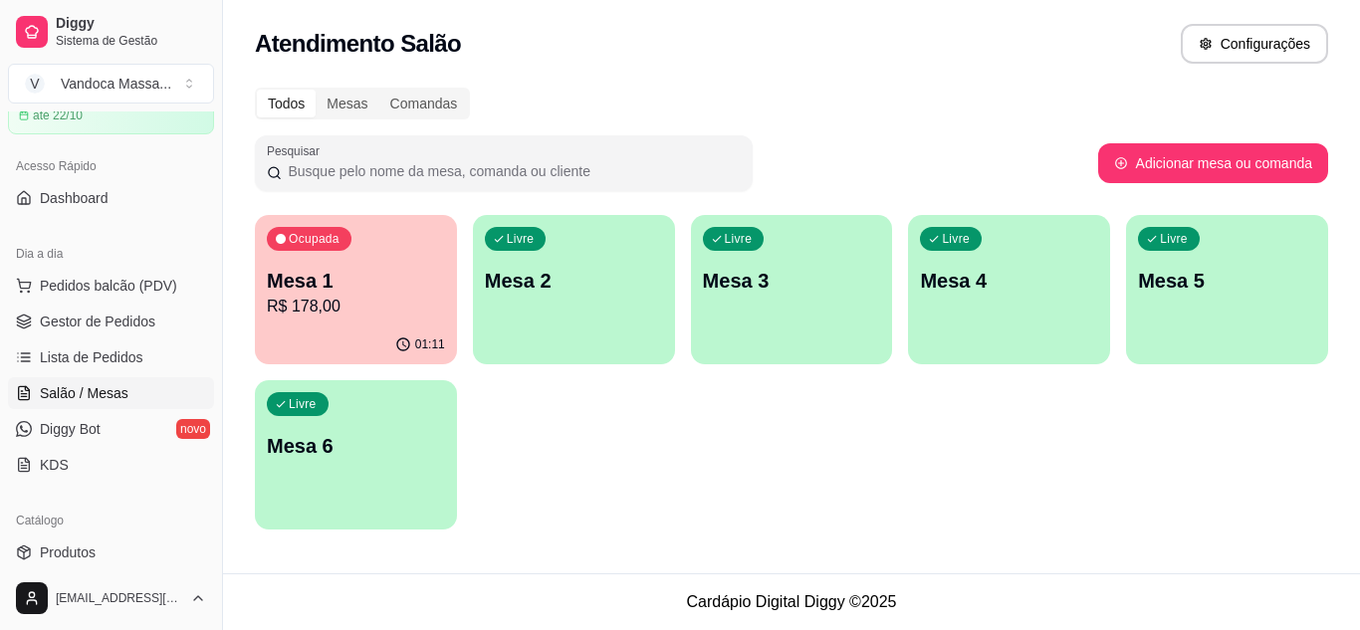
click at [335, 337] on div "01:11" at bounding box center [356, 344] width 202 height 39
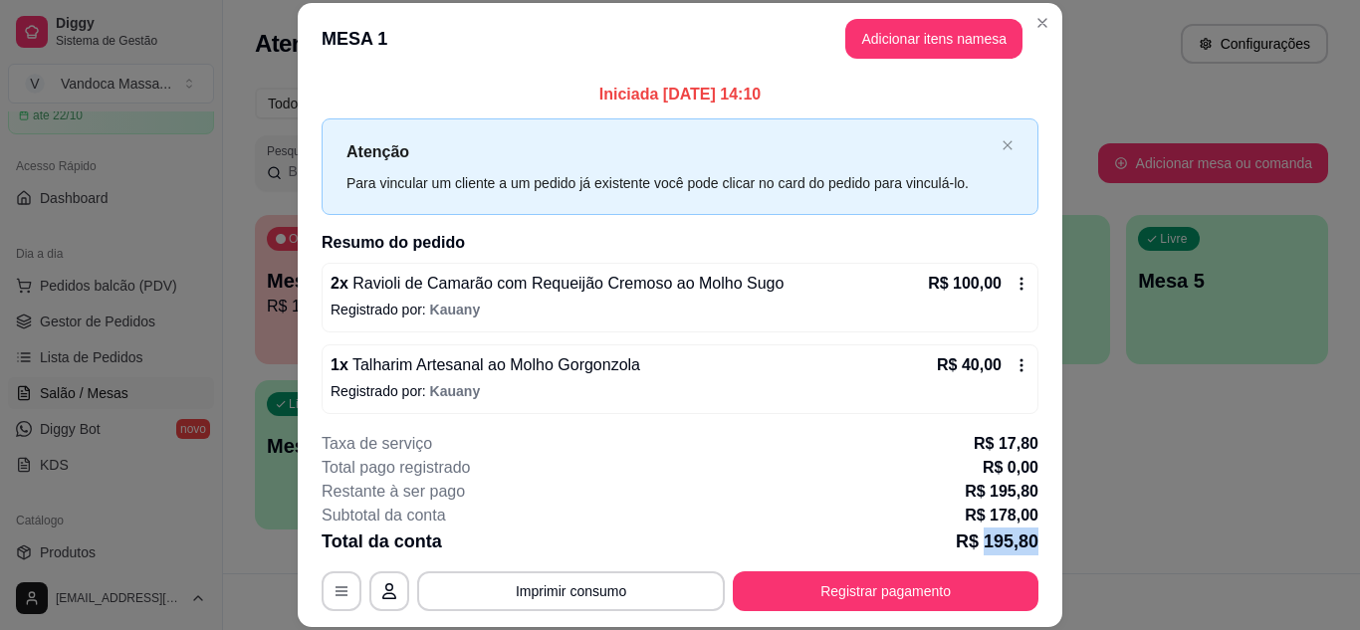
drag, startPoint x: 1044, startPoint y: 542, endPoint x: 1132, endPoint y: 542, distance: 87.6
click at [1132, 542] on div "**********" at bounding box center [680, 315] width 1360 height 630
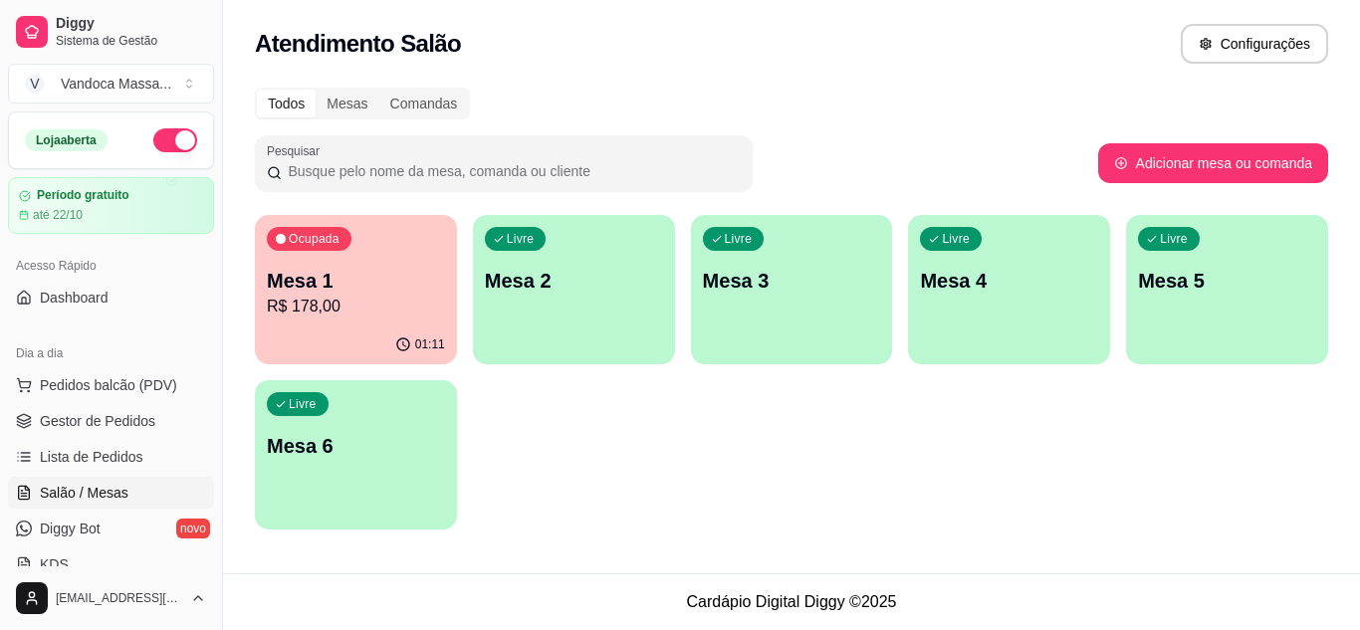
click at [60, 320] on div "Acesso Rápido Dashboard" at bounding box center [111, 282] width 222 height 80
click at [62, 304] on span "Dashboard" at bounding box center [74, 298] width 69 height 20
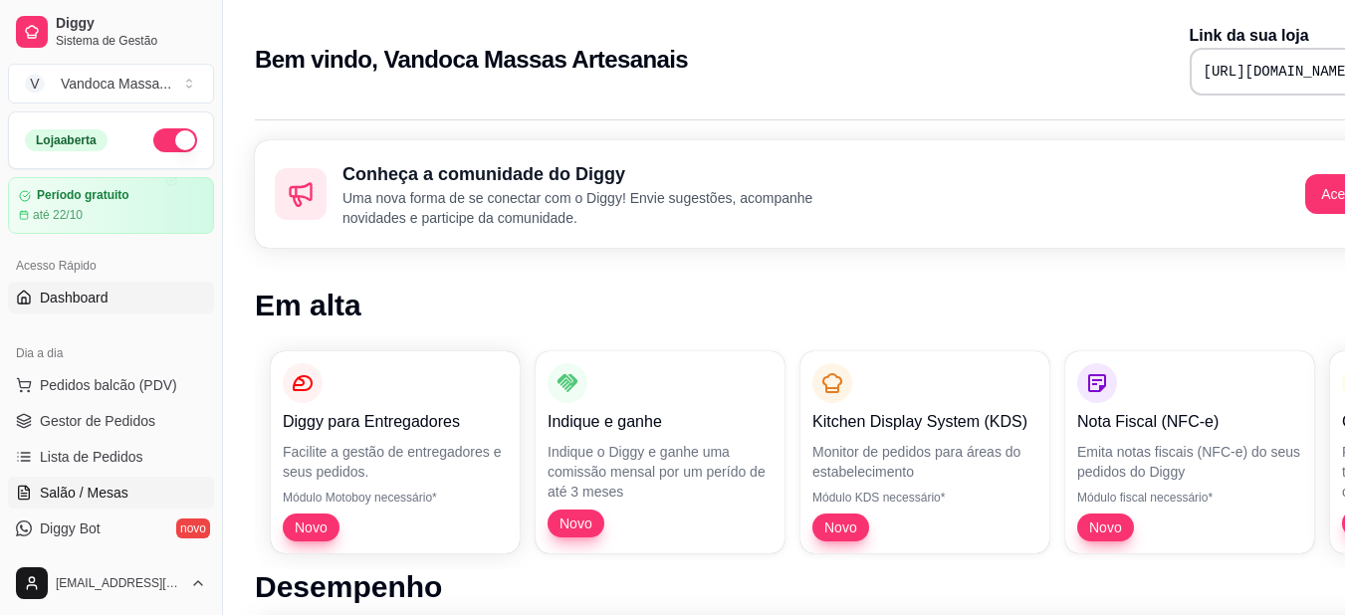
drag, startPoint x: 124, startPoint y: 490, endPoint x: 143, endPoint y: 485, distance: 19.6
click at [124, 491] on span "Salão / Mesas" at bounding box center [84, 493] width 89 height 20
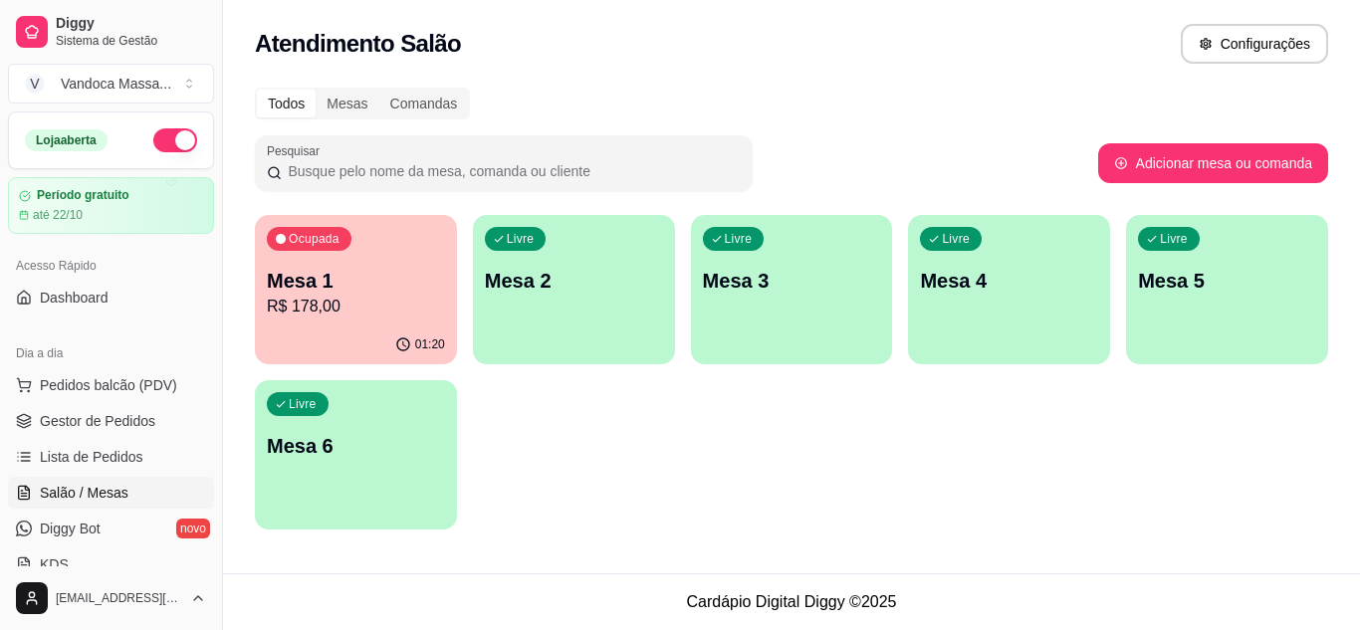
click at [372, 296] on p "R$ 178,00" at bounding box center [356, 307] width 178 height 24
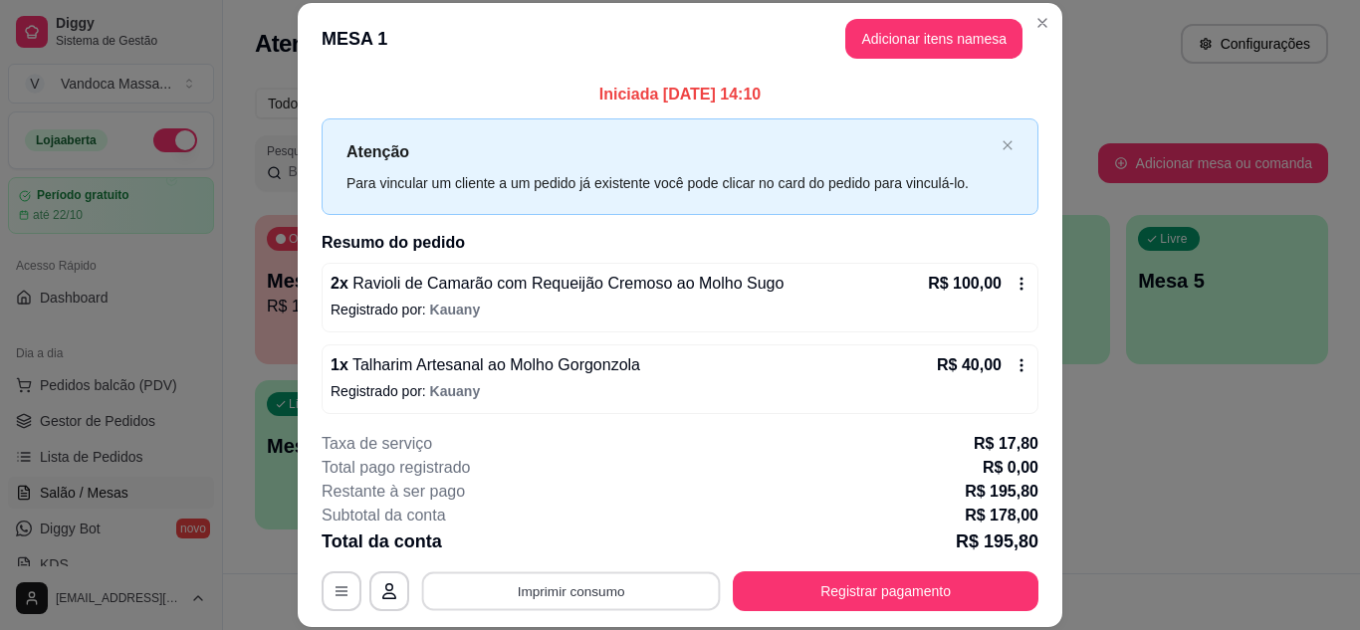
click at [649, 579] on button "Imprimir consumo" at bounding box center [571, 590] width 299 height 39
click at [598, 550] on button "IMPRESSORA" at bounding box center [570, 546] width 144 height 32
